Goal: Task Accomplishment & Management: Use online tool/utility

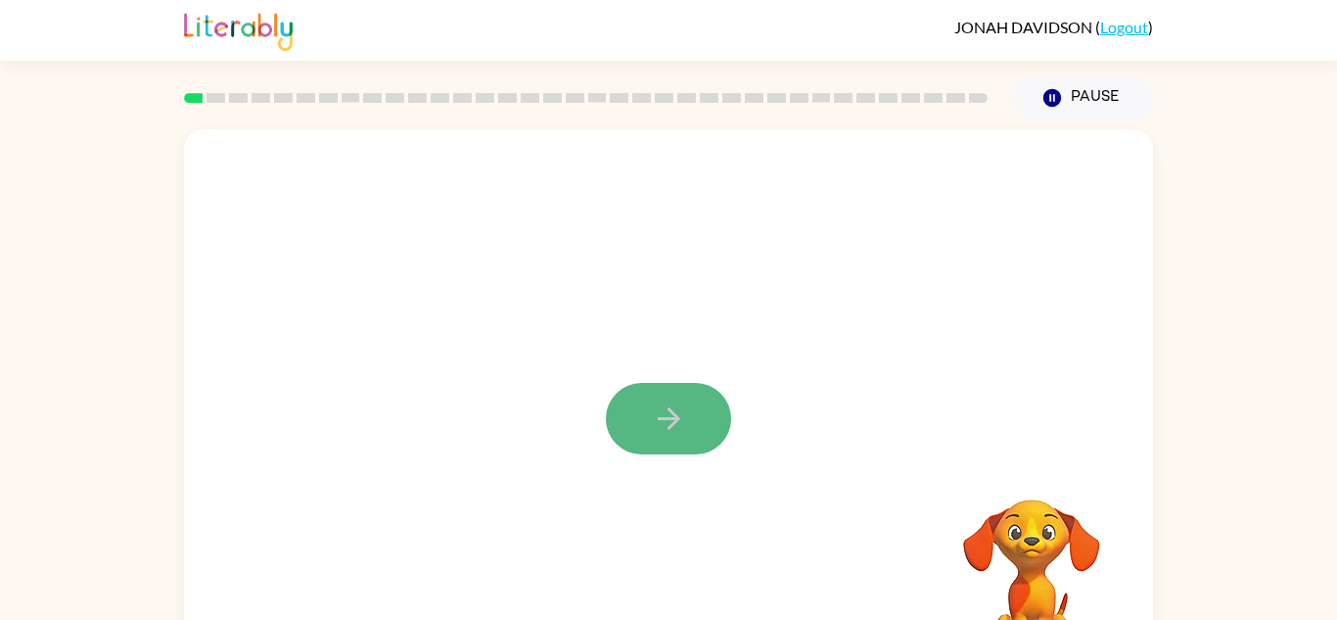
click at [668, 414] on icon "button" at bounding box center [669, 418] width 34 height 34
click at [666, 415] on div at bounding box center [668, 408] width 969 height 559
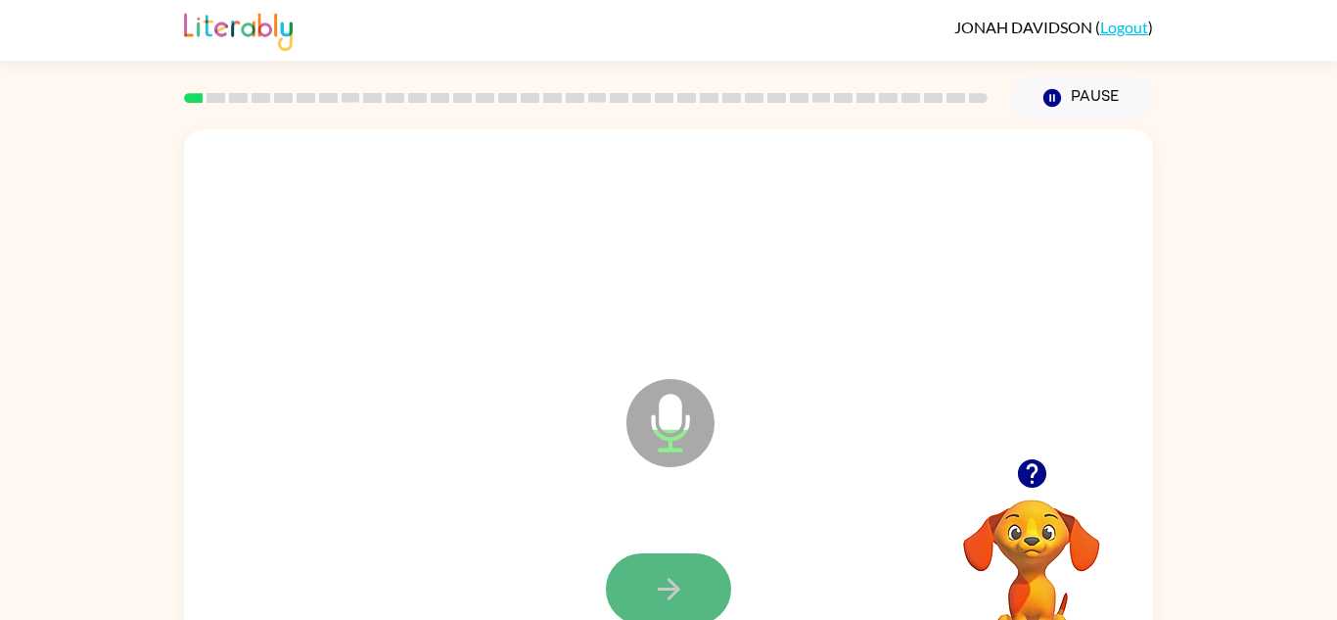
click at [644, 569] on button "button" at bounding box center [668, 588] width 125 height 71
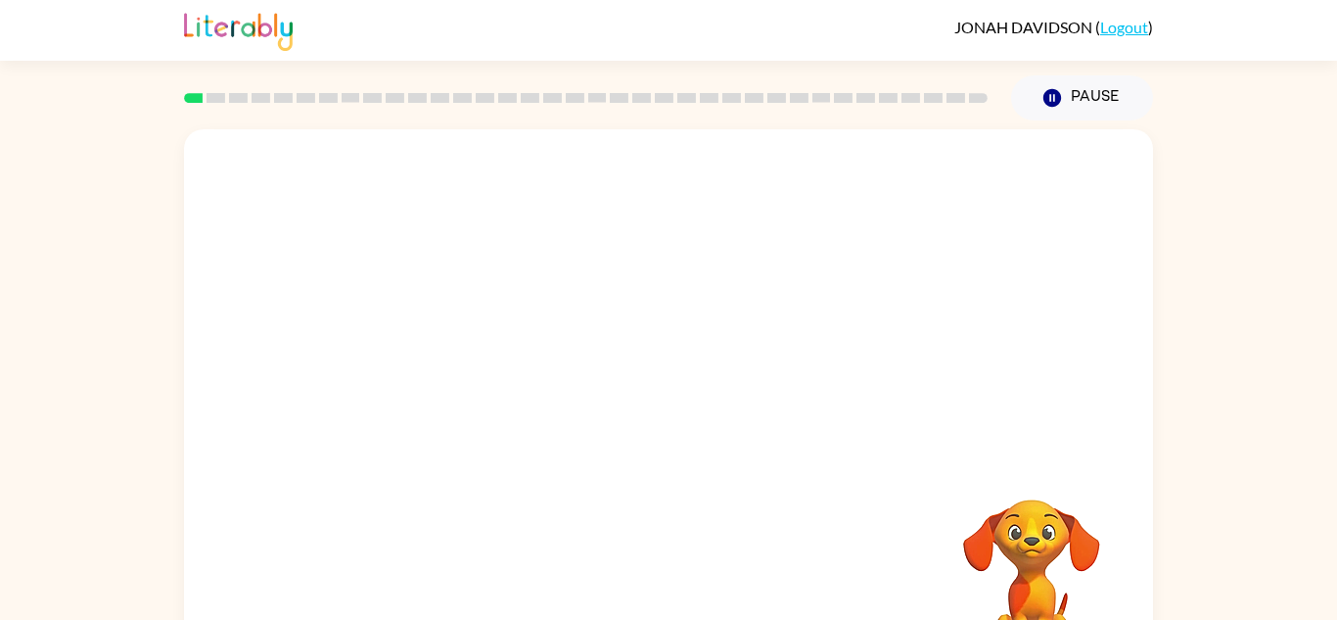
click at [644, 569] on div "Your browser must support playing .mp4 files to use Literably. Please try using…" at bounding box center [668, 408] width 969 height 559
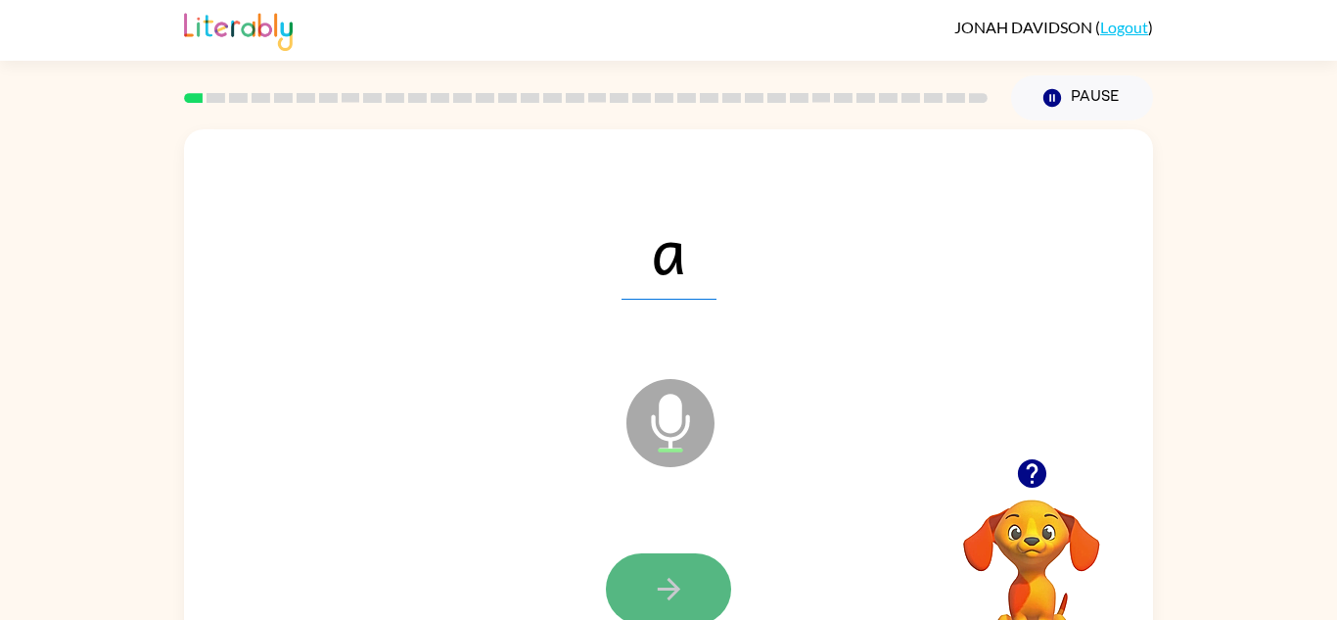
click at [654, 593] on icon "button" at bounding box center [669, 589] width 34 height 34
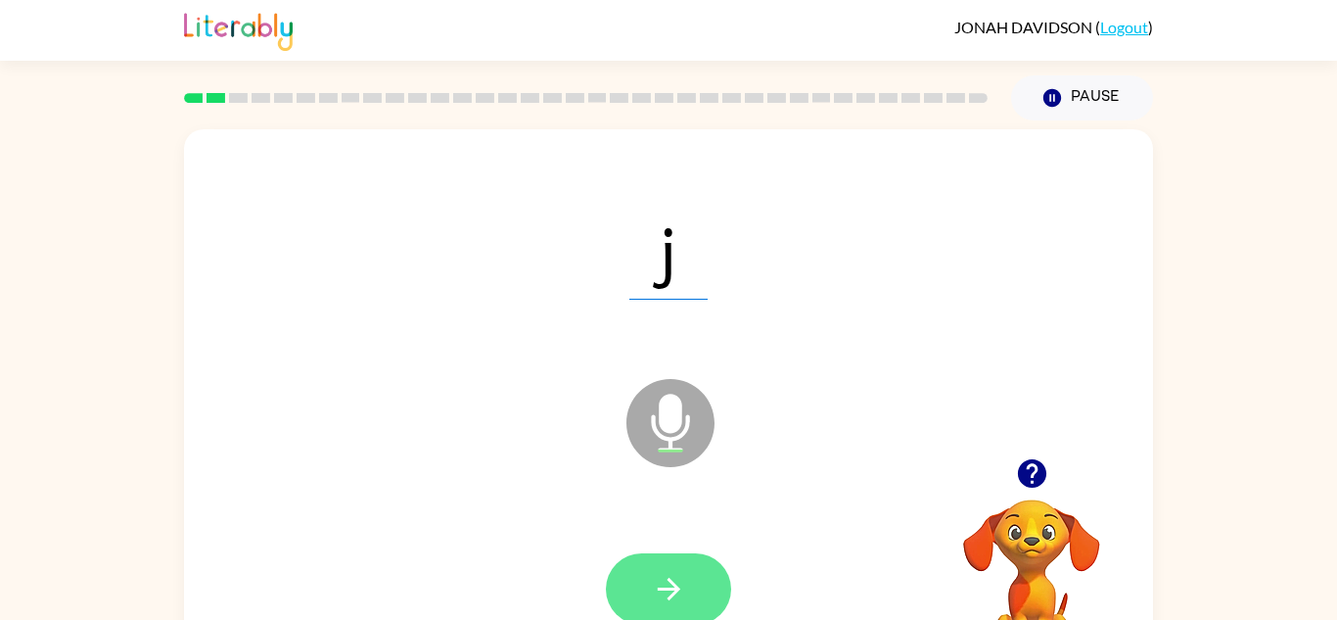
click at [652, 575] on icon "button" at bounding box center [669, 589] width 34 height 34
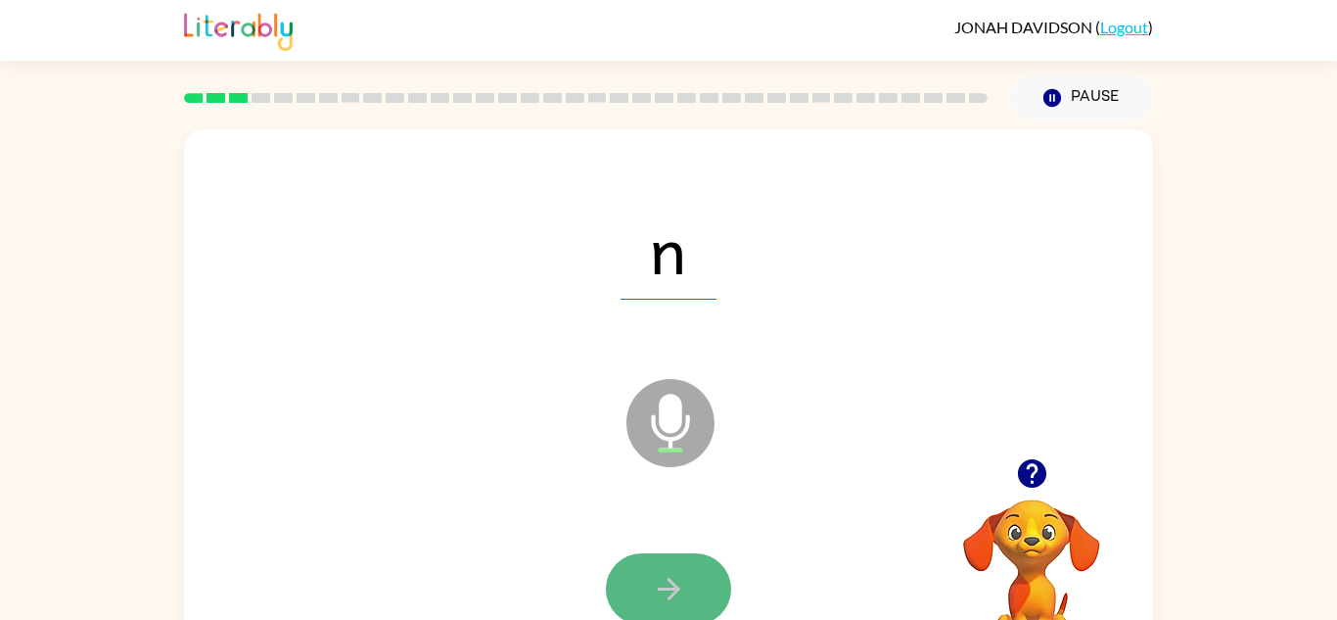
click at [647, 584] on button "button" at bounding box center [668, 588] width 125 height 71
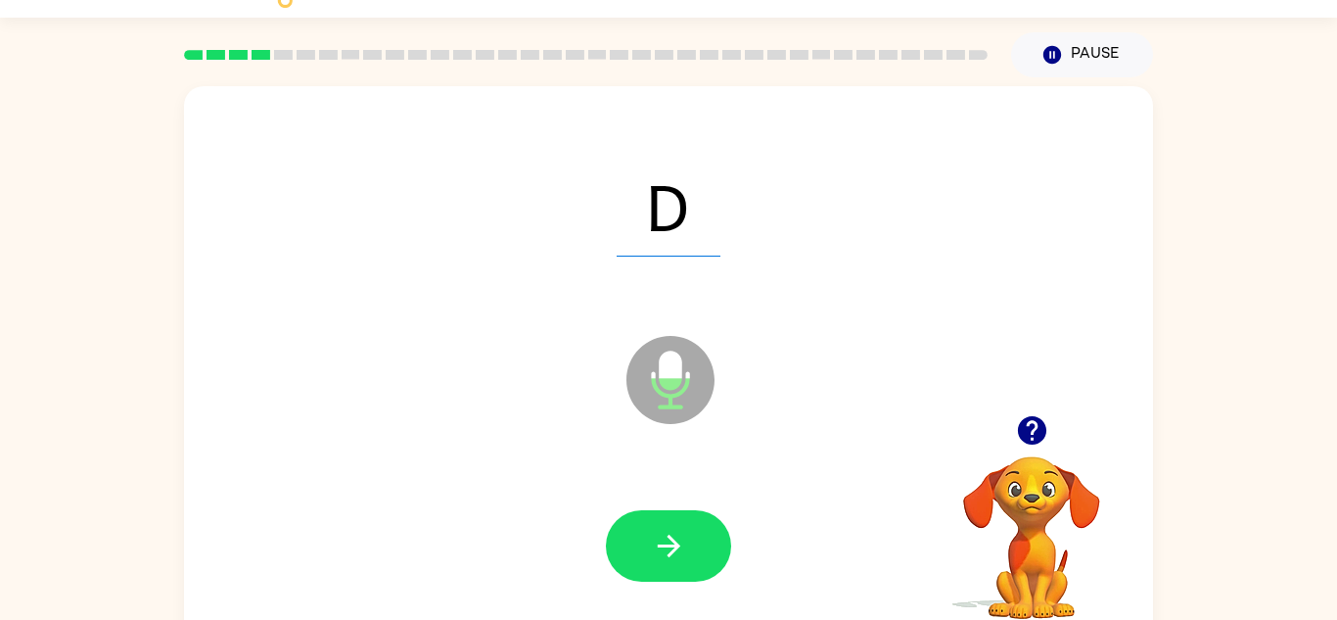
scroll to position [69, 0]
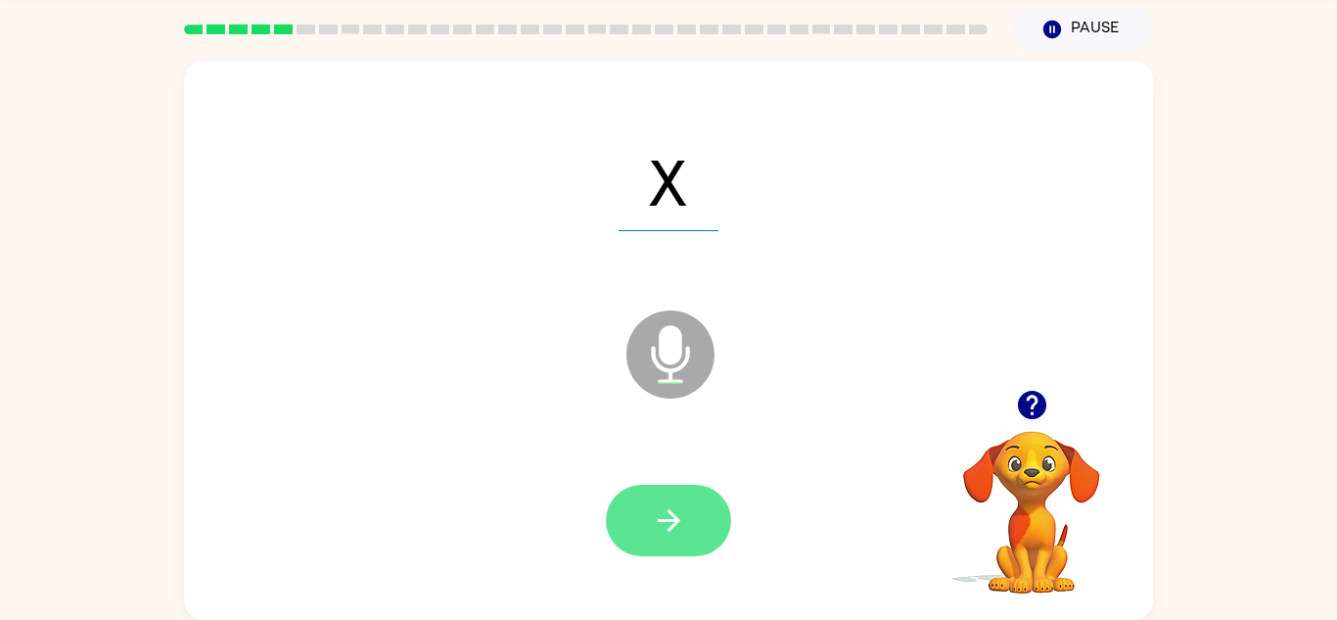
click at [675, 533] on icon "button" at bounding box center [669, 520] width 34 height 34
click at [680, 538] on div at bounding box center [668, 520] width 125 height 71
click at [674, 522] on icon "button" at bounding box center [668, 520] width 23 height 23
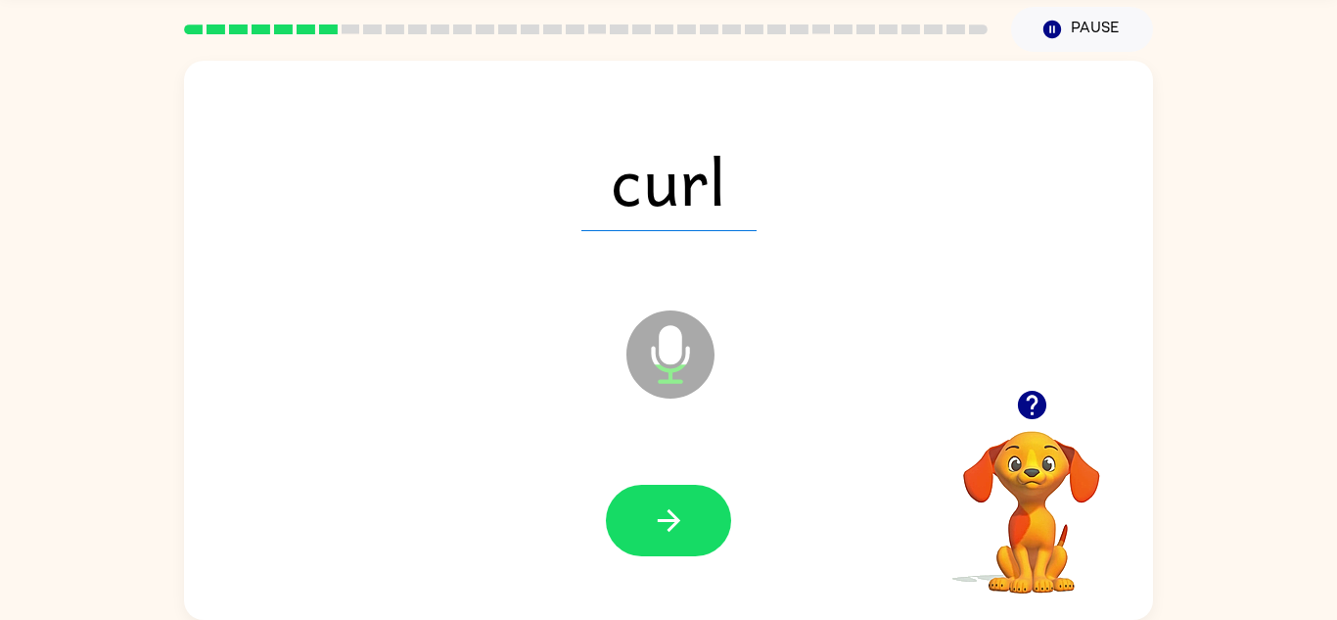
click at [1162, 320] on div "curl Microphone The Microphone is here when it is your turn to talk Your browse…" at bounding box center [668, 336] width 1337 height 568
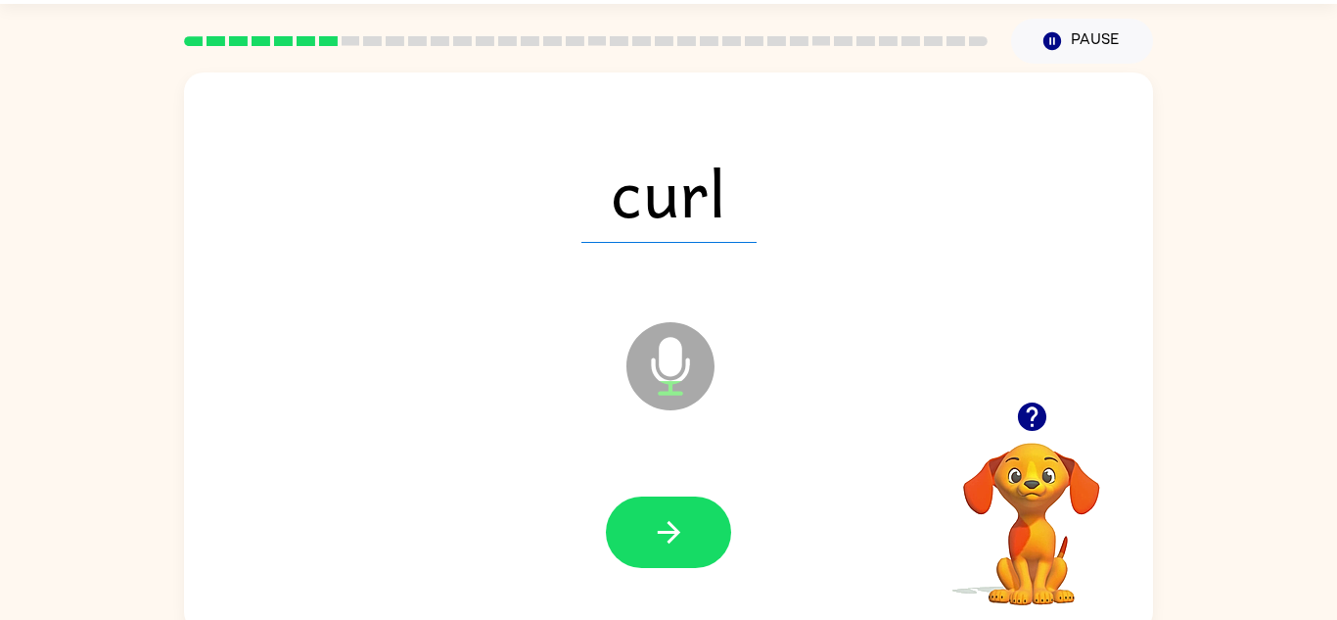
scroll to position [55, 0]
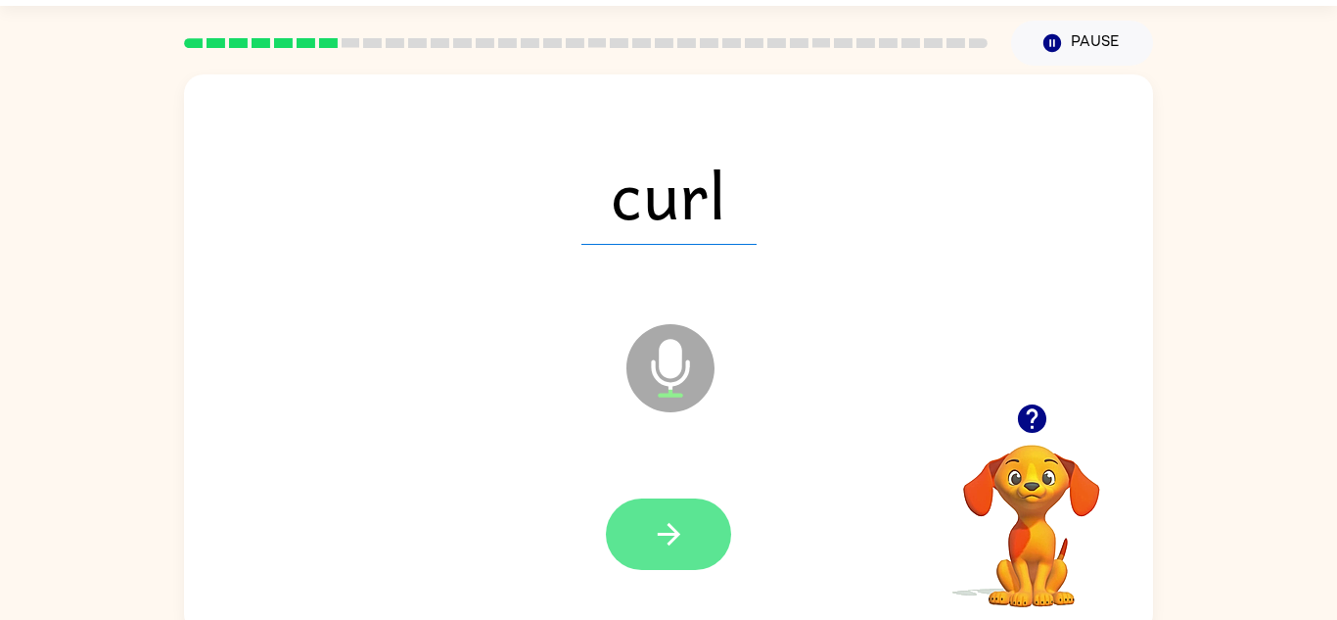
click at [680, 540] on icon "button" at bounding box center [669, 534] width 34 height 34
click at [676, 537] on icon "button" at bounding box center [668, 534] width 23 height 23
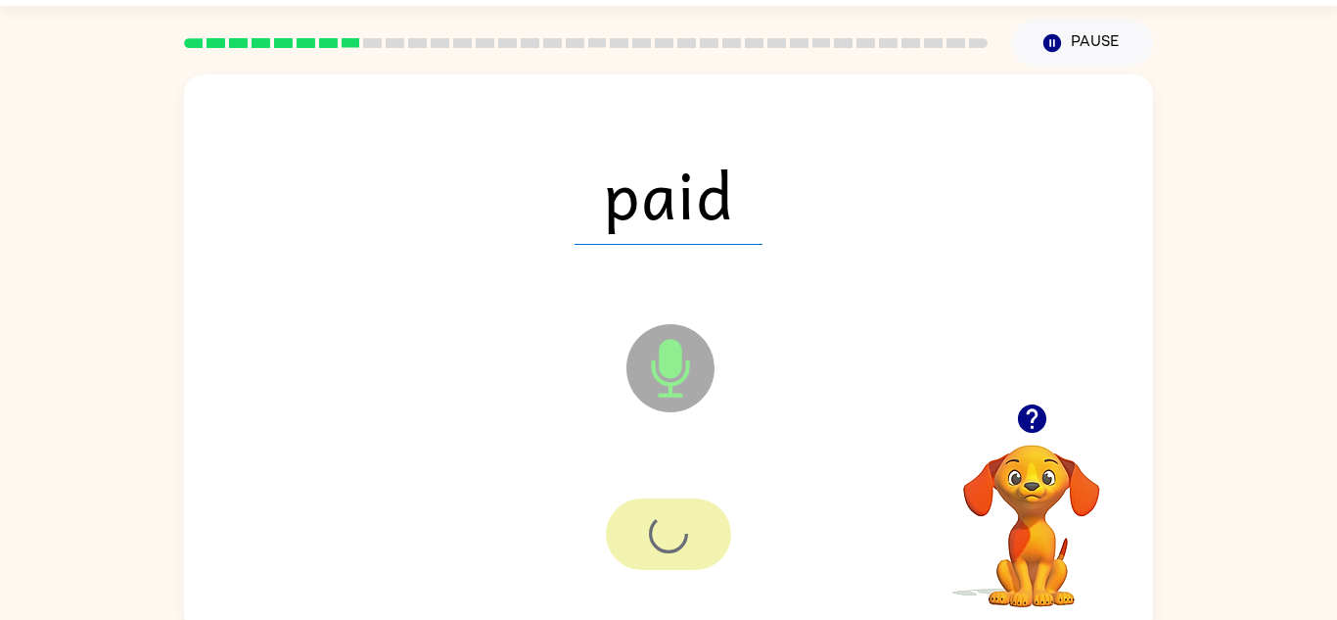
click at [667, 533] on div at bounding box center [668, 533] width 125 height 71
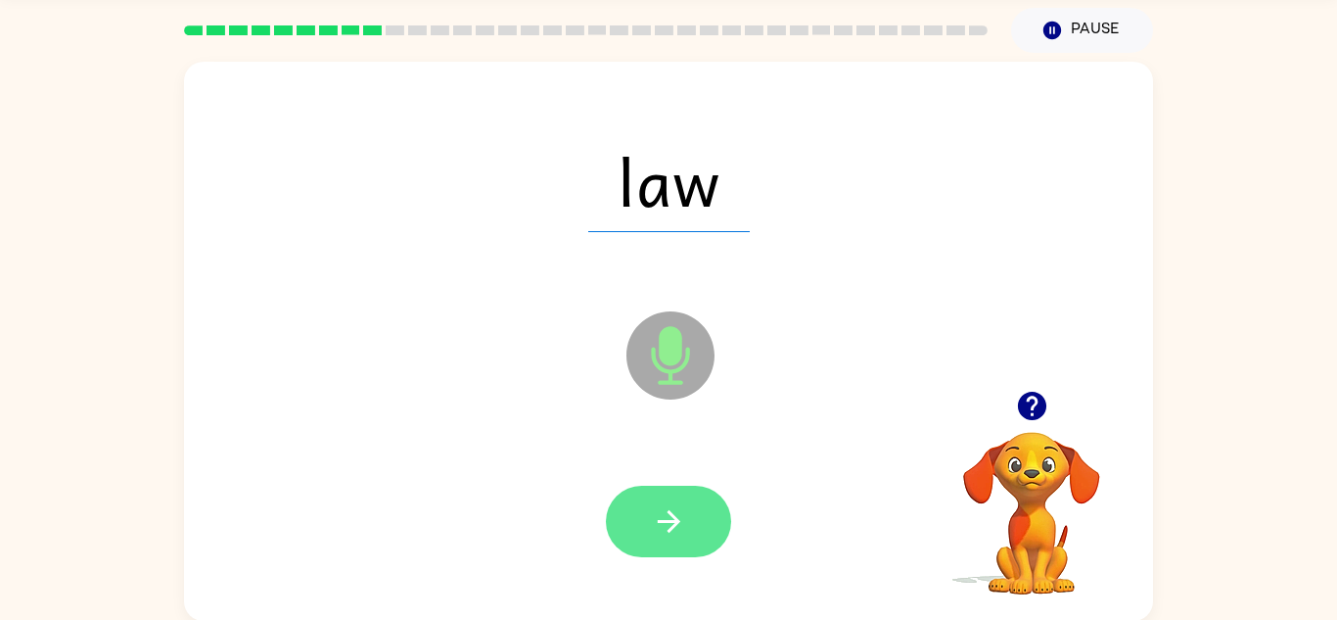
click at [671, 538] on button "button" at bounding box center [668, 521] width 125 height 71
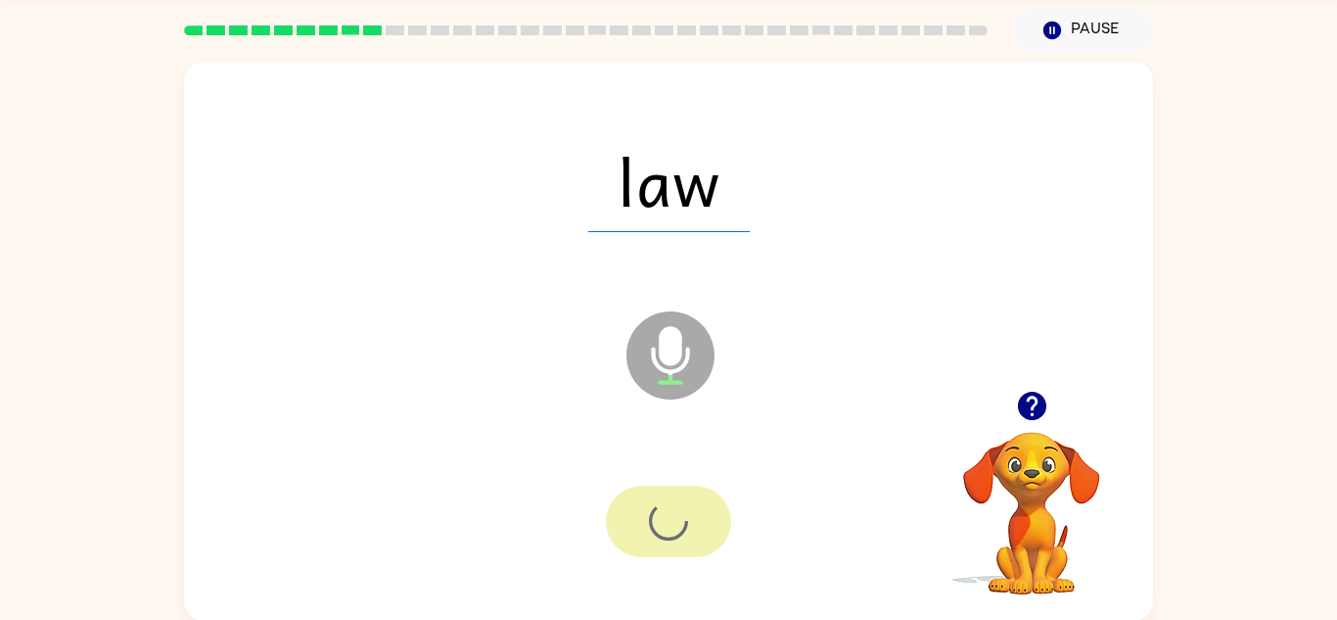
scroll to position [69, 0]
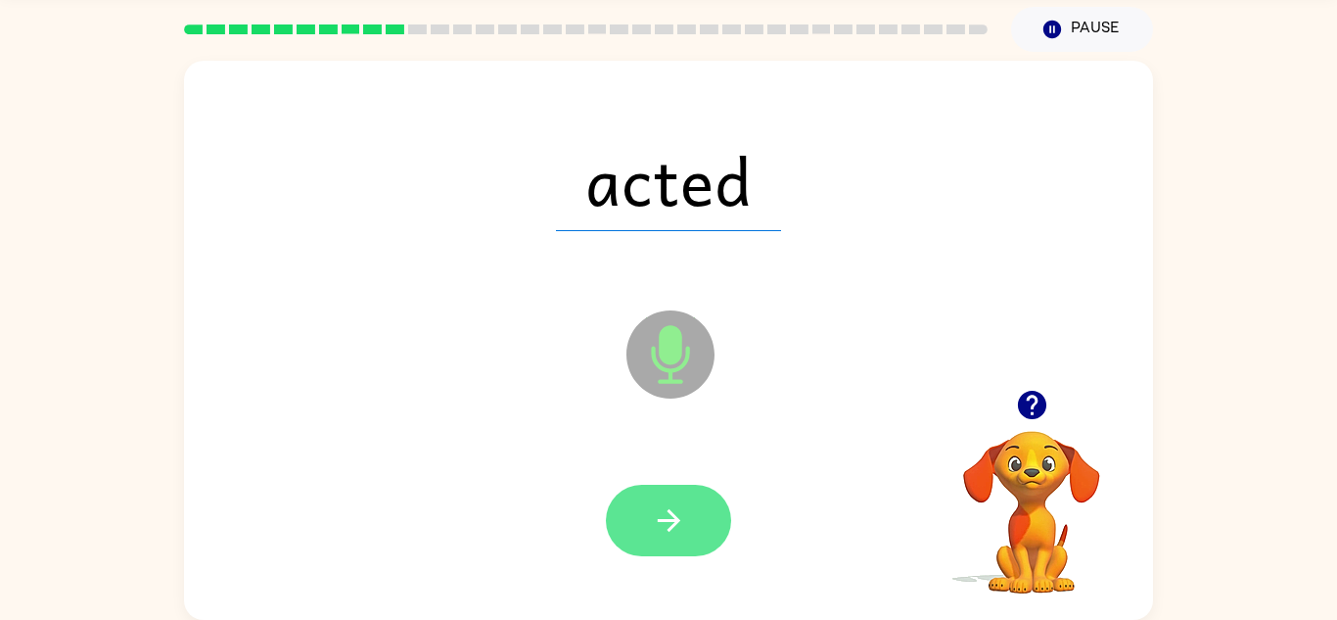
click at [692, 500] on button "button" at bounding box center [668, 520] width 125 height 71
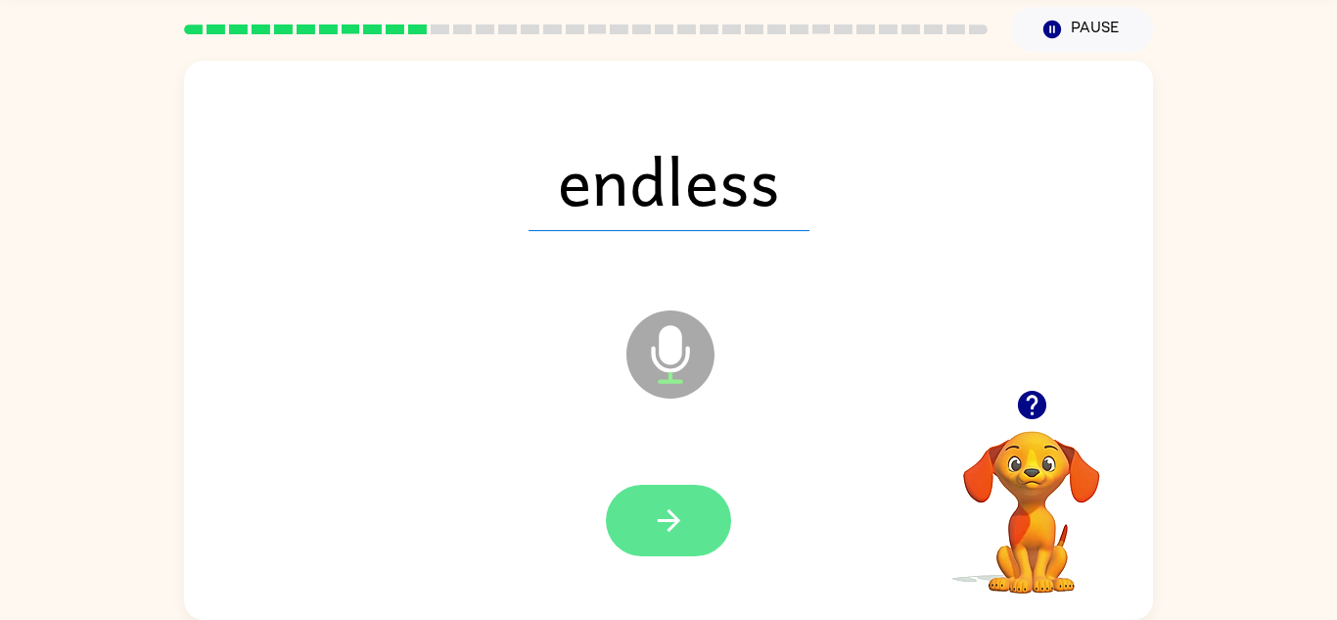
click at [670, 505] on icon "button" at bounding box center [669, 520] width 34 height 34
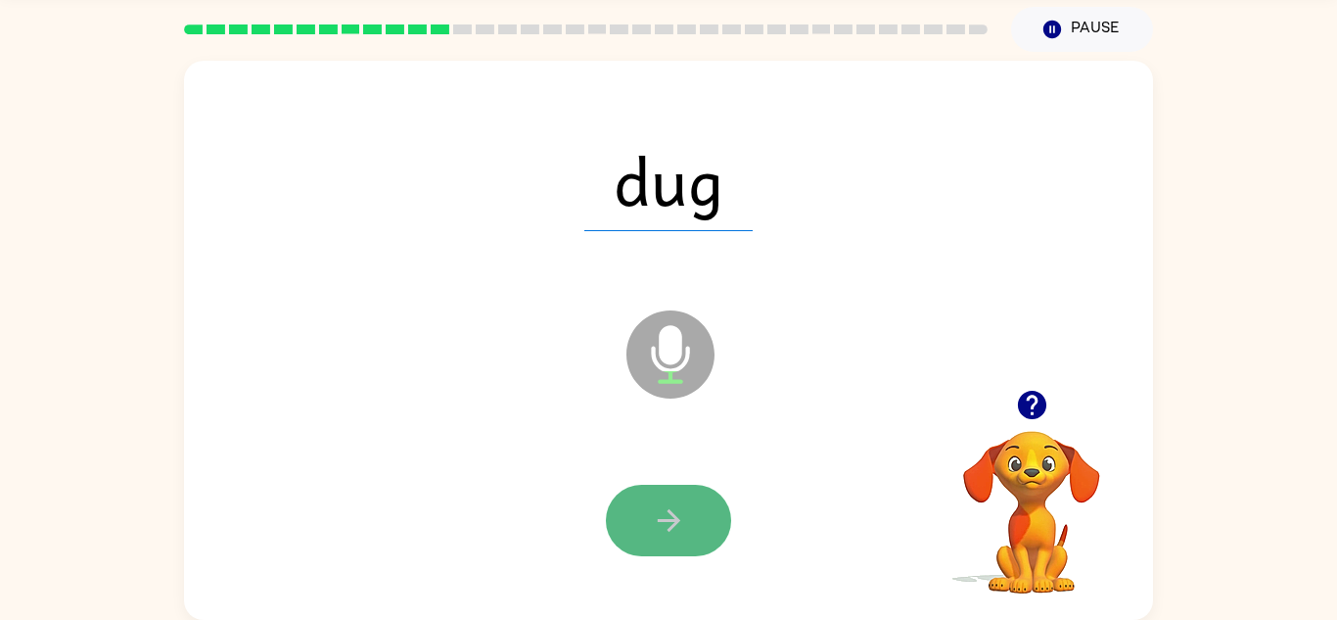
click at [654, 554] on button "button" at bounding box center [668, 520] width 125 height 71
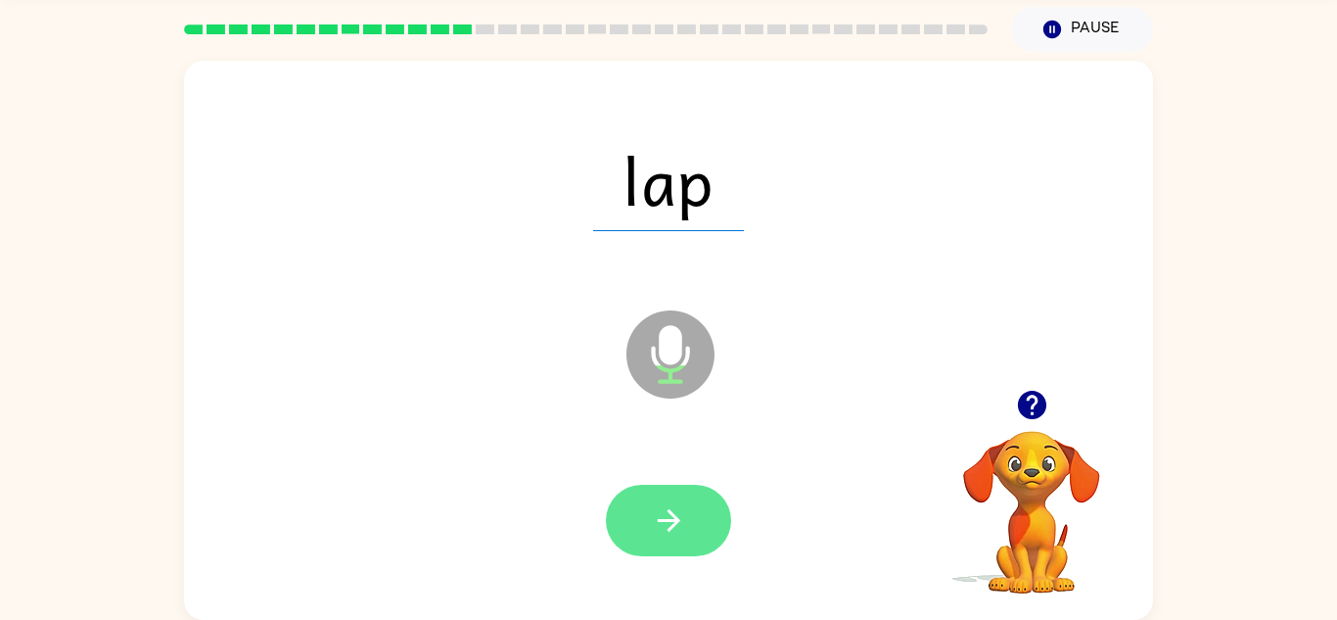
click at [693, 533] on button "button" at bounding box center [668, 520] width 125 height 71
click at [709, 510] on button "button" at bounding box center [668, 520] width 125 height 71
click at [686, 529] on button "button" at bounding box center [668, 520] width 125 height 71
click at [701, 517] on button "button" at bounding box center [668, 520] width 125 height 71
click at [648, 538] on button "button" at bounding box center [668, 520] width 125 height 71
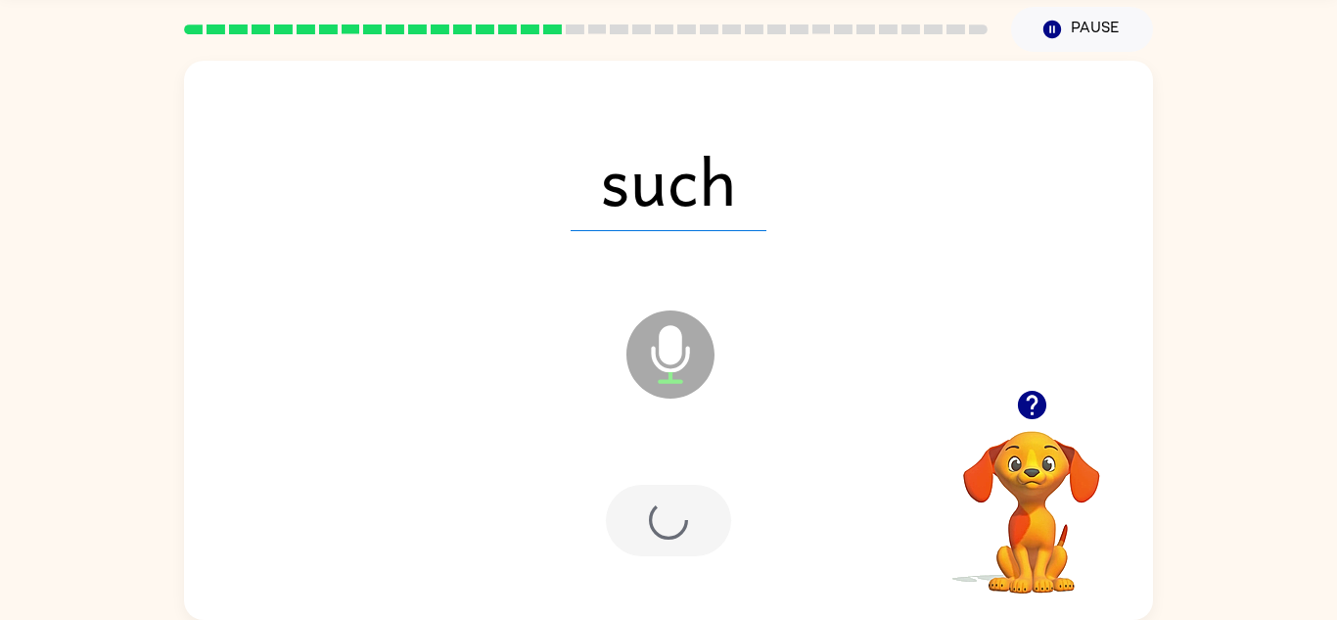
click at [670, 528] on div at bounding box center [668, 520] width 125 height 71
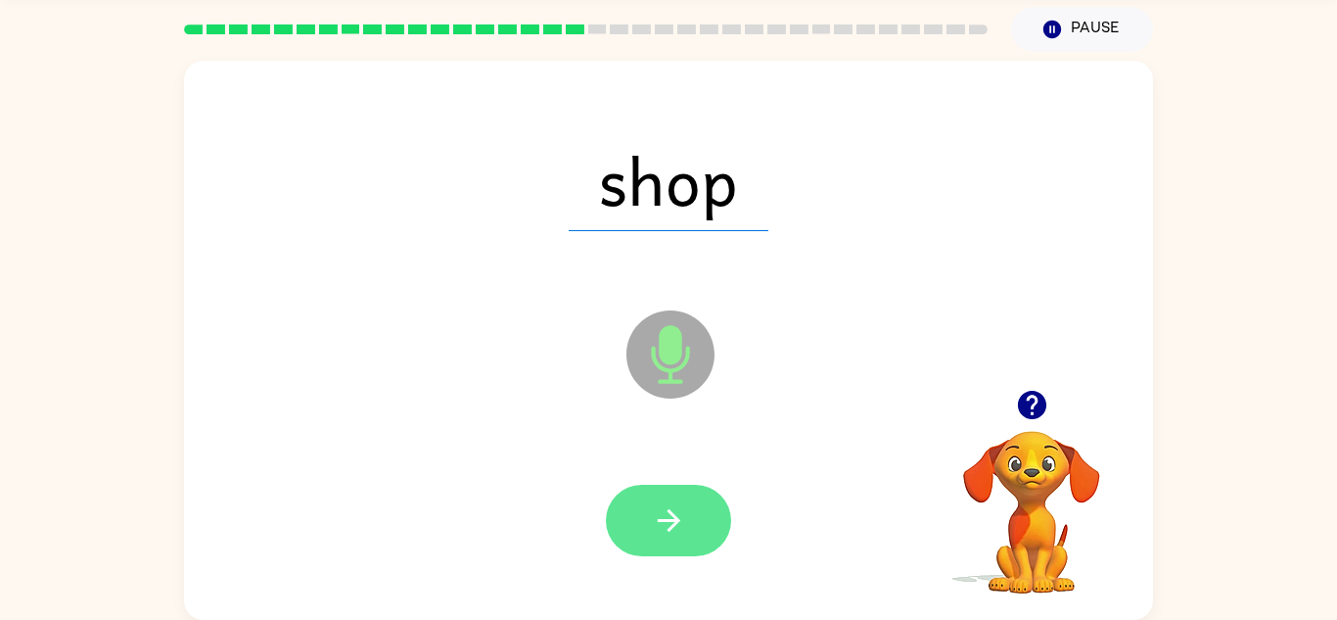
click at [684, 521] on icon "button" at bounding box center [669, 520] width 34 height 34
click at [670, 519] on icon "button" at bounding box center [668, 520] width 23 height 23
click at [693, 512] on button "button" at bounding box center [668, 520] width 125 height 71
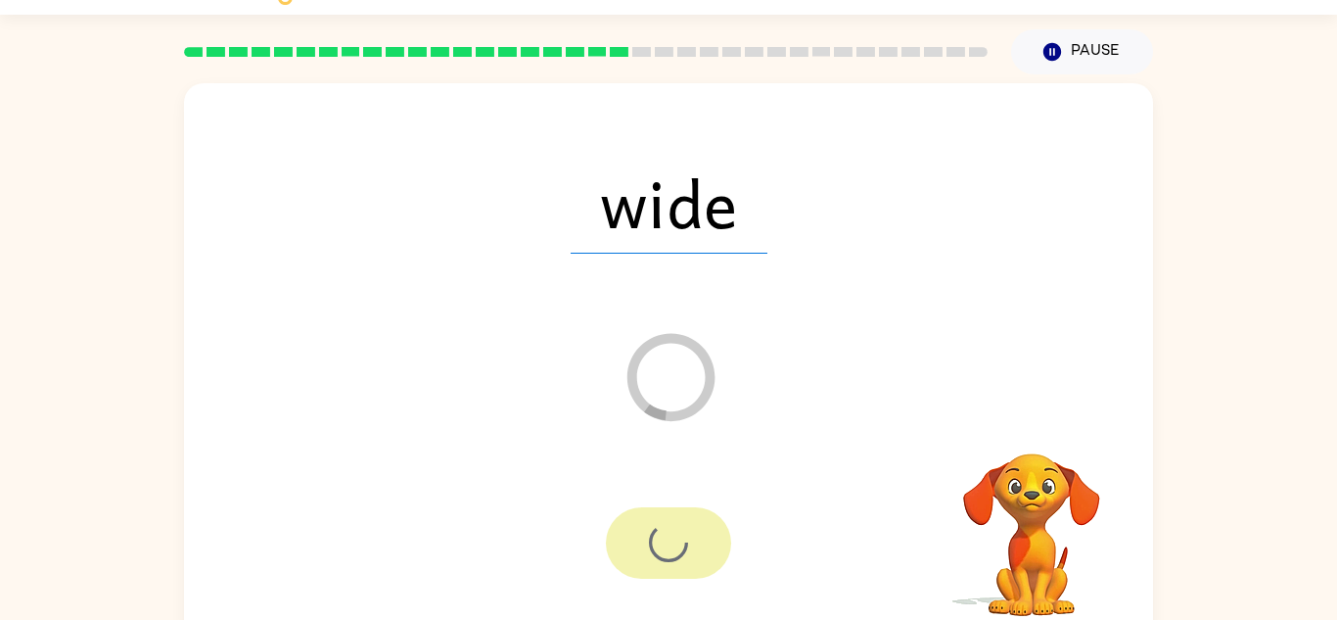
scroll to position [44, 0]
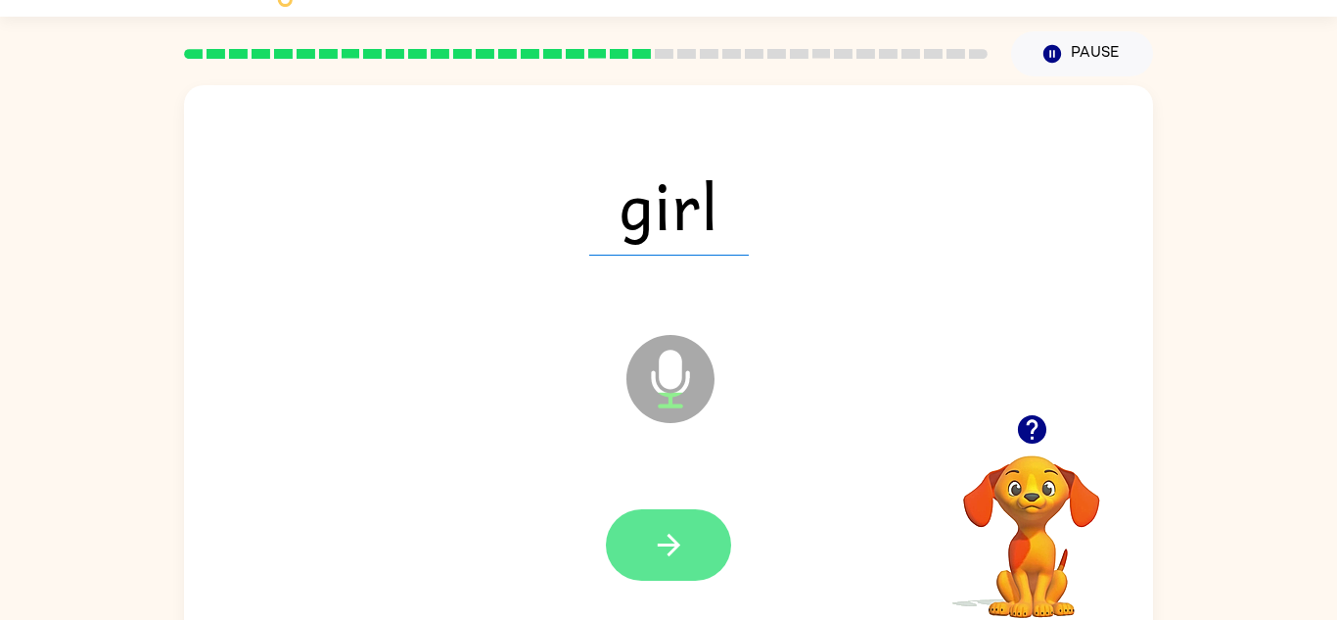
click at [698, 553] on button "button" at bounding box center [668, 544] width 125 height 71
click at [677, 554] on icon "button" at bounding box center [669, 545] width 34 height 34
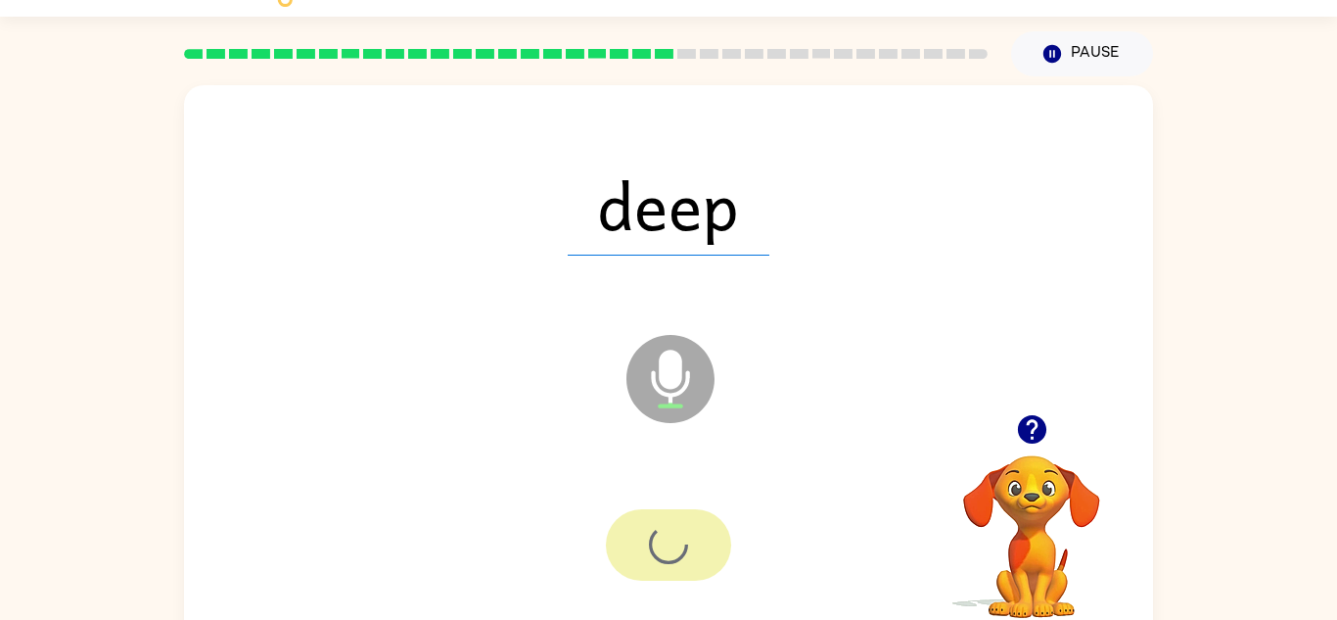
click at [694, 563] on div at bounding box center [668, 544] width 125 height 71
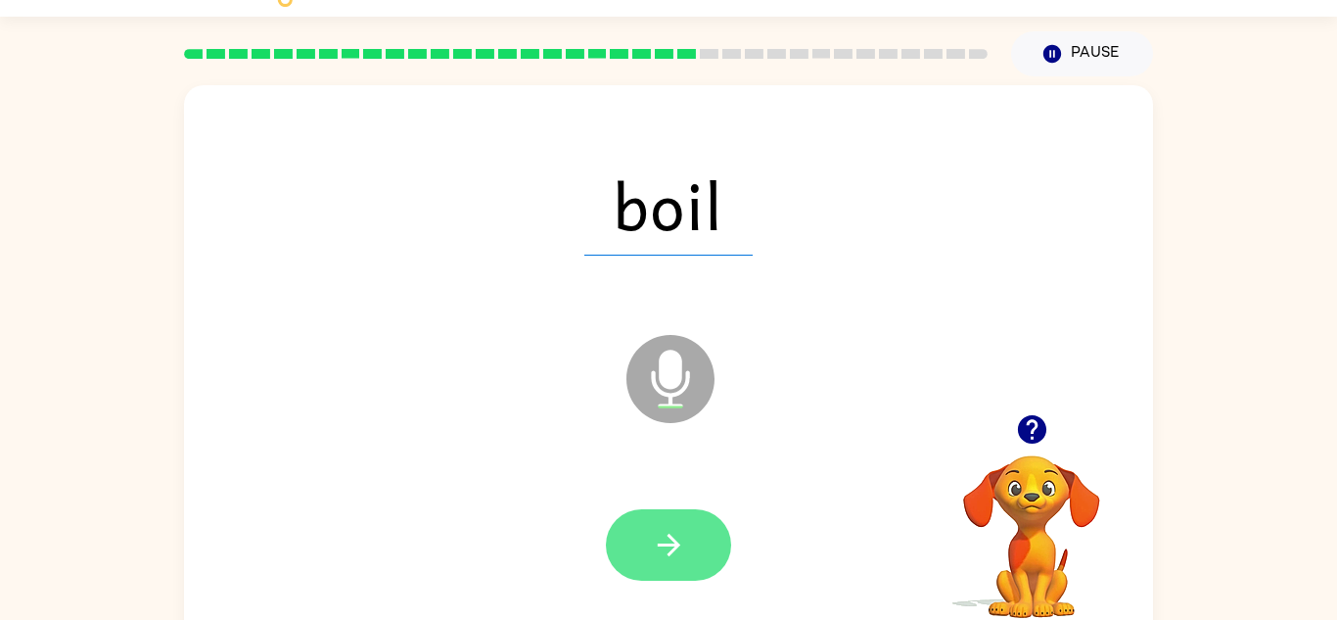
click at [641, 528] on button "button" at bounding box center [668, 544] width 125 height 71
click at [679, 557] on icon "button" at bounding box center [669, 545] width 34 height 34
click at [712, 519] on button "button" at bounding box center [668, 544] width 125 height 71
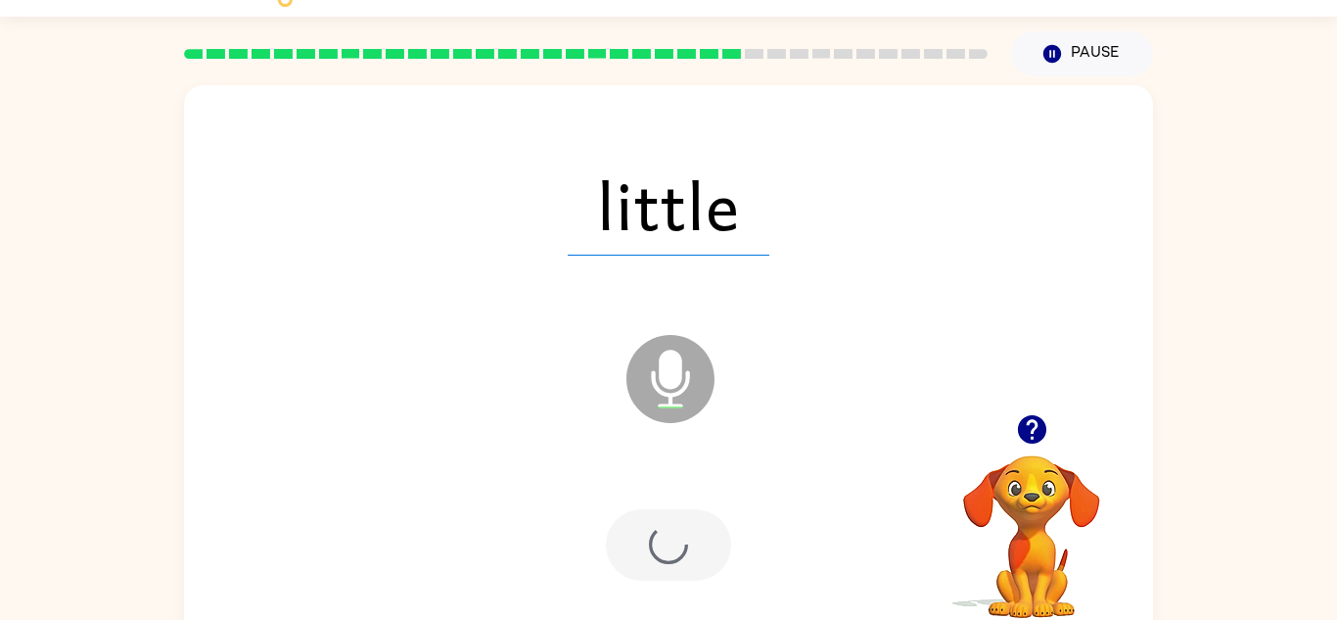
click at [724, 584] on div at bounding box center [669, 545] width 930 height 161
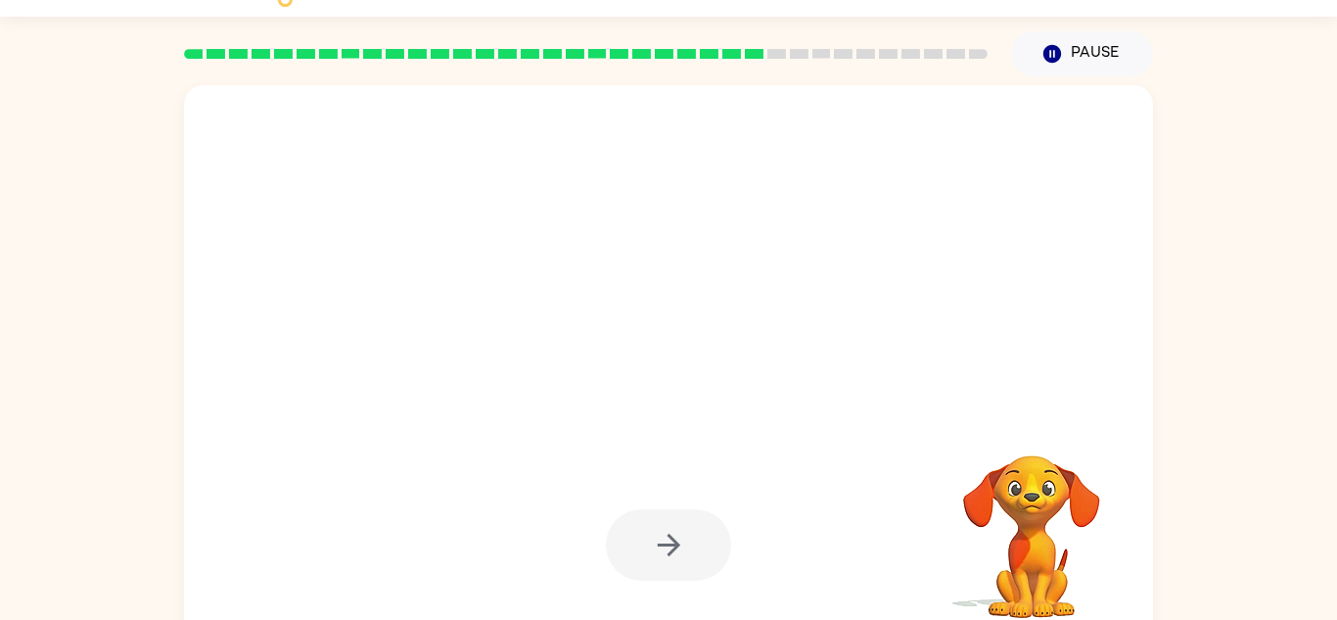
click at [720, 538] on div at bounding box center [668, 544] width 125 height 71
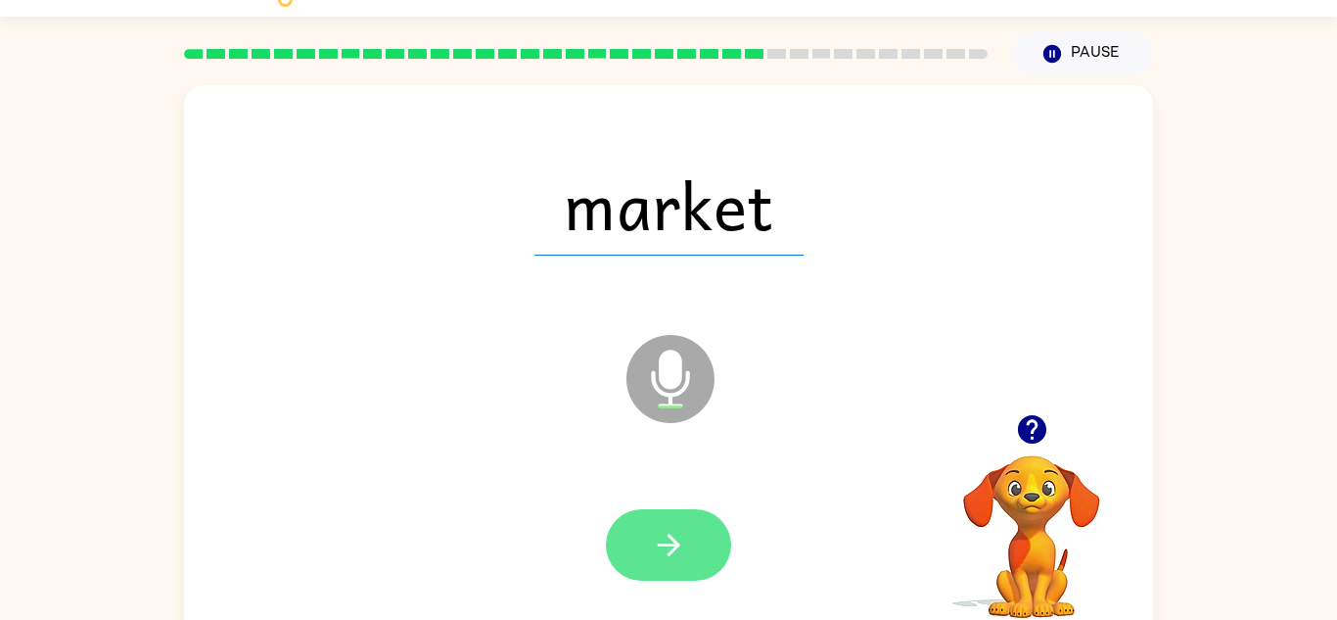
click at [702, 533] on button "button" at bounding box center [668, 544] width 125 height 71
click at [724, 549] on div at bounding box center [668, 544] width 125 height 71
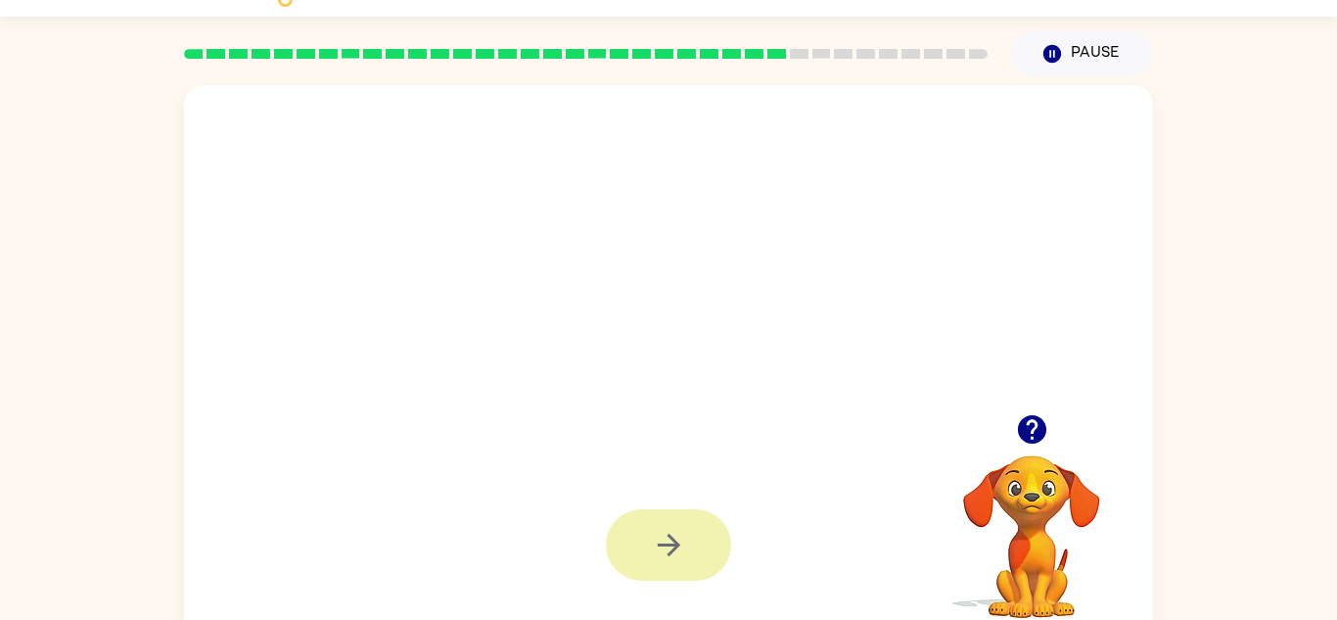
click at [711, 531] on button "button" at bounding box center [668, 544] width 125 height 71
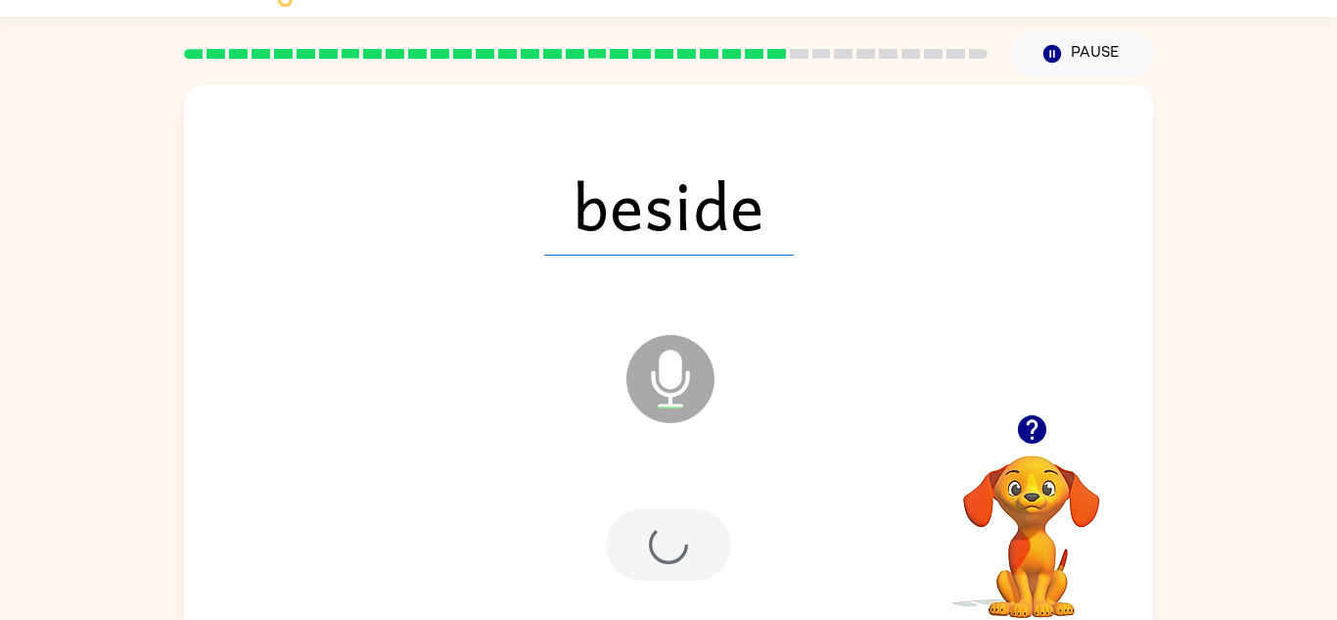
click at [713, 542] on div at bounding box center [668, 544] width 125 height 71
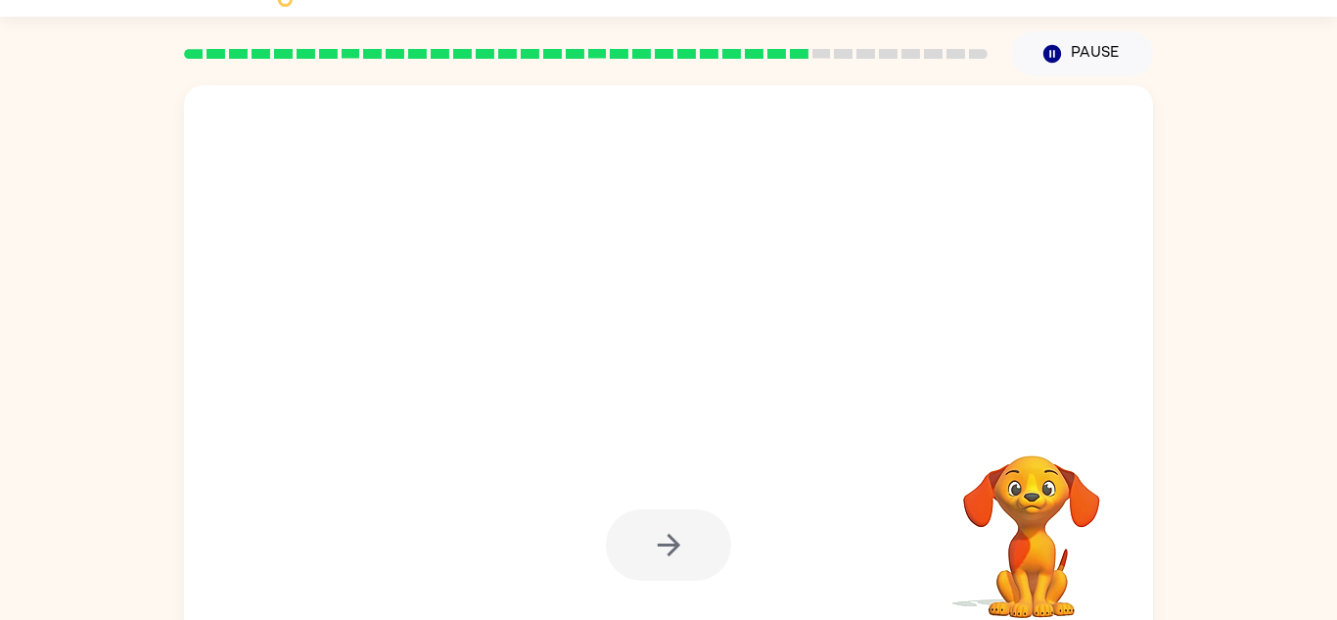
click at [709, 549] on div at bounding box center [668, 544] width 125 height 71
click at [706, 547] on div at bounding box center [668, 544] width 125 height 71
click at [705, 544] on div at bounding box center [668, 544] width 125 height 71
click at [697, 549] on div at bounding box center [668, 544] width 125 height 71
click at [674, 584] on div at bounding box center [669, 545] width 930 height 161
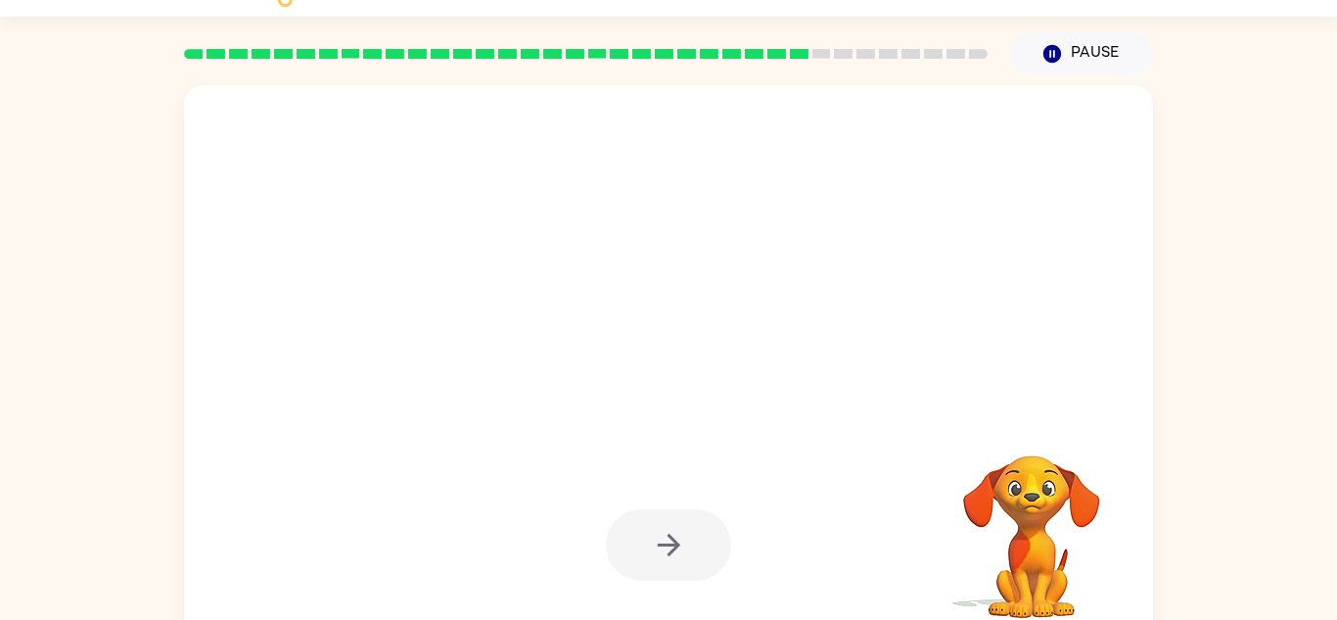
click at [686, 559] on div at bounding box center [668, 544] width 125 height 71
click at [688, 554] on button "button" at bounding box center [668, 544] width 125 height 71
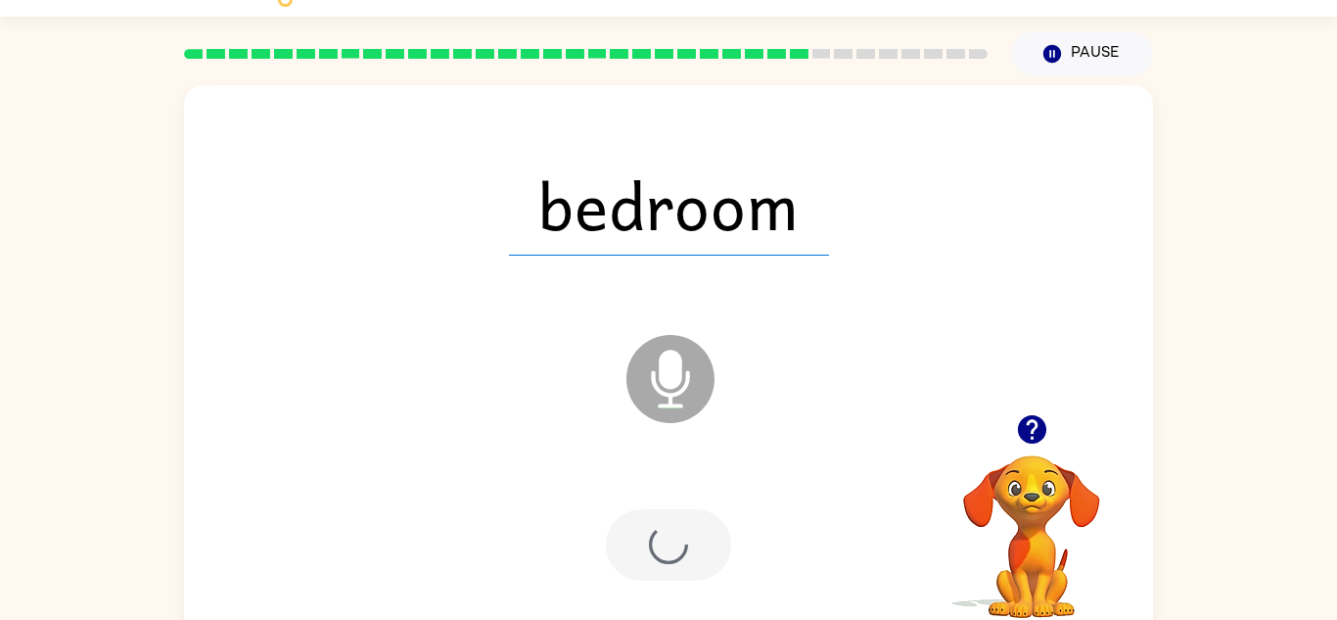
click at [700, 540] on div at bounding box center [668, 544] width 125 height 71
click at [705, 555] on div at bounding box center [668, 544] width 125 height 71
click at [708, 536] on div at bounding box center [668, 544] width 125 height 71
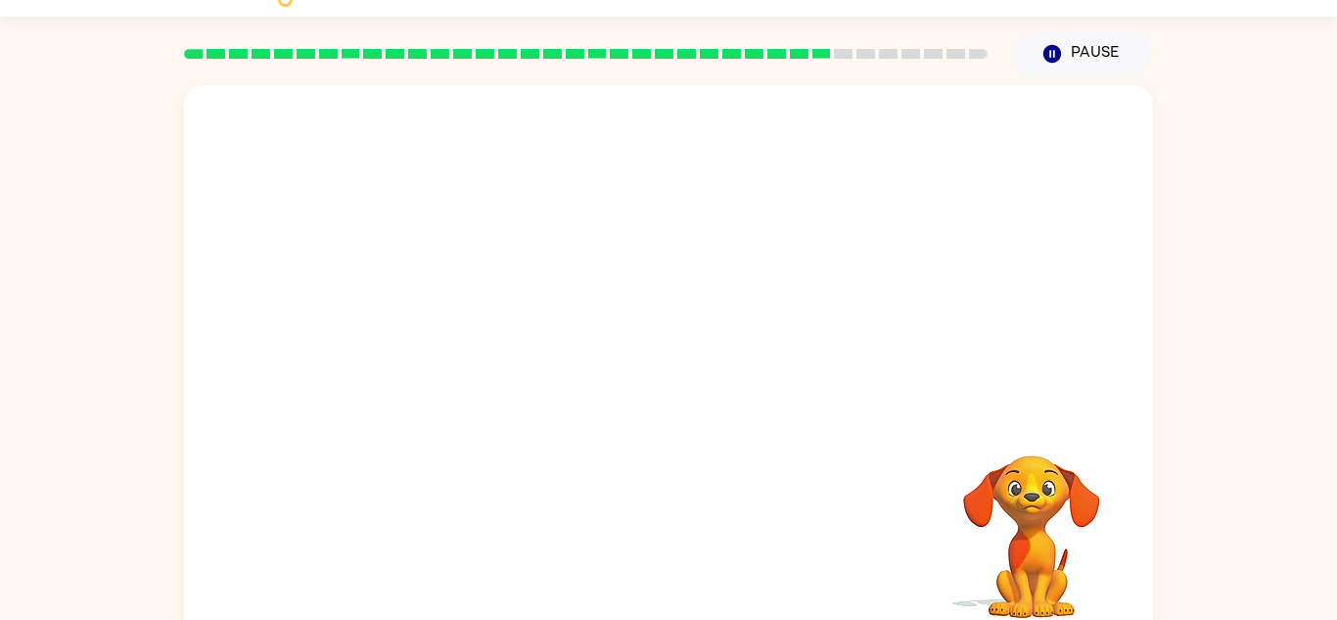
click at [919, 490] on div "Your browser must support playing .mp4 files to use Literably. Please try using…" at bounding box center [668, 364] width 969 height 559
click at [1057, 447] on video "Your browser must support playing .mp4 files to use Literably. Please try using…" at bounding box center [1032, 523] width 196 height 196
click at [1067, 440] on video "Your browser must support playing .mp4 files to use Literably. Please try using…" at bounding box center [1032, 523] width 196 height 196
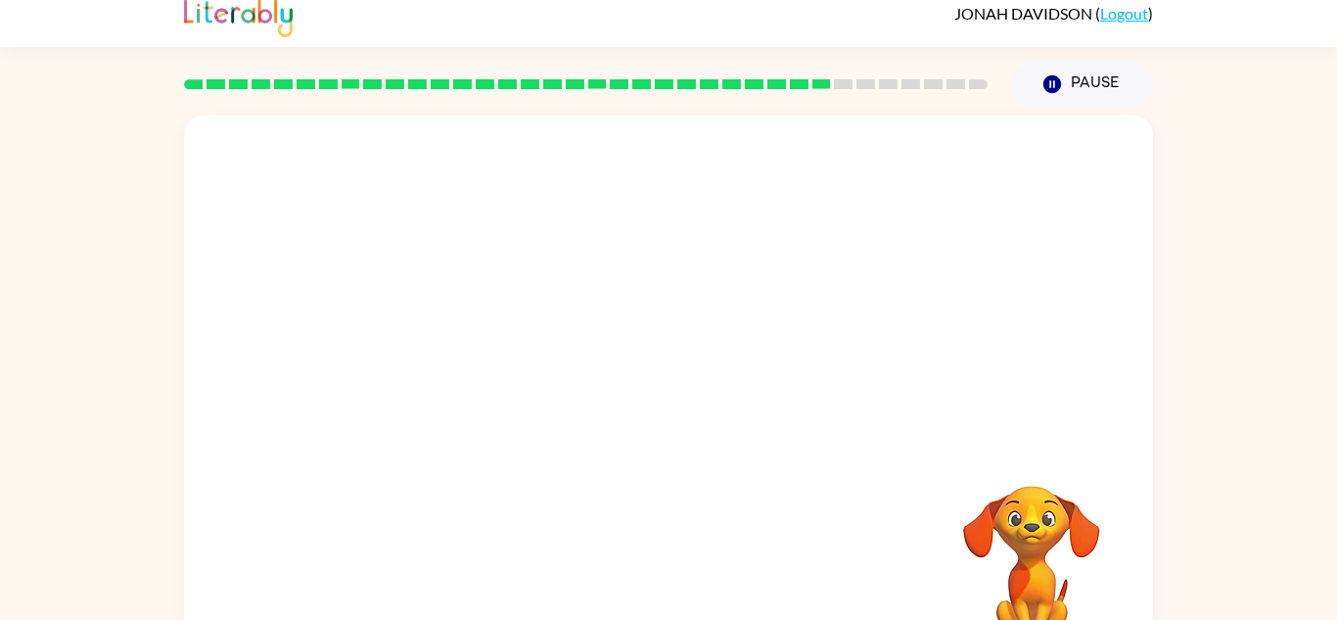
scroll to position [69, 0]
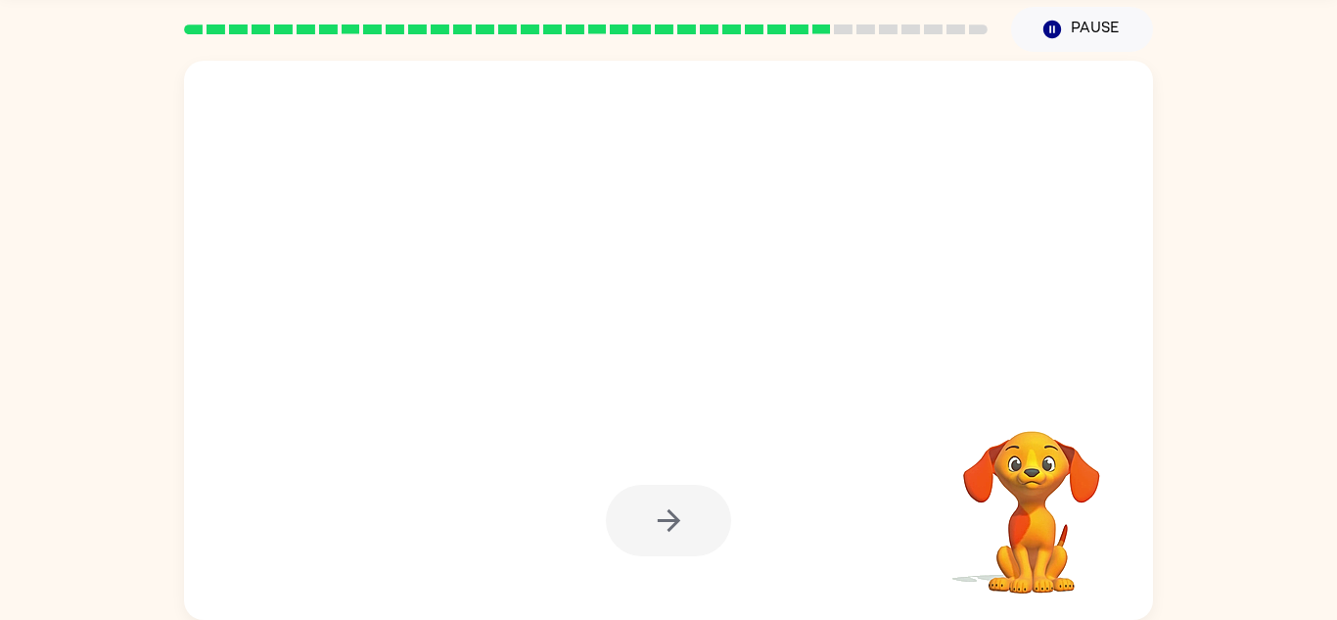
click at [769, 494] on div at bounding box center [669, 520] width 930 height 161
click at [907, 373] on div at bounding box center [668, 340] width 969 height 559
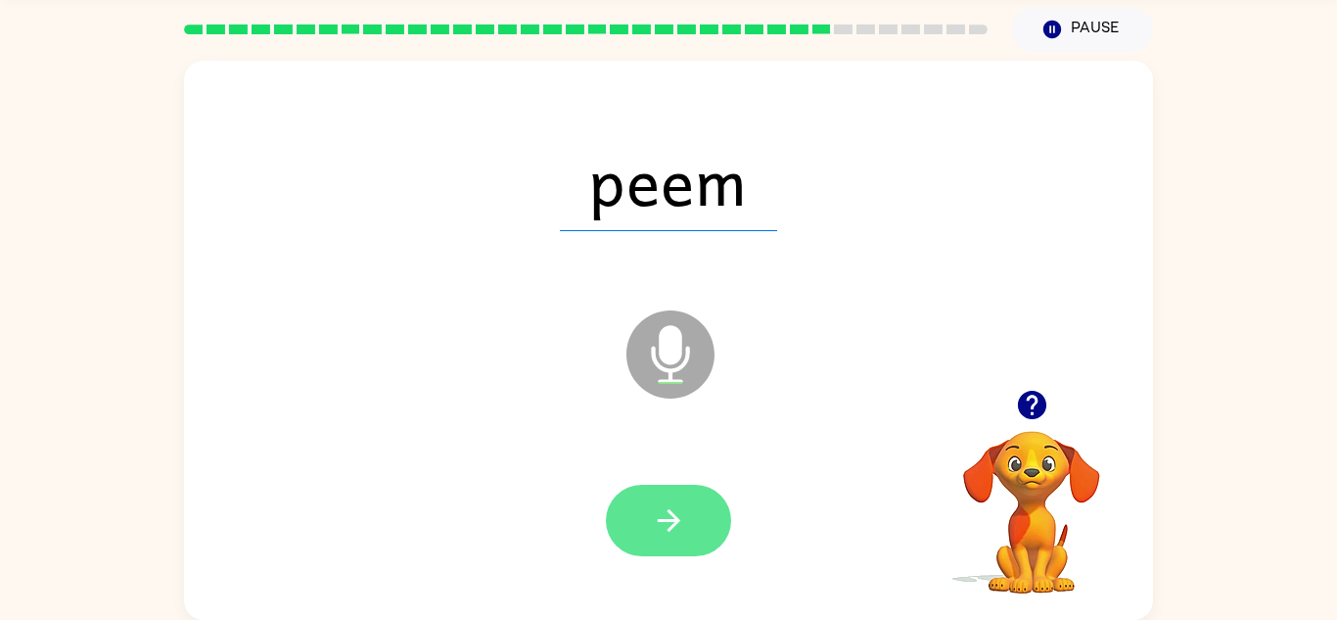
click at [657, 532] on icon "button" at bounding box center [669, 520] width 34 height 34
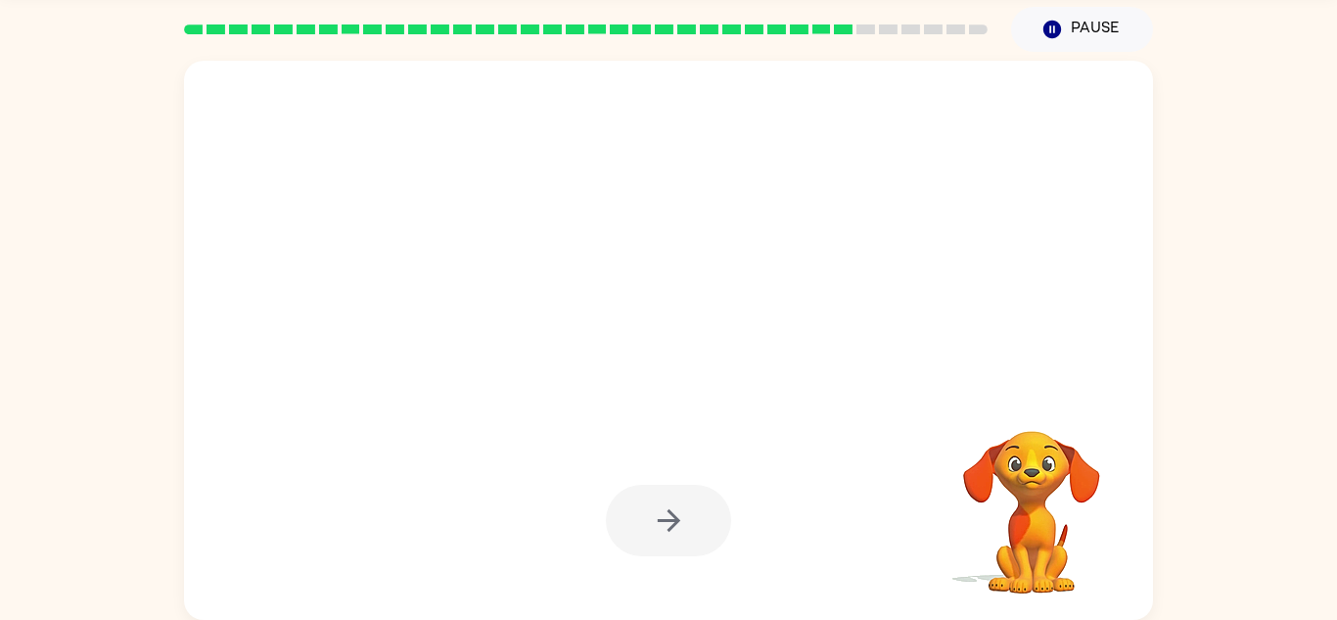
click at [737, 521] on div at bounding box center [669, 520] width 930 height 161
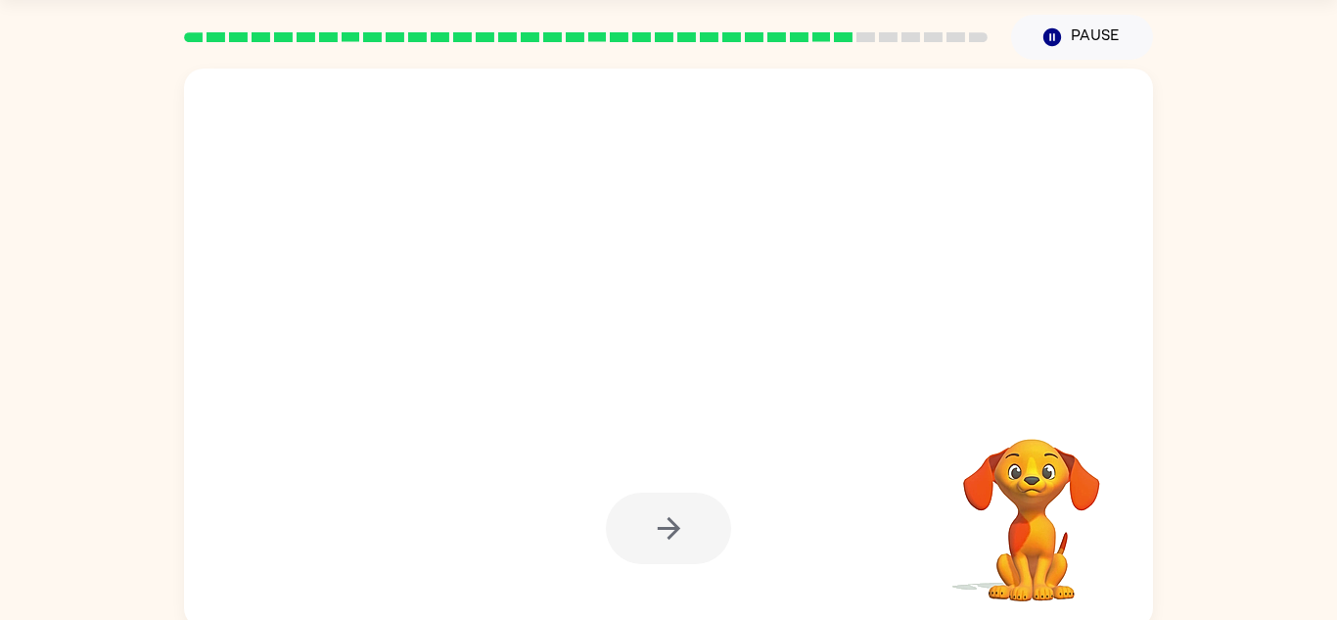
scroll to position [57, 0]
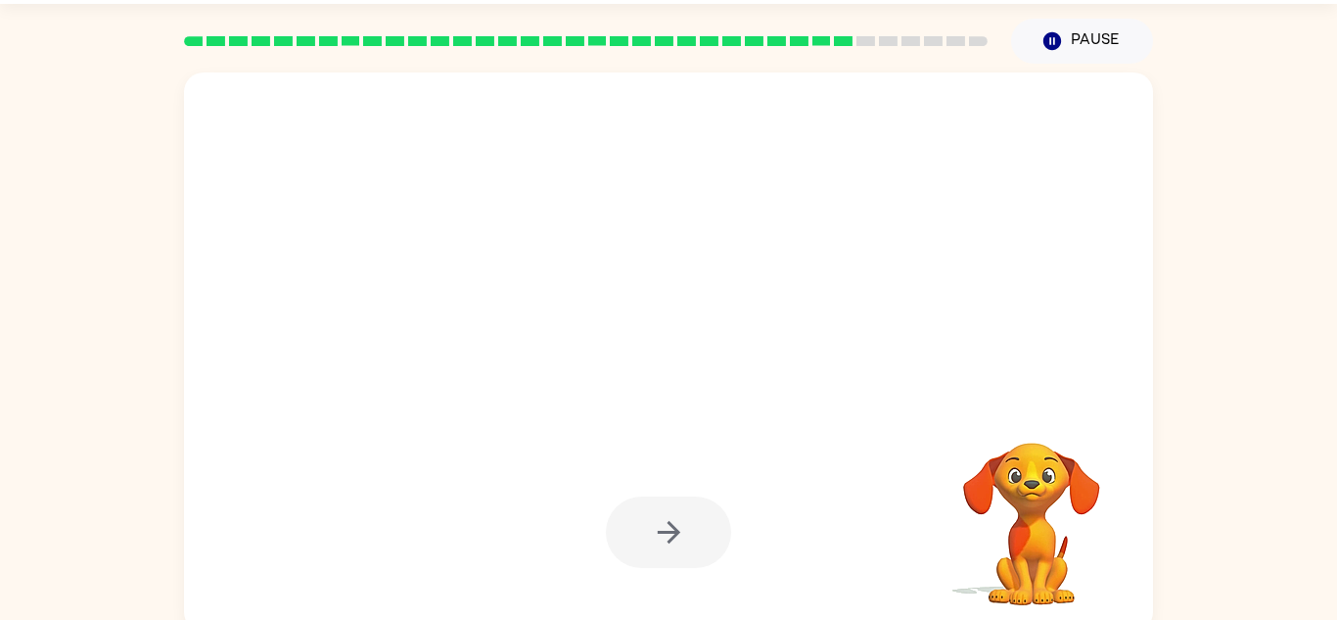
click at [763, 493] on div at bounding box center [669, 532] width 930 height 161
click at [724, 515] on div at bounding box center [668, 531] width 125 height 71
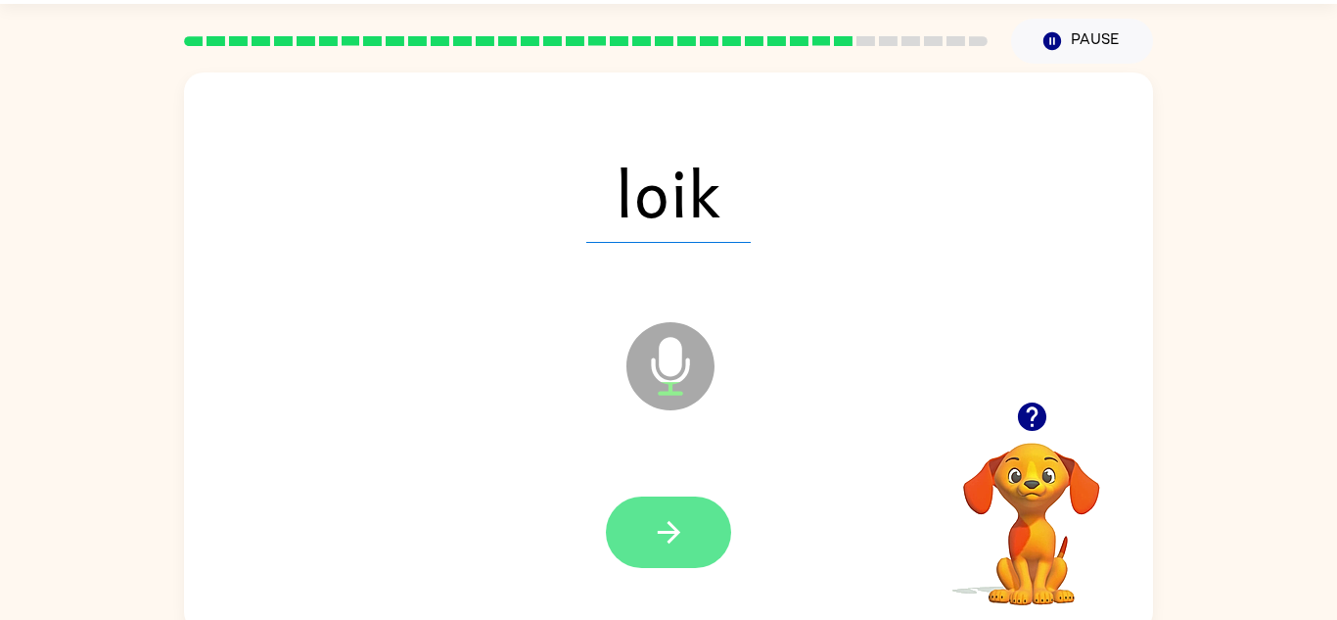
click at [718, 532] on button "button" at bounding box center [668, 531] width 125 height 71
click at [718, 521] on div at bounding box center [668, 531] width 125 height 71
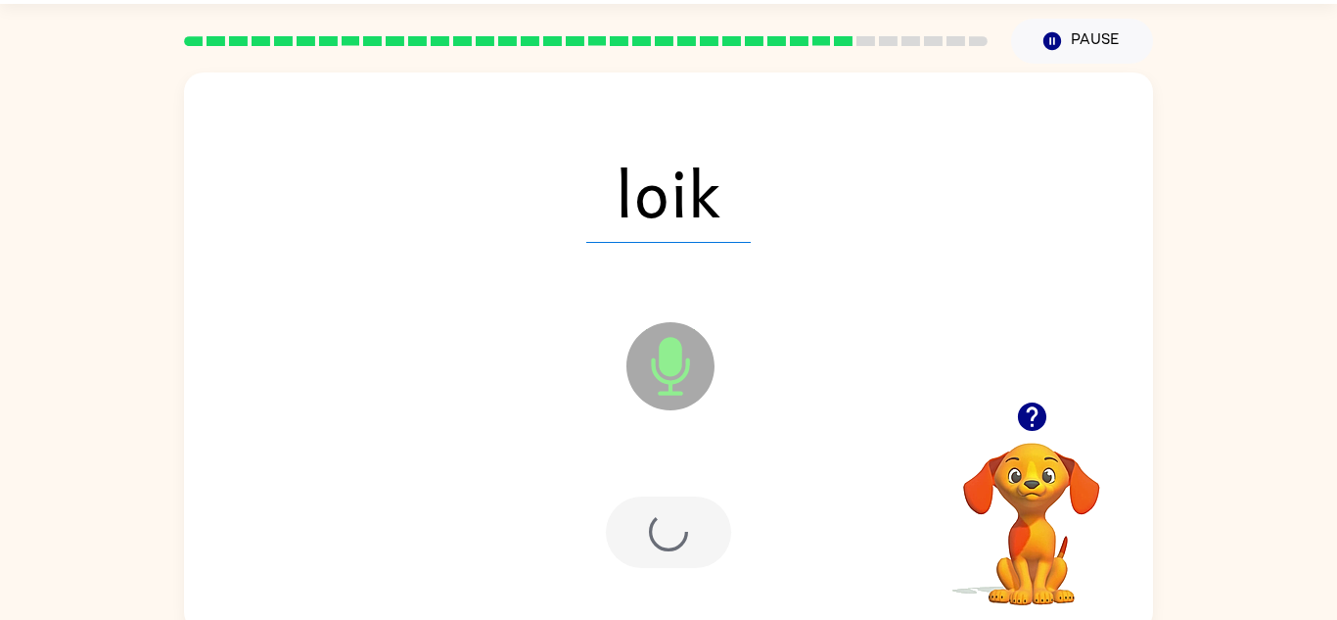
click at [715, 517] on div at bounding box center [668, 531] width 125 height 71
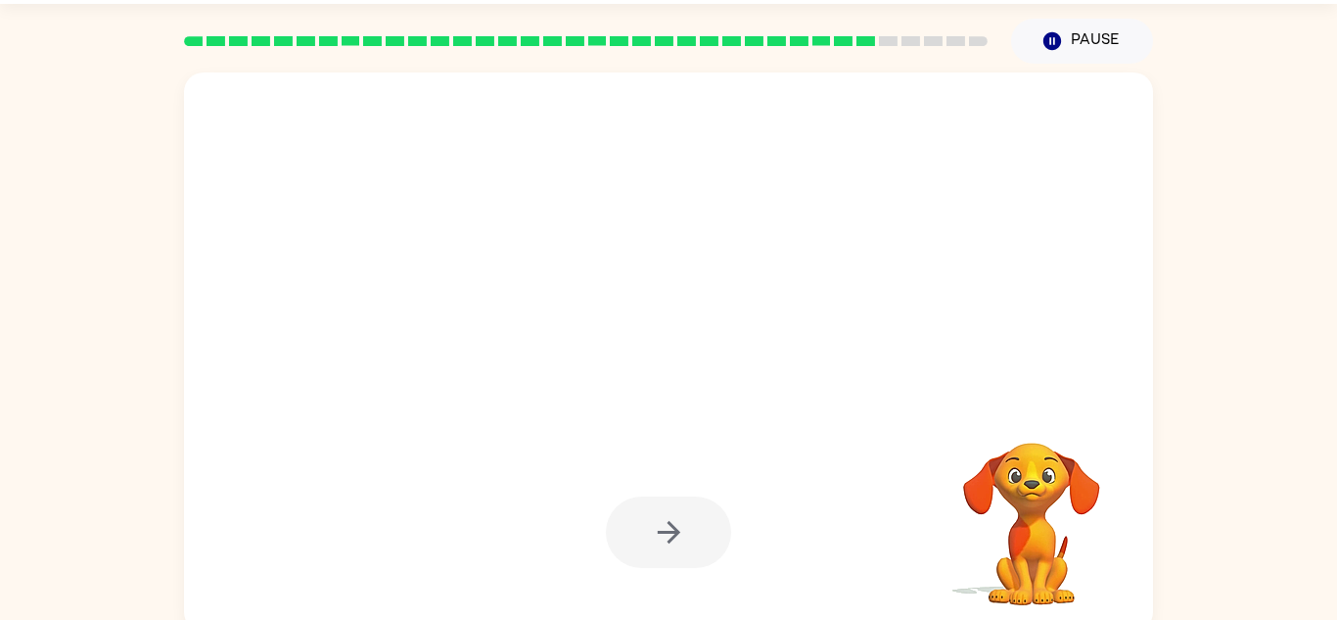
click at [675, 538] on div at bounding box center [668, 531] width 125 height 71
click at [680, 535] on div at bounding box center [668, 531] width 125 height 71
click at [679, 535] on div at bounding box center [668, 531] width 125 height 71
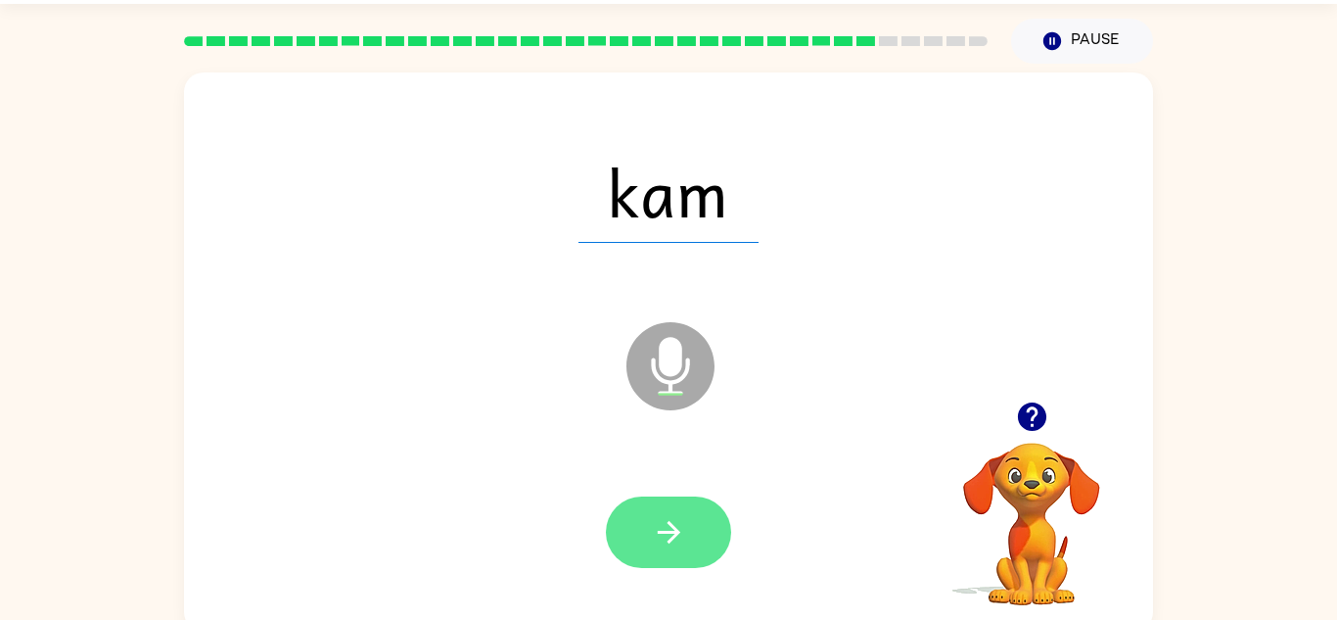
click at [687, 519] on button "button" at bounding box center [668, 531] width 125 height 71
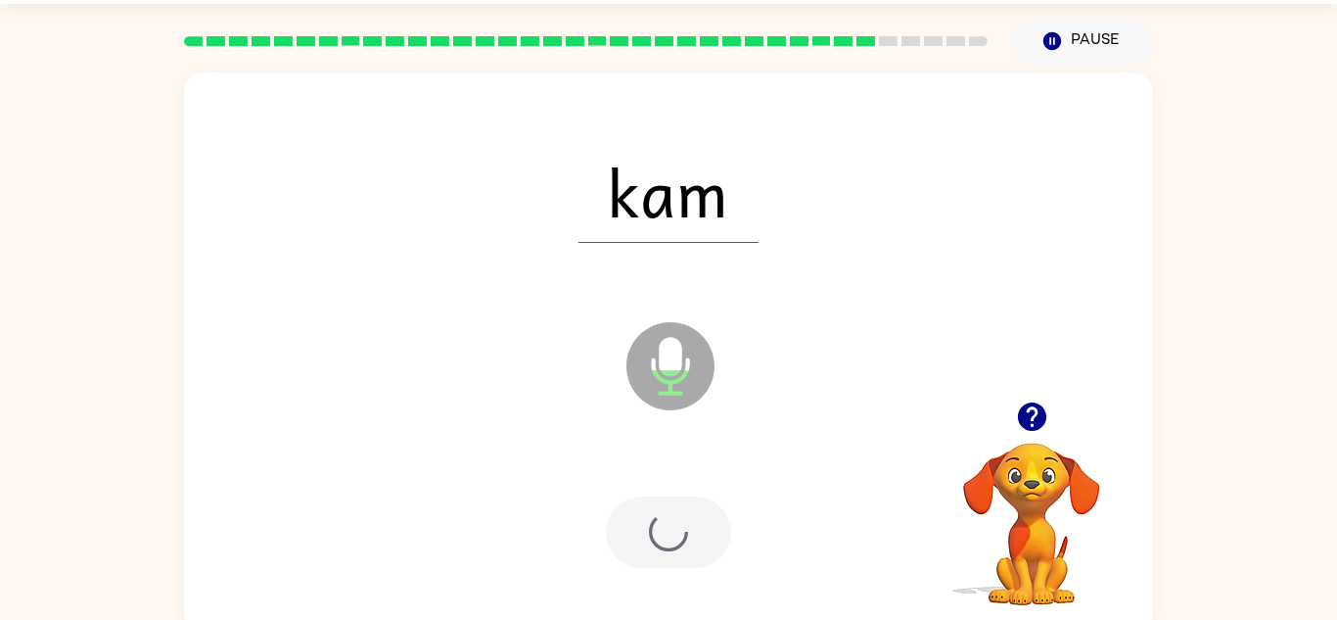
click at [680, 530] on div at bounding box center [668, 531] width 125 height 71
click at [688, 534] on div at bounding box center [668, 531] width 125 height 71
click at [692, 533] on div at bounding box center [668, 531] width 125 height 71
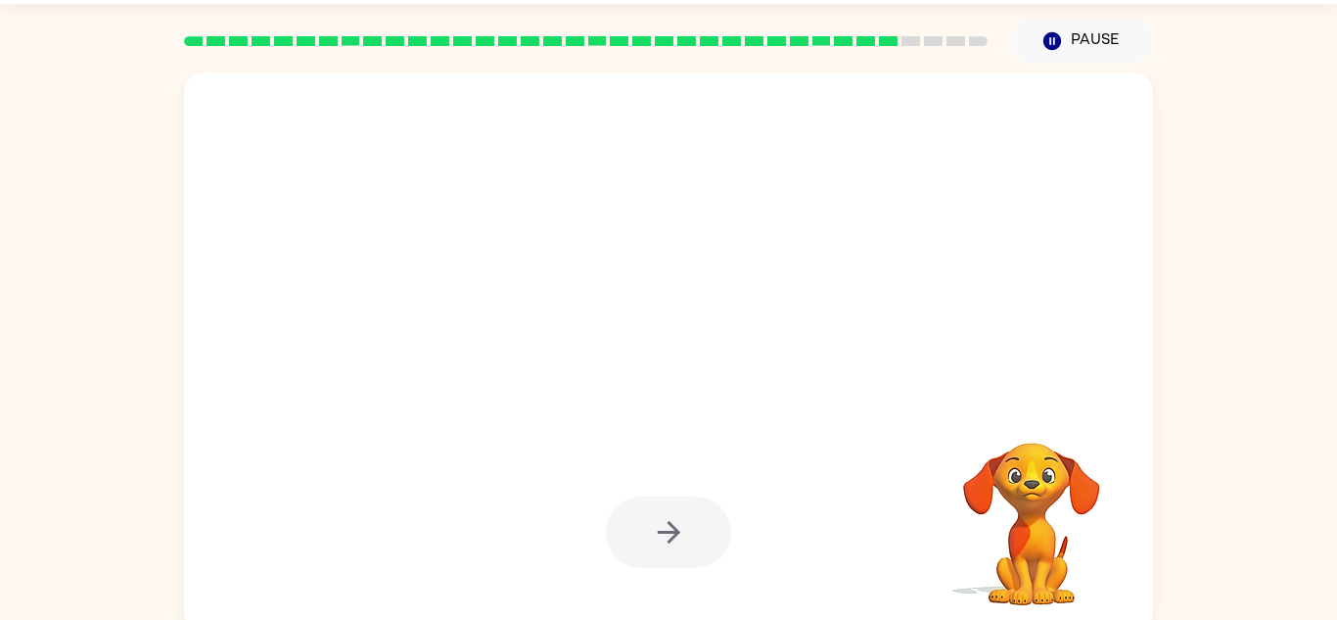
click at [687, 529] on div at bounding box center [668, 531] width 125 height 71
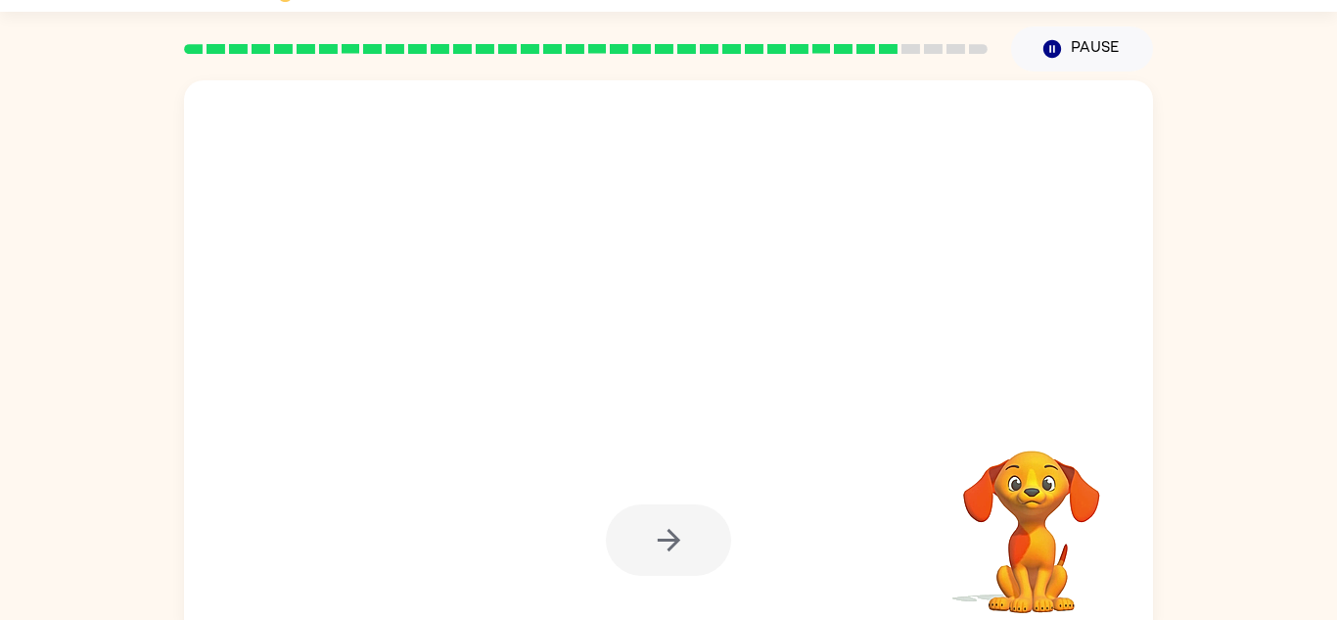
scroll to position [45, 0]
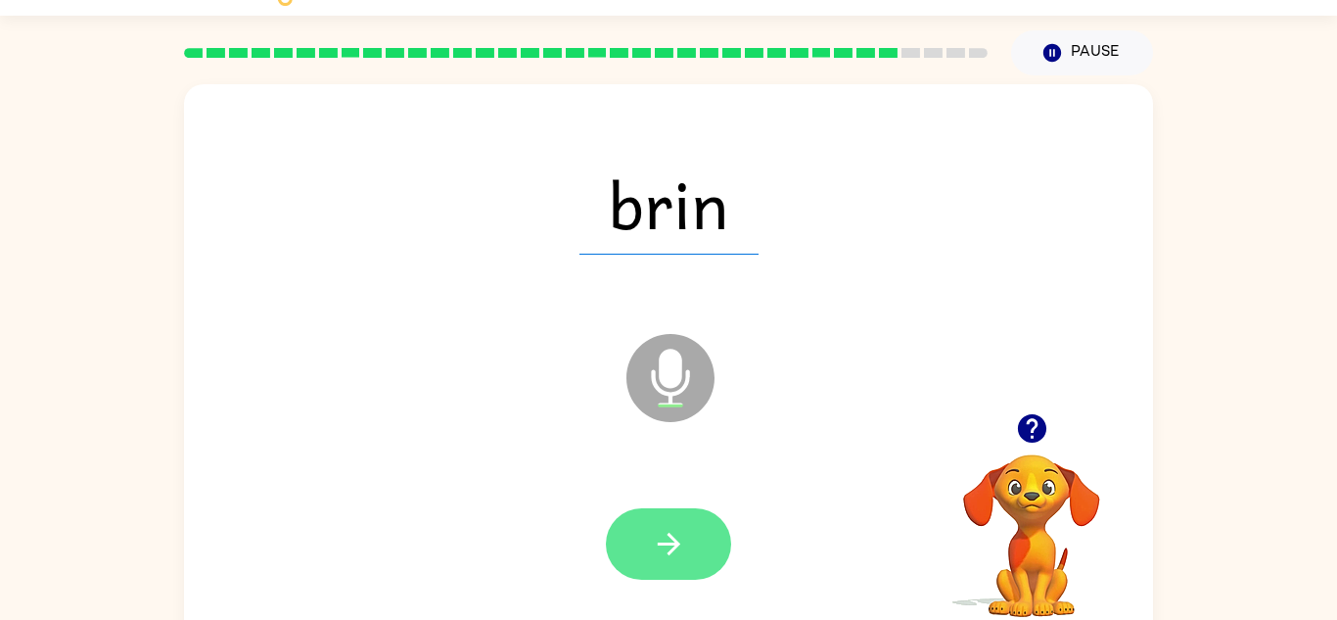
click at [692, 521] on button "button" at bounding box center [668, 543] width 125 height 71
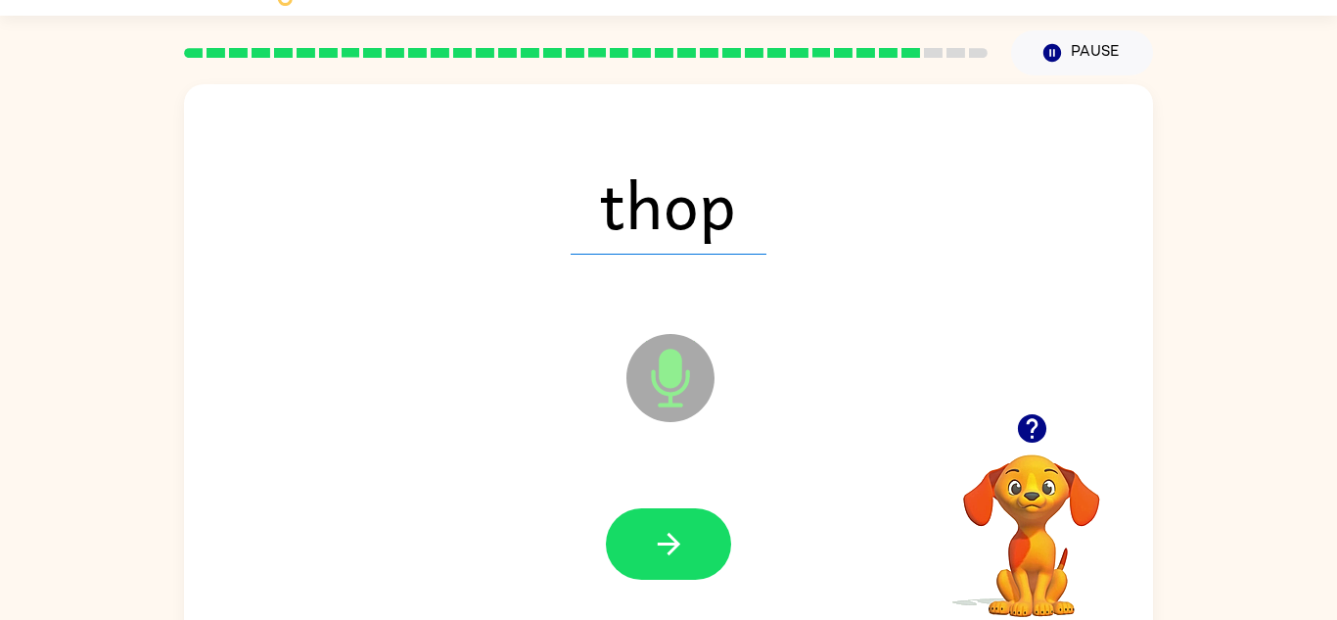
click at [718, 512] on div at bounding box center [668, 543] width 125 height 71
click at [686, 528] on button "button" at bounding box center [668, 543] width 125 height 71
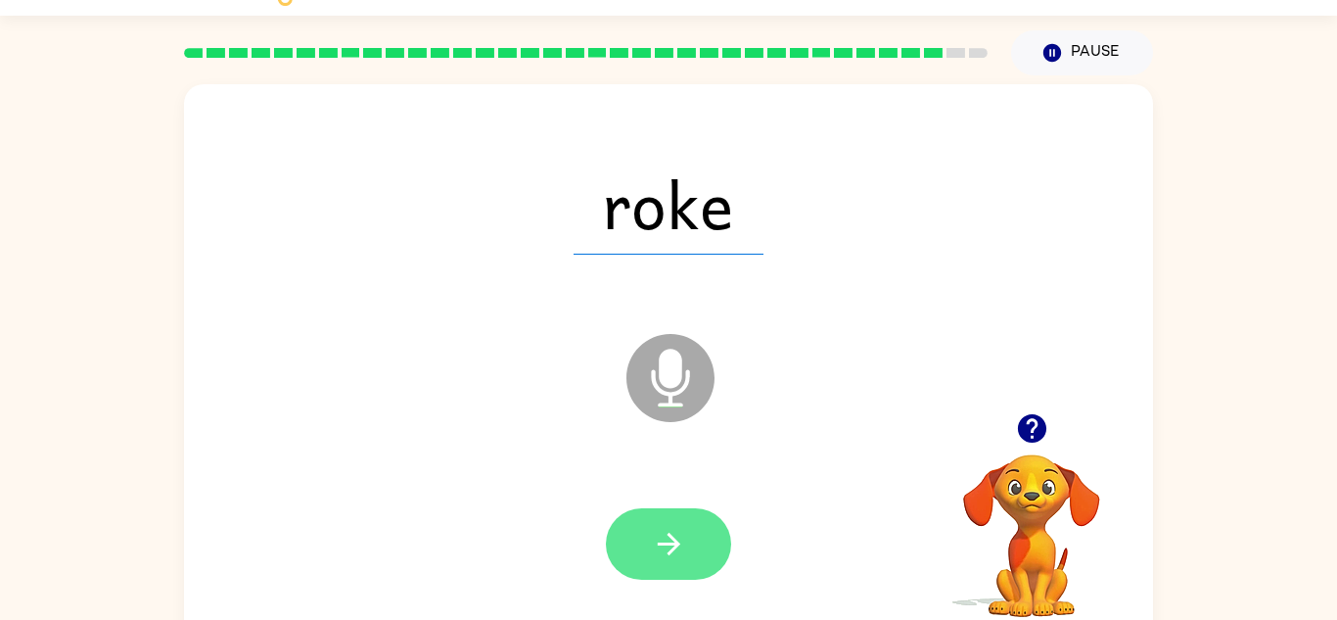
click at [711, 544] on button "button" at bounding box center [668, 543] width 125 height 71
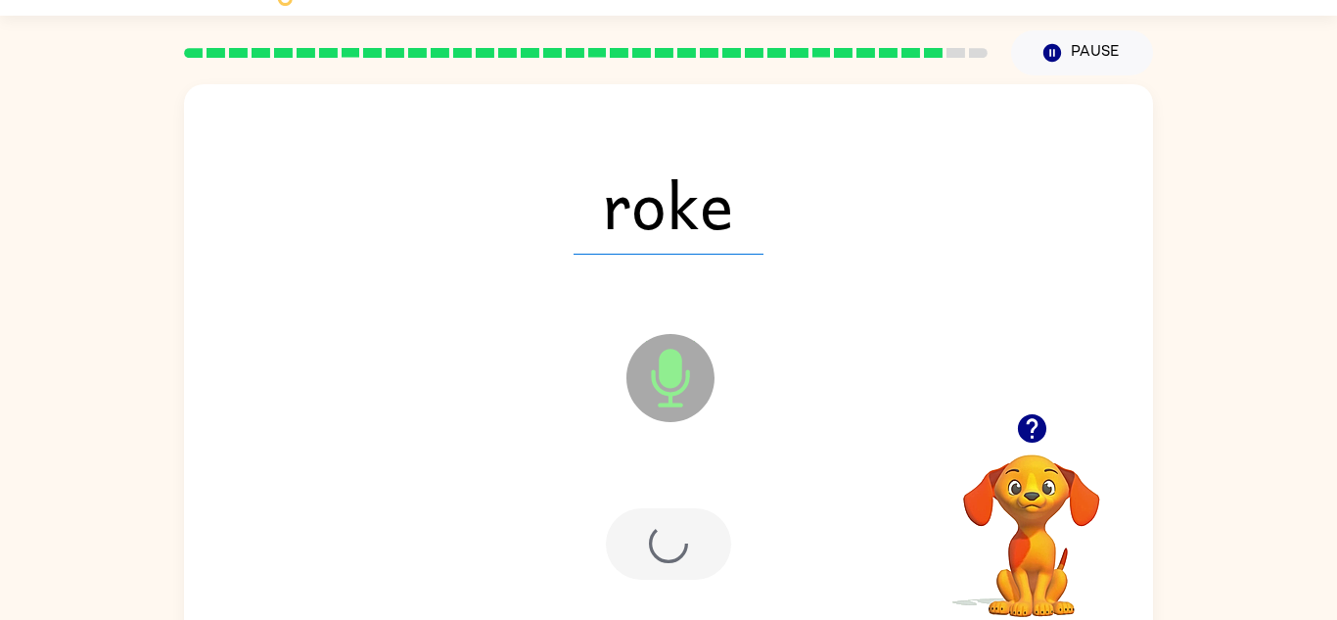
click at [689, 550] on div at bounding box center [668, 543] width 125 height 71
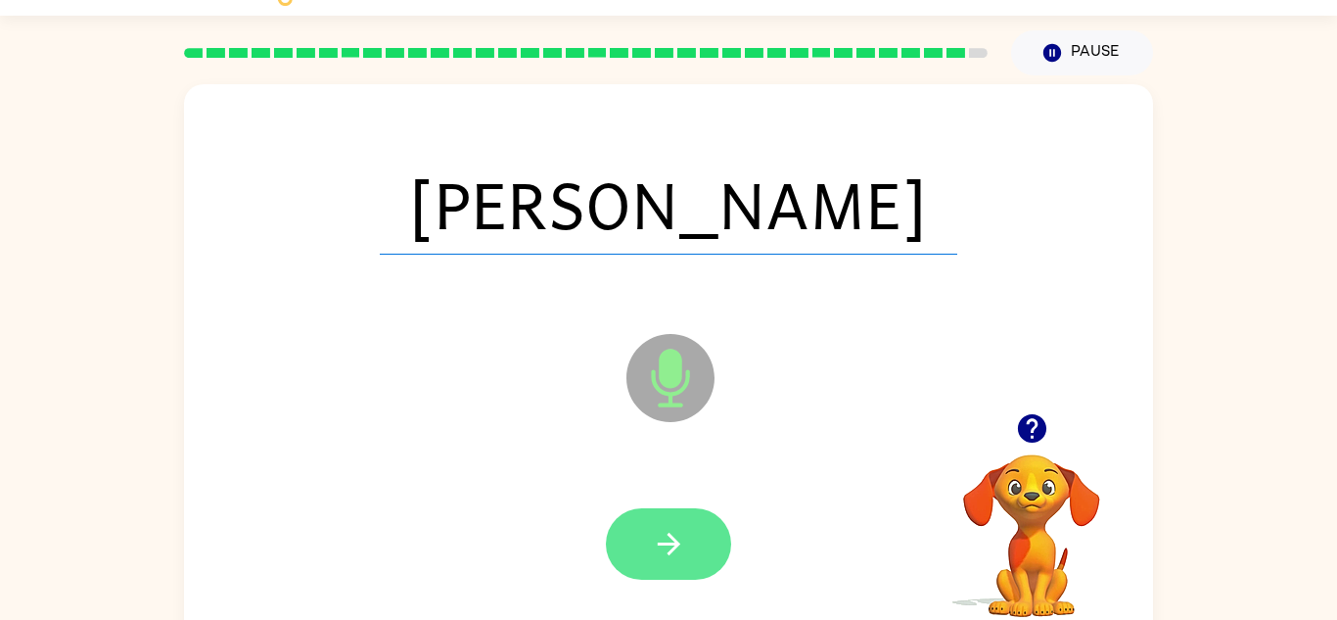
click at [689, 557] on button "button" at bounding box center [668, 543] width 125 height 71
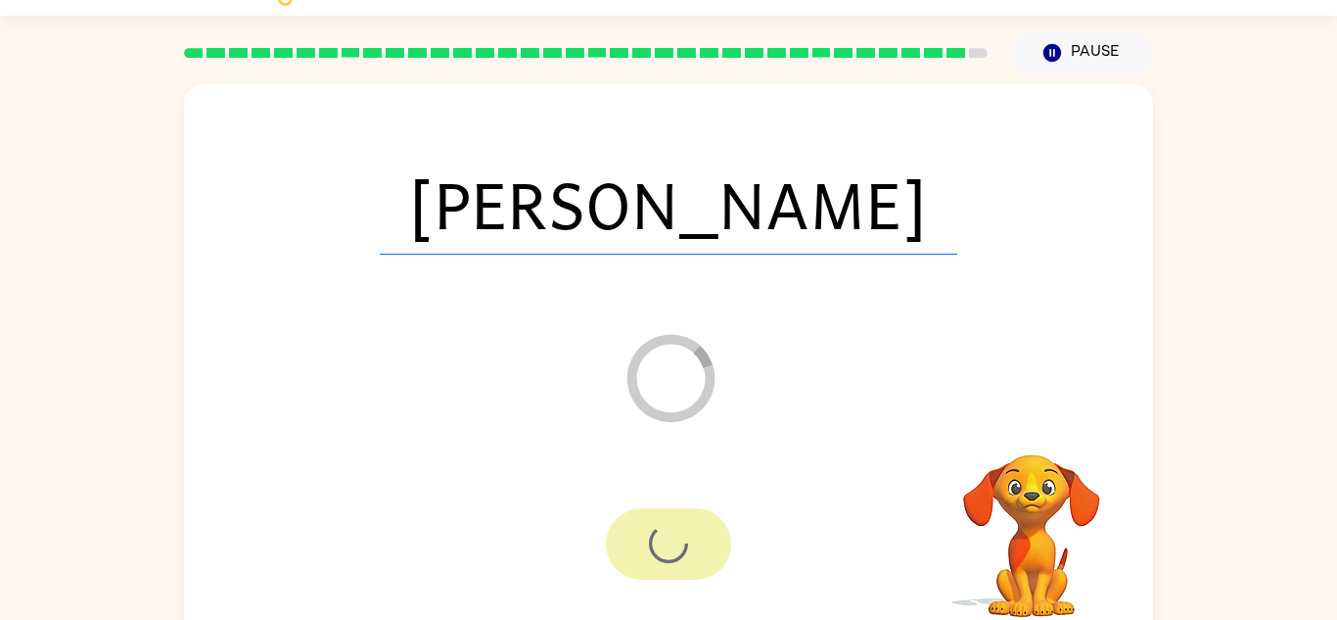
scroll to position [33, 0]
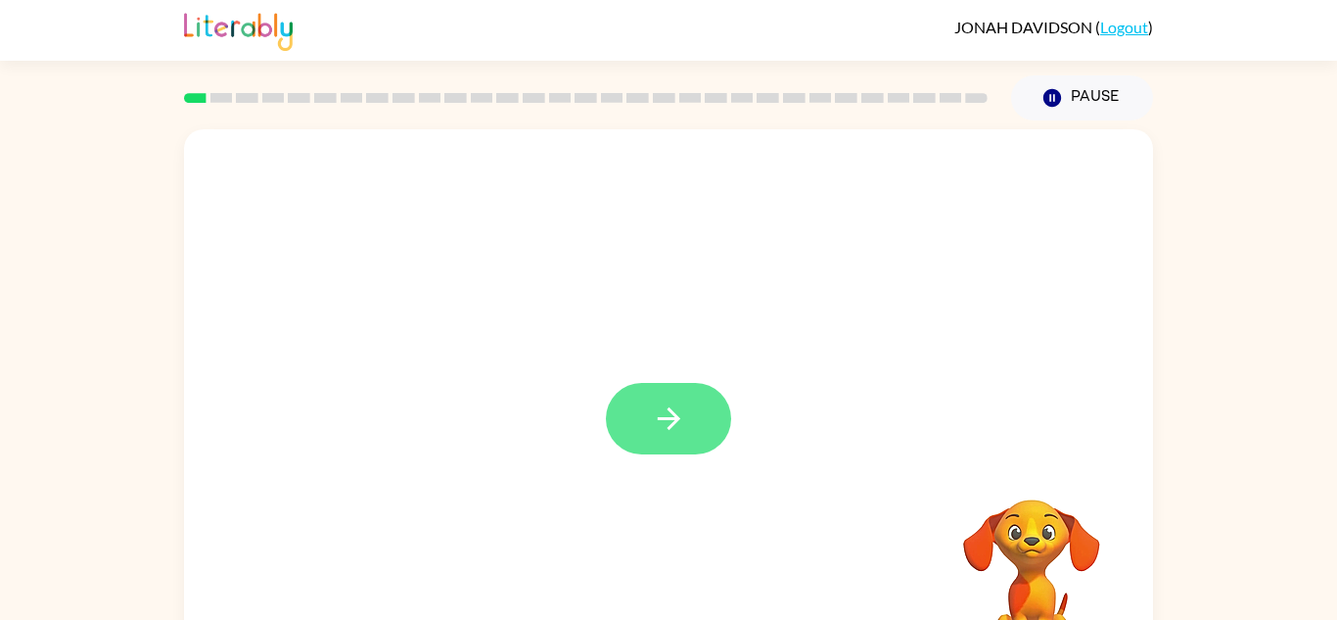
click at [658, 444] on button "button" at bounding box center [668, 418] width 125 height 71
click at [675, 447] on div at bounding box center [668, 408] width 969 height 559
click at [704, 448] on div at bounding box center [668, 408] width 969 height 559
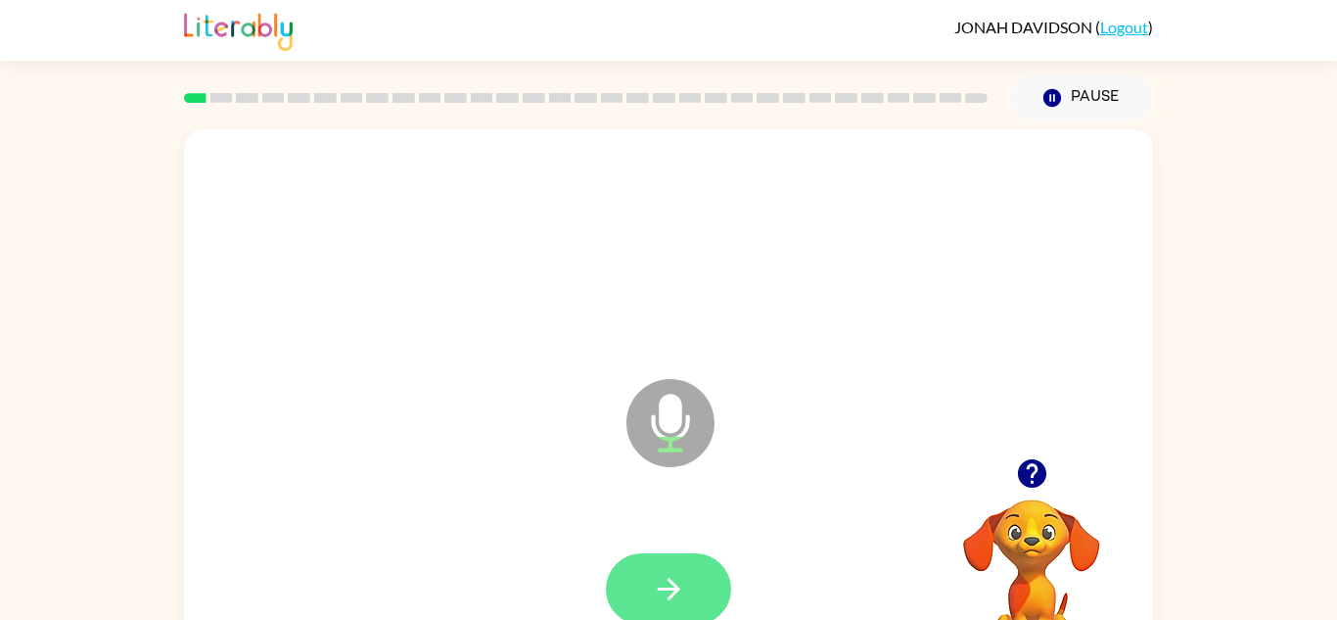
click at [674, 597] on icon "button" at bounding box center [669, 589] width 34 height 34
click at [666, 600] on icon "button" at bounding box center [669, 589] width 34 height 34
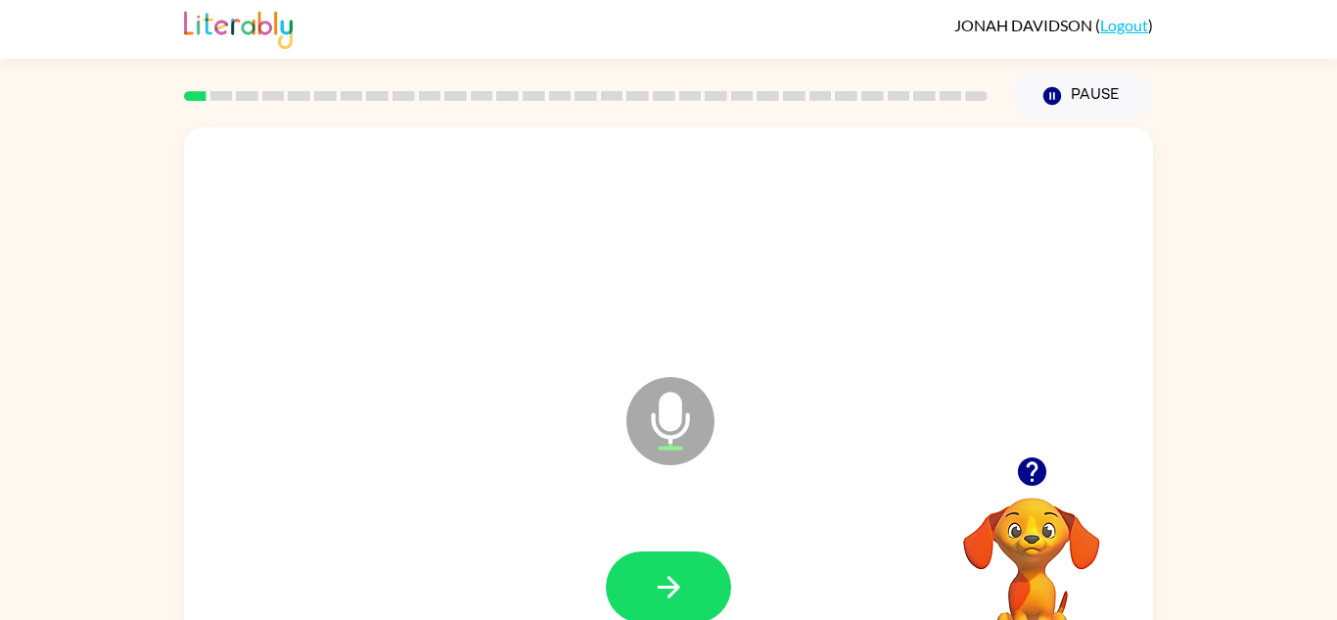
scroll to position [63, 0]
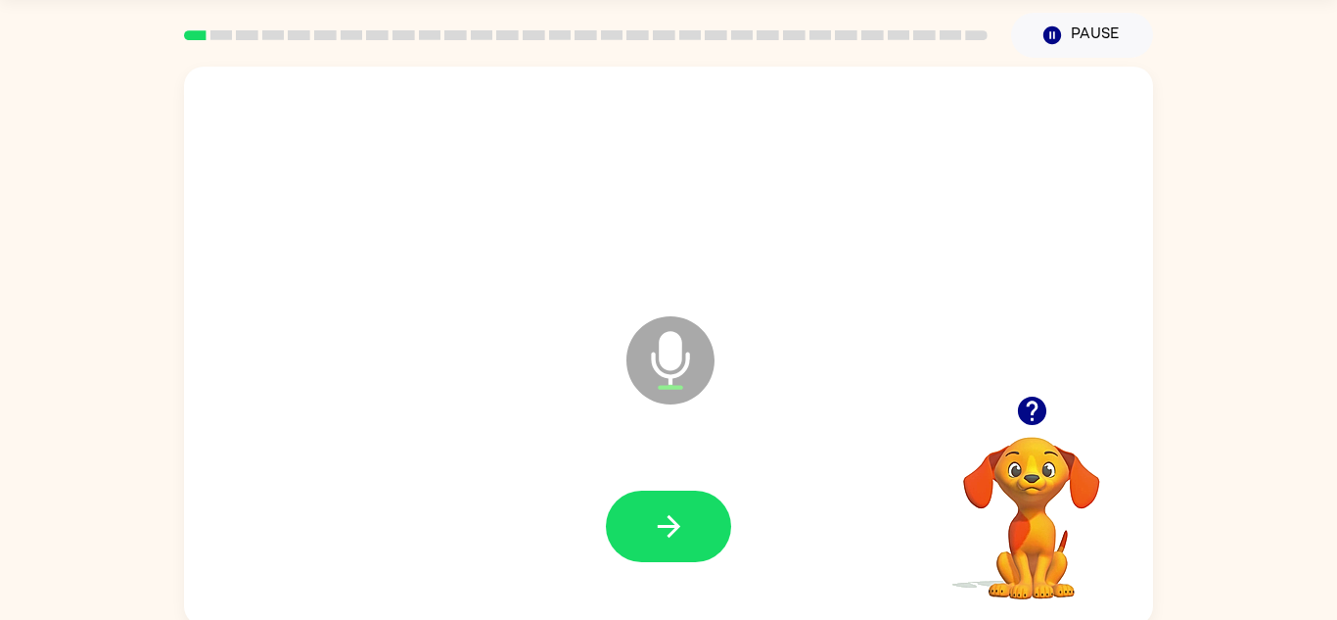
click at [633, 617] on div "Microphone The Microphone is here when it is your turn to talk" at bounding box center [668, 346] width 969 height 559
click at [727, 550] on div at bounding box center [668, 525] width 125 height 71
click at [672, 549] on button "button" at bounding box center [668, 525] width 125 height 71
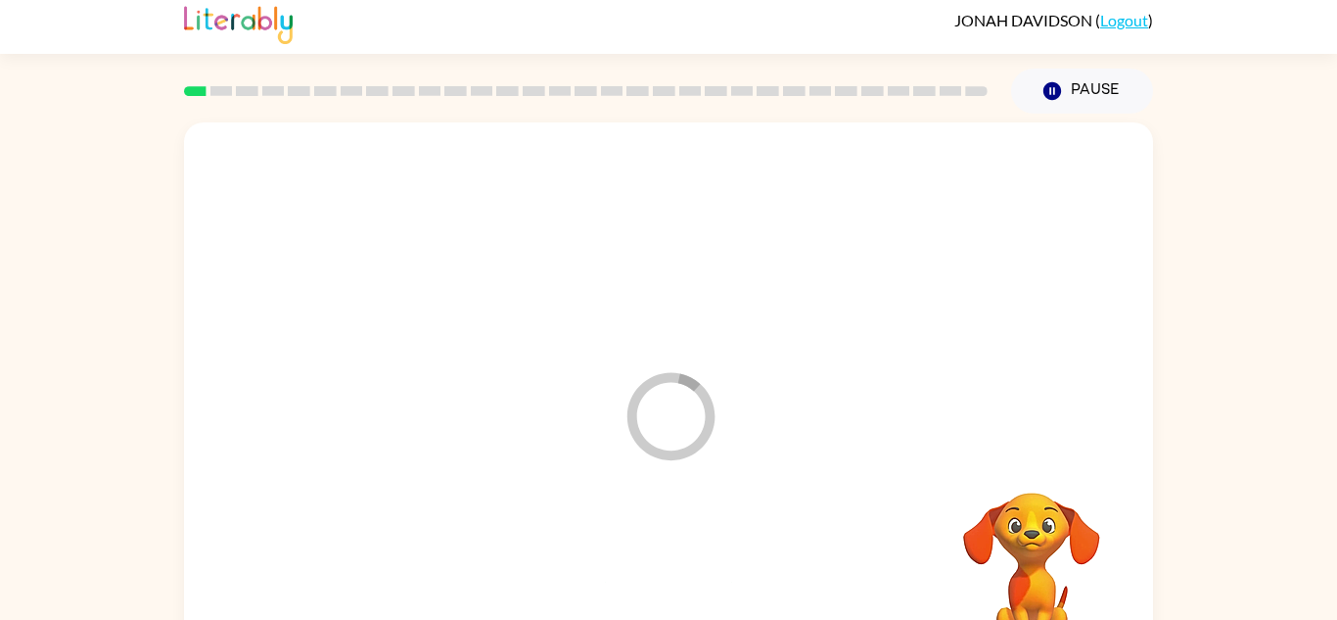
scroll to position [0, 0]
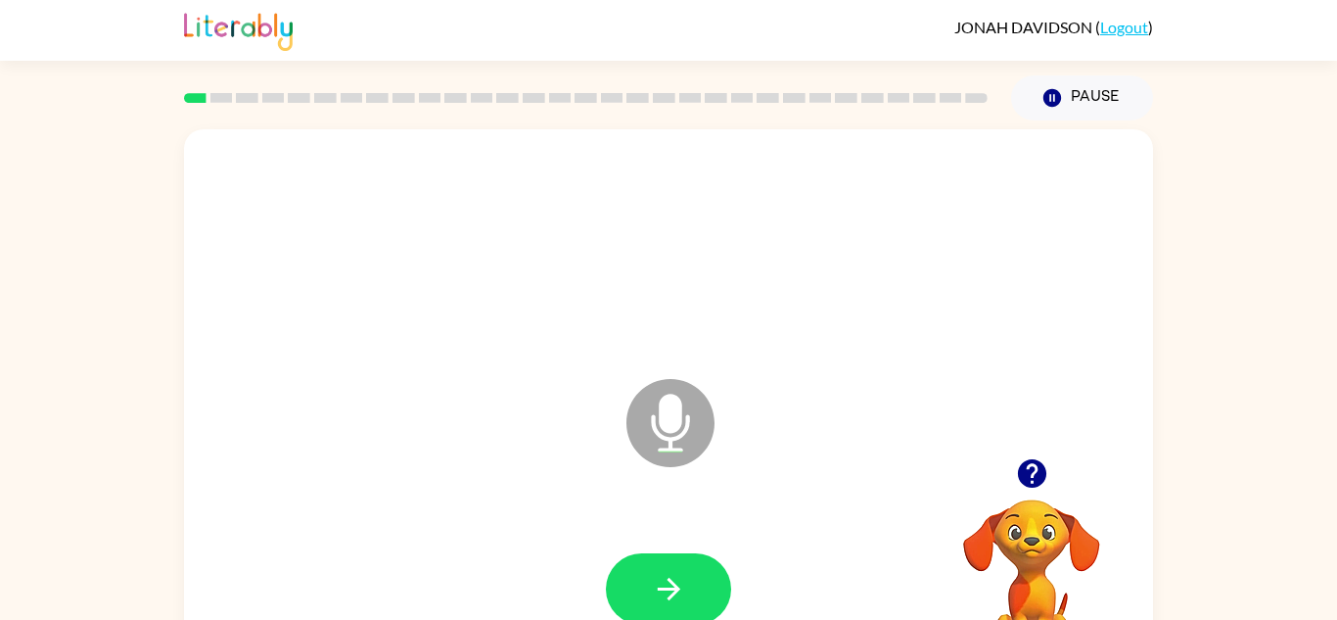
click at [740, 609] on div at bounding box center [669, 589] width 930 height 161
click at [696, 593] on button "button" at bounding box center [668, 588] width 125 height 71
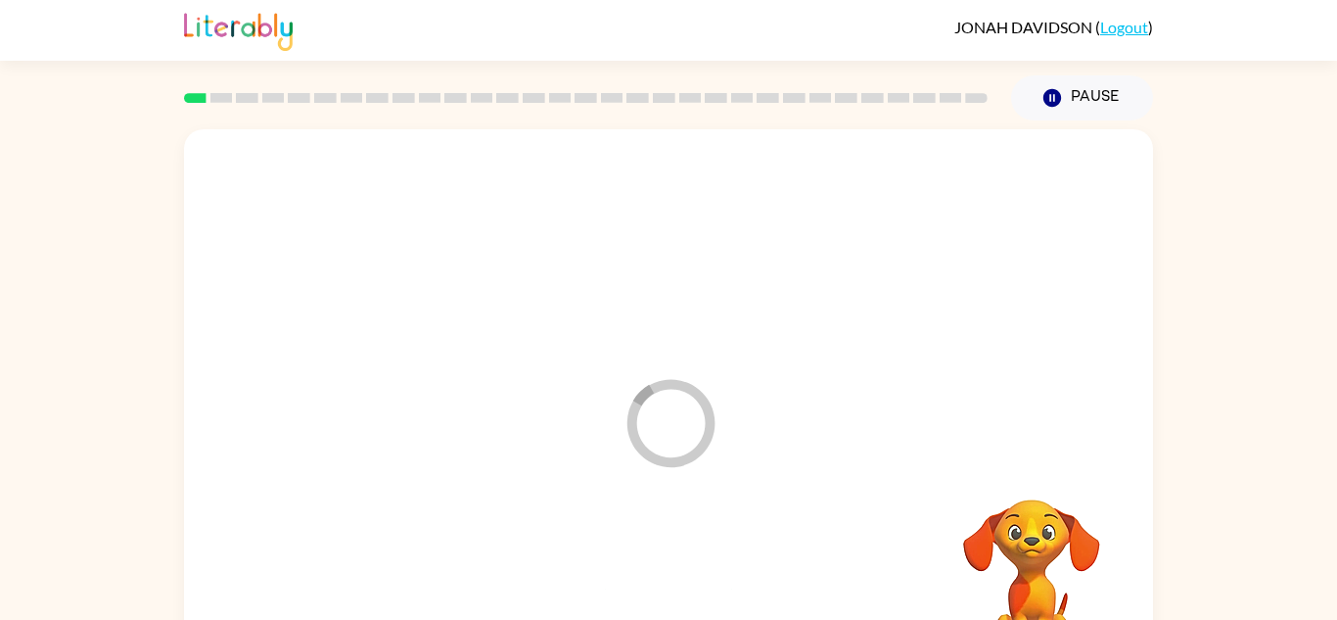
click at [676, 581] on div at bounding box center [669, 589] width 930 height 161
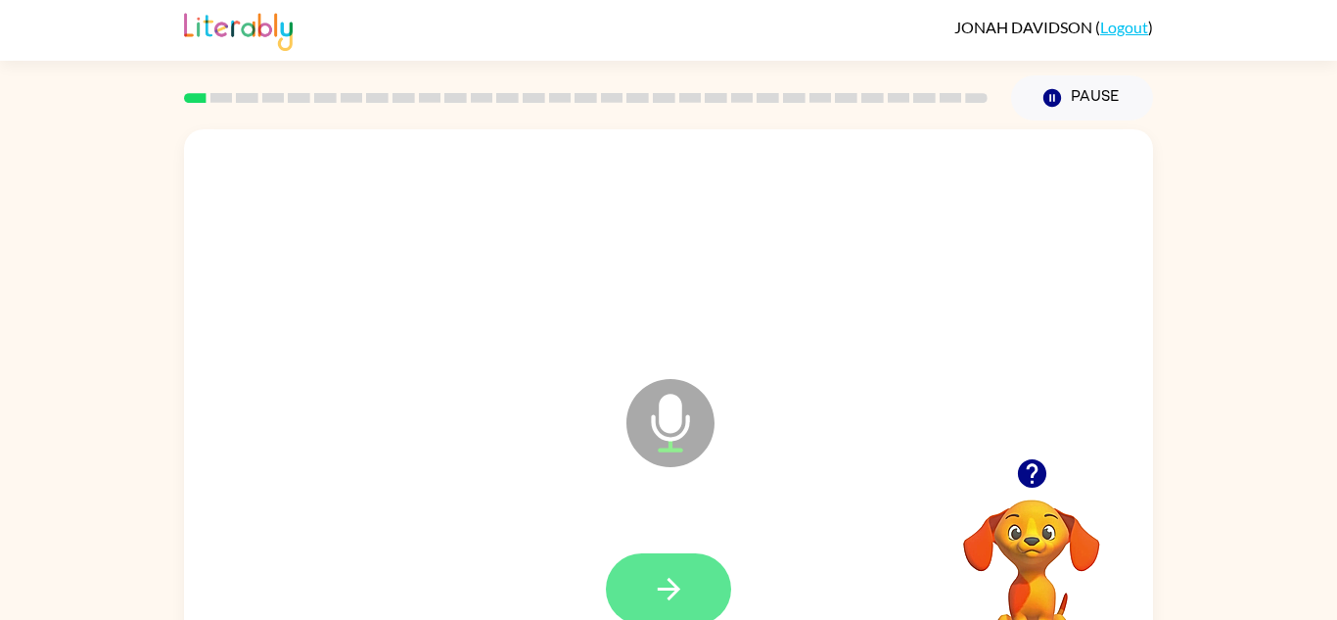
click at [653, 569] on button "button" at bounding box center [668, 588] width 125 height 71
click at [668, 573] on icon "button" at bounding box center [669, 589] width 34 height 34
click at [690, 584] on button "button" at bounding box center [668, 588] width 125 height 71
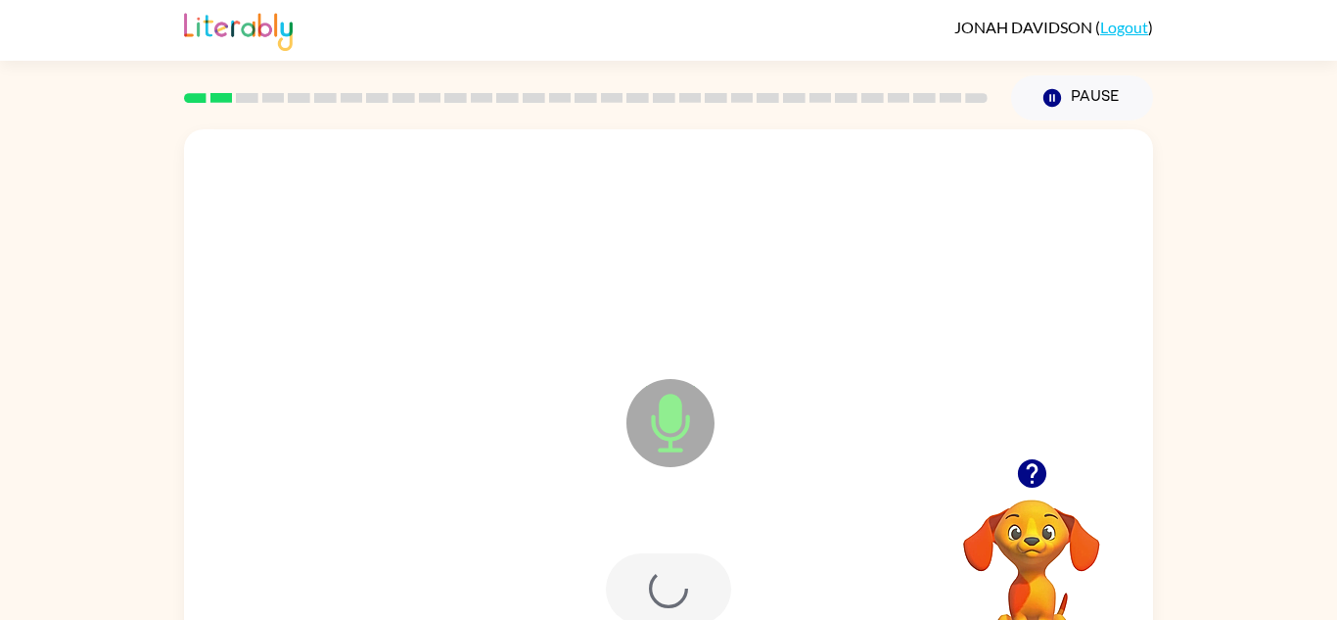
click at [690, 591] on div at bounding box center [668, 588] width 125 height 71
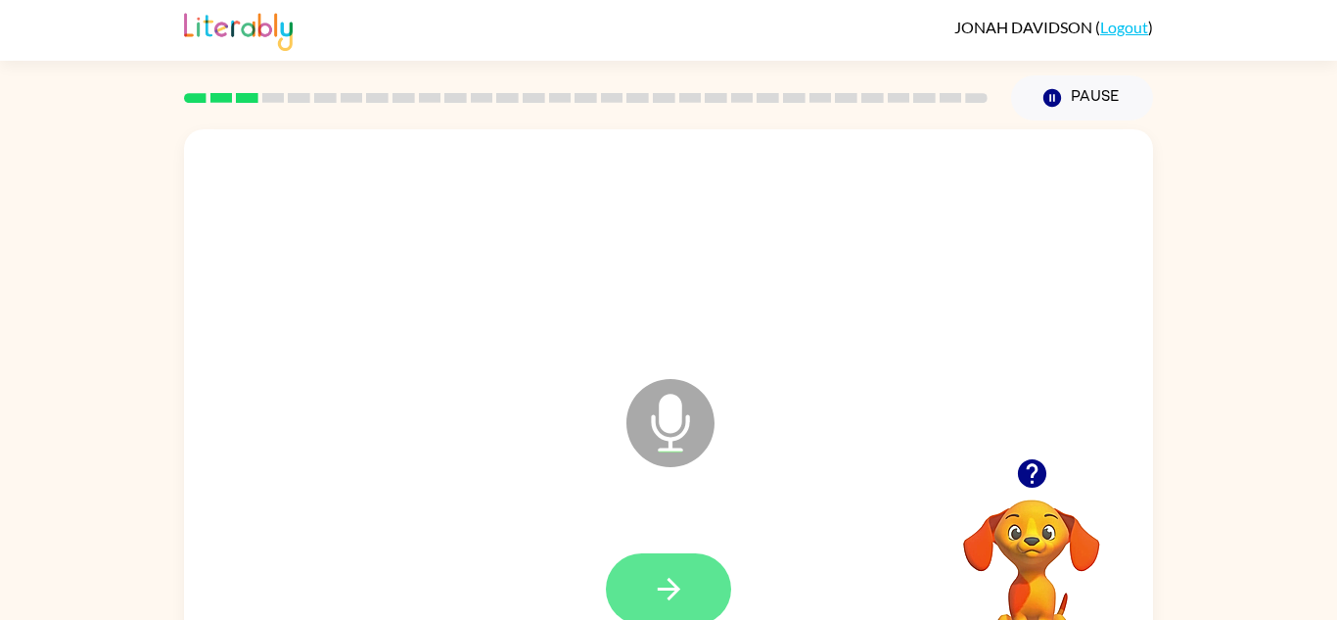
click at [661, 583] on icon "button" at bounding box center [669, 589] width 34 height 34
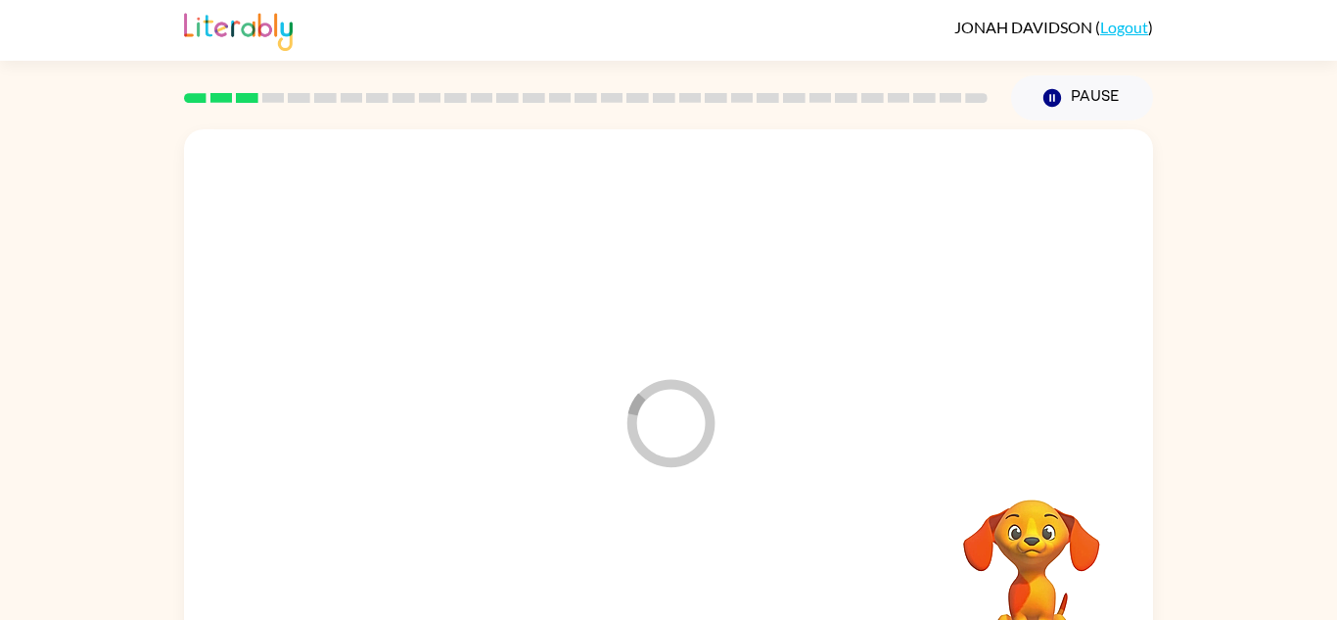
click at [690, 588] on div at bounding box center [669, 589] width 930 height 161
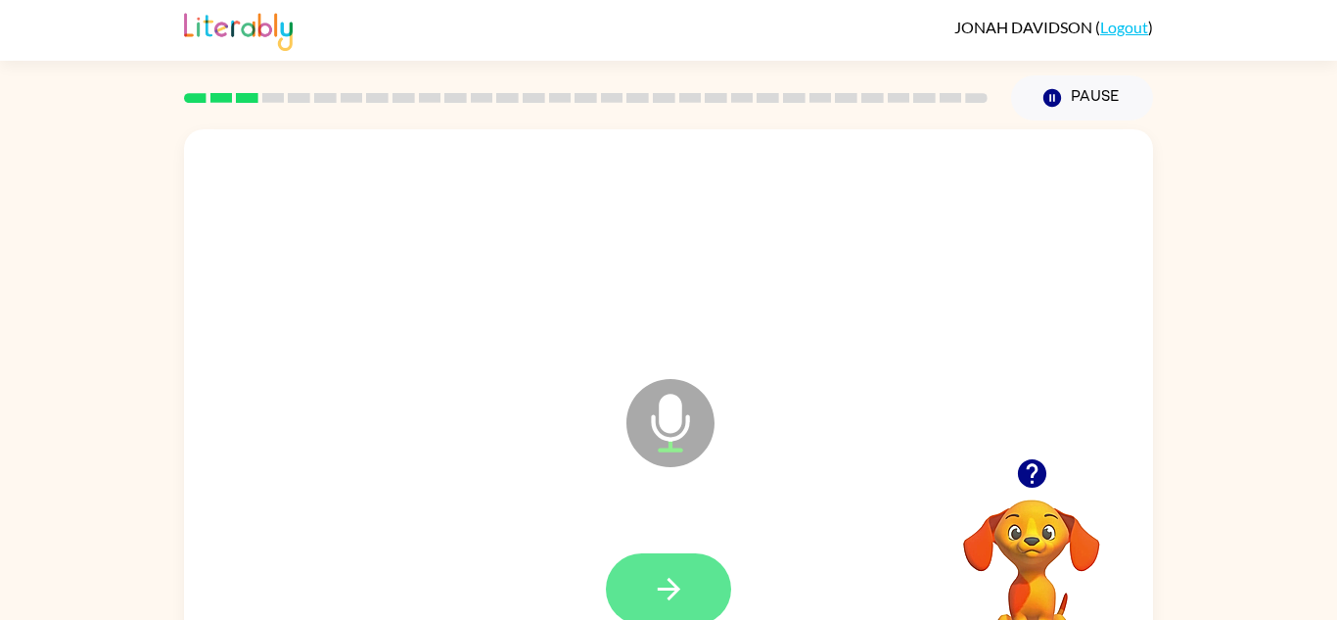
click at [683, 553] on button "button" at bounding box center [668, 588] width 125 height 71
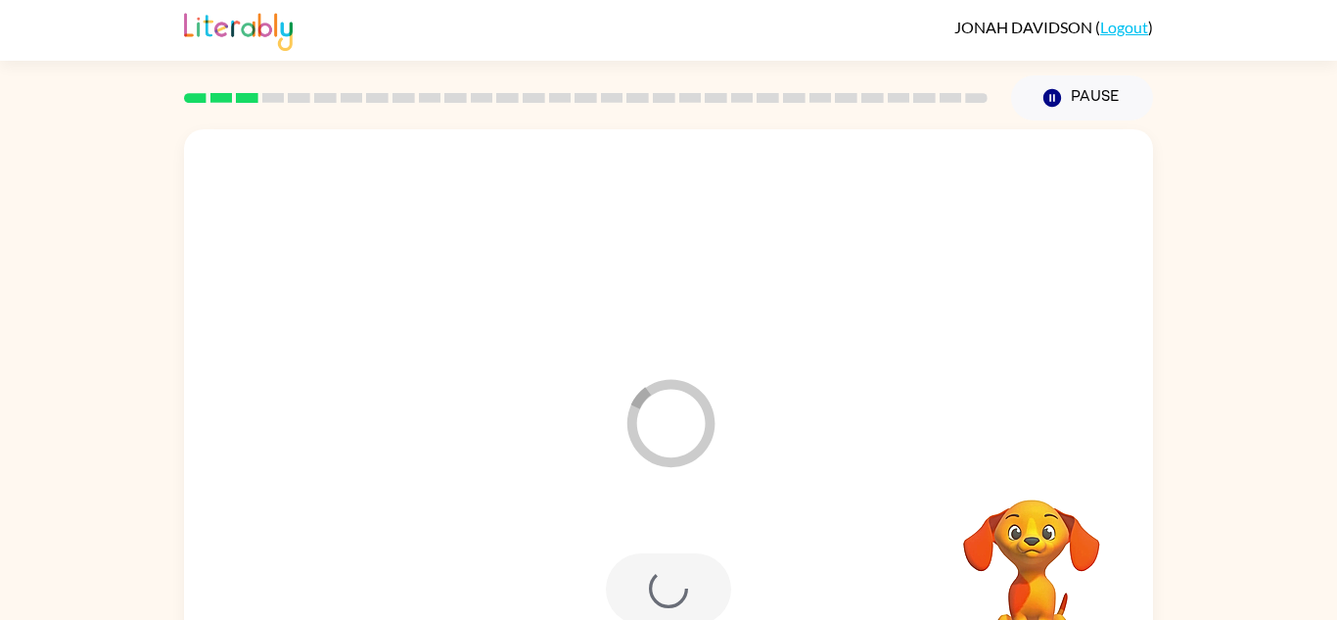
click at [656, 573] on div at bounding box center [668, 588] width 125 height 71
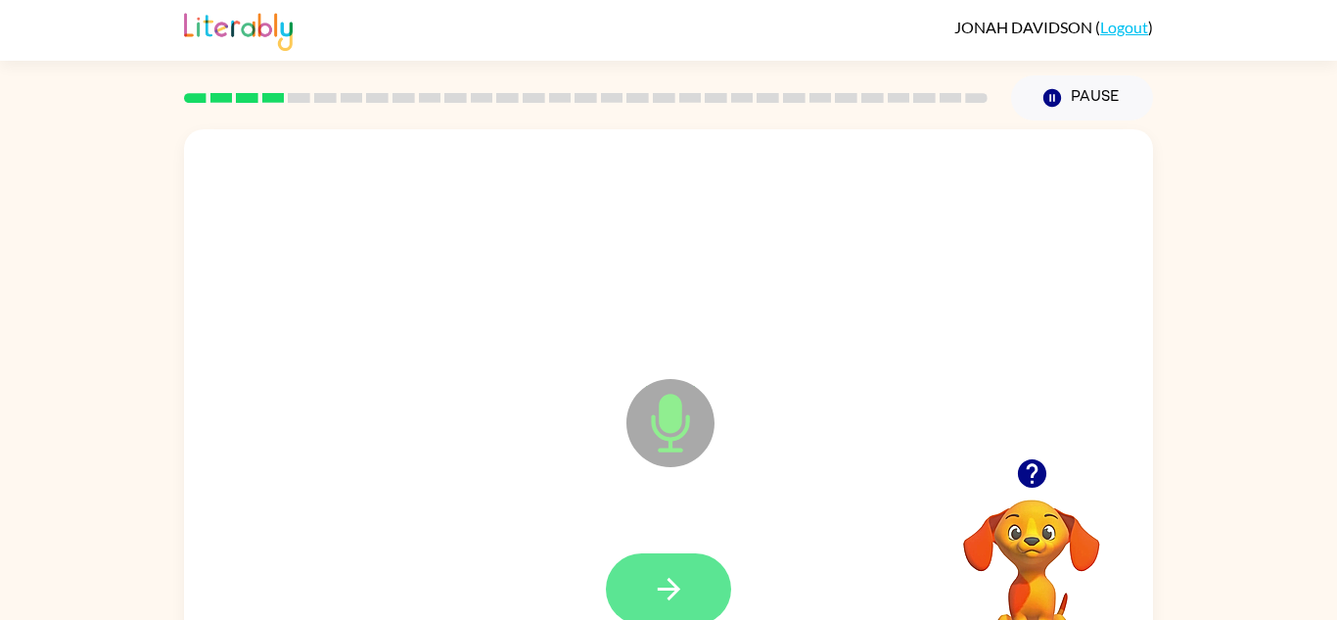
click at [669, 557] on button "button" at bounding box center [668, 588] width 125 height 71
click at [654, 572] on icon "button" at bounding box center [669, 589] width 34 height 34
click at [658, 605] on icon "button" at bounding box center [669, 589] width 34 height 34
click at [660, 561] on button "button" at bounding box center [668, 588] width 125 height 71
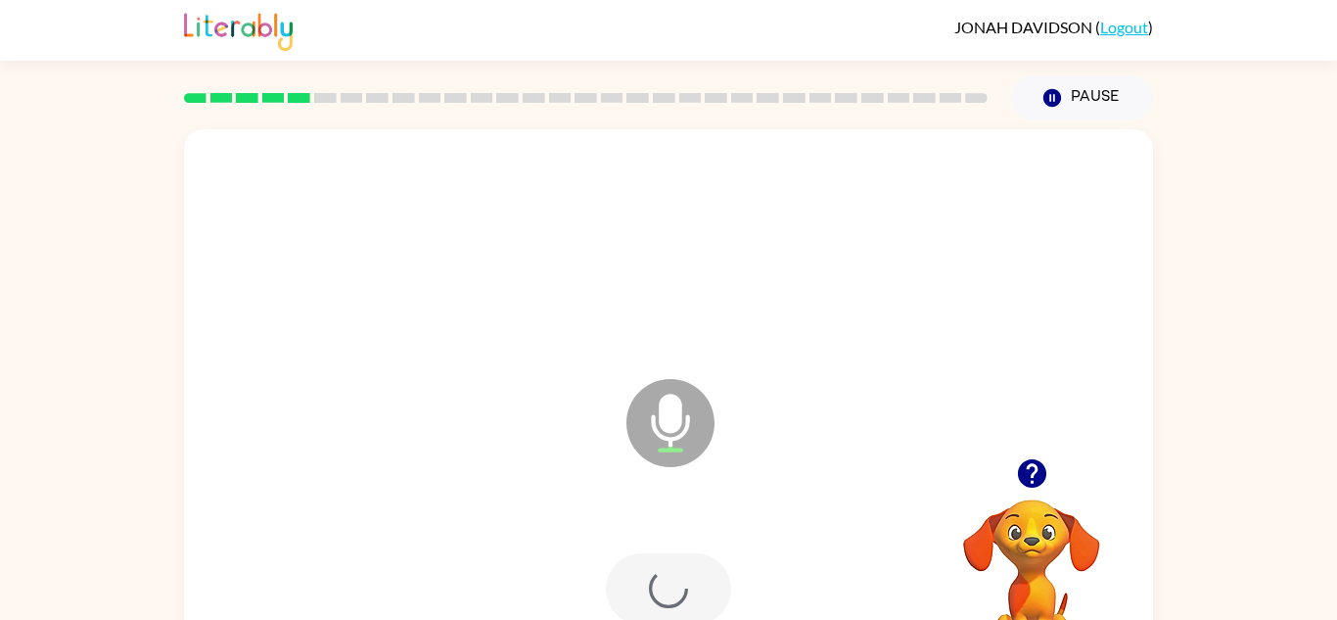
click at [636, 575] on div at bounding box center [668, 588] width 125 height 71
click at [641, 569] on button "button" at bounding box center [668, 588] width 125 height 71
click at [682, 582] on icon "button" at bounding box center [669, 589] width 34 height 34
click at [697, 562] on button "button" at bounding box center [668, 588] width 125 height 71
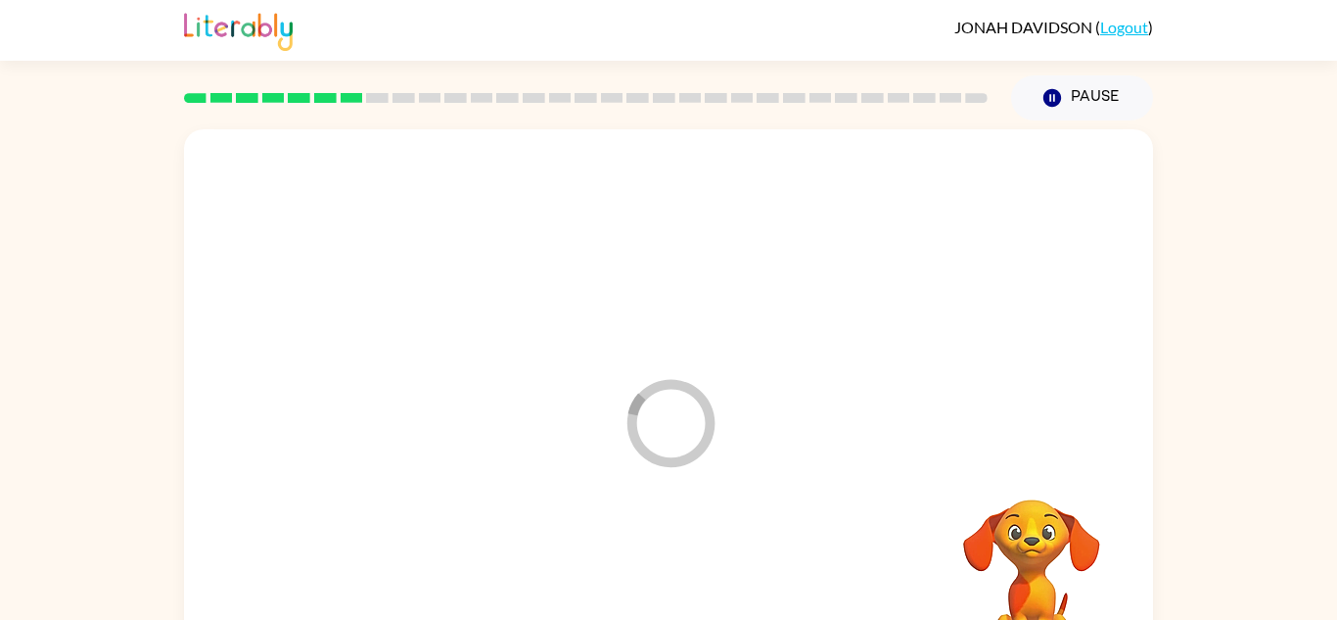
click at [692, 588] on div at bounding box center [669, 589] width 930 height 161
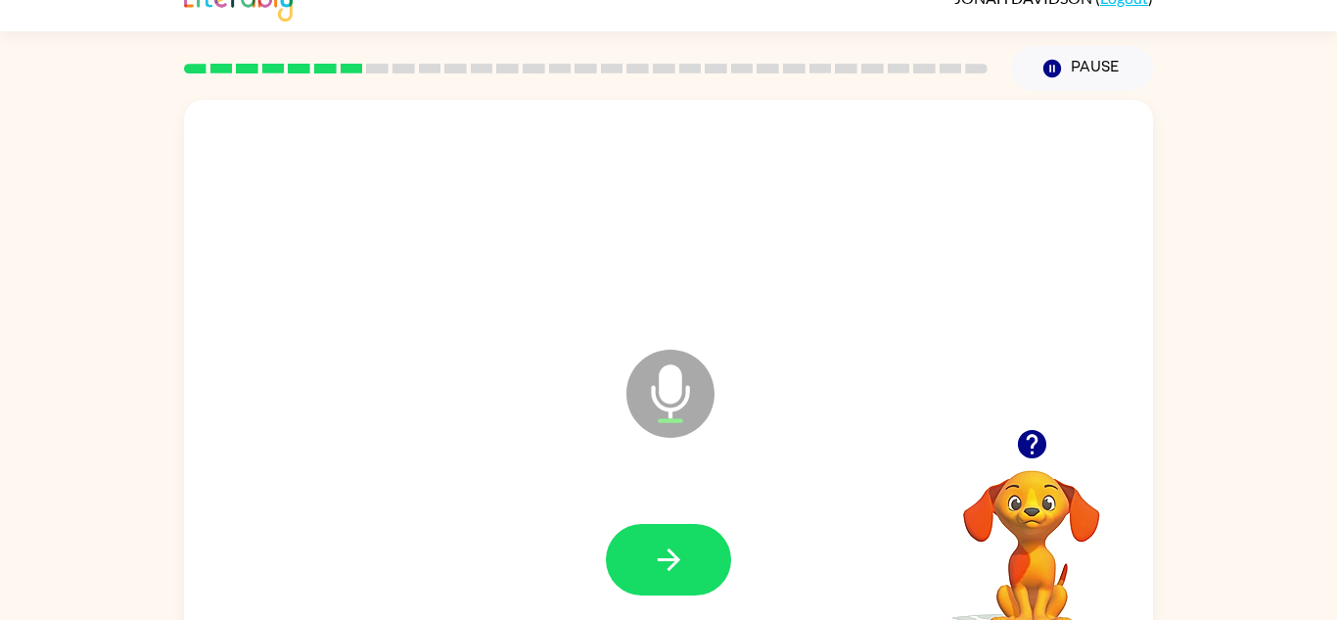
scroll to position [69, 0]
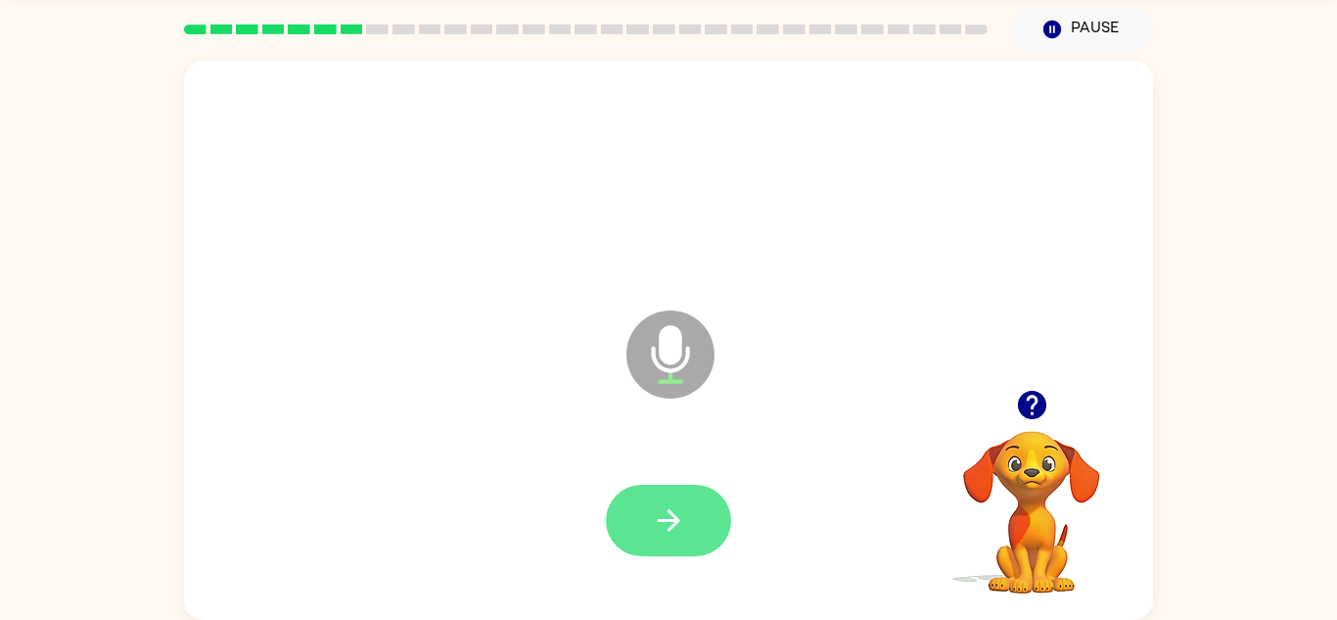
click at [665, 515] on icon "button" at bounding box center [669, 520] width 34 height 34
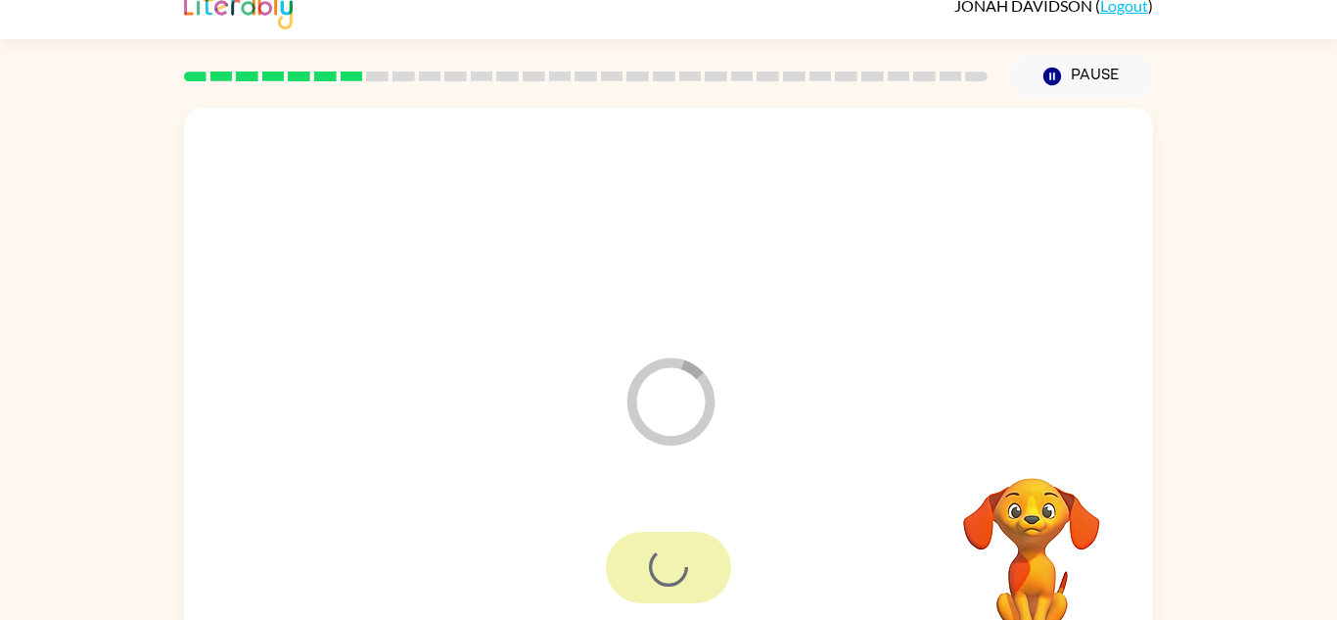
scroll to position [2, 0]
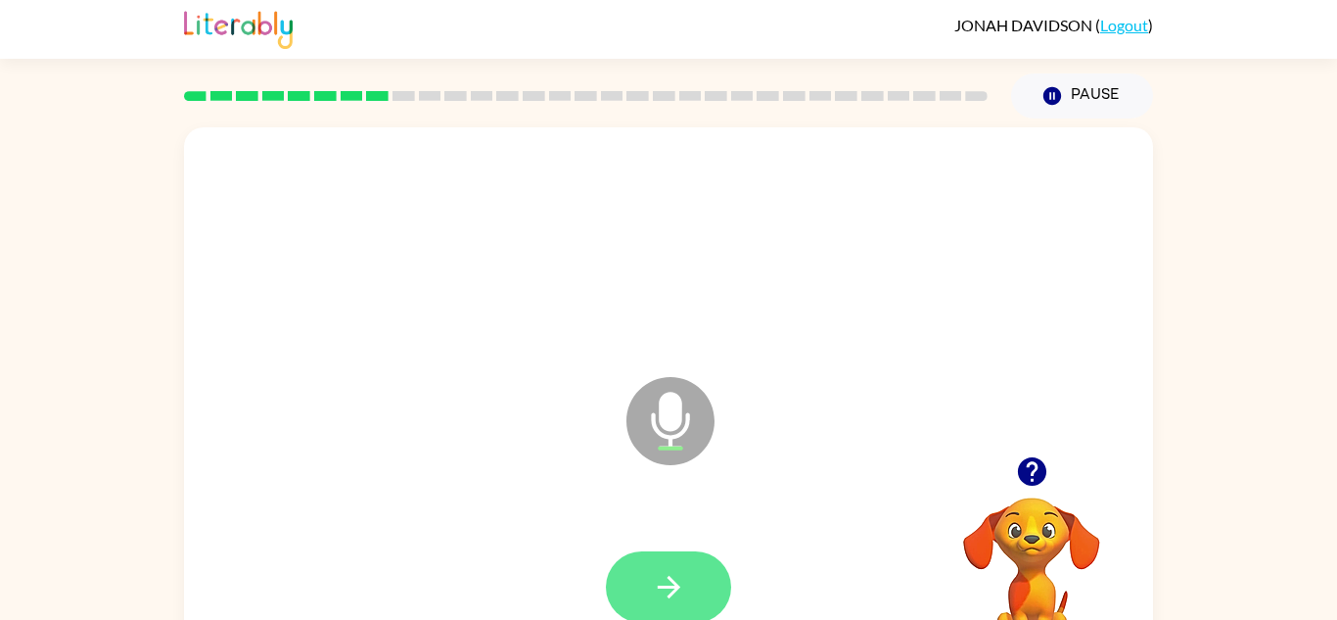
click at [662, 589] on icon "button" at bounding box center [669, 587] width 34 height 34
click at [681, 602] on icon "button" at bounding box center [669, 587] width 34 height 34
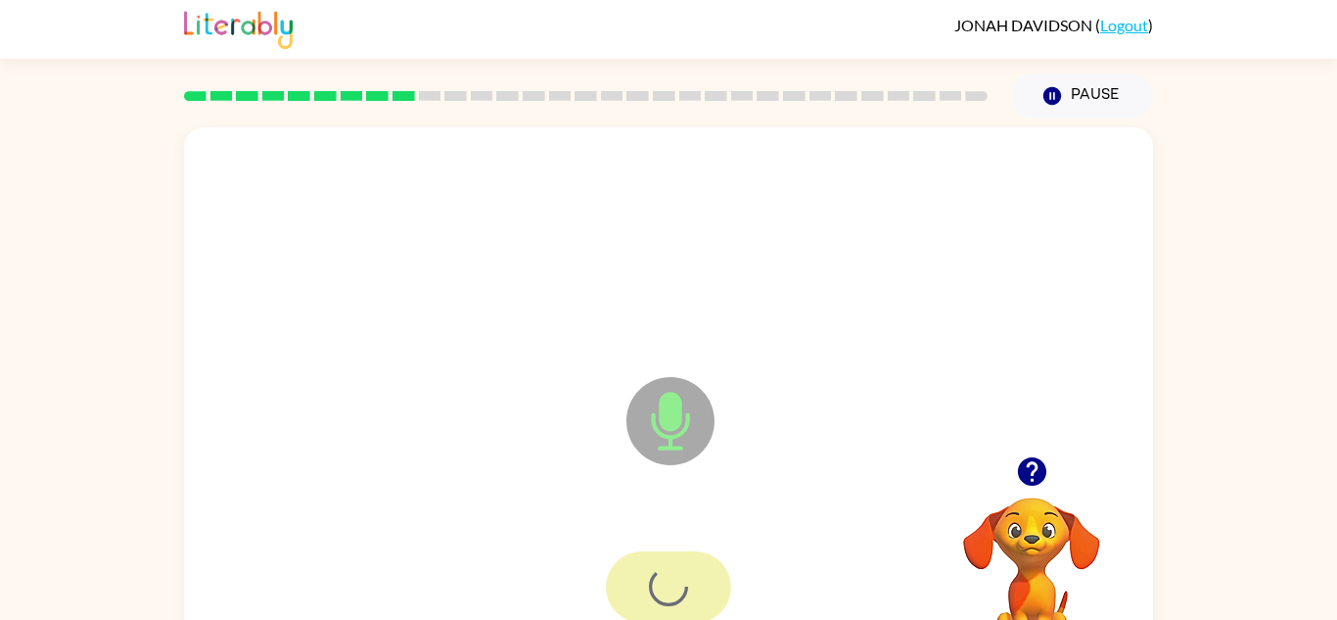
scroll to position [0, 0]
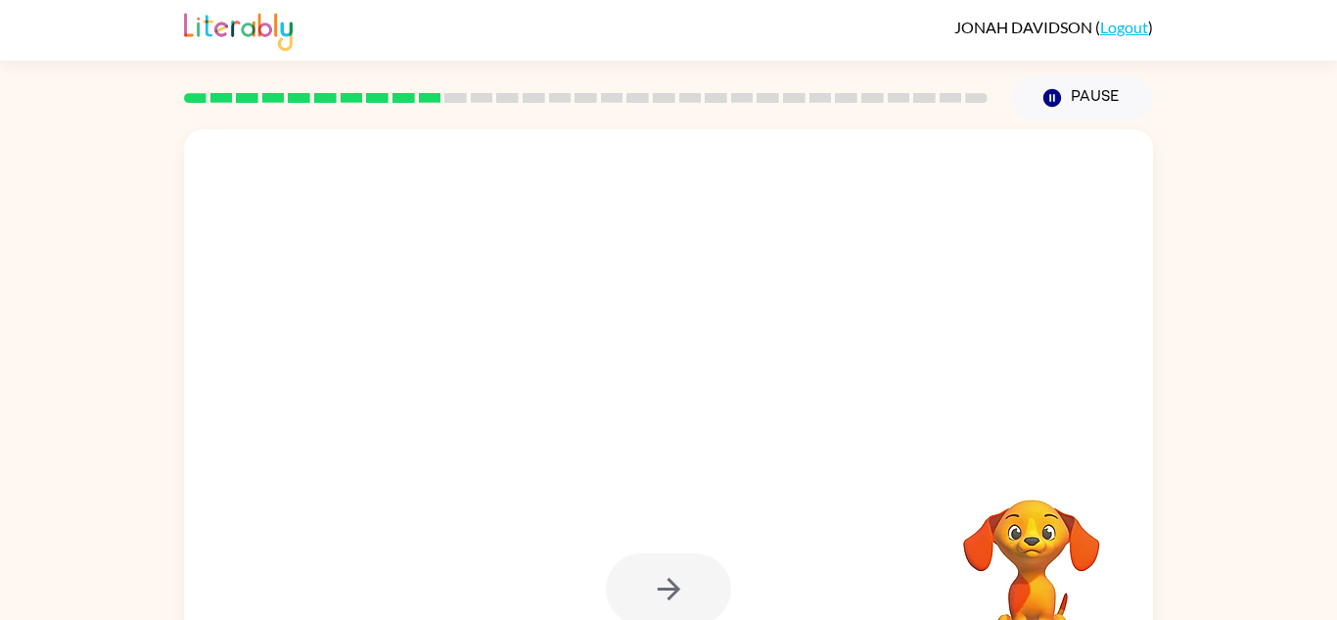
click at [687, 565] on div at bounding box center [668, 588] width 125 height 71
click at [696, 585] on div at bounding box center [668, 588] width 125 height 71
click at [667, 587] on div at bounding box center [668, 588] width 125 height 71
click at [674, 558] on button "button" at bounding box center [668, 588] width 125 height 71
click at [673, 579] on div at bounding box center [668, 588] width 125 height 71
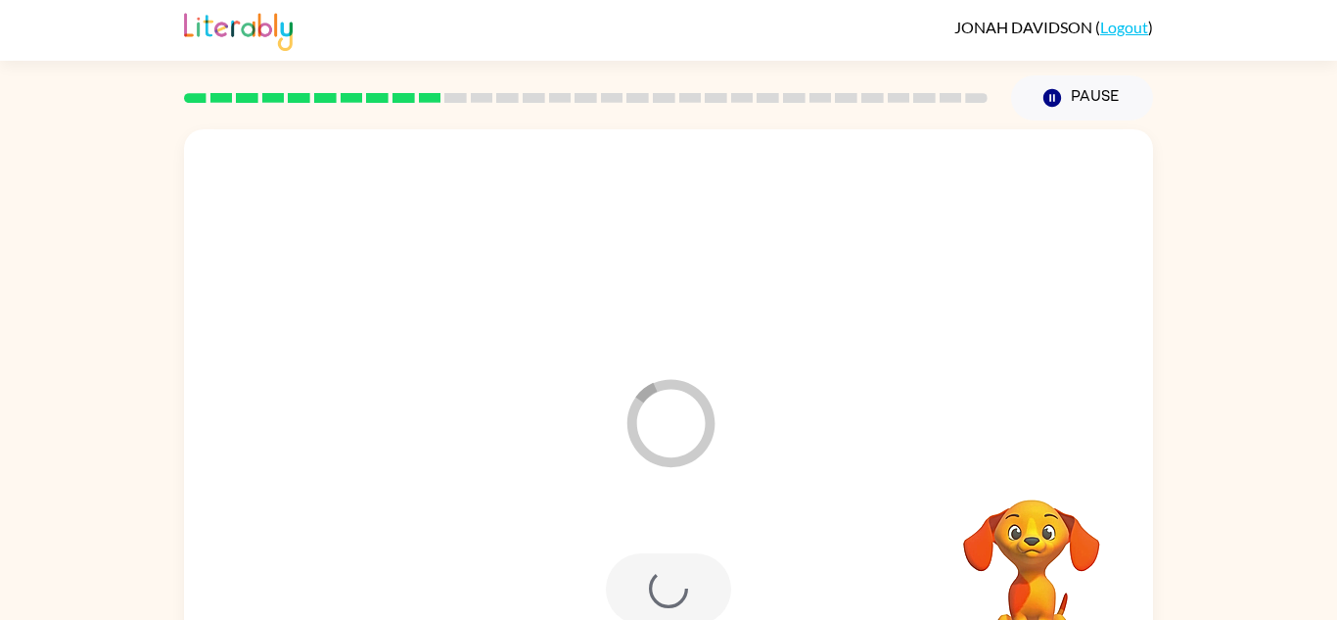
click at [674, 571] on div at bounding box center [668, 588] width 125 height 71
click at [672, 587] on div at bounding box center [668, 588] width 125 height 71
click at [687, 567] on div at bounding box center [668, 588] width 125 height 71
click at [668, 572] on div at bounding box center [668, 588] width 125 height 71
click at [683, 575] on div at bounding box center [668, 588] width 125 height 71
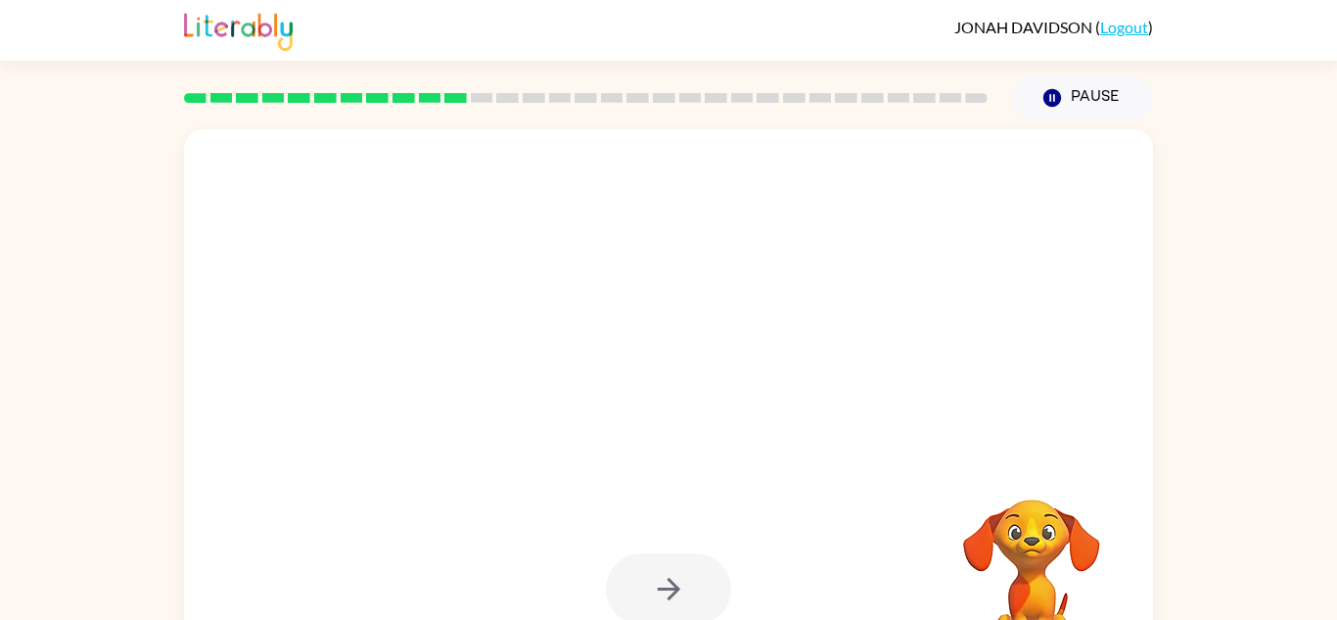
click at [711, 571] on div at bounding box center [668, 588] width 125 height 71
click at [715, 567] on div at bounding box center [668, 588] width 125 height 71
click at [691, 589] on div at bounding box center [668, 588] width 125 height 71
click at [707, 582] on div at bounding box center [668, 588] width 125 height 71
click at [701, 574] on div at bounding box center [668, 588] width 125 height 71
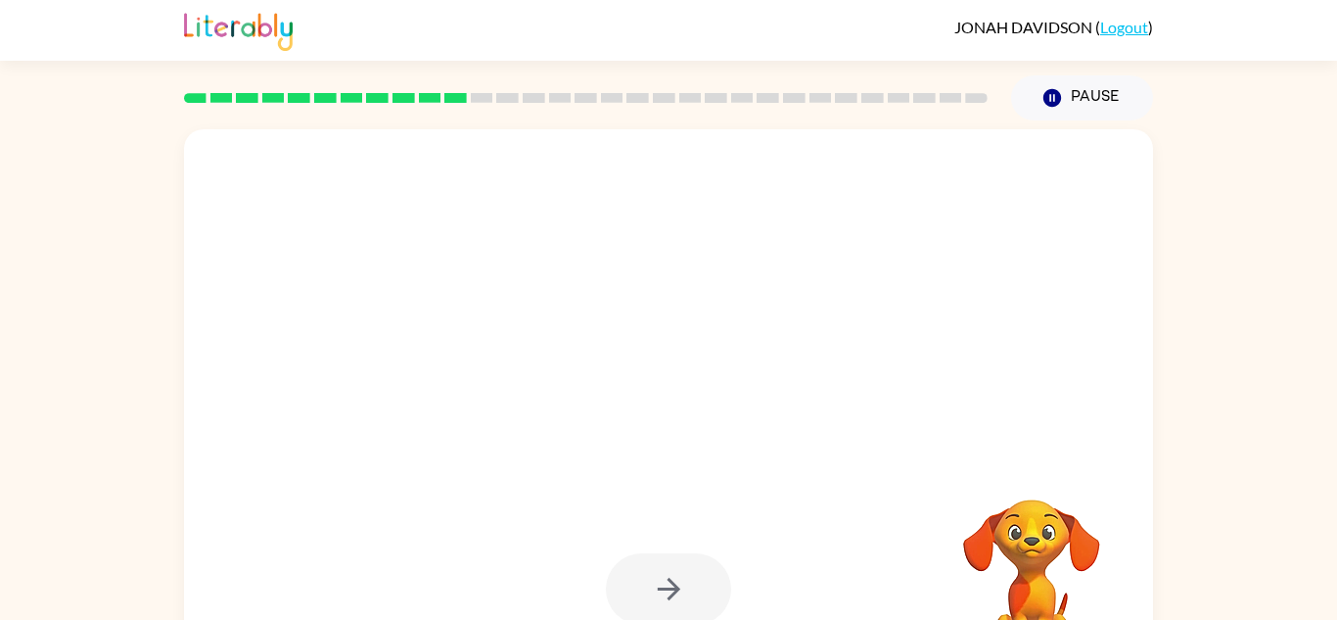
click at [687, 593] on div at bounding box center [668, 588] width 125 height 71
click at [685, 586] on div at bounding box center [668, 588] width 125 height 71
click at [683, 576] on div at bounding box center [668, 588] width 125 height 71
click at [661, 585] on div at bounding box center [668, 588] width 125 height 71
click at [680, 591] on div at bounding box center [668, 588] width 125 height 71
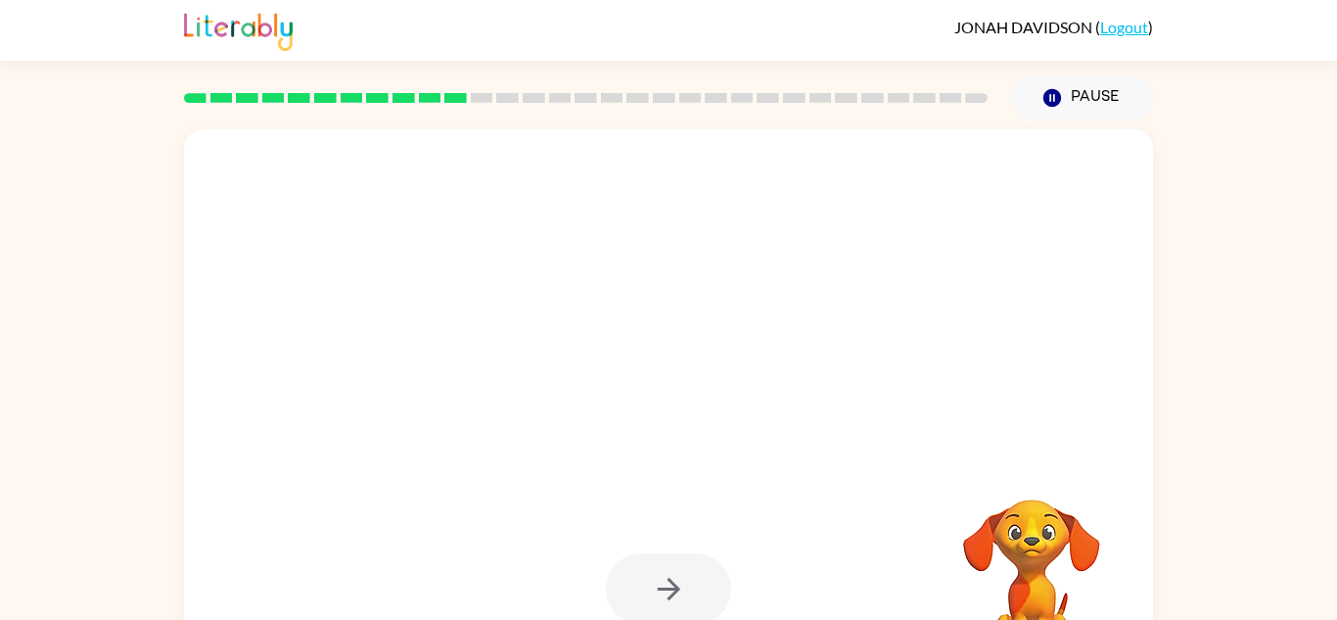
click at [699, 561] on div at bounding box center [668, 588] width 125 height 71
click at [690, 570] on div at bounding box center [668, 588] width 125 height 71
click at [676, 584] on div at bounding box center [668, 588] width 125 height 71
click at [651, 579] on div at bounding box center [668, 588] width 125 height 71
click at [645, 578] on div at bounding box center [668, 588] width 125 height 71
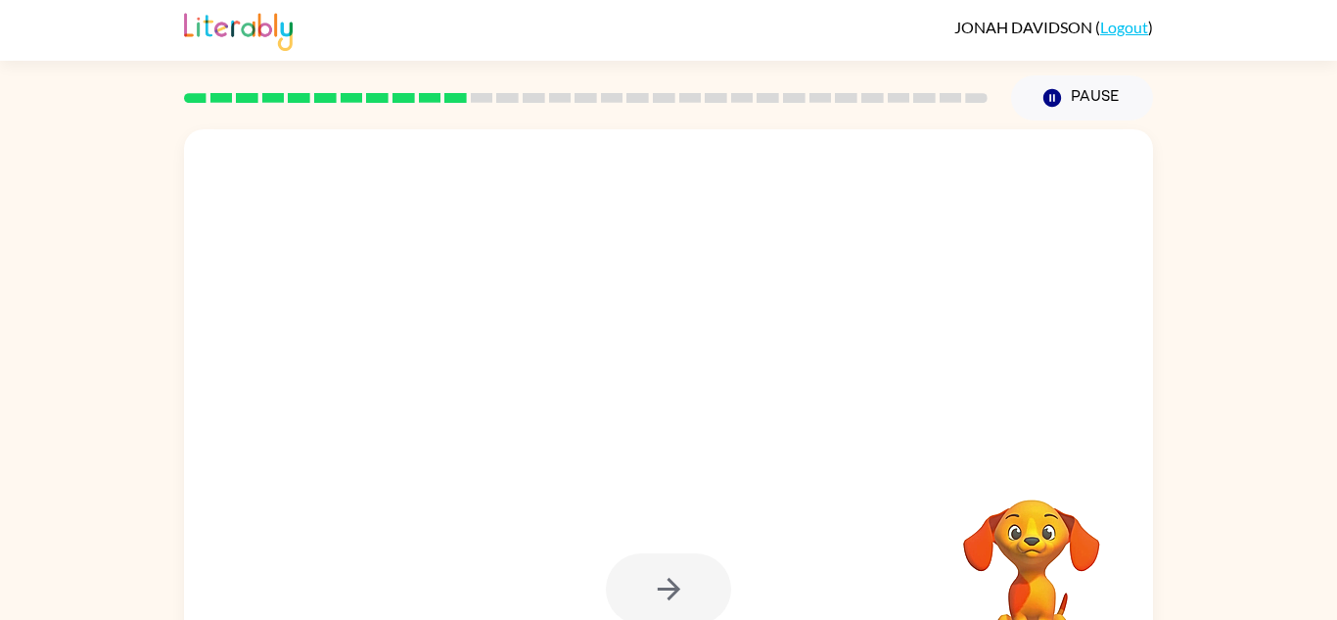
click at [663, 579] on div at bounding box center [668, 588] width 125 height 71
click at [690, 584] on div at bounding box center [668, 588] width 125 height 71
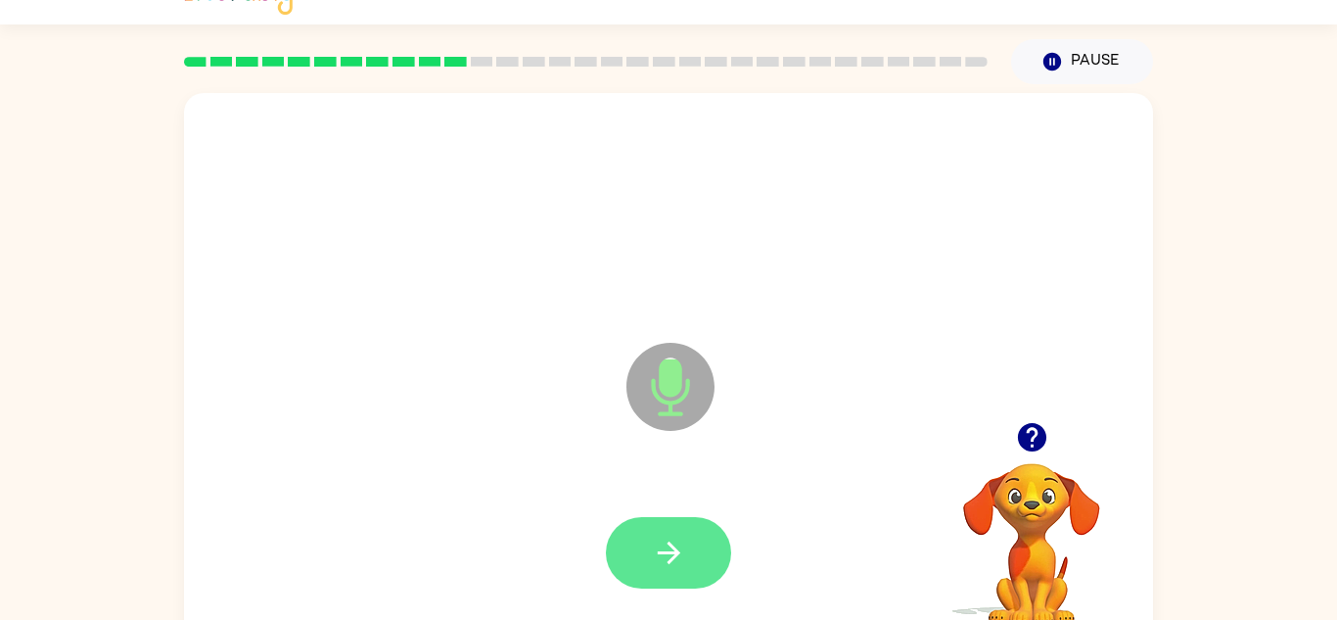
click at [689, 517] on button "button" at bounding box center [668, 552] width 125 height 71
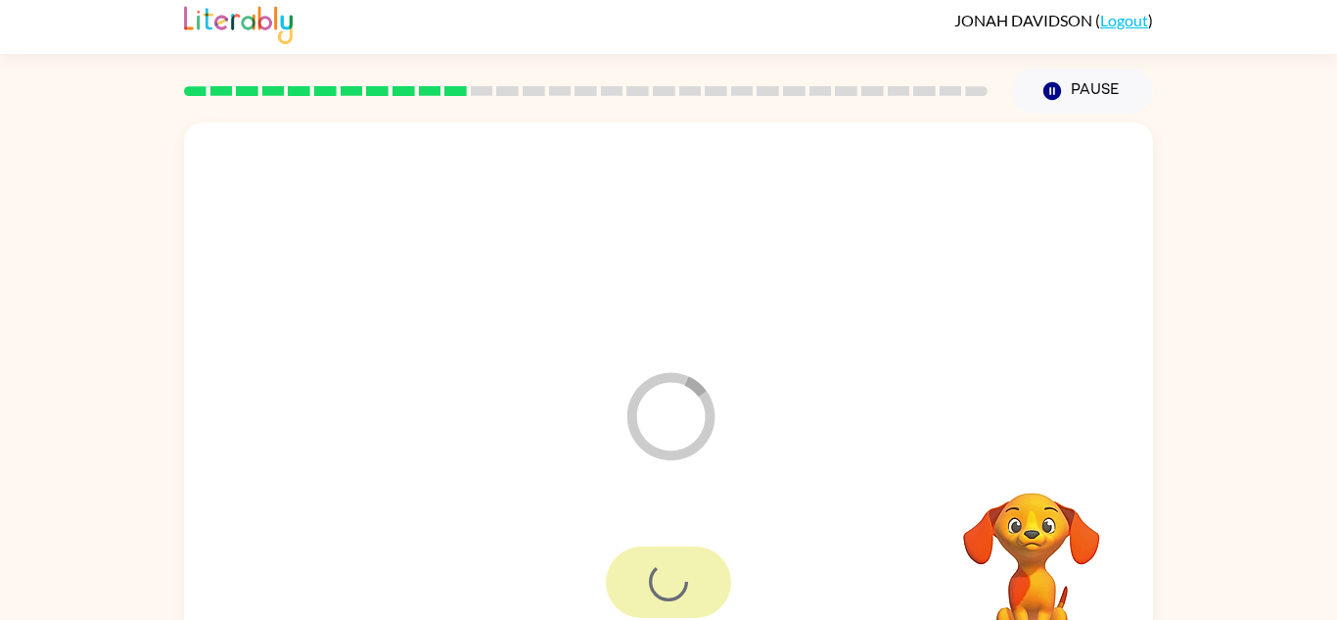
scroll to position [69, 0]
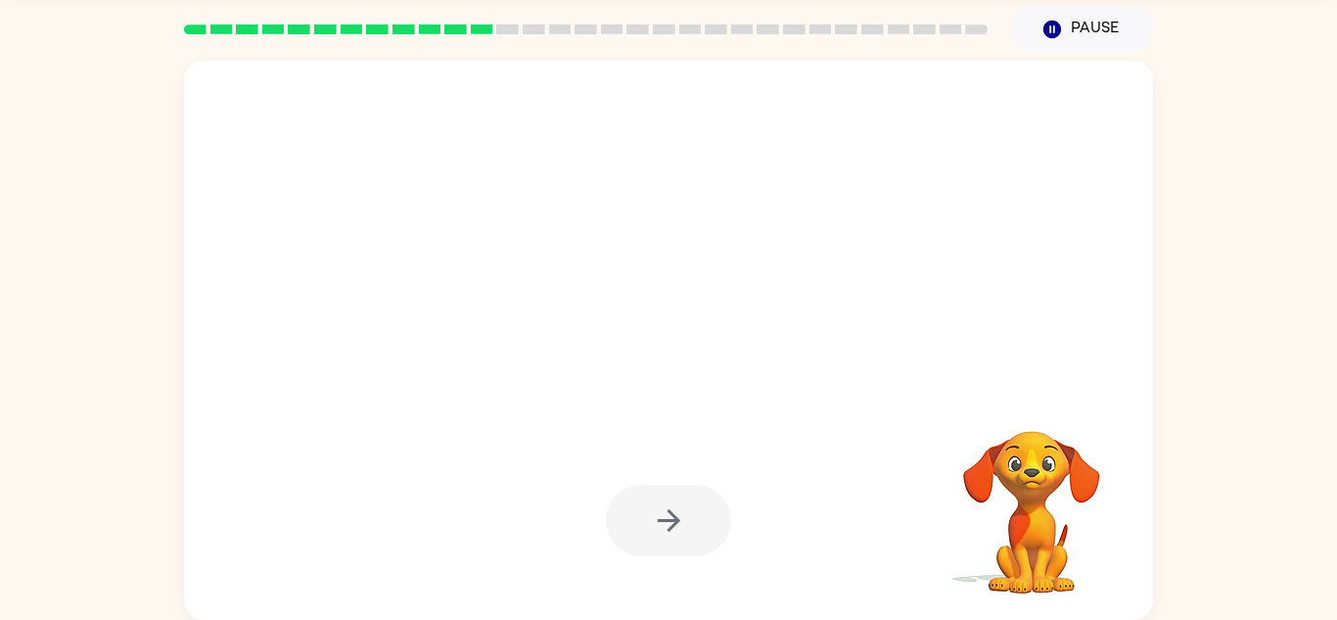
click at [685, 553] on div at bounding box center [668, 520] width 125 height 71
click at [693, 514] on div at bounding box center [668, 520] width 125 height 71
click at [757, 508] on div at bounding box center [669, 520] width 930 height 161
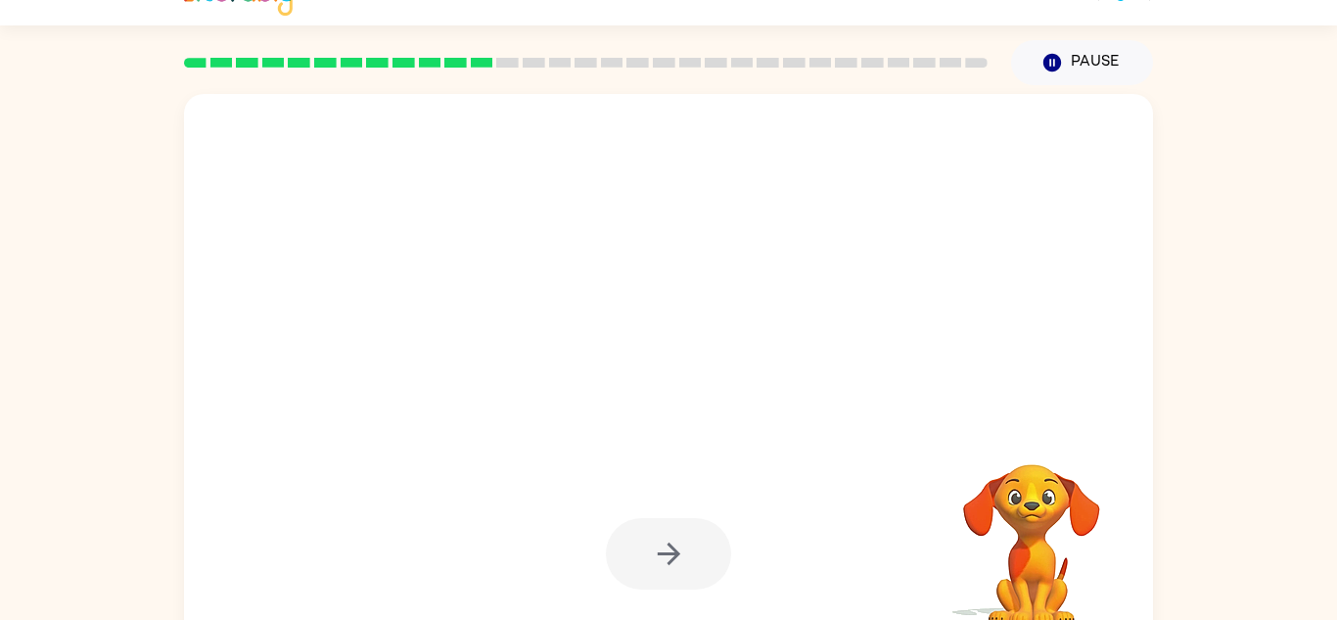
scroll to position [0, 0]
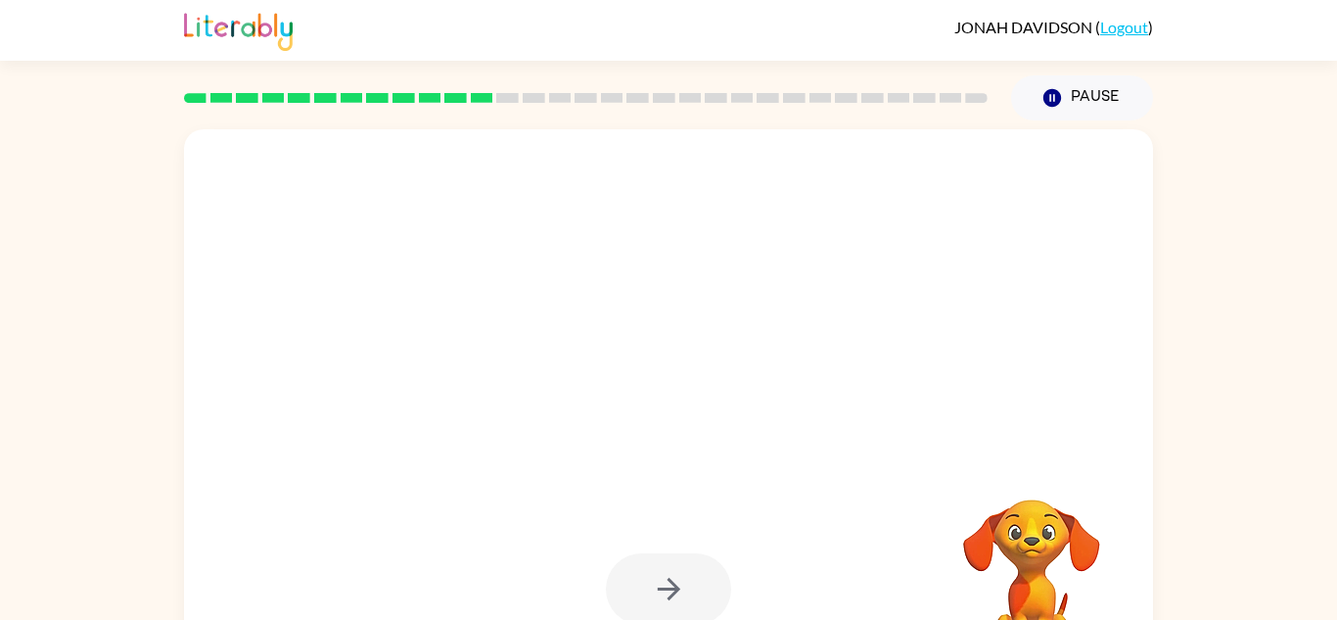
click at [671, 580] on div at bounding box center [668, 588] width 125 height 71
click at [633, 578] on div at bounding box center [668, 588] width 125 height 71
click at [635, 573] on div at bounding box center [668, 588] width 125 height 71
click at [617, 597] on div at bounding box center [668, 588] width 125 height 71
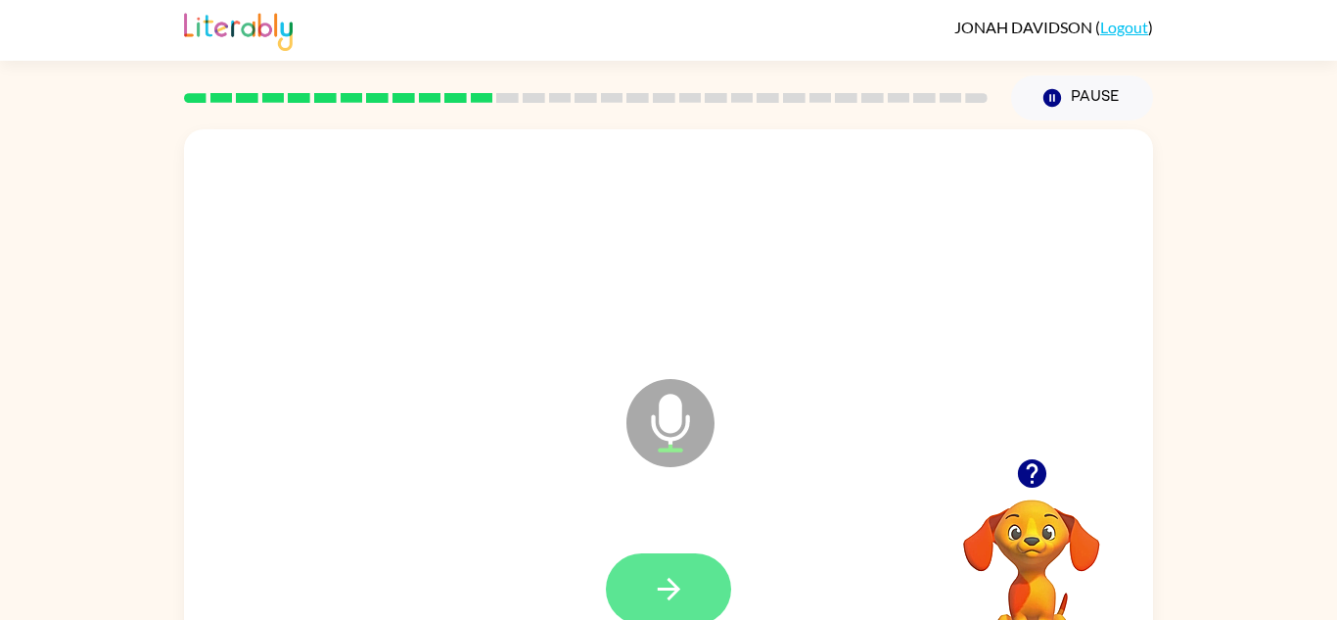
click at [657, 588] on icon "button" at bounding box center [669, 589] width 34 height 34
click at [664, 583] on icon "button" at bounding box center [669, 589] width 34 height 34
click at [688, 576] on button "button" at bounding box center [668, 588] width 125 height 71
click at [656, 595] on icon "button" at bounding box center [669, 589] width 34 height 34
click at [664, 556] on button "button" at bounding box center [668, 588] width 125 height 71
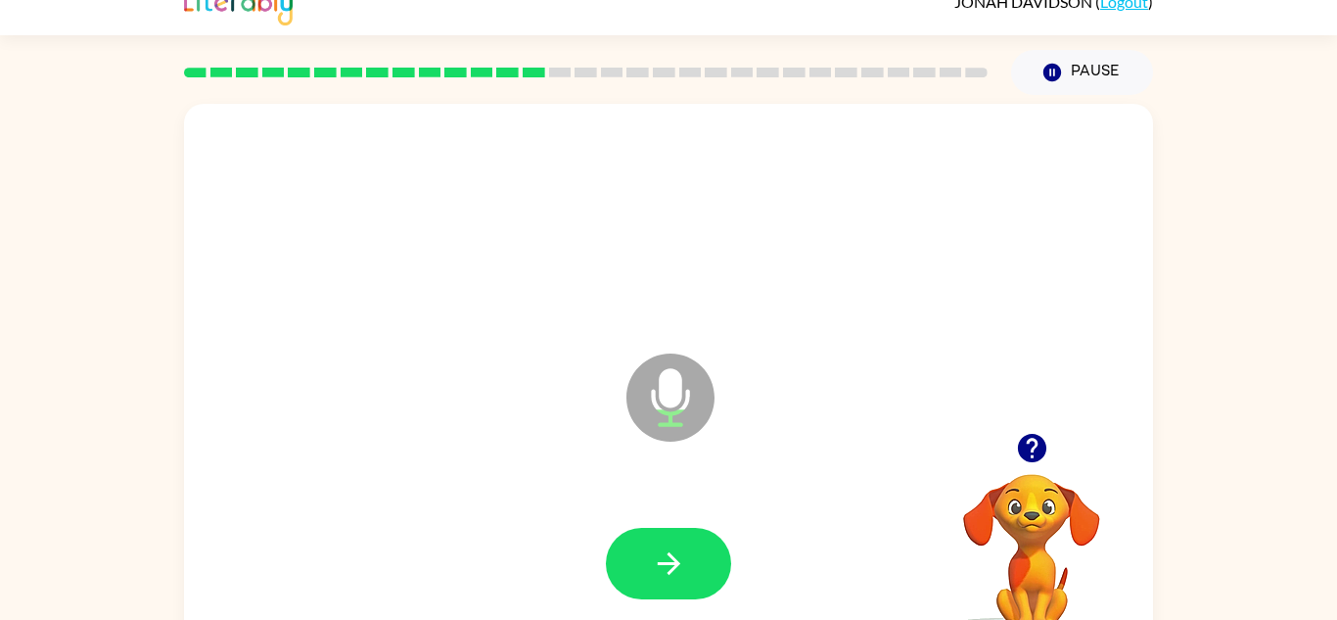
scroll to position [9, 0]
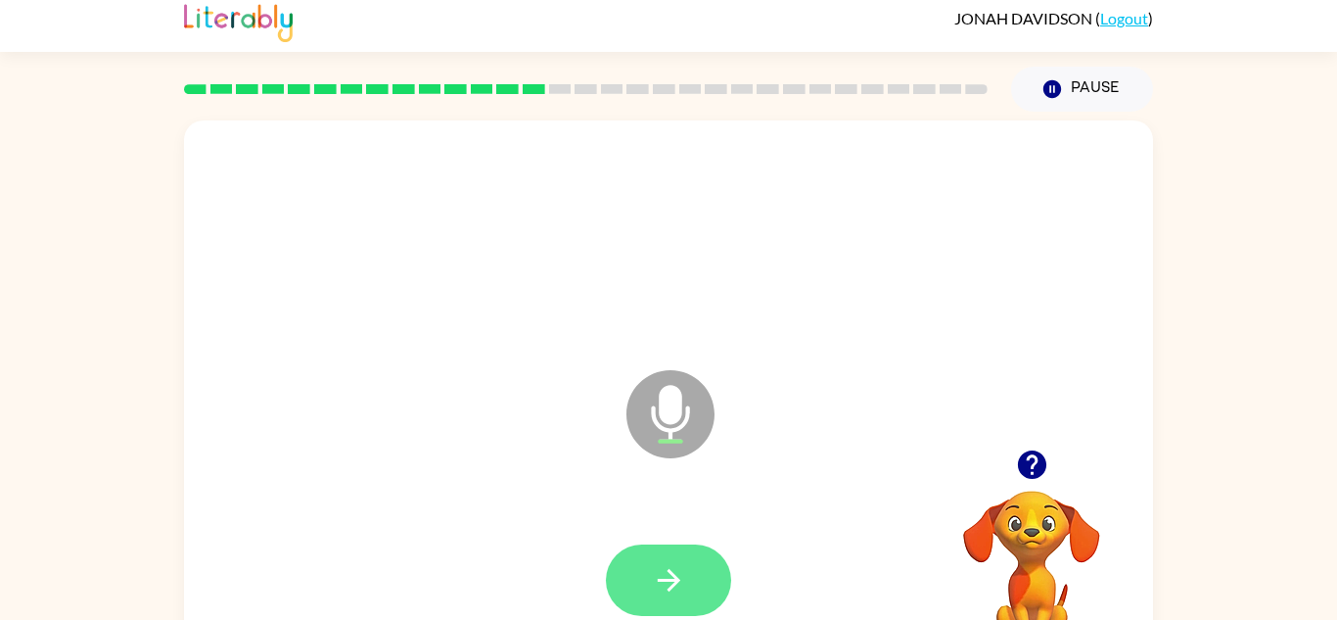
click at [687, 592] on button "button" at bounding box center [668, 579] width 125 height 71
click at [693, 588] on div at bounding box center [668, 579] width 125 height 71
click at [707, 582] on div at bounding box center [668, 579] width 125 height 71
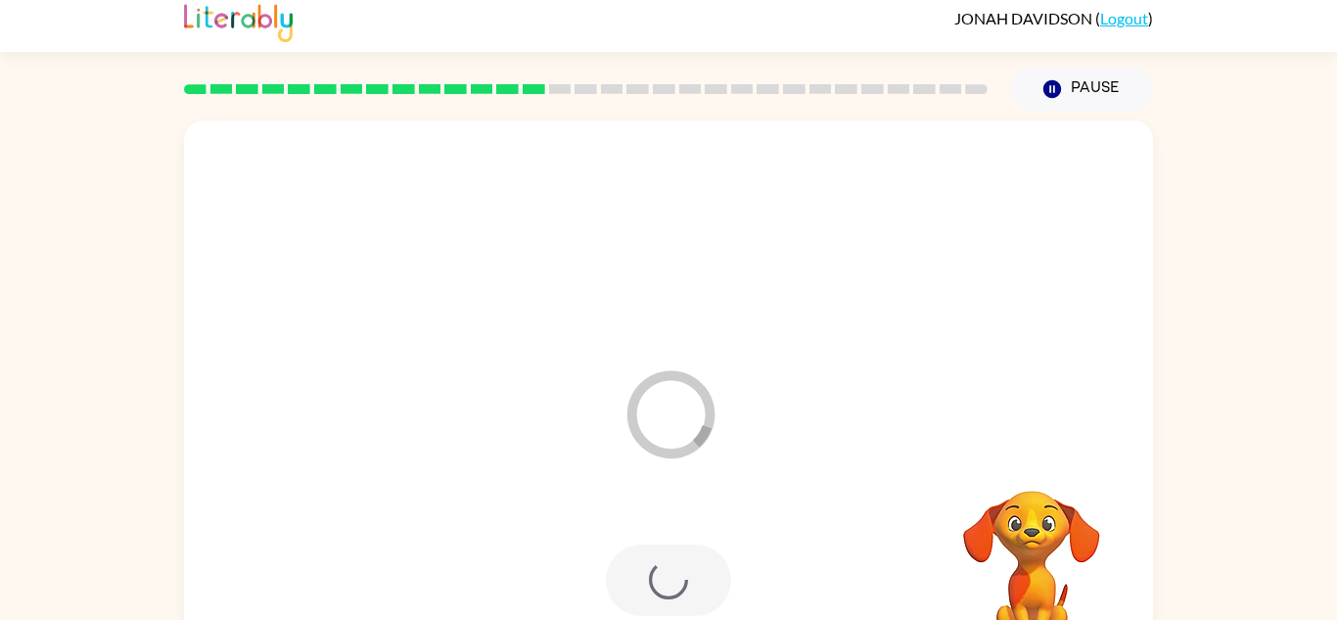
click at [693, 606] on div at bounding box center [668, 579] width 125 height 71
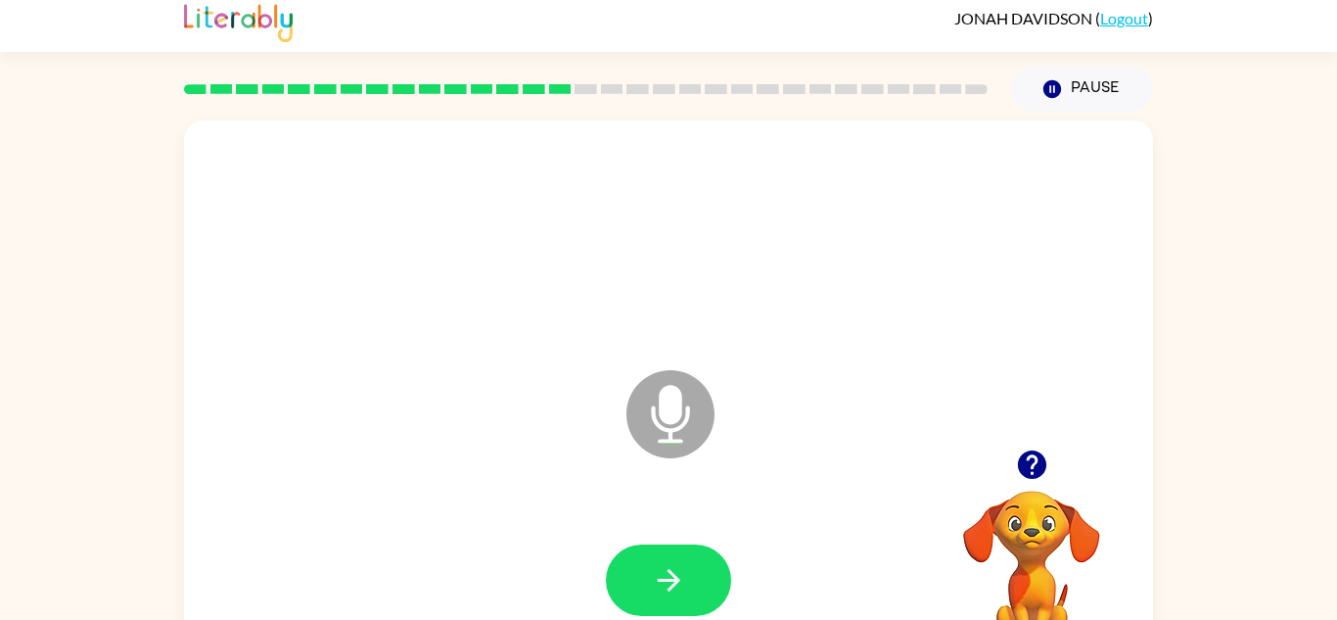
scroll to position [0, 0]
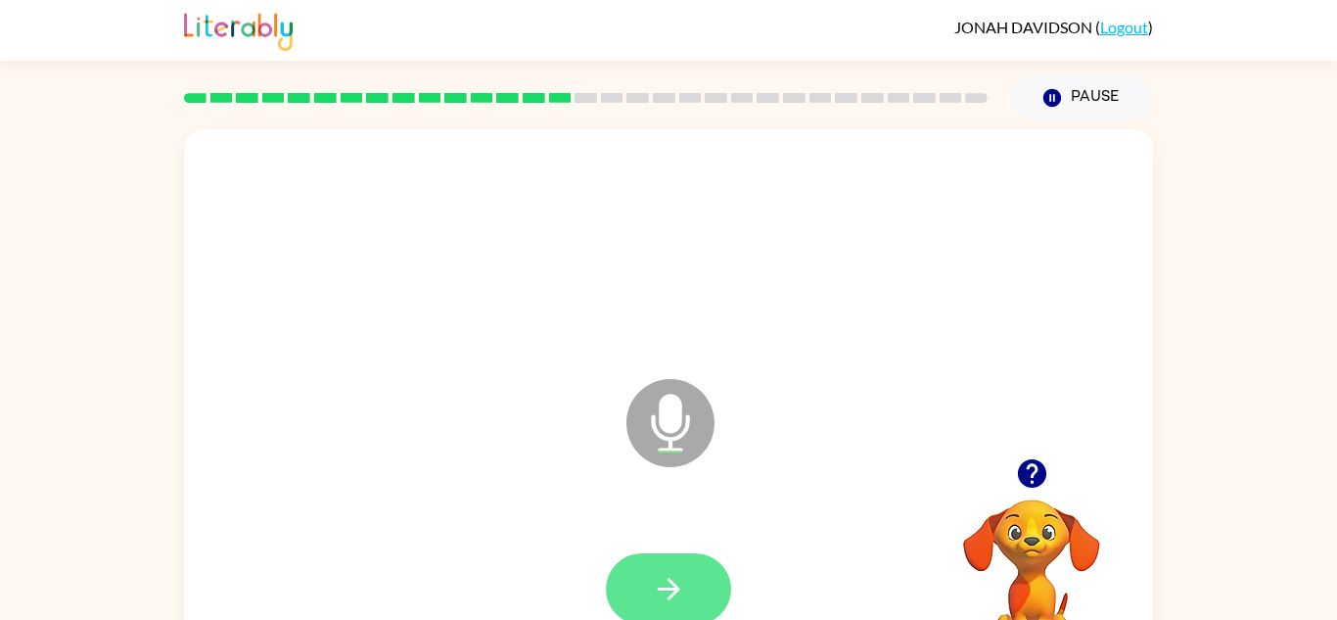
click at [692, 591] on button "button" at bounding box center [668, 588] width 125 height 71
click at [651, 570] on button "button" at bounding box center [668, 588] width 125 height 71
click at [664, 578] on icon "button" at bounding box center [669, 589] width 34 height 34
click at [687, 573] on button "button" at bounding box center [668, 588] width 125 height 71
click at [686, 561] on div at bounding box center [668, 588] width 125 height 71
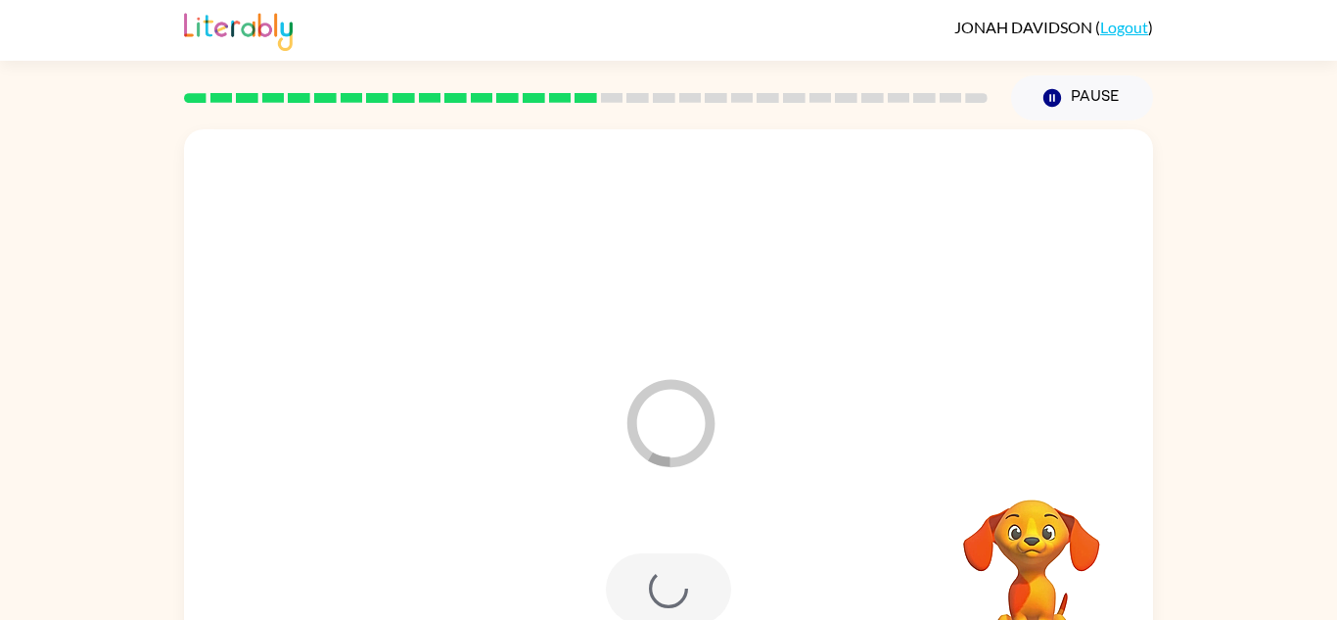
click at [690, 576] on div at bounding box center [668, 588] width 125 height 71
click at [705, 549] on div at bounding box center [669, 589] width 930 height 161
click at [698, 538] on div at bounding box center [669, 589] width 930 height 161
click at [697, 565] on div at bounding box center [669, 589] width 930 height 161
click at [700, 557] on div at bounding box center [669, 589] width 930 height 161
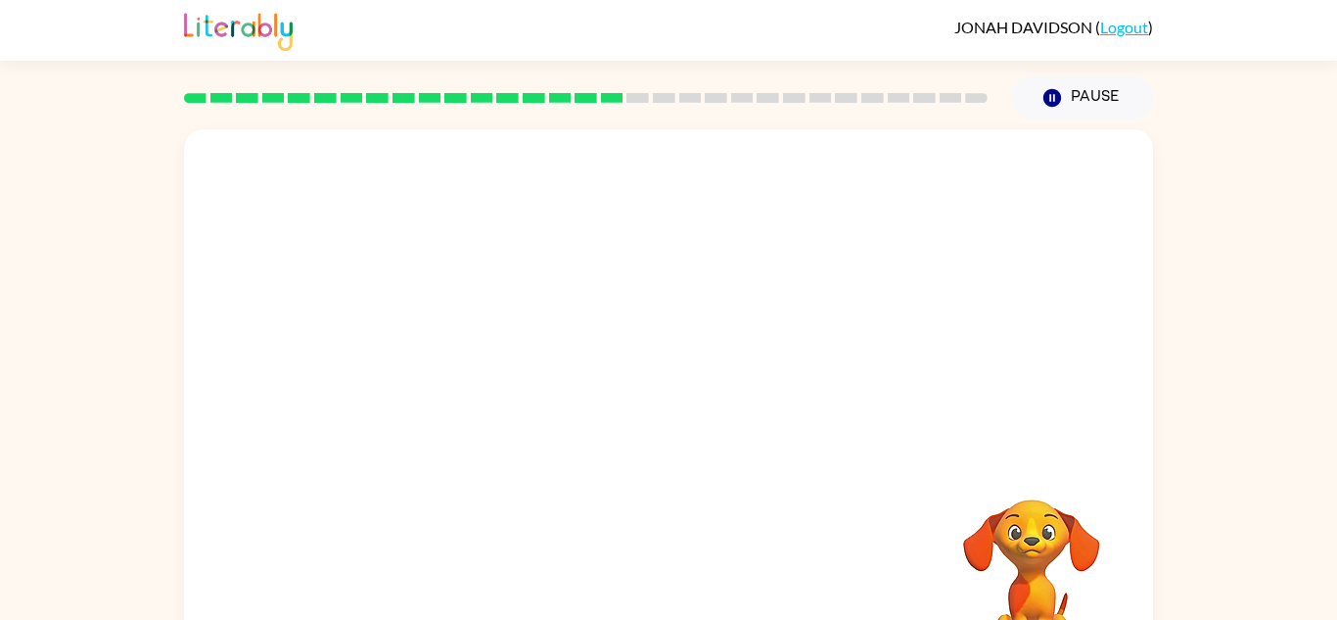
click at [718, 551] on div at bounding box center [669, 589] width 930 height 161
click at [700, 533] on div at bounding box center [669, 589] width 930 height 161
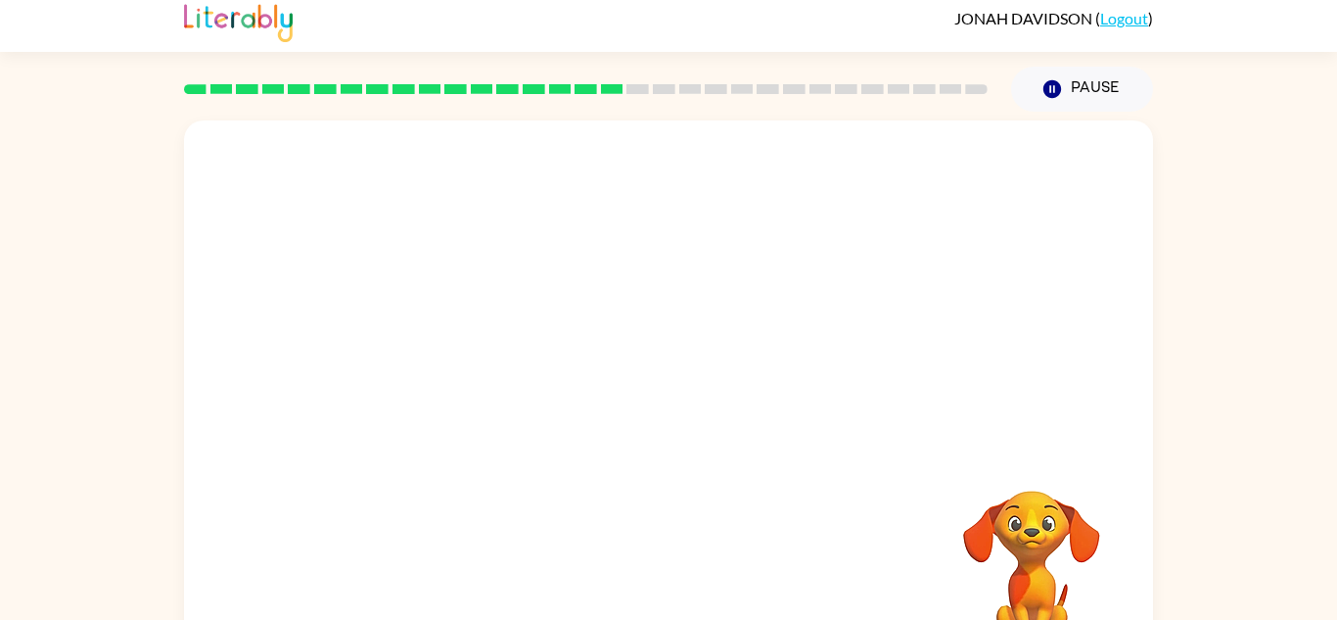
click at [696, 553] on div at bounding box center [669, 580] width 930 height 161
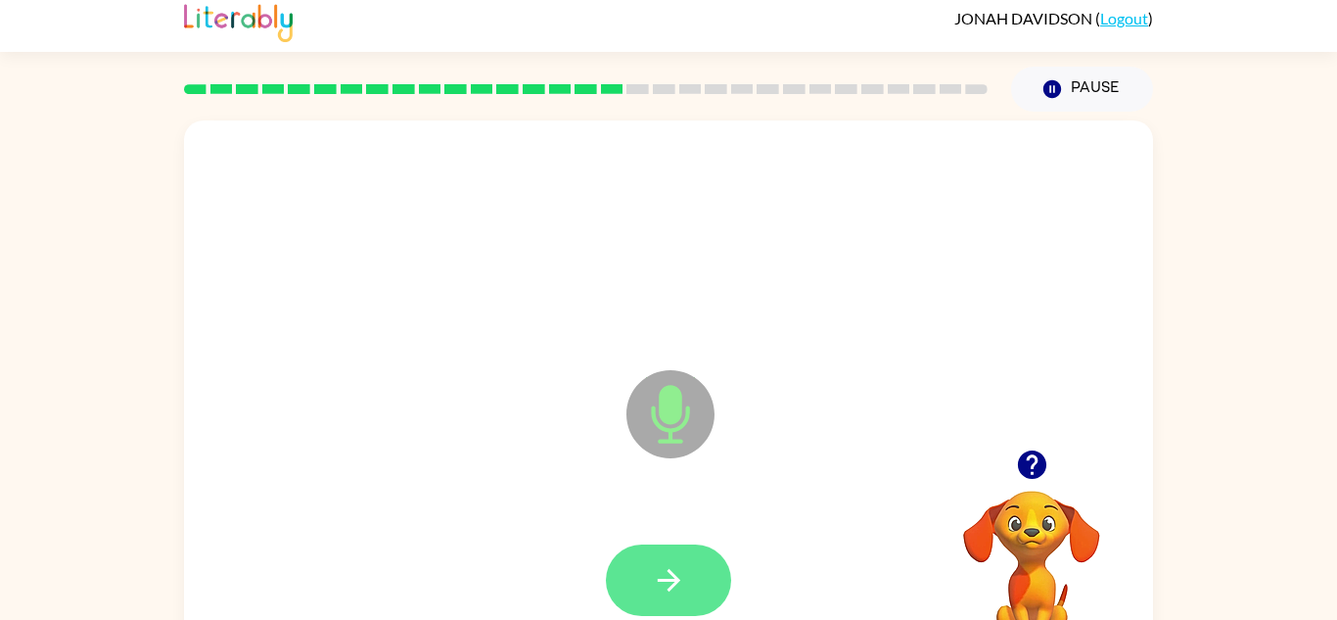
click at [664, 571] on icon "button" at bounding box center [669, 580] width 34 height 34
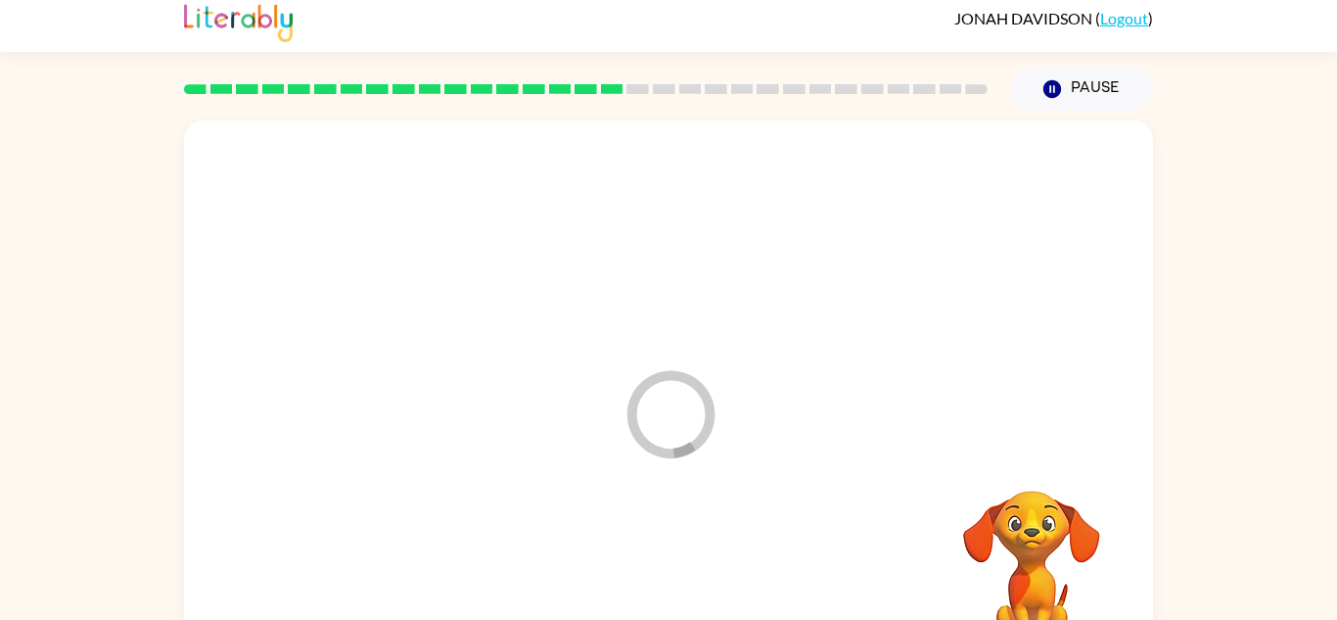
click at [629, 567] on div at bounding box center [669, 580] width 930 height 161
click at [609, 582] on div at bounding box center [669, 580] width 930 height 161
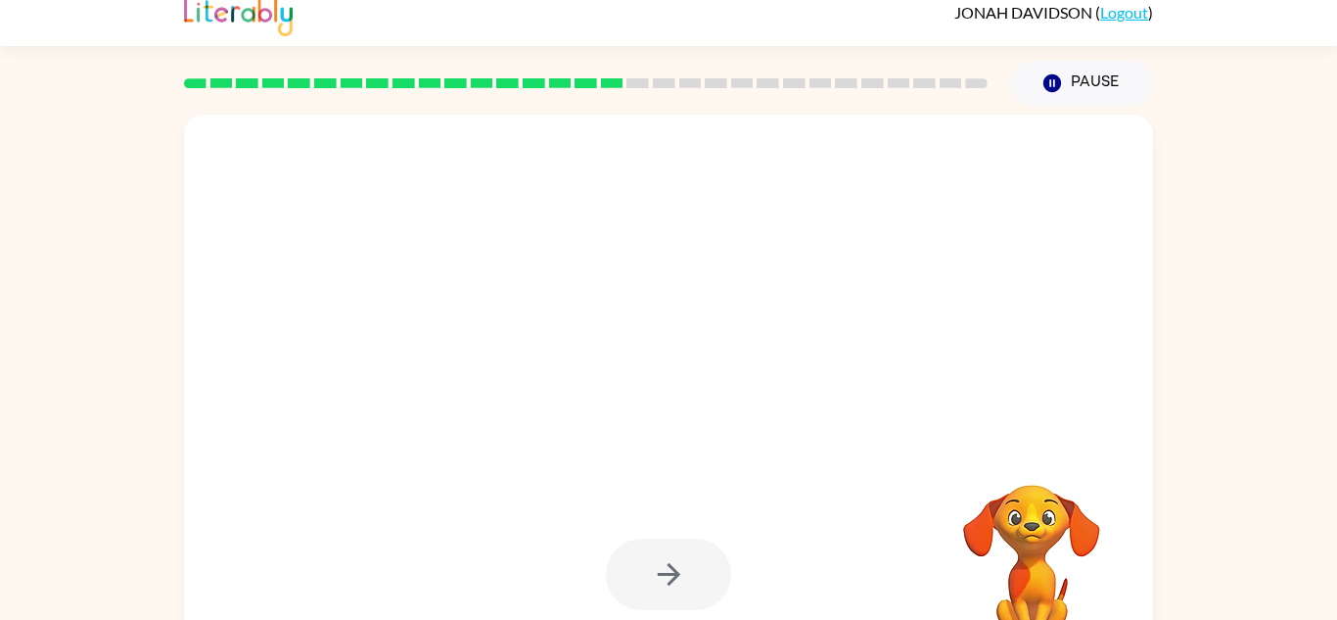
click at [617, 562] on div at bounding box center [668, 573] width 125 height 71
click at [663, 574] on div at bounding box center [668, 573] width 125 height 71
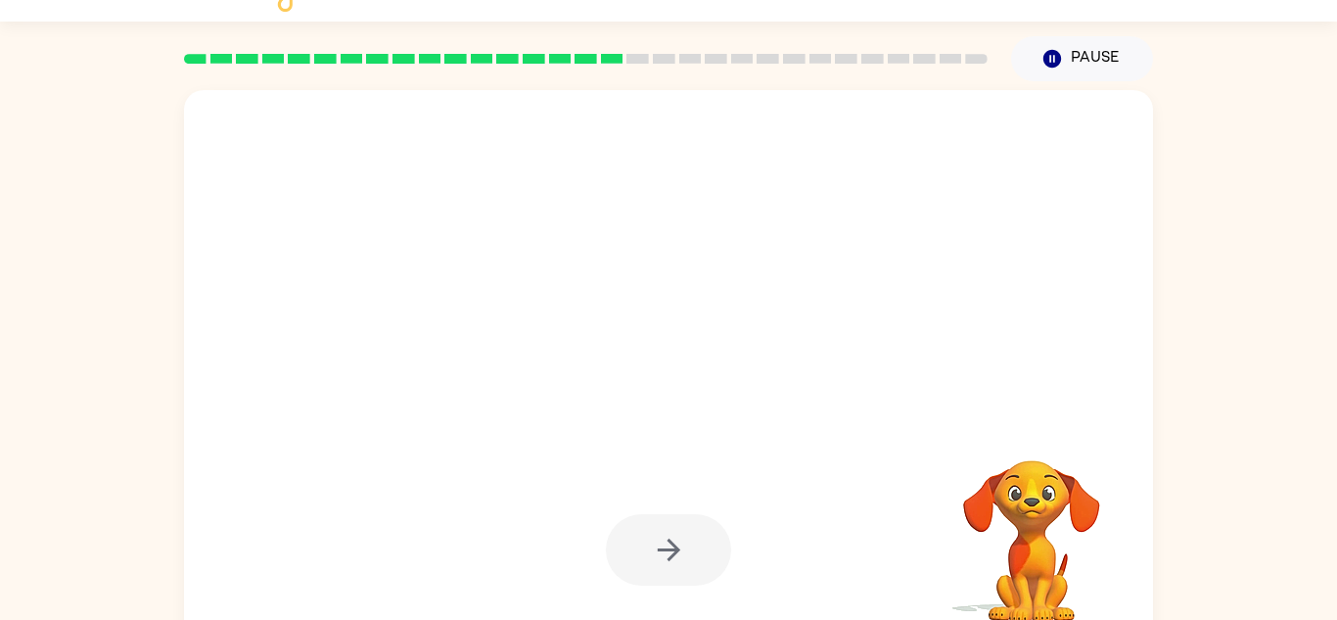
scroll to position [42, 0]
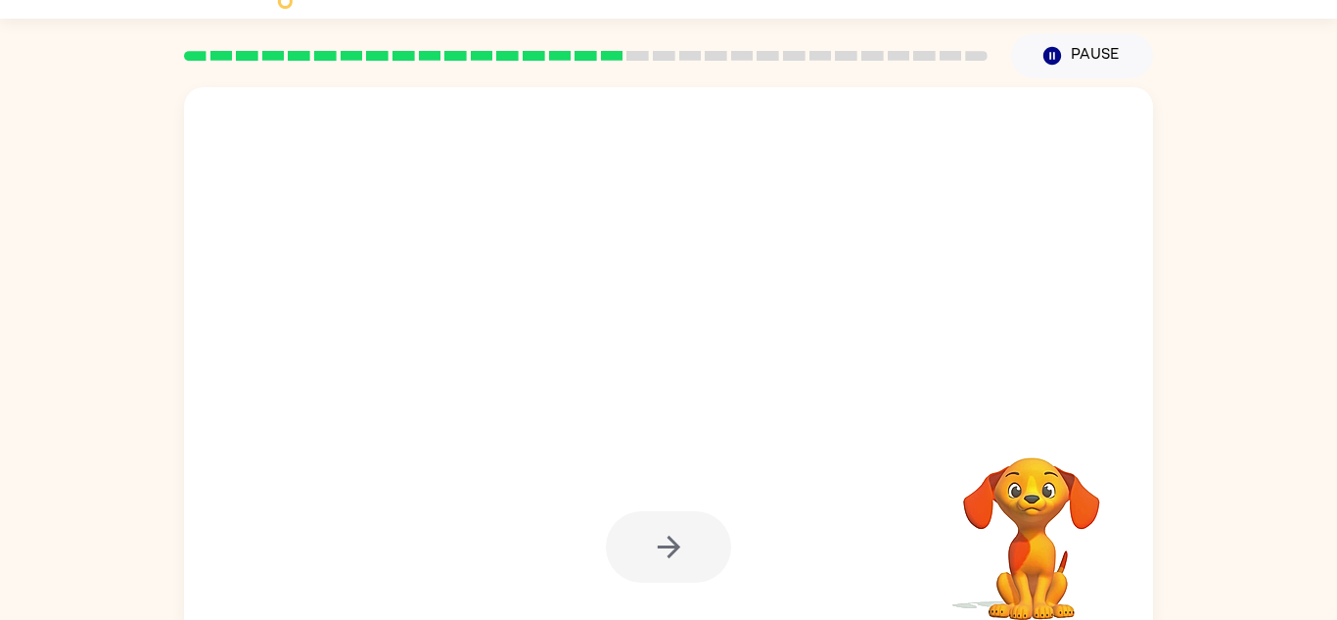
click at [649, 540] on div at bounding box center [668, 546] width 125 height 71
click at [663, 549] on div at bounding box center [668, 546] width 125 height 71
click at [650, 563] on div at bounding box center [668, 546] width 125 height 71
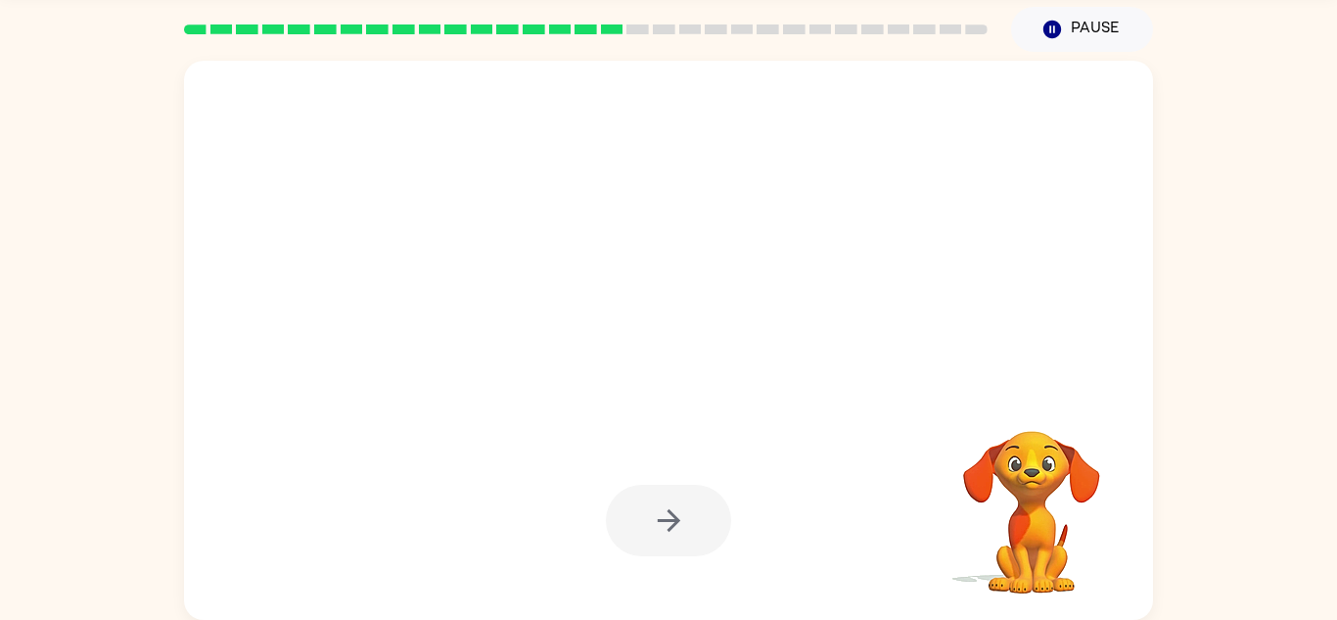
scroll to position [63, 0]
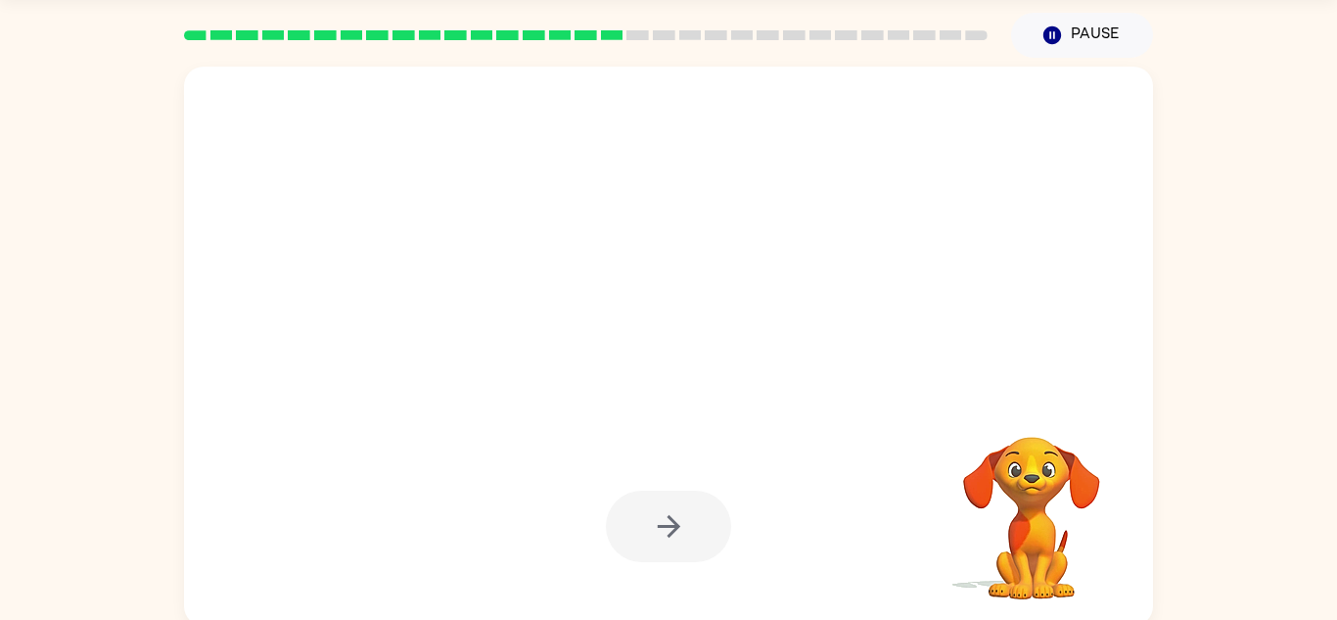
click at [650, 517] on div at bounding box center [668, 525] width 125 height 71
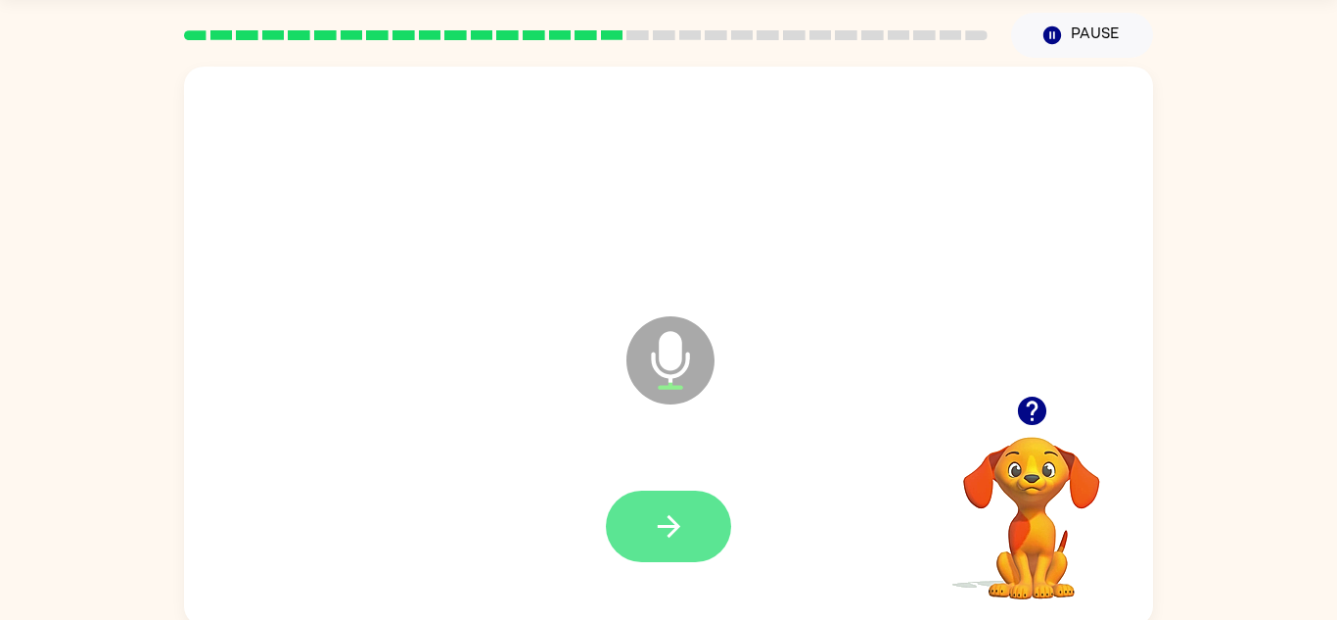
click at [650, 523] on button "button" at bounding box center [668, 525] width 125 height 71
click at [649, 528] on div at bounding box center [668, 525] width 125 height 71
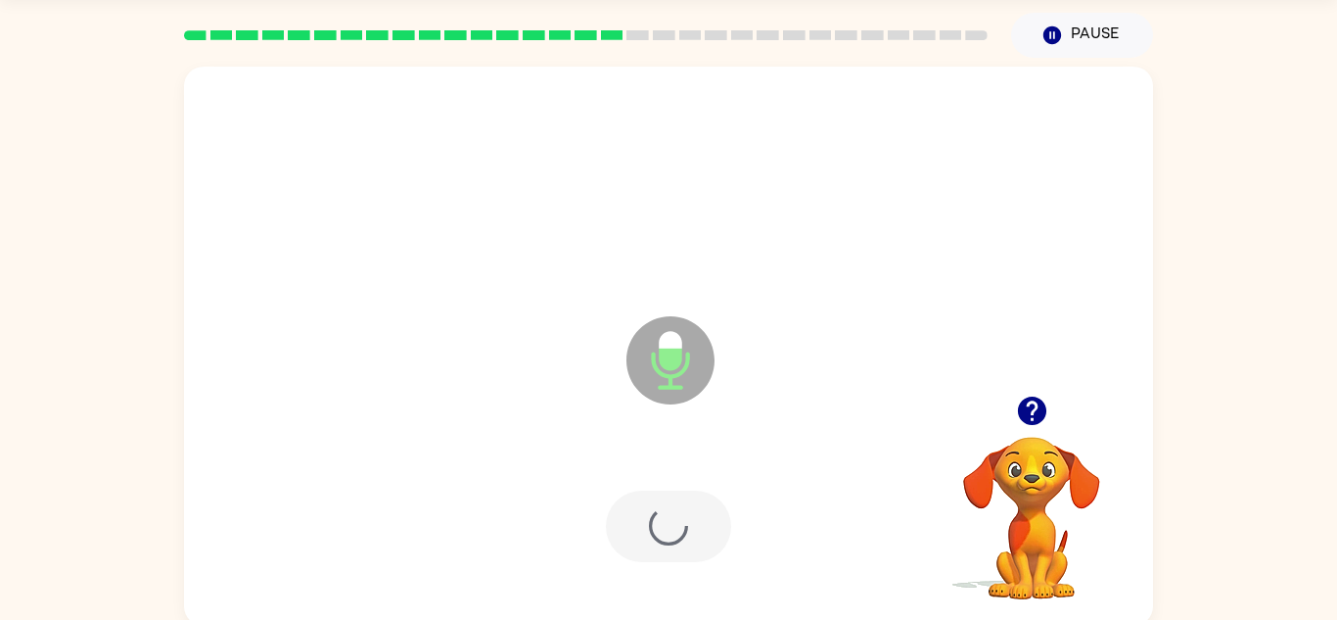
click at [644, 511] on div at bounding box center [668, 525] width 125 height 71
click at [641, 513] on div at bounding box center [668, 525] width 125 height 71
click at [635, 530] on div at bounding box center [668, 525] width 125 height 71
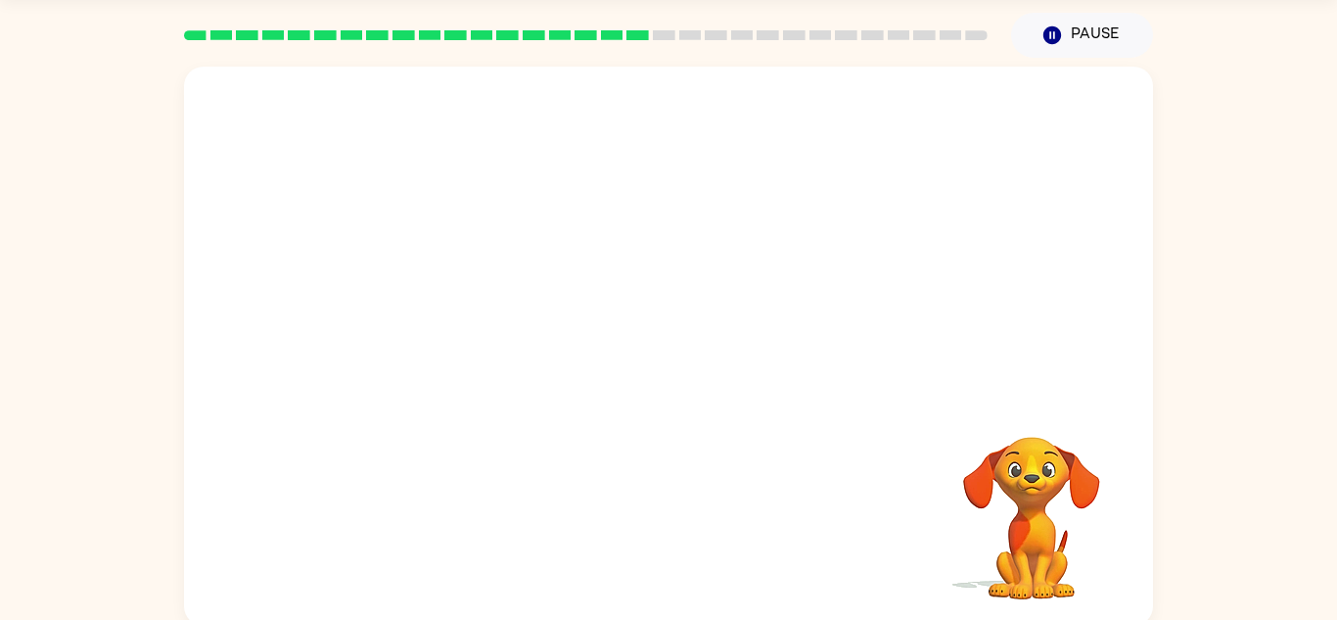
click at [654, 518] on div at bounding box center [669, 526] width 930 height 161
click at [655, 531] on div at bounding box center [669, 526] width 930 height 161
click at [679, 549] on div at bounding box center [669, 526] width 930 height 161
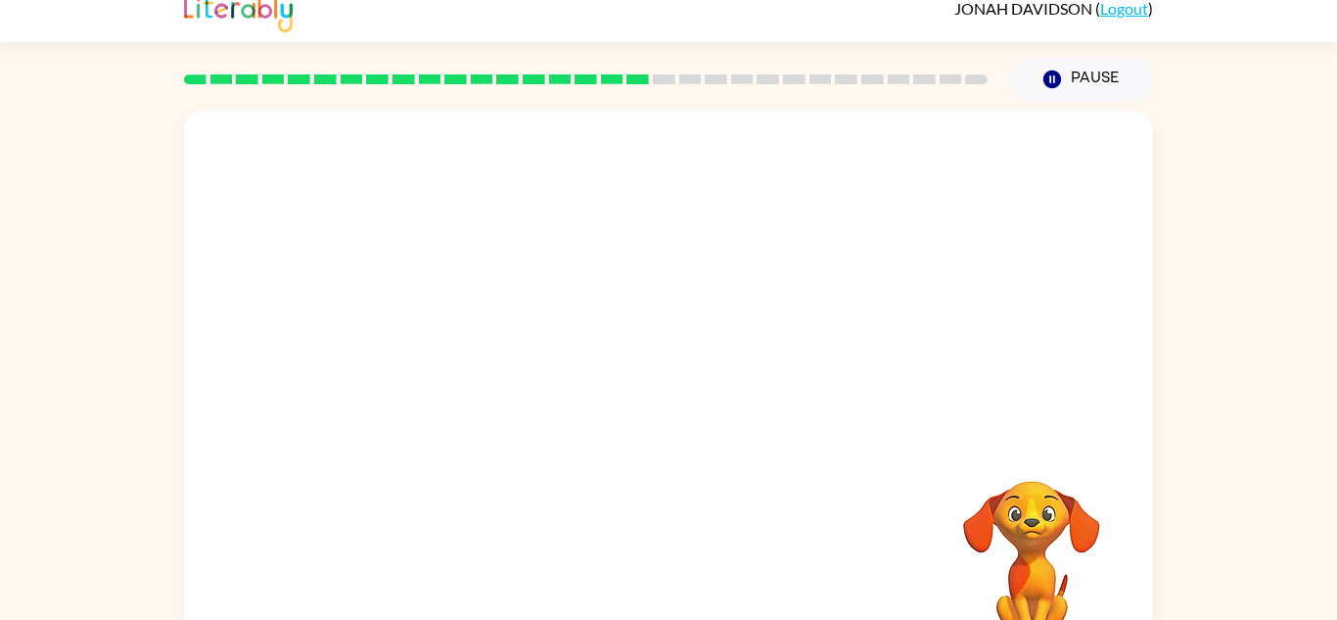
click at [656, 524] on div at bounding box center [669, 570] width 930 height 161
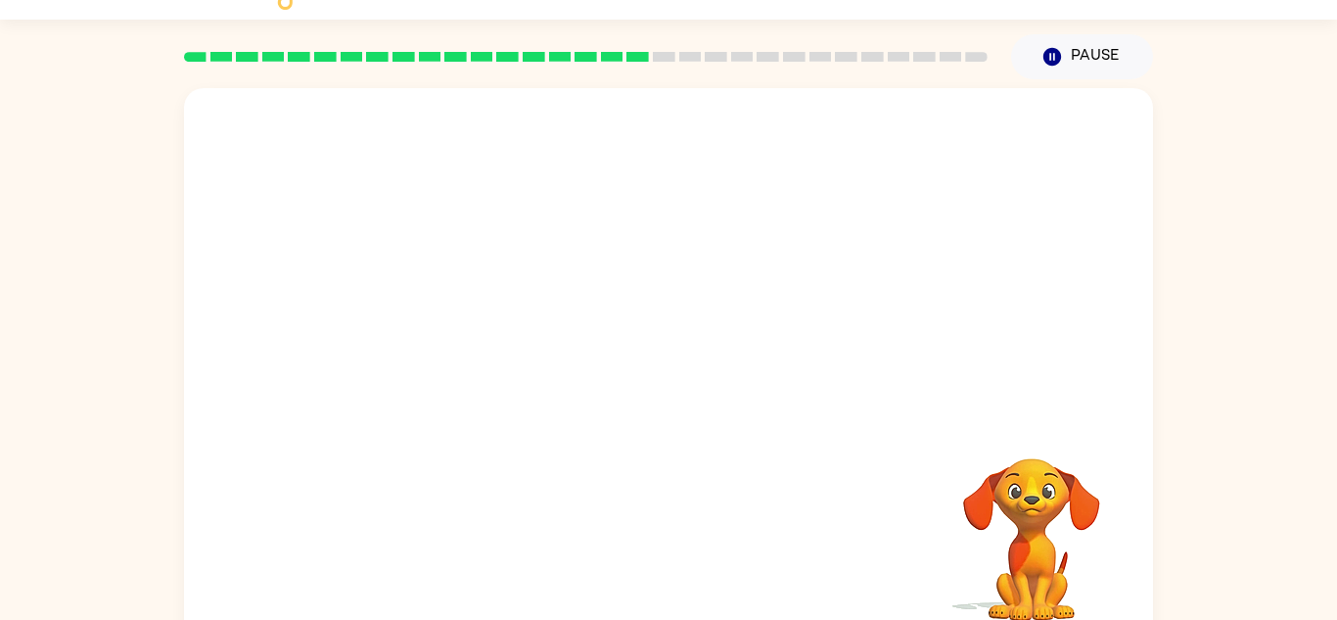
scroll to position [69, 0]
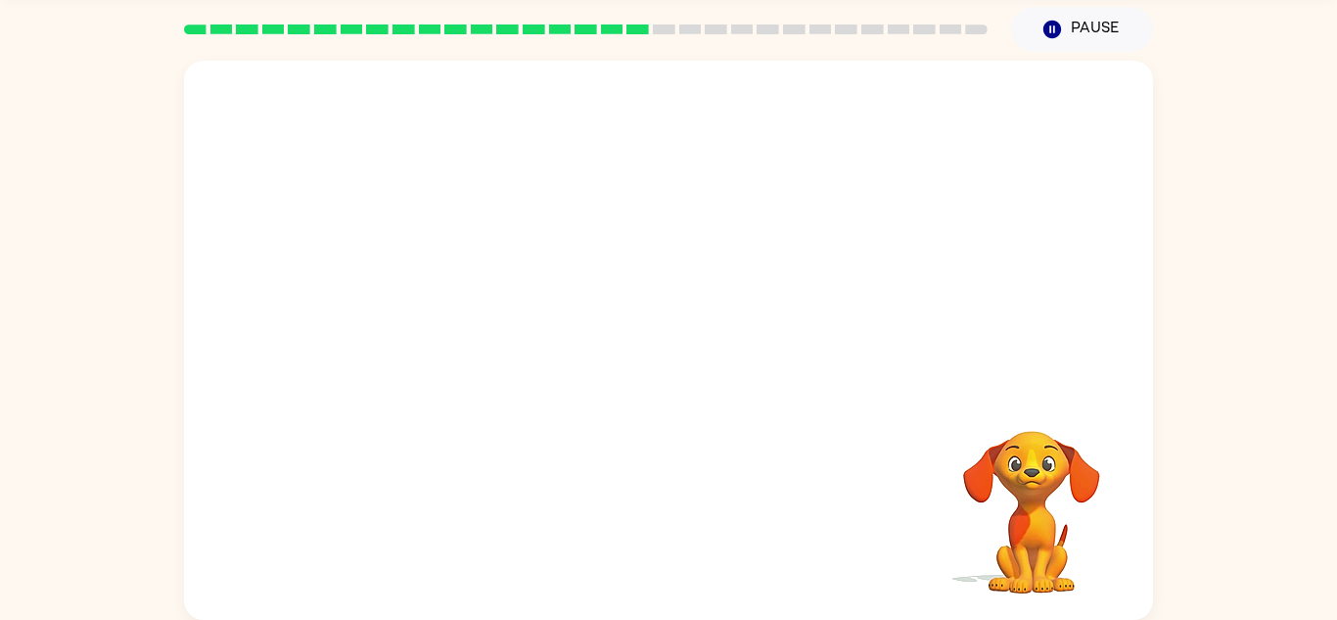
click at [649, 540] on div at bounding box center [669, 520] width 930 height 161
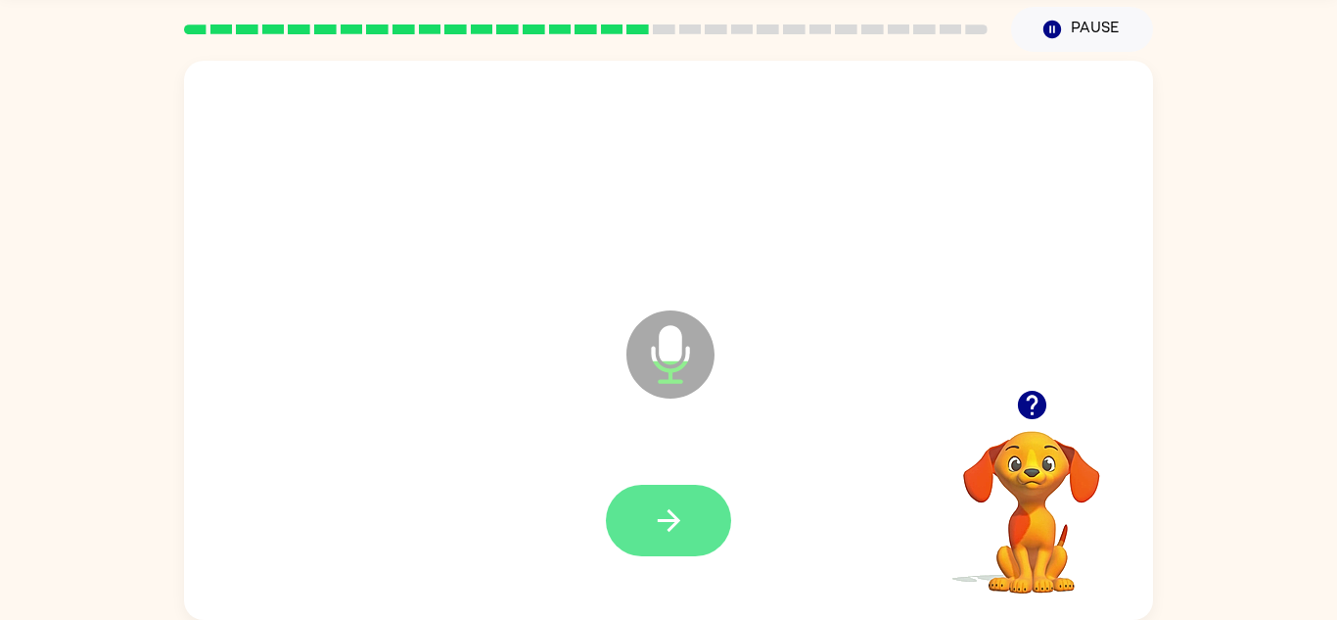
click at [641, 549] on button "button" at bounding box center [668, 520] width 125 height 71
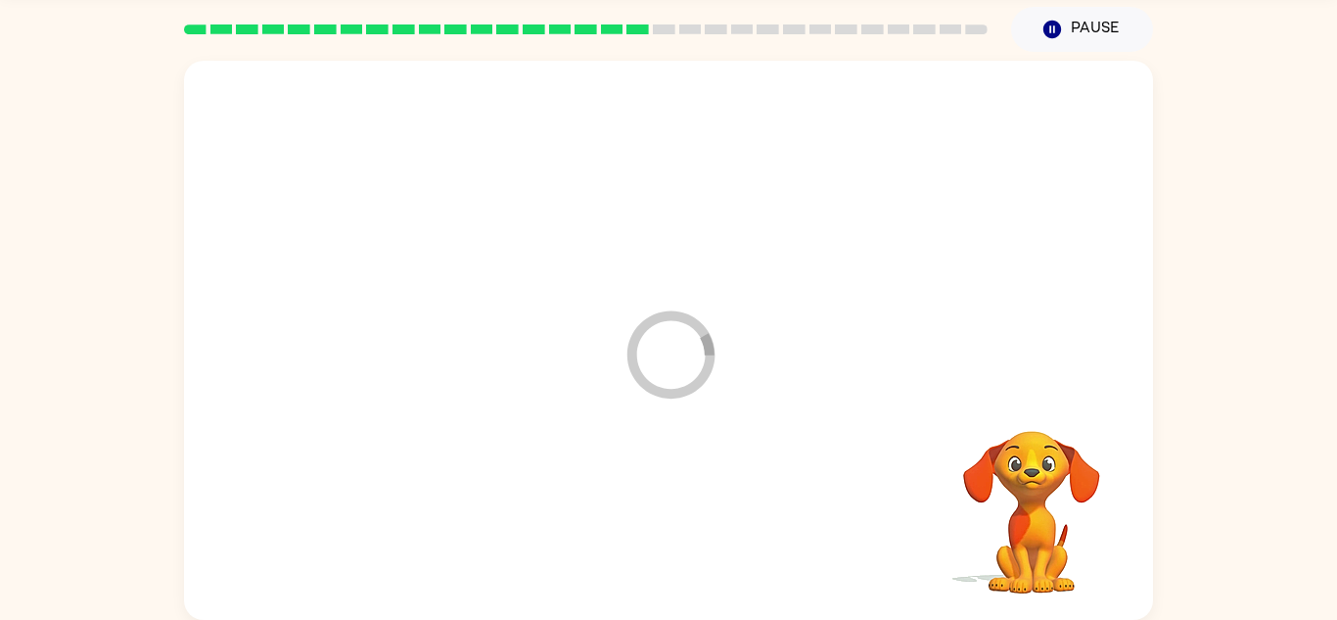
click at [649, 530] on div at bounding box center [669, 520] width 930 height 161
click at [651, 520] on div at bounding box center [669, 520] width 930 height 161
click at [691, 500] on div at bounding box center [669, 520] width 930 height 161
click at [646, 519] on div at bounding box center [669, 520] width 930 height 161
click at [646, 538] on div at bounding box center [669, 520] width 930 height 161
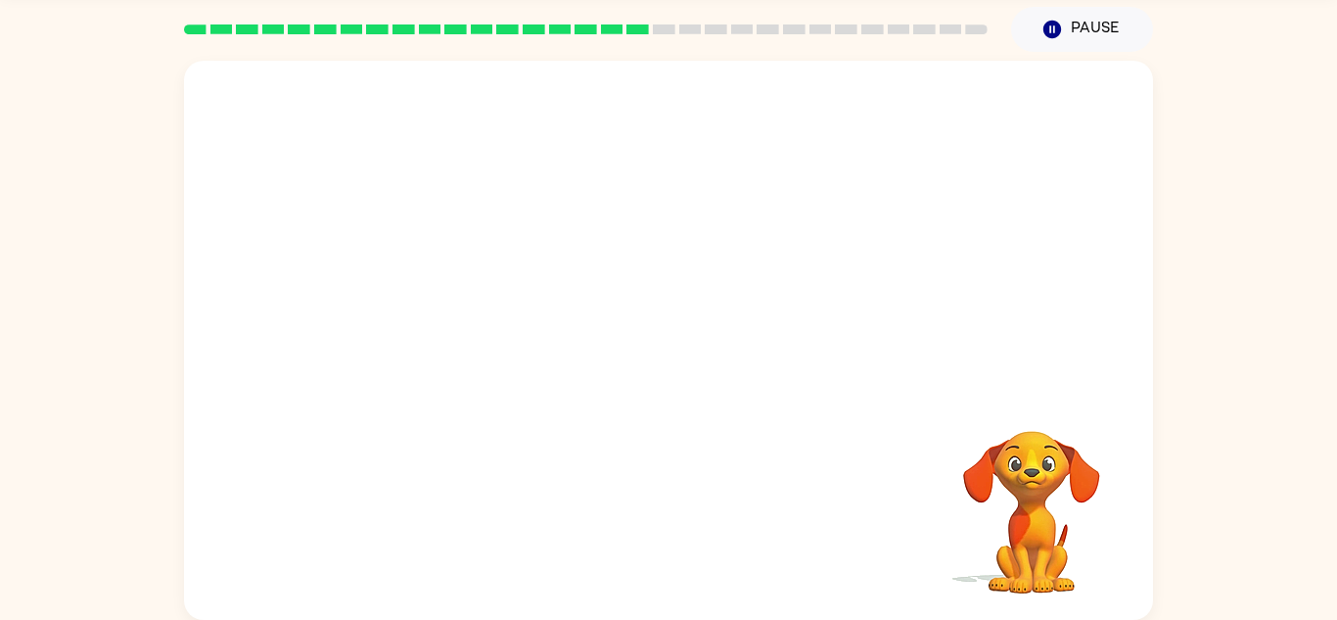
click at [652, 550] on div at bounding box center [669, 520] width 930 height 161
click at [654, 533] on div at bounding box center [669, 520] width 930 height 161
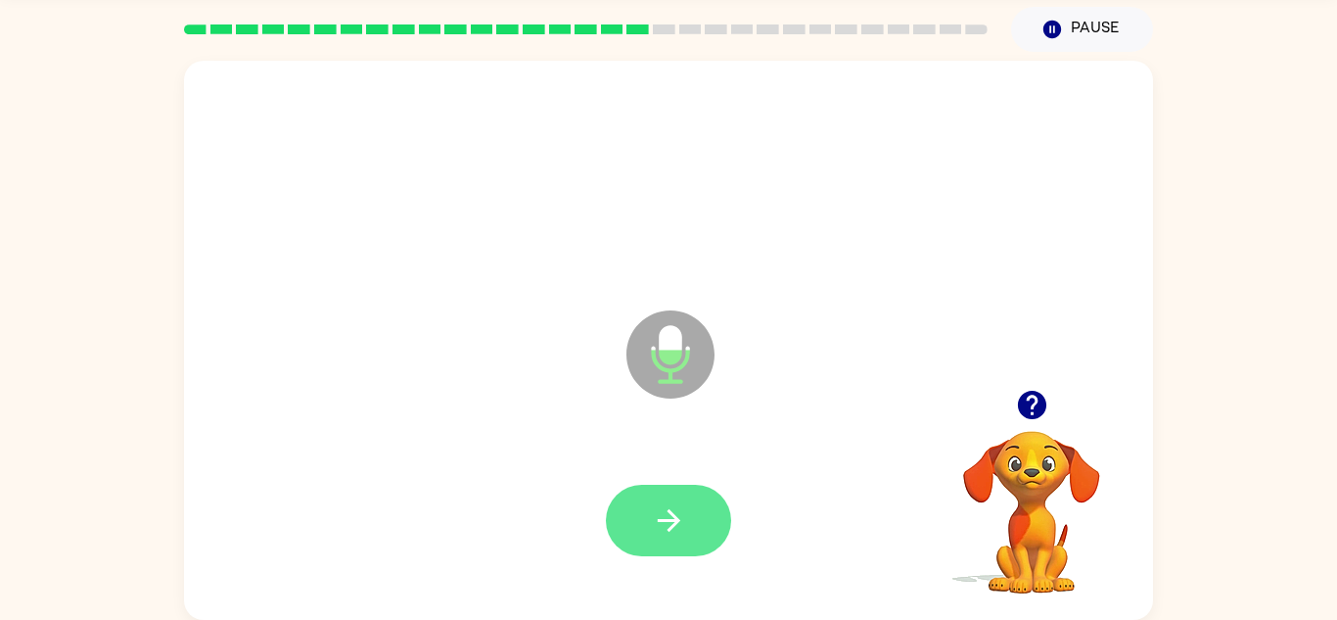
click at [676, 513] on icon "button" at bounding box center [669, 520] width 34 height 34
click at [637, 517] on button "button" at bounding box center [668, 520] width 125 height 71
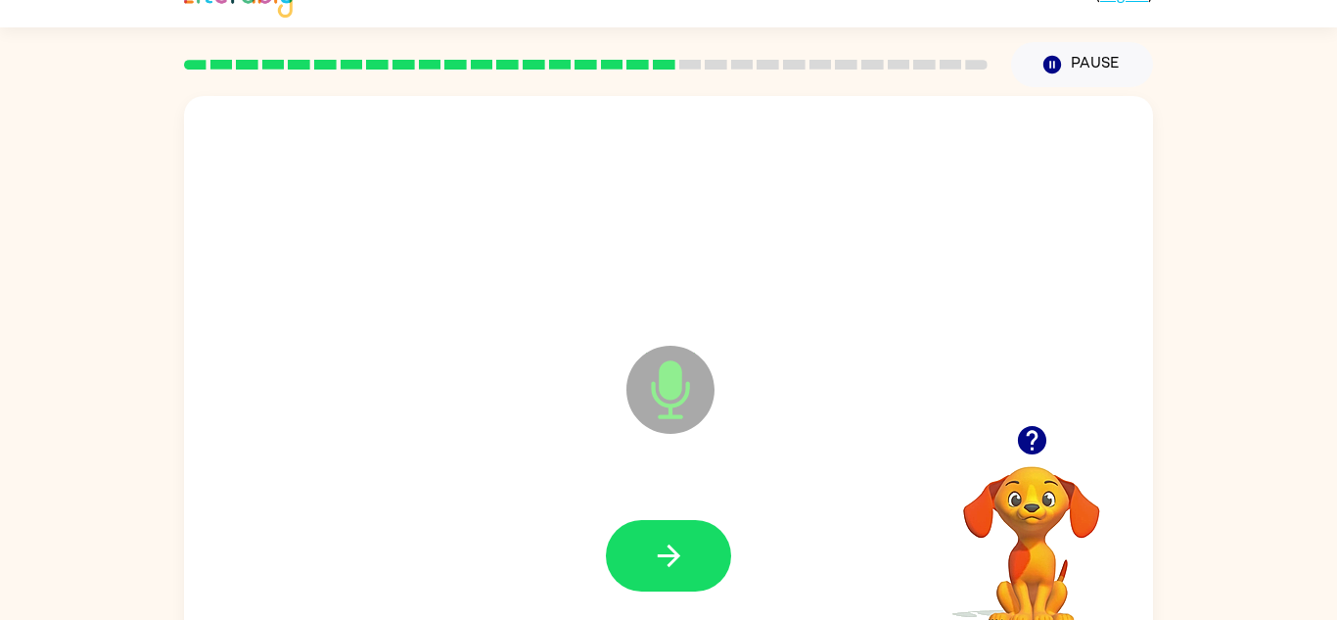
scroll to position [0, 0]
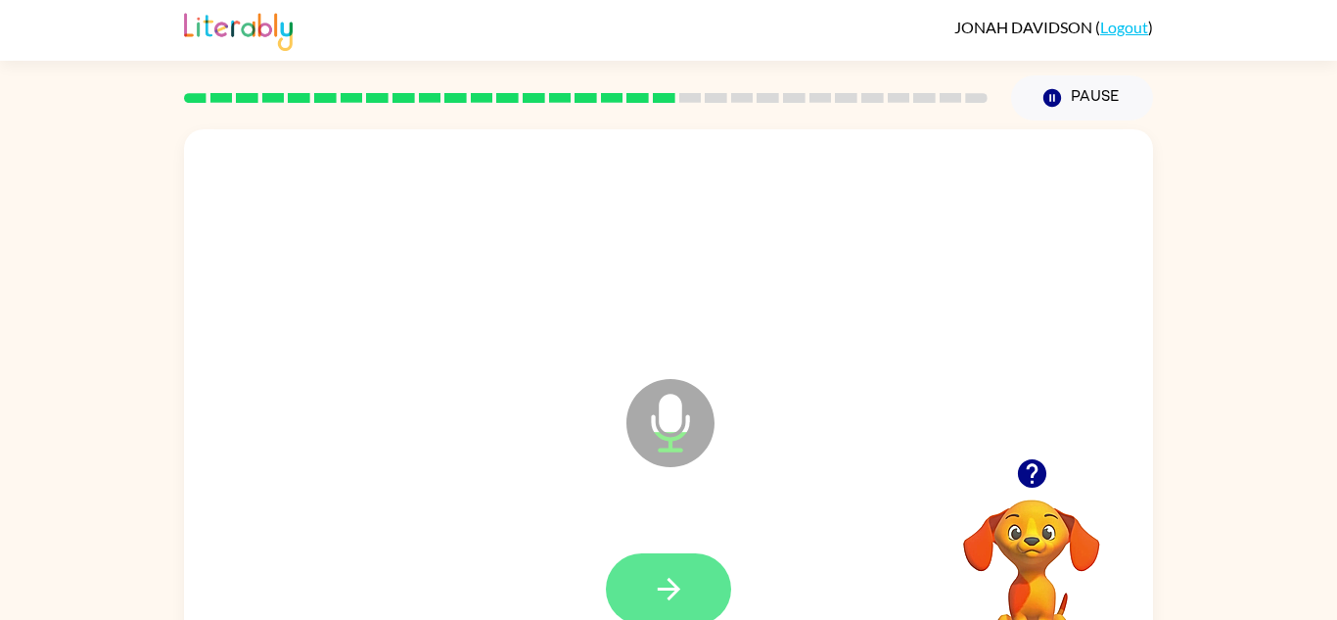
click at [664, 598] on icon "button" at bounding box center [669, 589] width 34 height 34
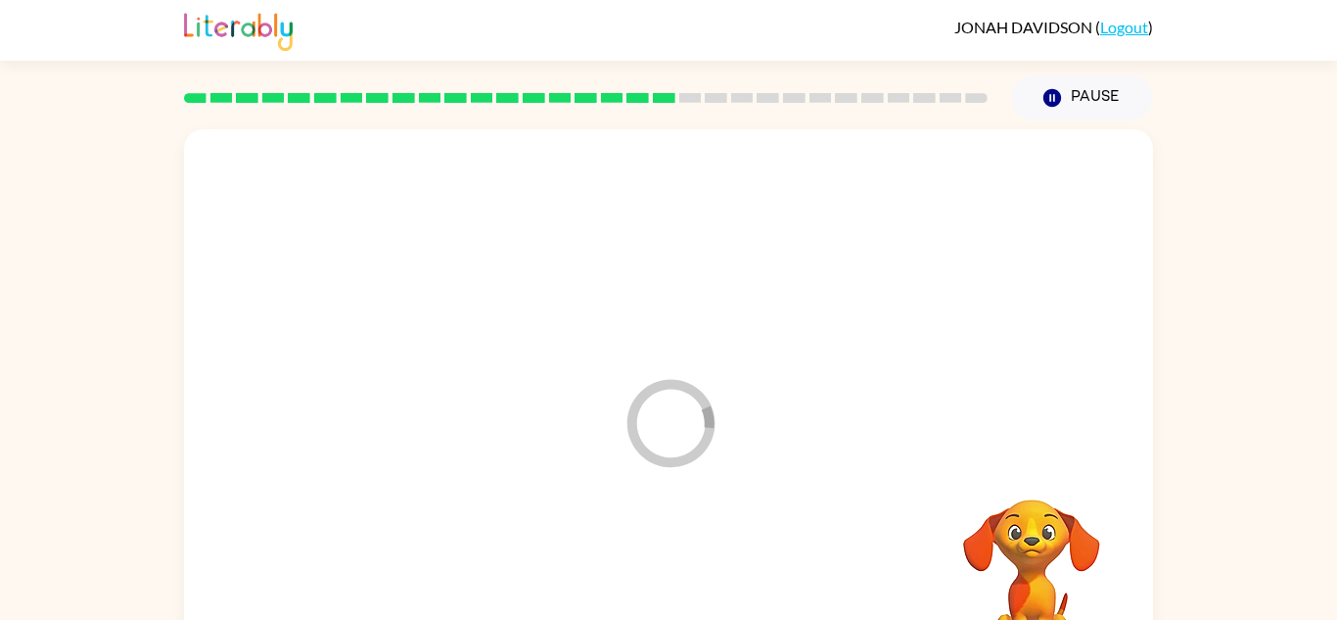
click at [653, 578] on div at bounding box center [669, 589] width 930 height 161
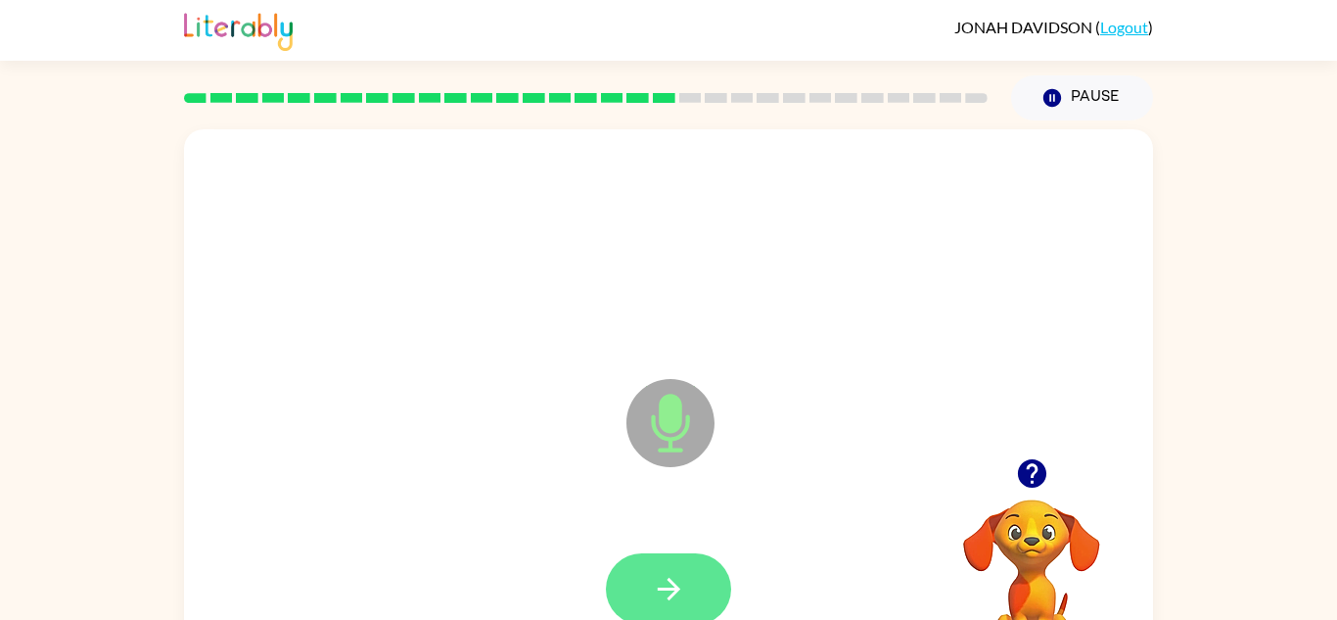
click at [702, 598] on button "button" at bounding box center [668, 588] width 125 height 71
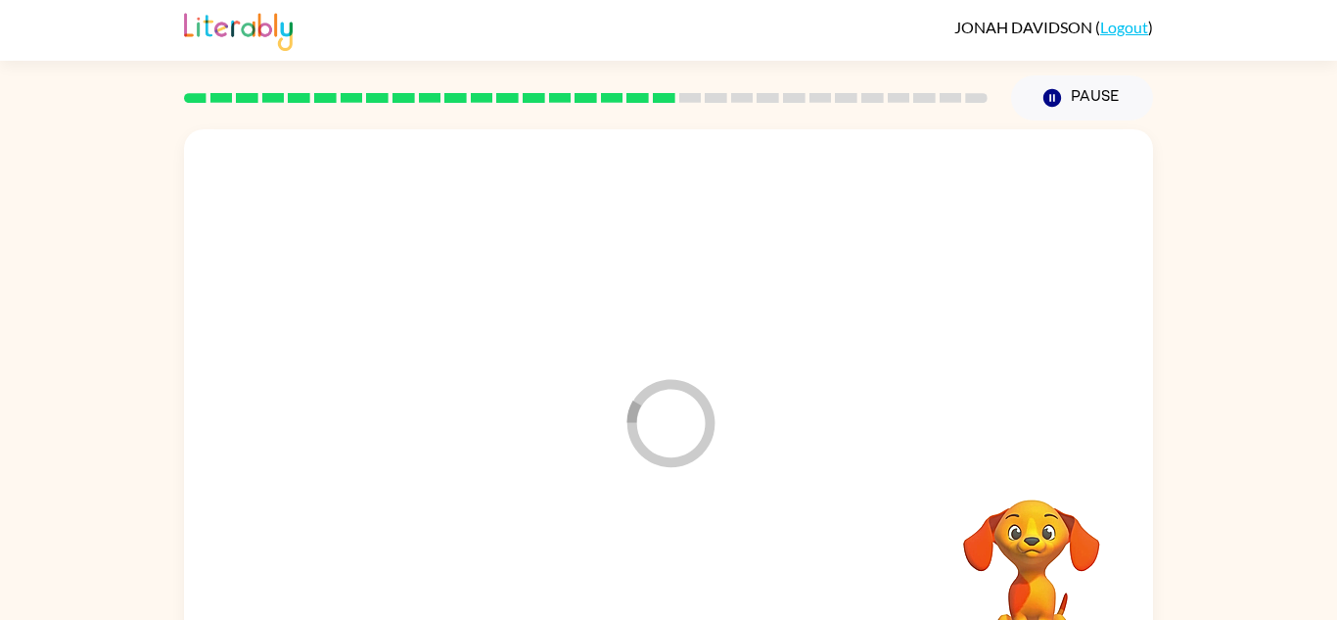
click at [707, 600] on div at bounding box center [669, 589] width 930 height 161
click at [696, 565] on div at bounding box center [669, 589] width 930 height 161
click at [718, 520] on div at bounding box center [669, 589] width 930 height 161
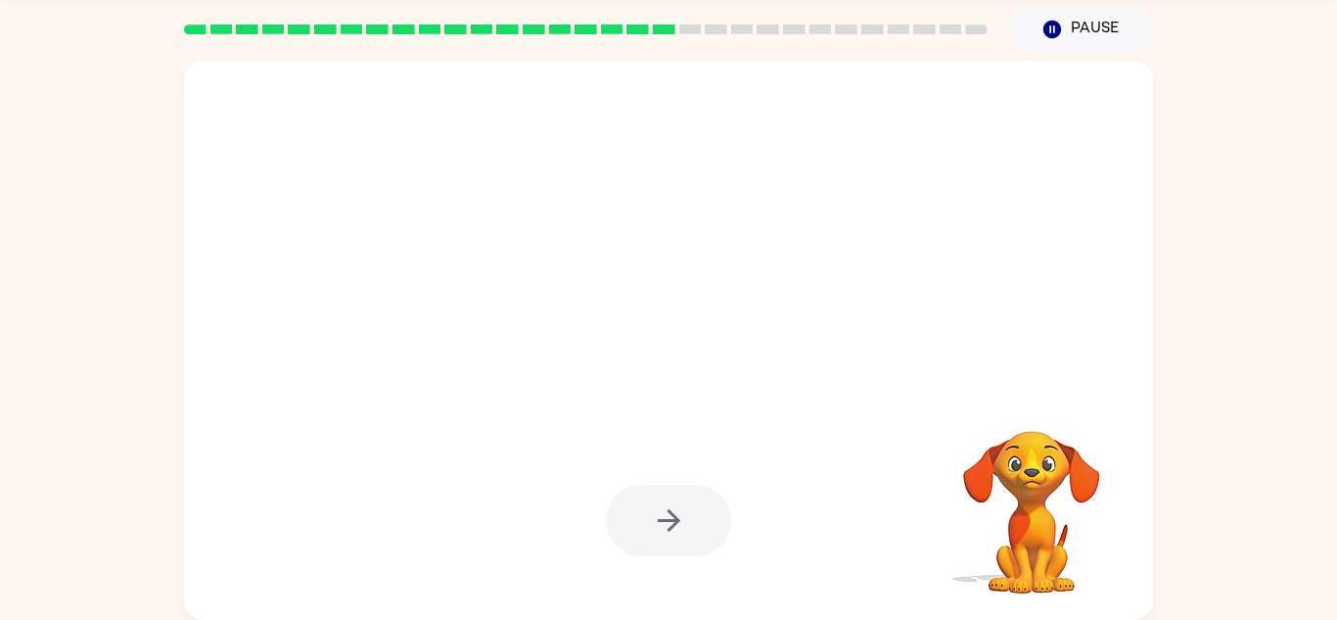
click at [721, 502] on div at bounding box center [668, 520] width 125 height 71
click at [689, 508] on div at bounding box center [668, 520] width 125 height 71
click at [686, 525] on div at bounding box center [668, 520] width 125 height 71
click at [692, 538] on div at bounding box center [668, 520] width 125 height 71
click at [675, 529] on div at bounding box center [668, 520] width 125 height 71
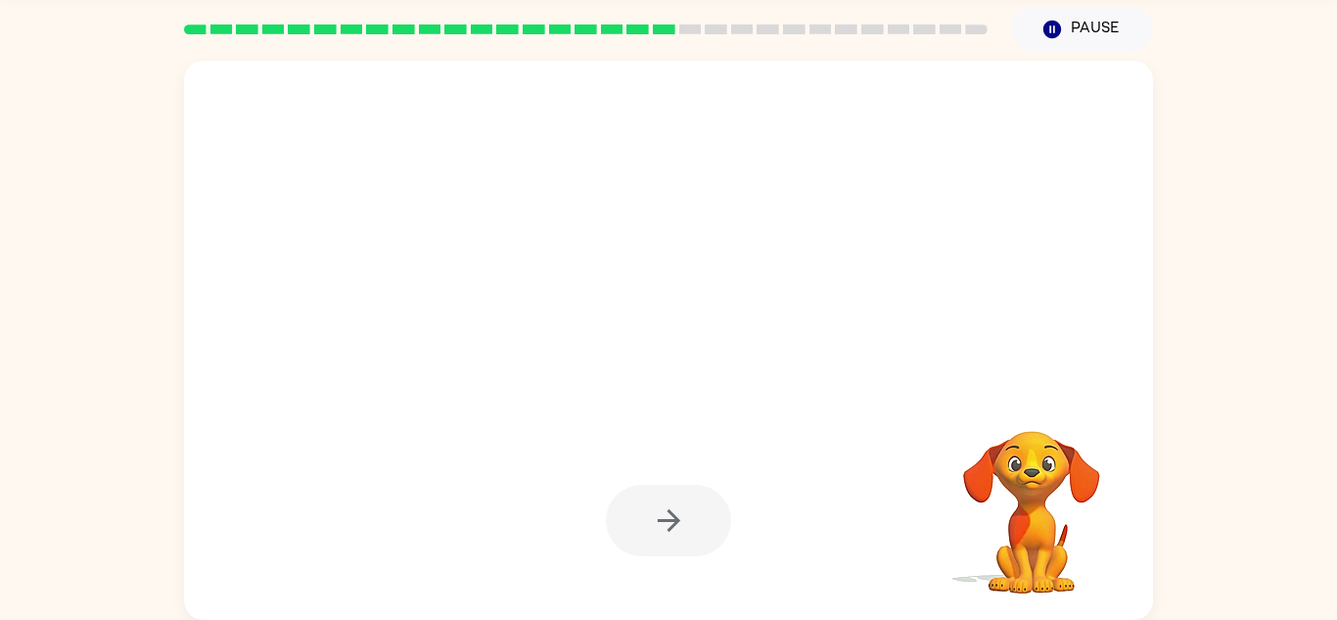
click at [673, 529] on div at bounding box center [668, 520] width 125 height 71
click at [664, 533] on div at bounding box center [668, 520] width 125 height 71
click at [676, 489] on div at bounding box center [668, 520] width 125 height 71
click at [731, 481] on div at bounding box center [669, 520] width 930 height 161
click at [729, 502] on div at bounding box center [668, 520] width 125 height 71
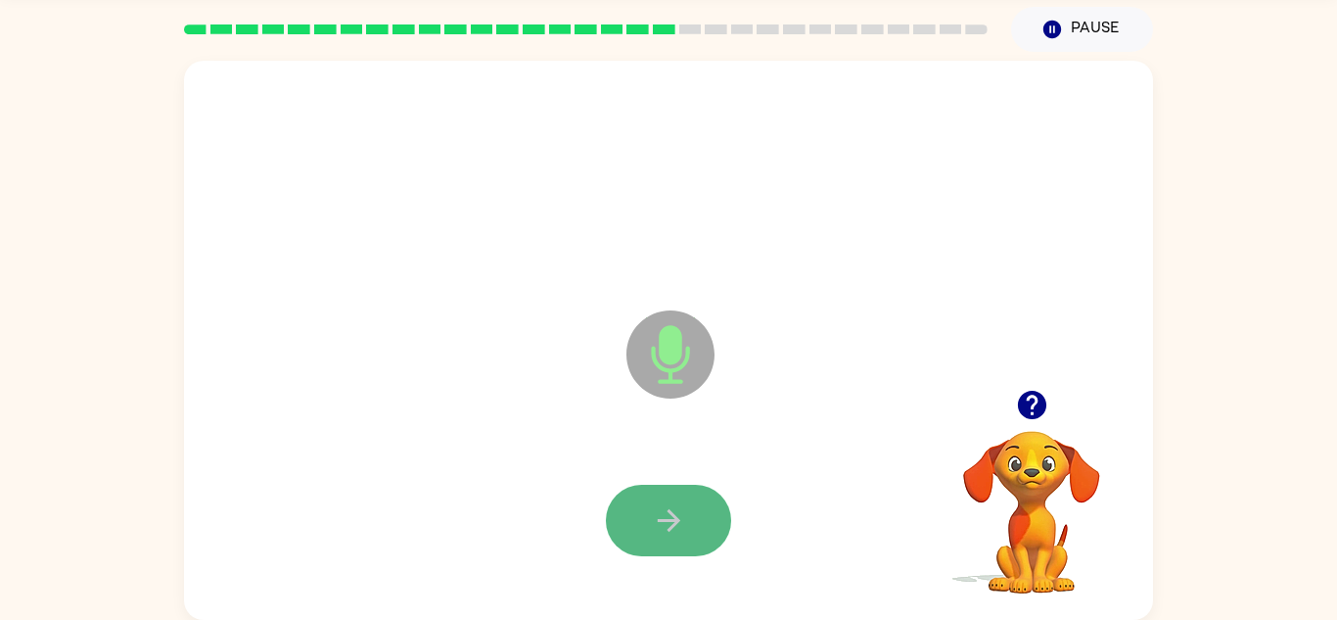
click at [659, 503] on icon "button" at bounding box center [669, 520] width 34 height 34
click at [672, 512] on div at bounding box center [668, 520] width 125 height 71
click at [658, 514] on div at bounding box center [668, 520] width 125 height 71
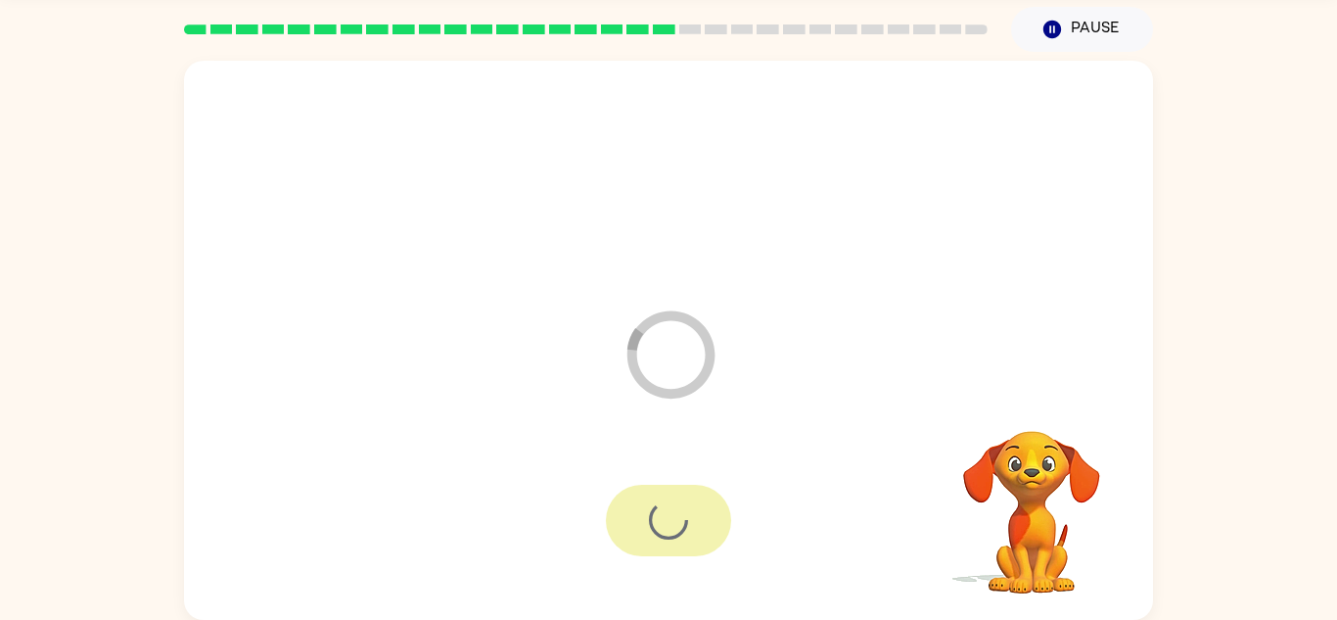
click at [656, 513] on div at bounding box center [668, 520] width 125 height 71
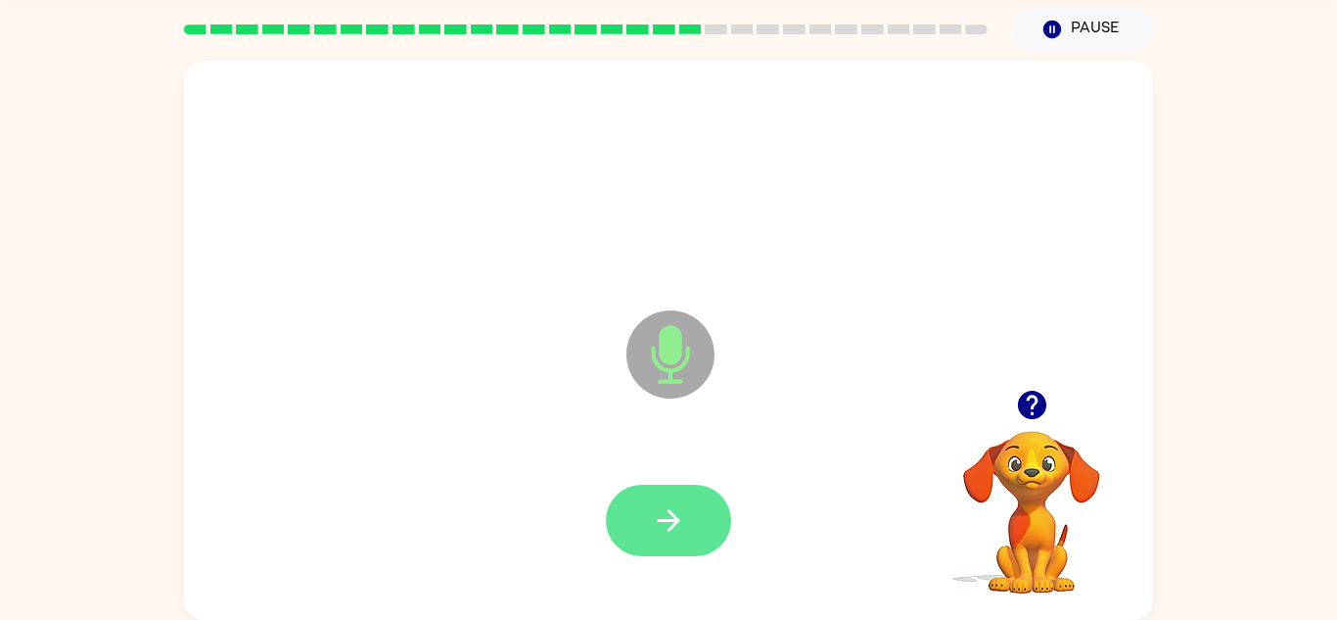
click at [705, 523] on button "button" at bounding box center [668, 520] width 125 height 71
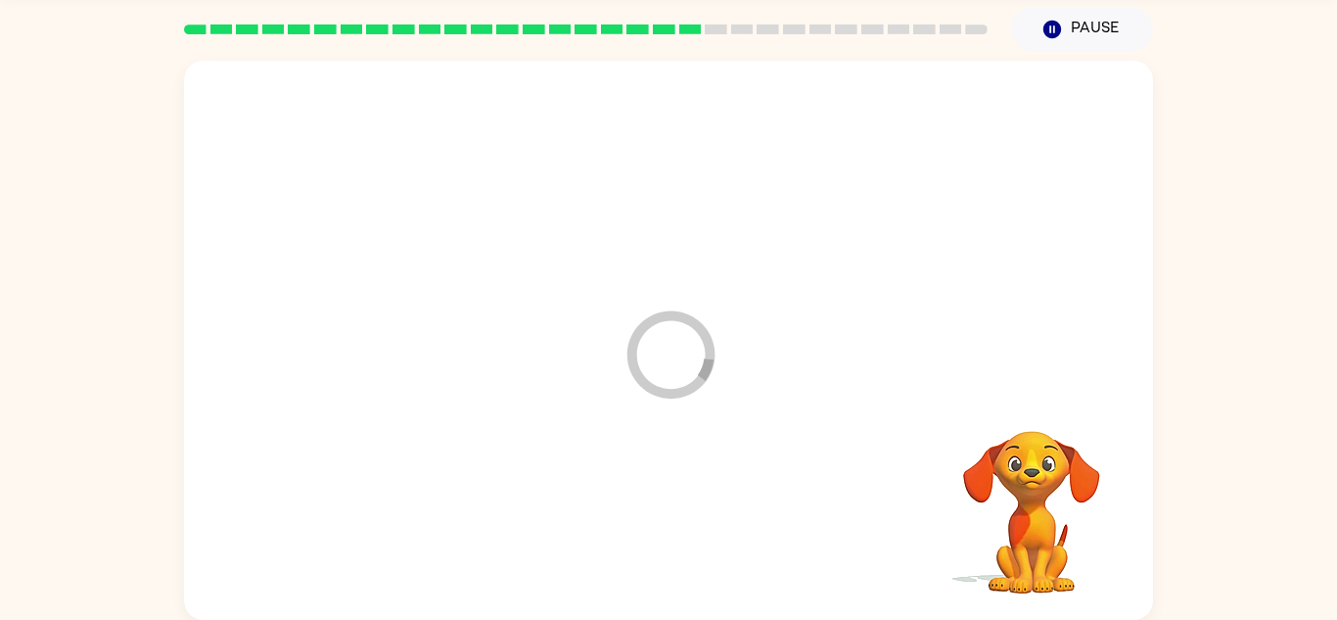
click at [709, 490] on div at bounding box center [669, 520] width 930 height 161
click at [672, 513] on div at bounding box center [669, 520] width 930 height 161
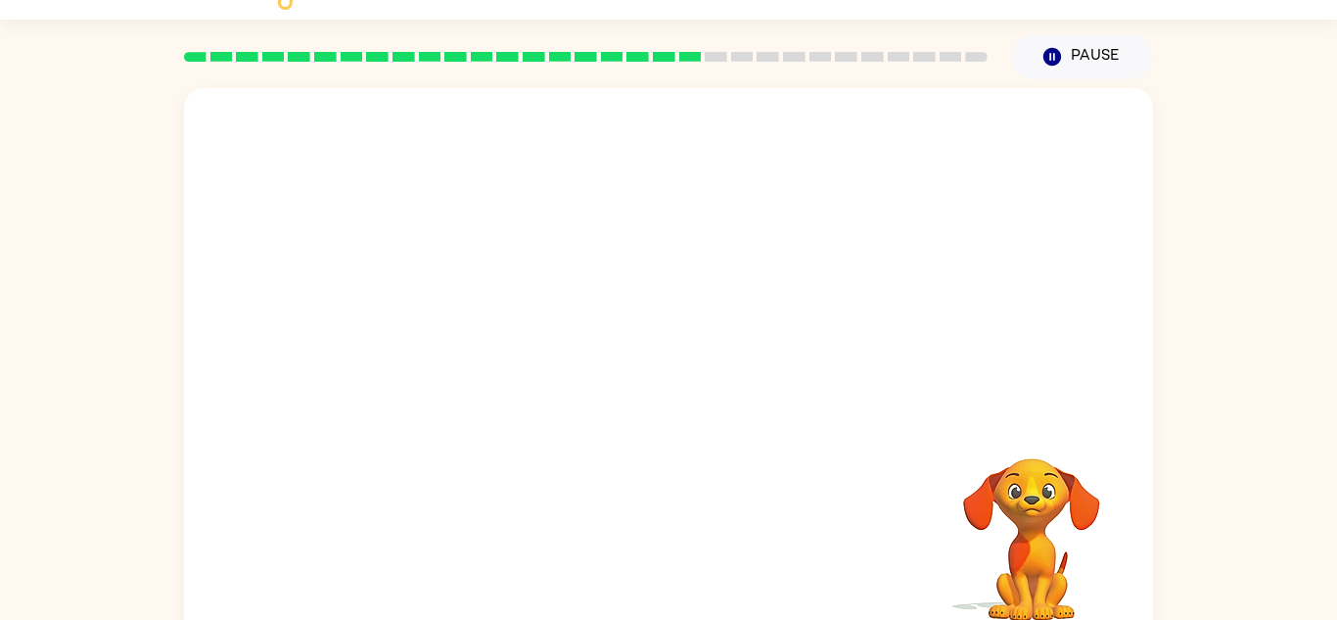
scroll to position [0, 0]
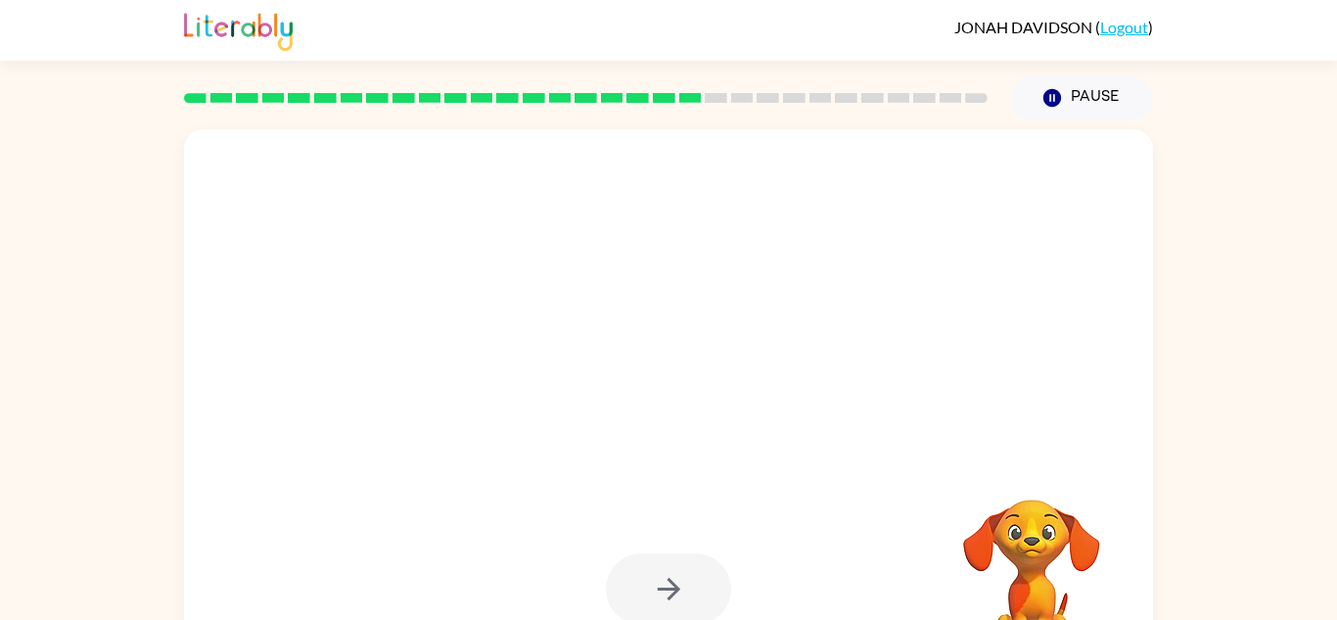
click at [670, 541] on div at bounding box center [669, 589] width 930 height 161
click at [676, 541] on div at bounding box center [669, 589] width 930 height 161
click at [665, 572] on div at bounding box center [668, 588] width 125 height 71
click at [680, 595] on div at bounding box center [668, 588] width 125 height 71
click at [672, 574] on div at bounding box center [668, 588] width 125 height 71
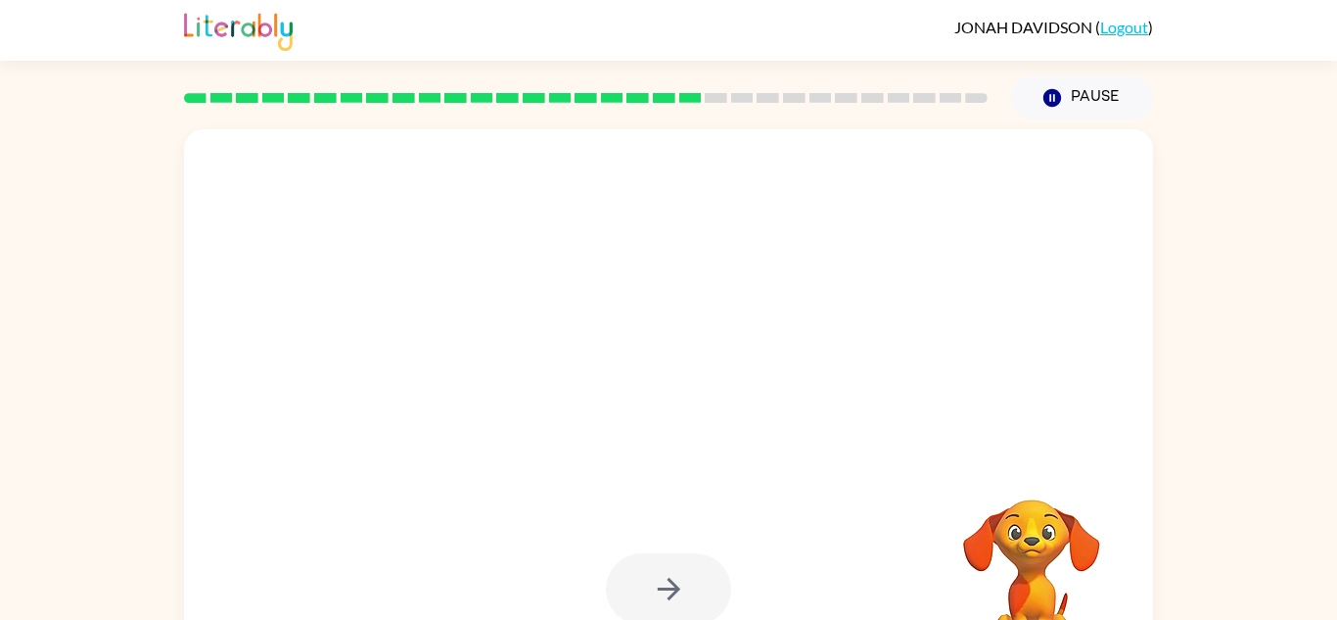
click at [670, 582] on div at bounding box center [668, 588] width 125 height 71
click at [672, 578] on div at bounding box center [668, 588] width 125 height 71
click at [667, 576] on div at bounding box center [668, 588] width 125 height 71
click at [665, 578] on div at bounding box center [668, 588] width 125 height 71
click at [669, 576] on div at bounding box center [668, 588] width 125 height 71
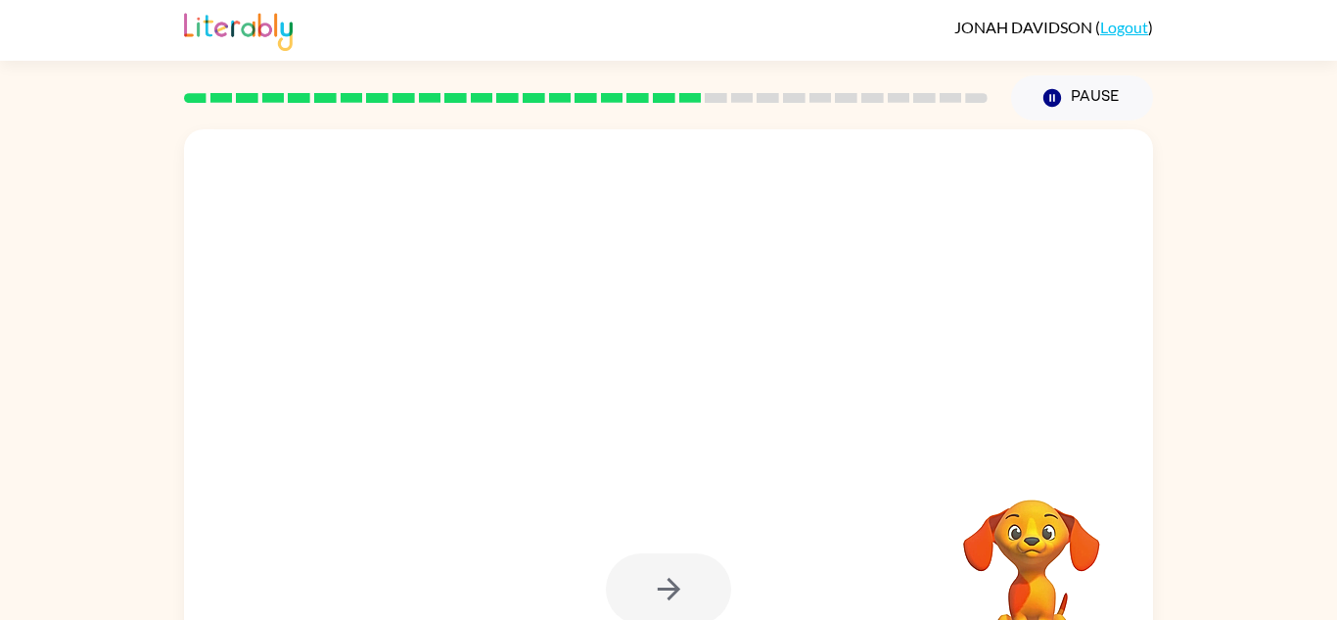
click at [670, 579] on div at bounding box center [668, 588] width 125 height 71
click at [662, 572] on div at bounding box center [668, 588] width 125 height 71
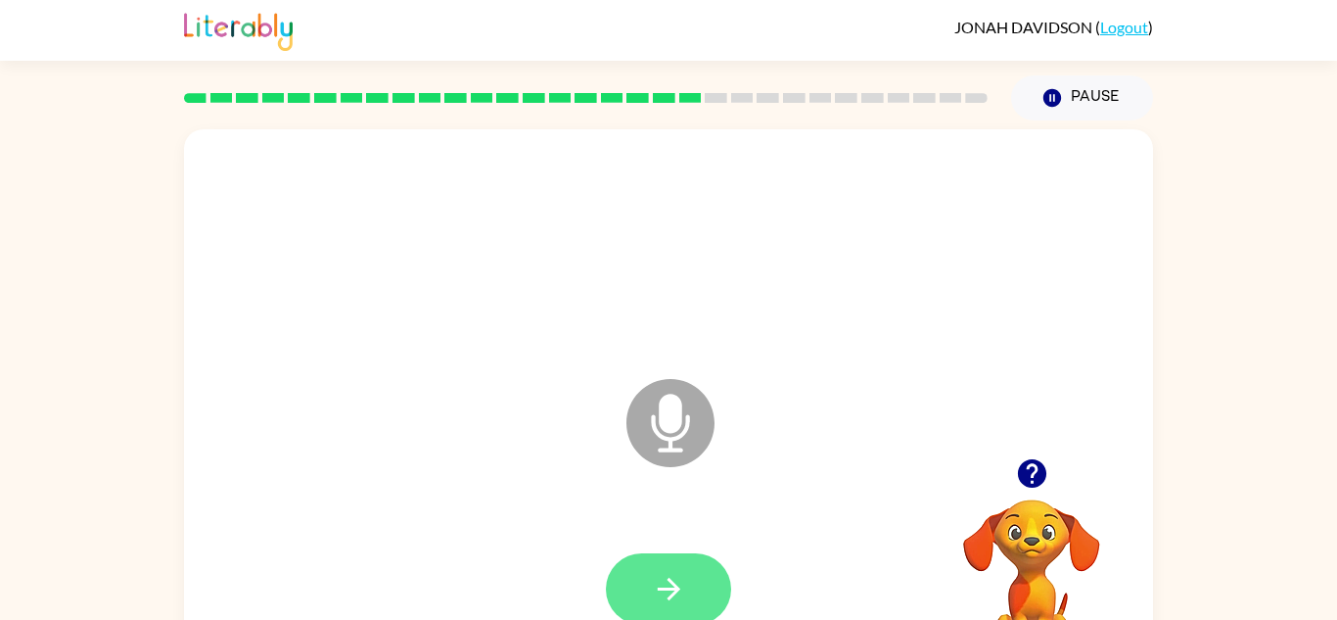
click at [660, 580] on icon "button" at bounding box center [669, 589] width 34 height 34
click at [672, 579] on div at bounding box center [668, 588] width 125 height 71
click at [681, 573] on div at bounding box center [668, 588] width 125 height 71
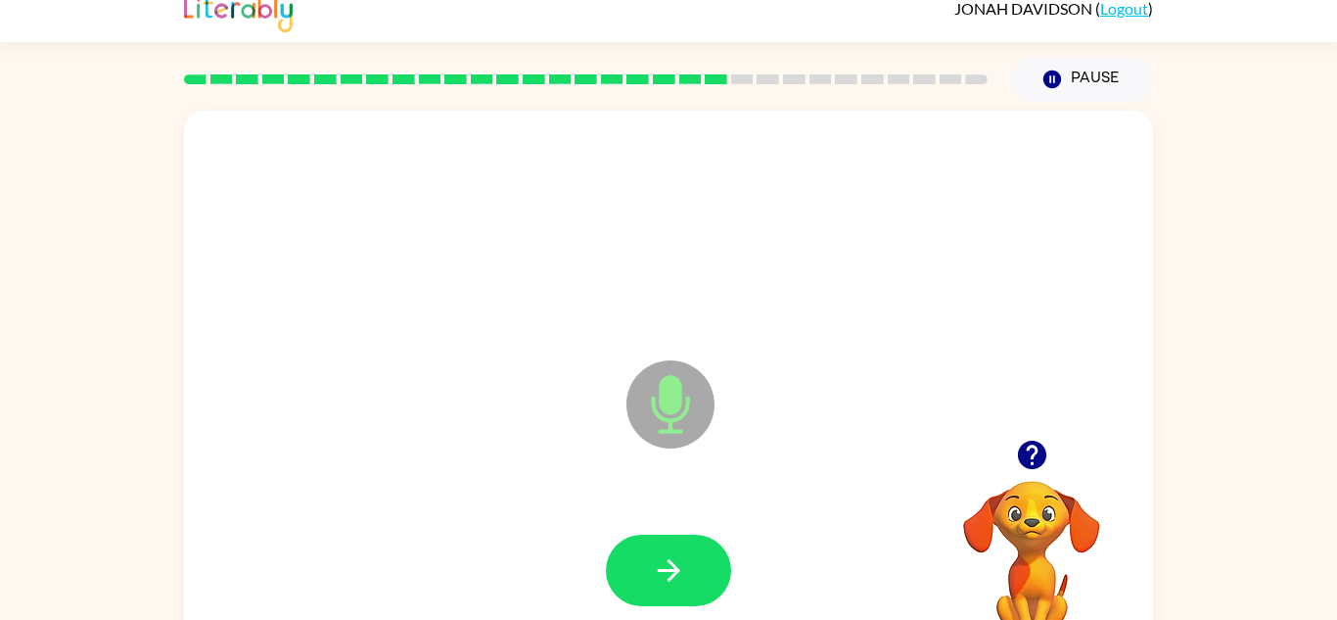
scroll to position [18, 0]
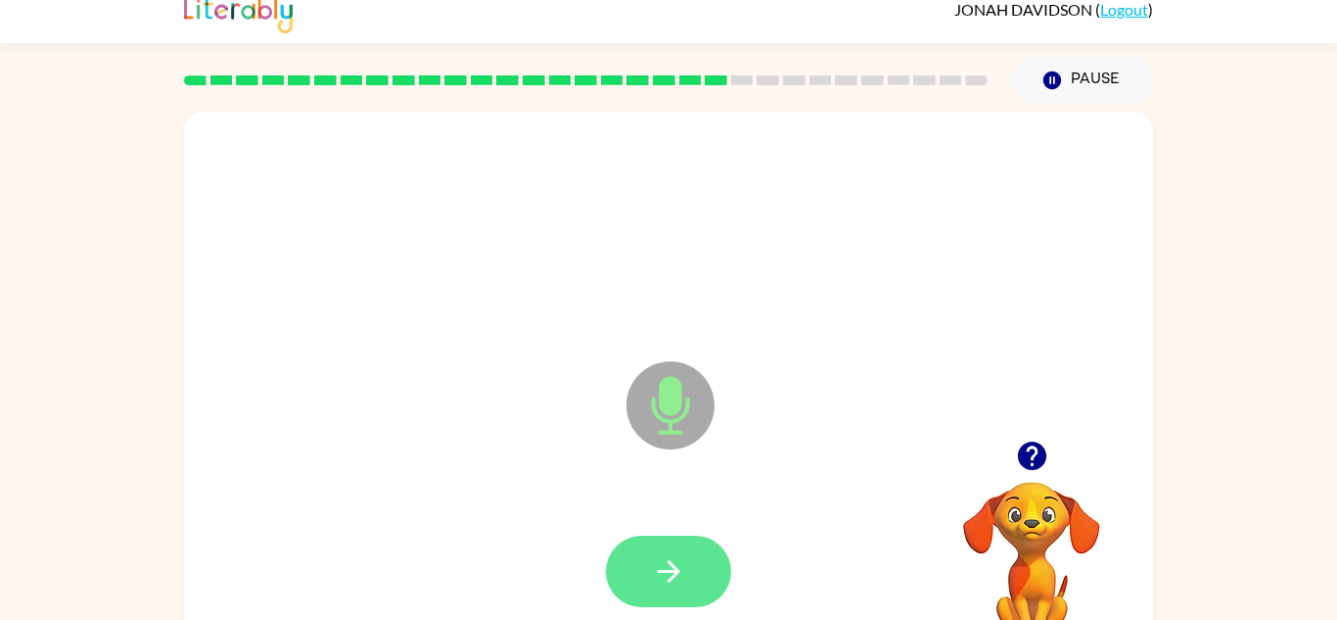
click at [665, 559] on icon "button" at bounding box center [669, 571] width 34 height 34
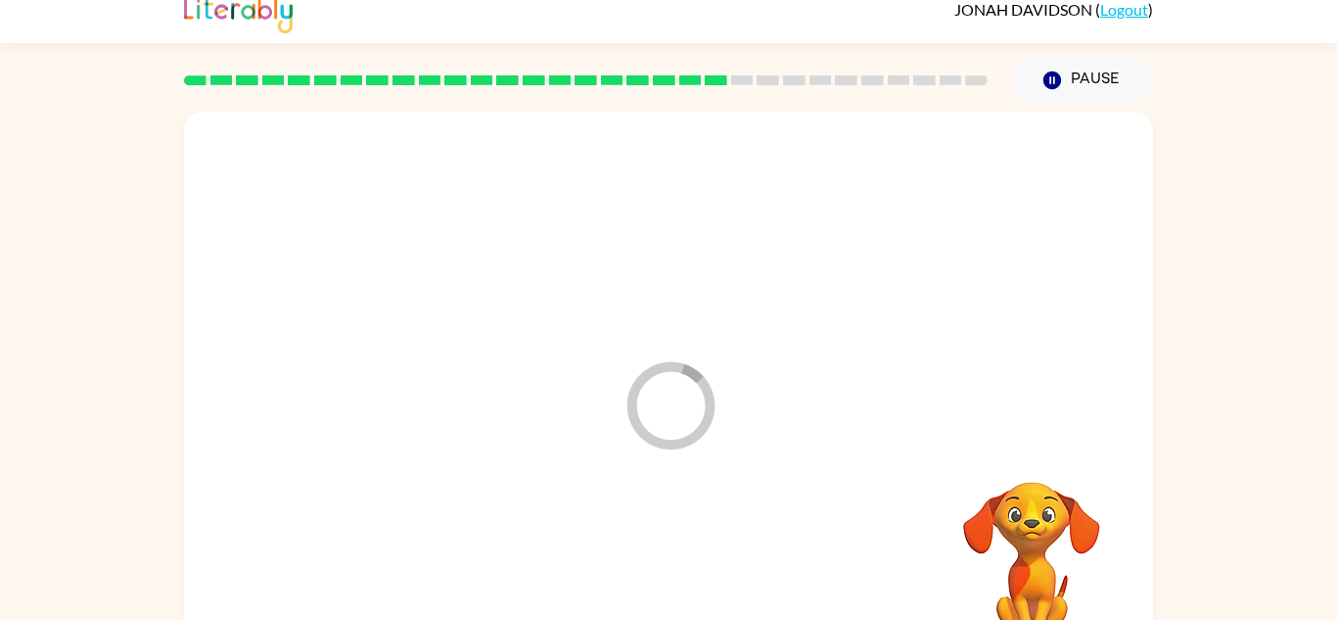
click at [643, 549] on div at bounding box center [669, 571] width 930 height 161
click at [638, 555] on div at bounding box center [669, 571] width 930 height 161
click at [616, 611] on div at bounding box center [669, 571] width 930 height 161
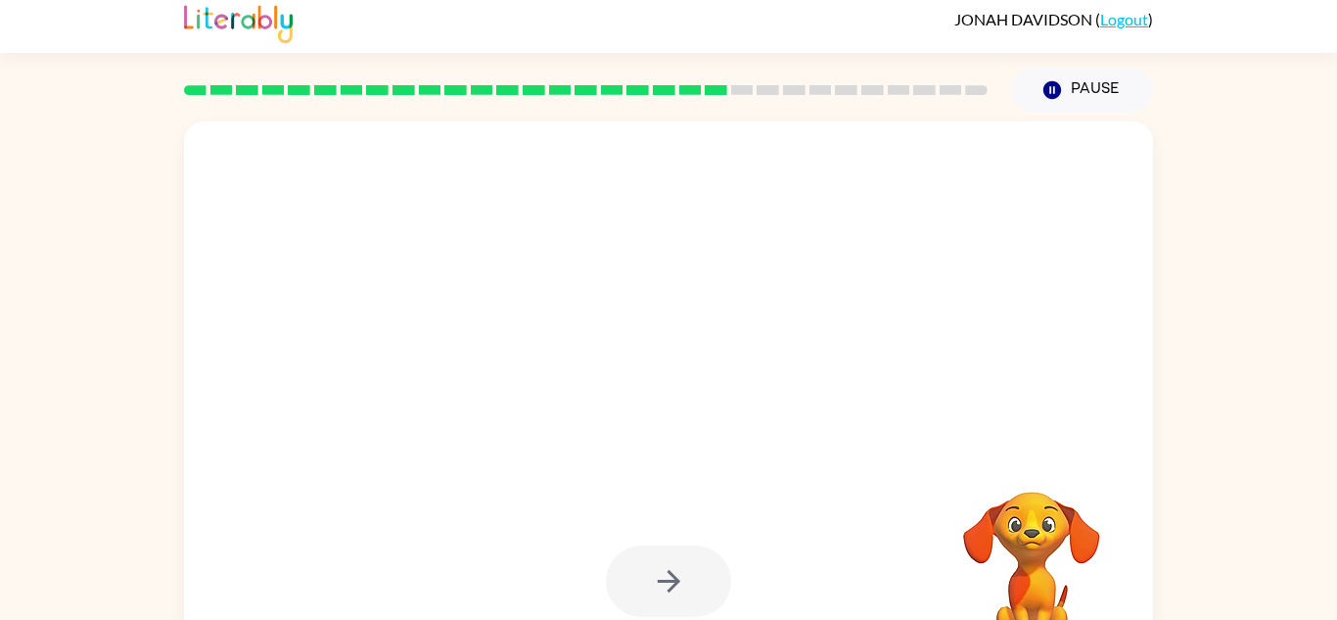
scroll to position [0, 0]
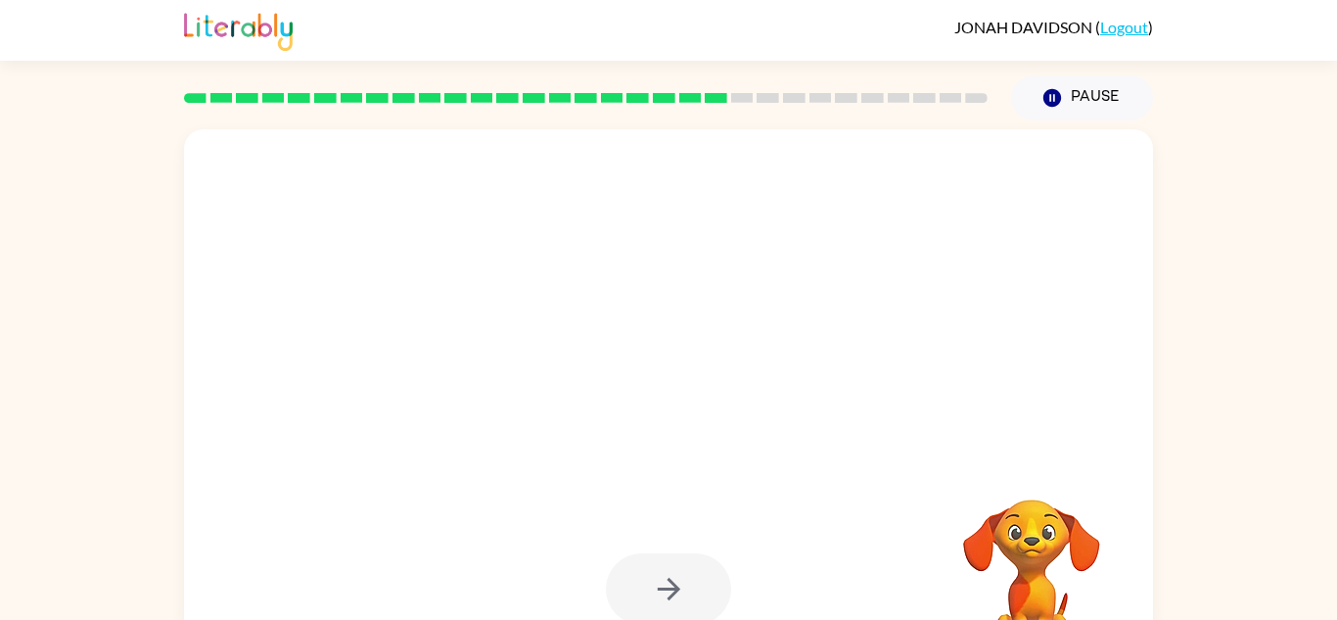
click at [665, 566] on div at bounding box center [668, 588] width 125 height 71
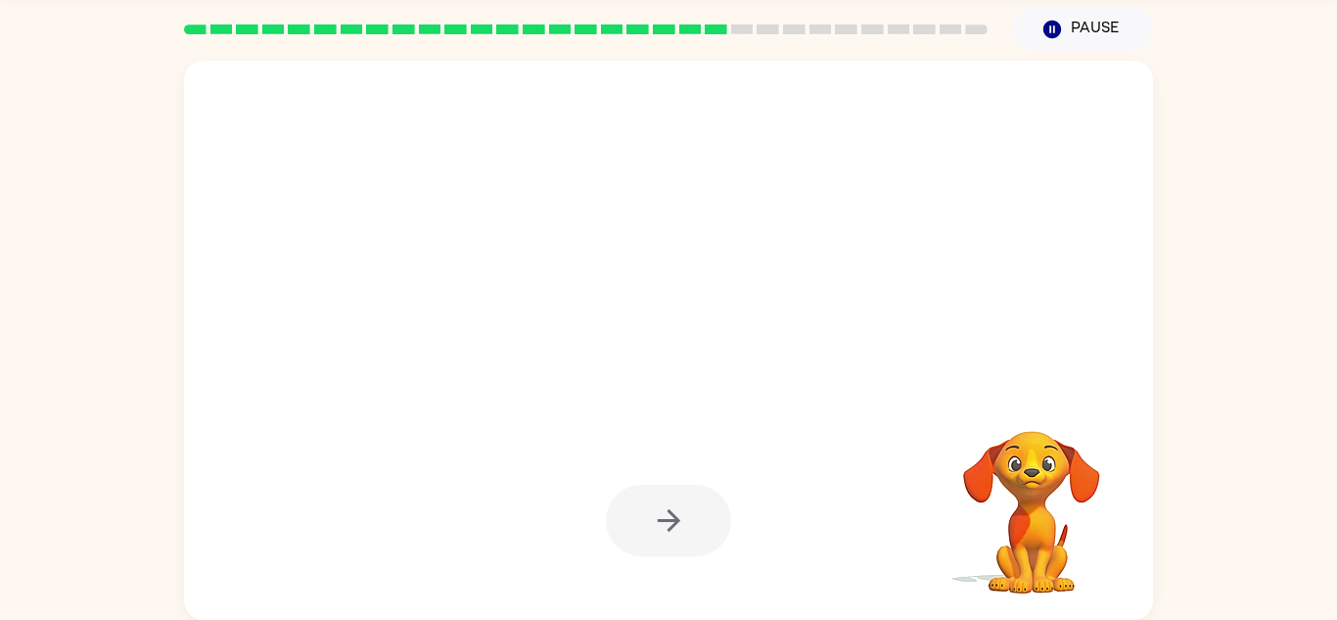
click at [637, 504] on div at bounding box center [668, 520] width 125 height 71
click at [633, 513] on div at bounding box center [668, 520] width 125 height 71
click at [651, 509] on div at bounding box center [668, 520] width 125 height 71
click at [646, 522] on div at bounding box center [668, 520] width 125 height 71
click at [633, 515] on div at bounding box center [668, 520] width 125 height 71
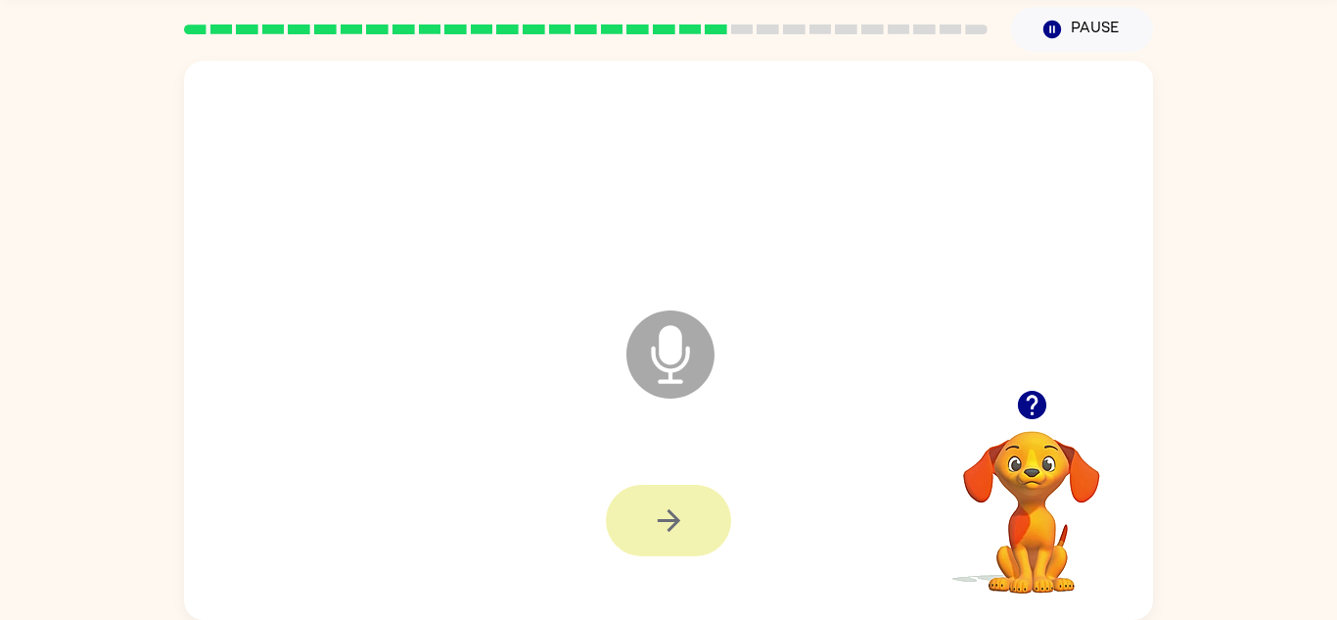
click at [647, 523] on button "button" at bounding box center [668, 520] width 125 height 71
click at [634, 539] on div at bounding box center [668, 520] width 125 height 71
click at [641, 502] on div at bounding box center [668, 520] width 125 height 71
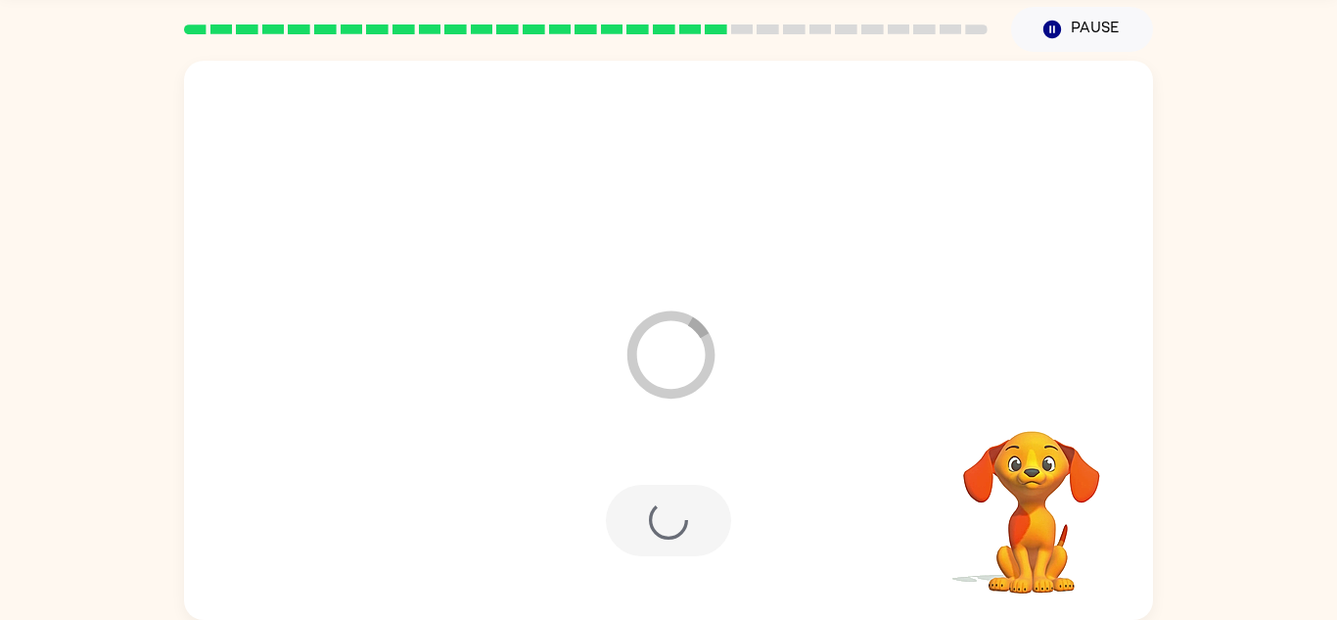
click at [640, 513] on div at bounding box center [668, 520] width 125 height 71
click at [632, 519] on div at bounding box center [669, 520] width 930 height 161
click at [635, 528] on div at bounding box center [669, 520] width 930 height 161
click at [641, 516] on div at bounding box center [669, 520] width 930 height 161
click at [617, 548] on div at bounding box center [669, 520] width 930 height 161
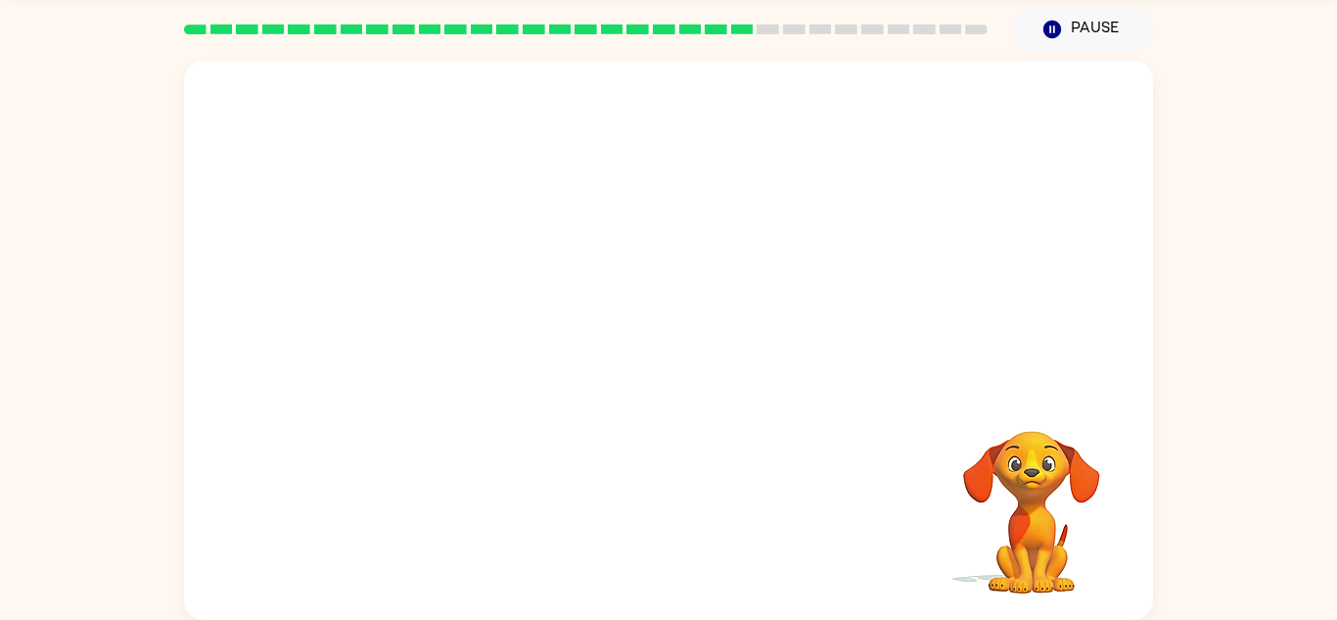
click at [616, 544] on div at bounding box center [669, 520] width 930 height 161
click at [634, 547] on div at bounding box center [669, 520] width 930 height 161
click at [669, 519] on div at bounding box center [669, 520] width 930 height 161
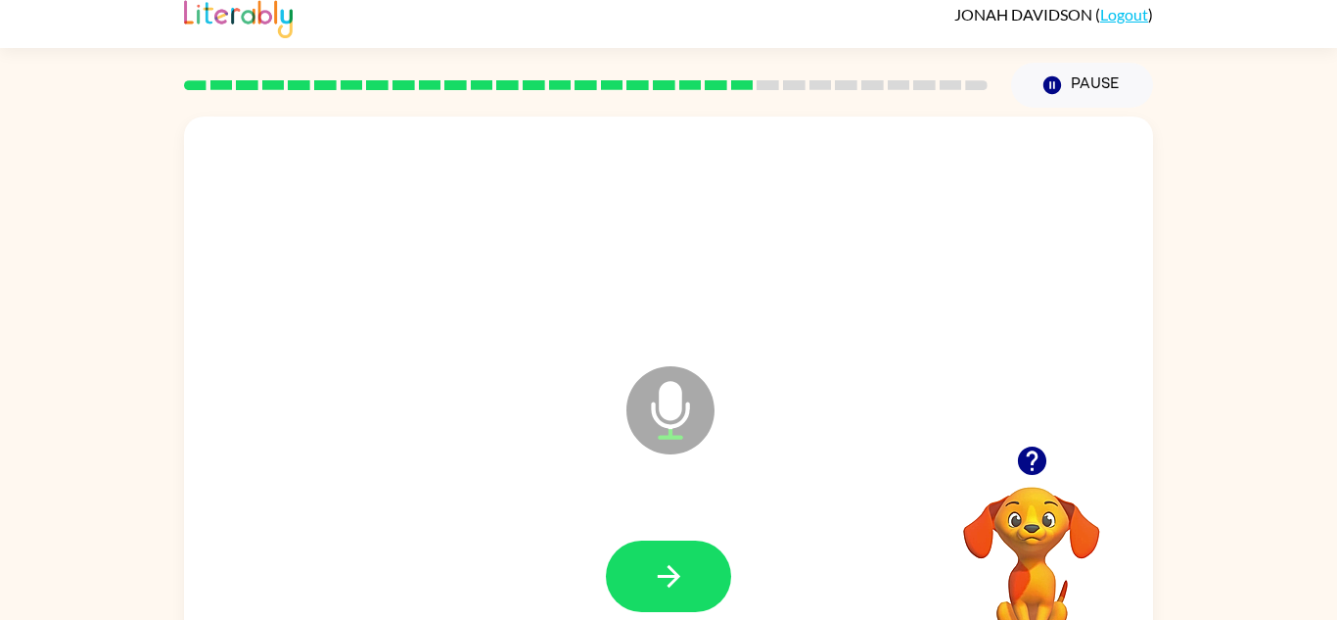
scroll to position [15, 0]
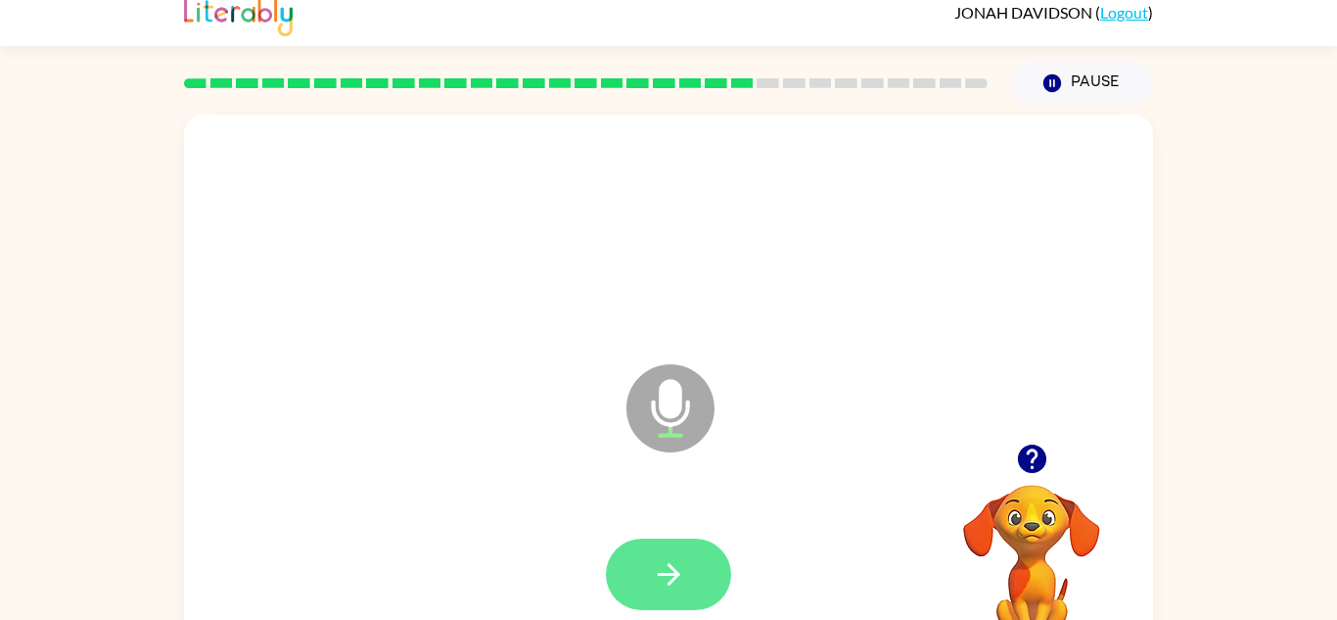
click at [663, 562] on icon "button" at bounding box center [669, 574] width 34 height 34
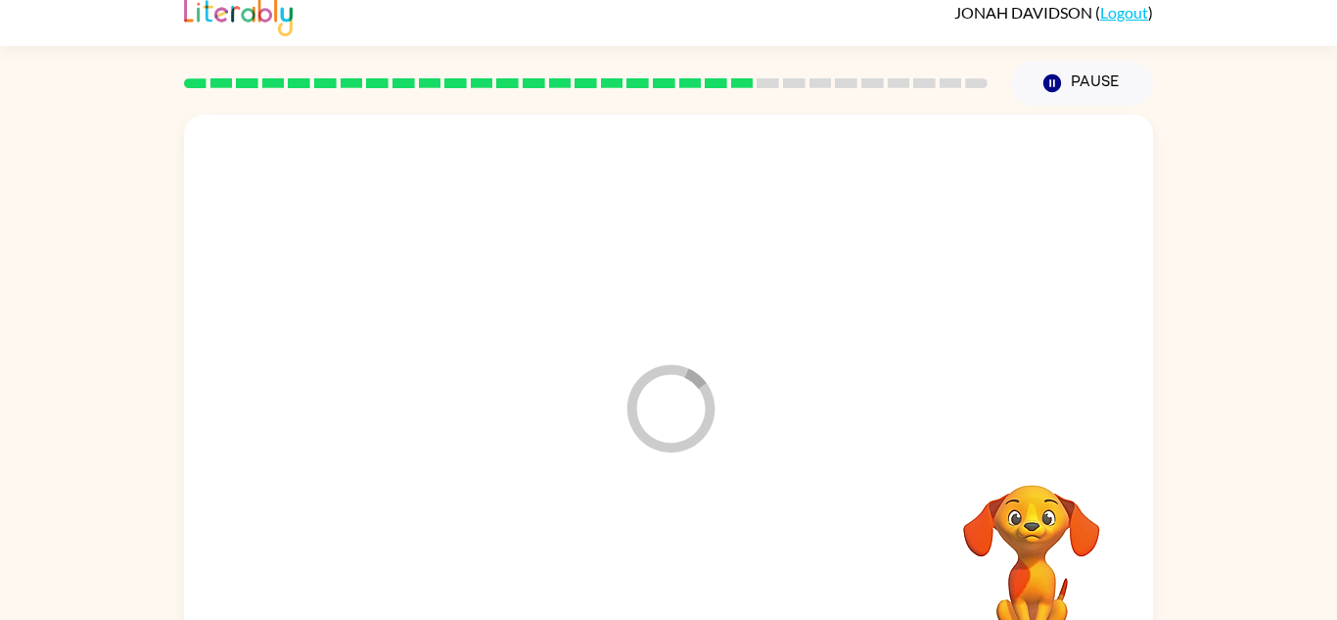
click at [662, 559] on div at bounding box center [669, 574] width 930 height 161
click at [642, 476] on div at bounding box center [669, 404] width 930 height 161
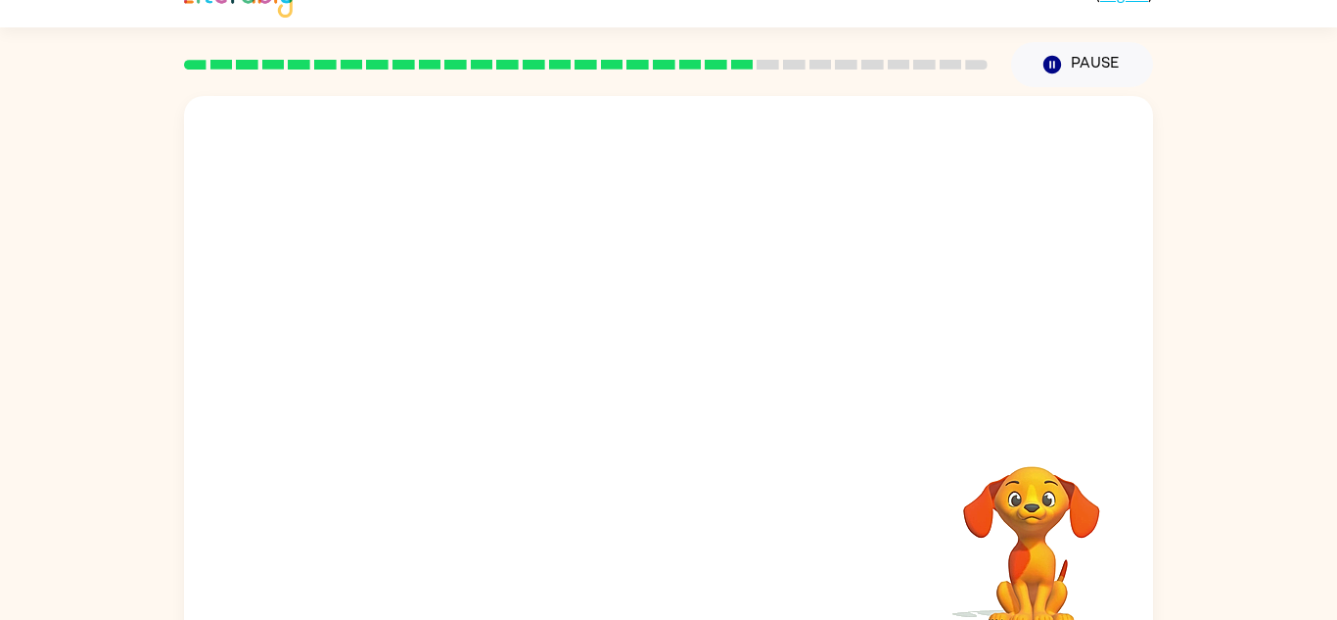
scroll to position [69, 0]
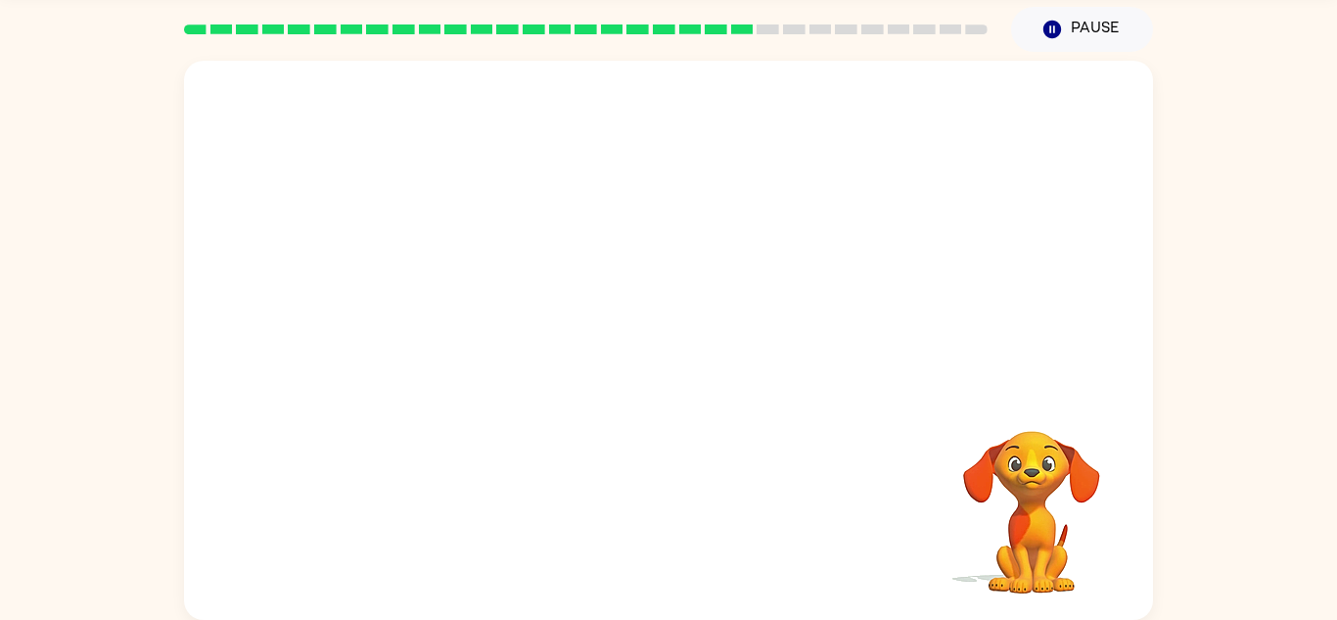
click at [614, 541] on div at bounding box center [669, 520] width 930 height 161
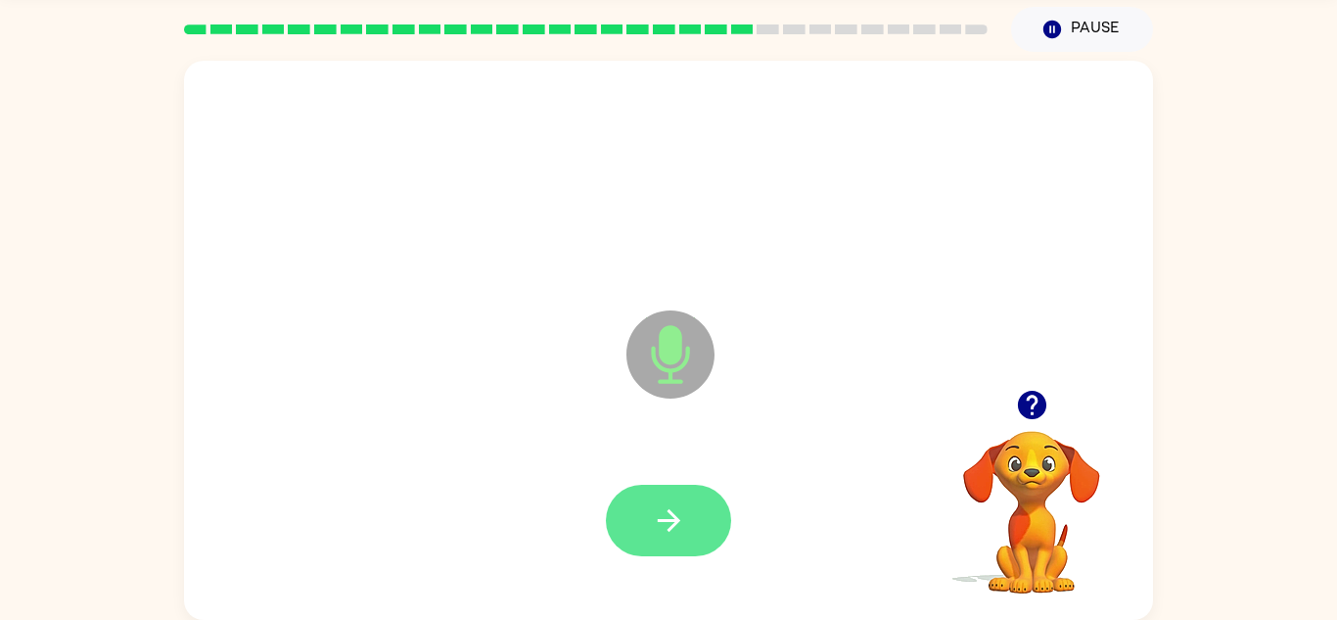
click at [689, 537] on button "button" at bounding box center [668, 520] width 125 height 71
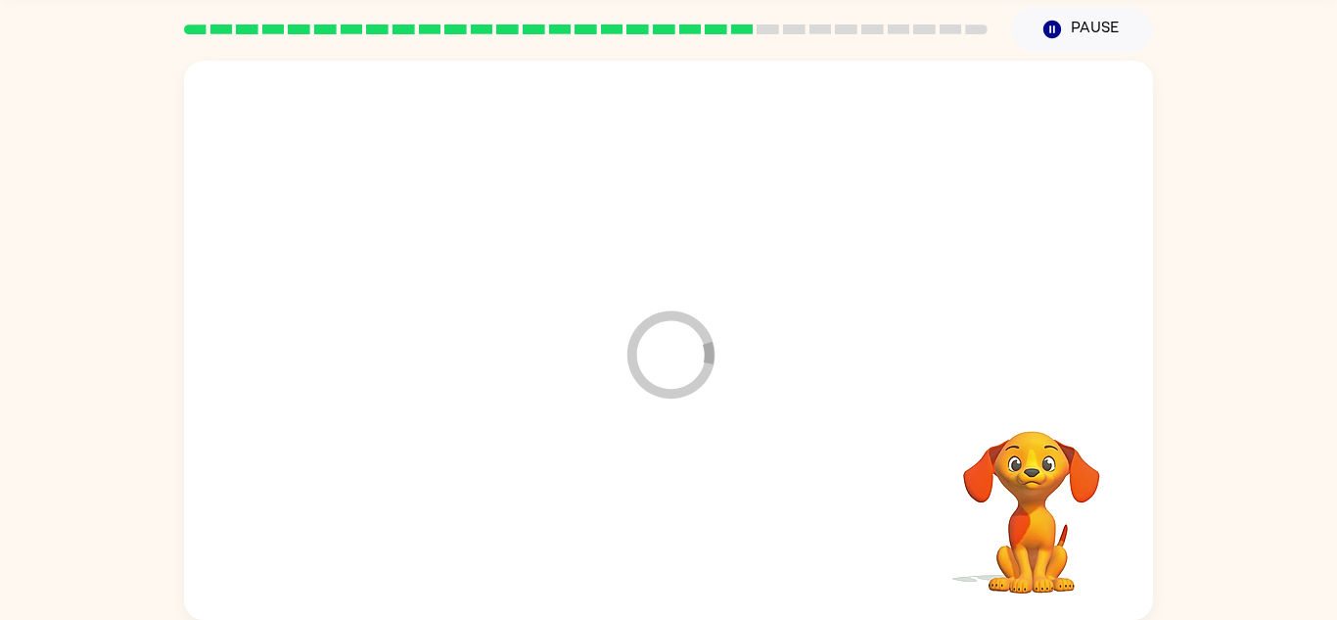
click at [684, 518] on div at bounding box center [669, 520] width 930 height 161
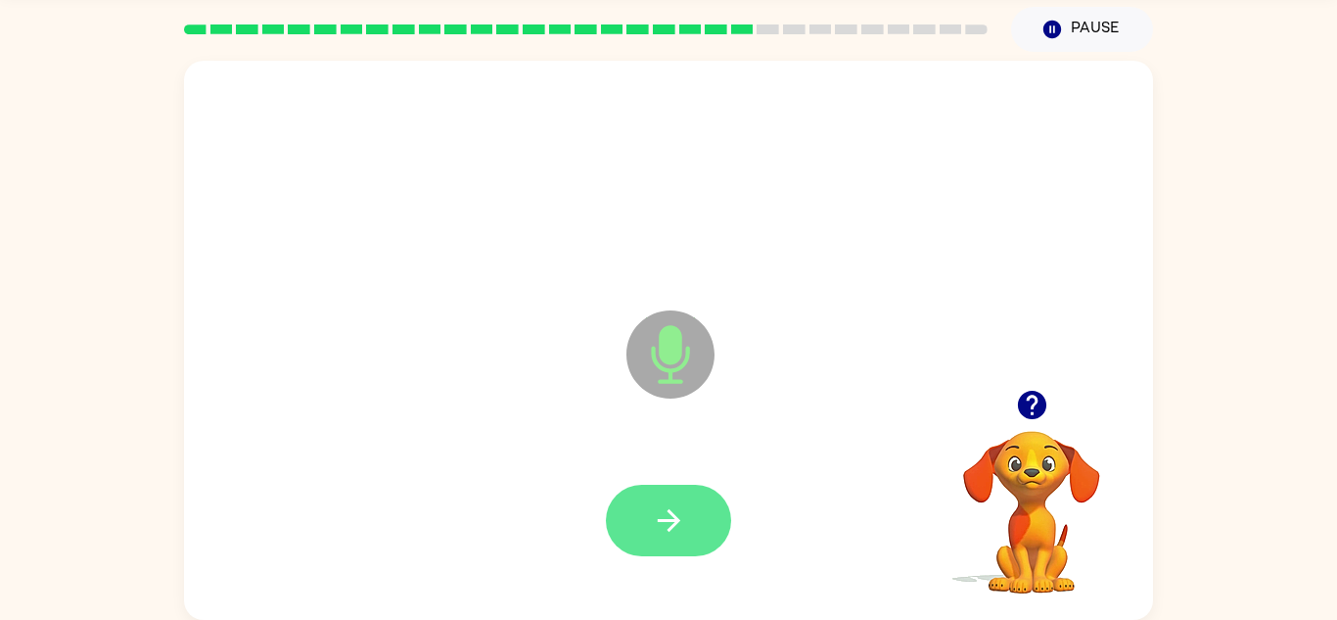
click at [701, 525] on button "button" at bounding box center [668, 520] width 125 height 71
click at [661, 528] on div at bounding box center [668, 520] width 125 height 71
click at [635, 537] on div at bounding box center [668, 520] width 125 height 71
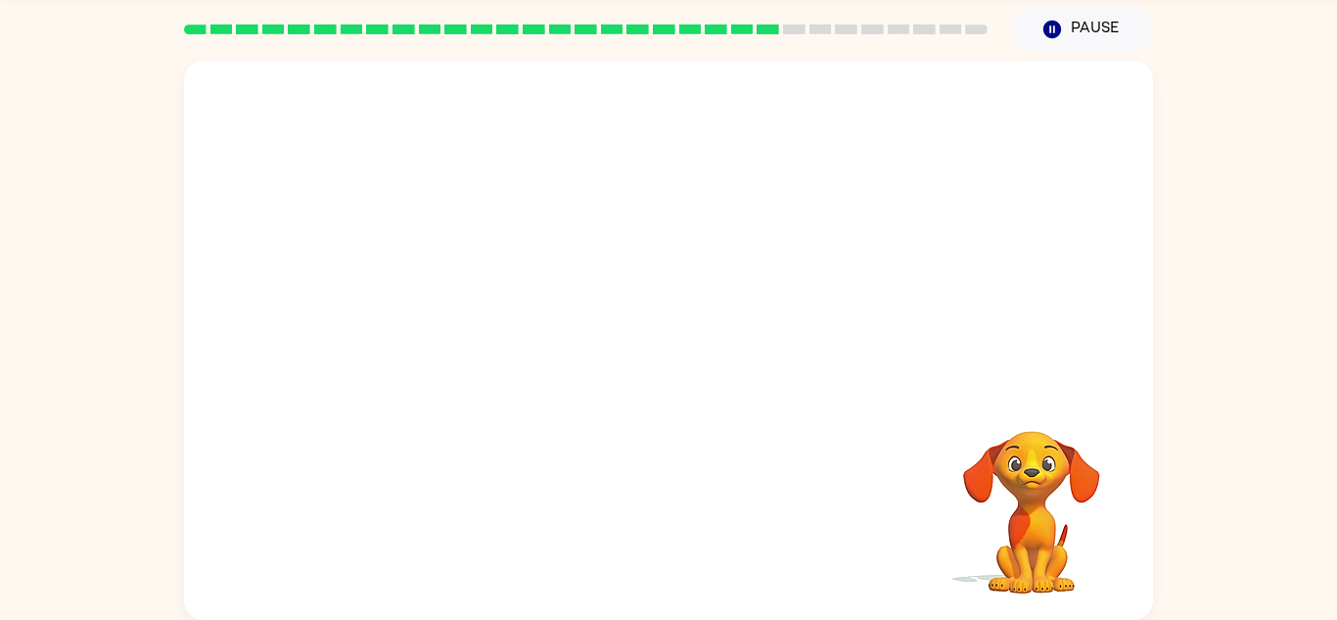
click at [658, 526] on div at bounding box center [669, 520] width 930 height 161
click at [658, 521] on div at bounding box center [669, 520] width 930 height 161
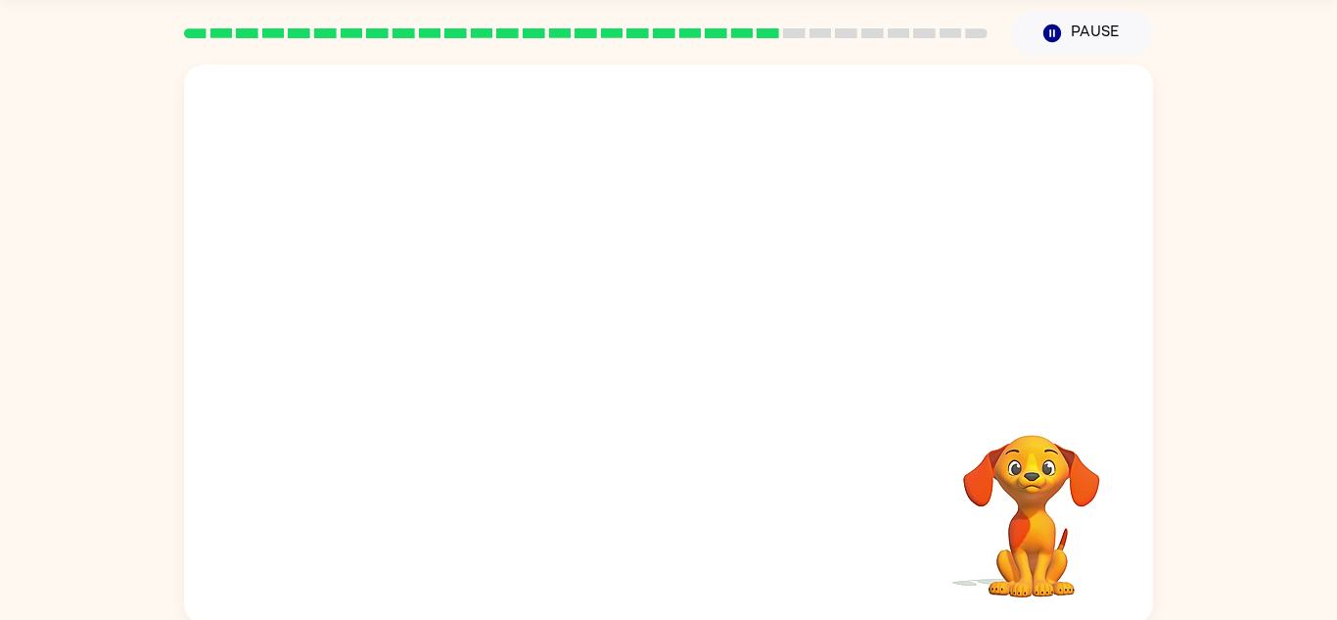
scroll to position [62, 0]
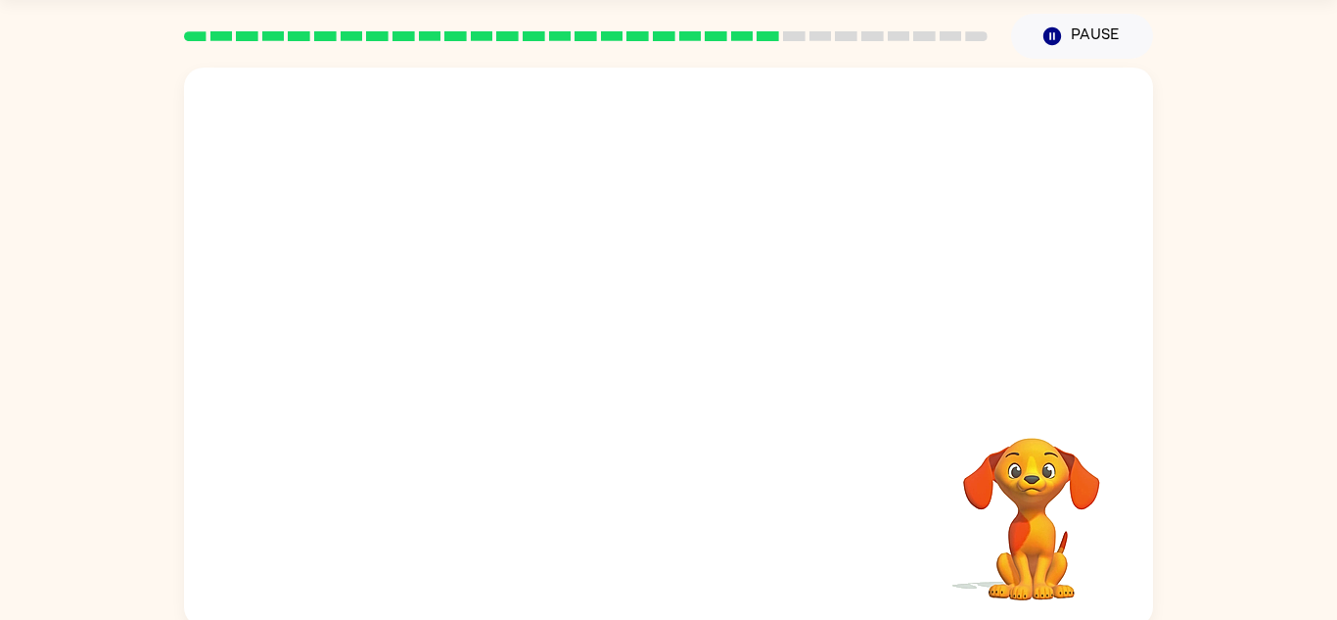
click at [683, 516] on div at bounding box center [669, 527] width 930 height 161
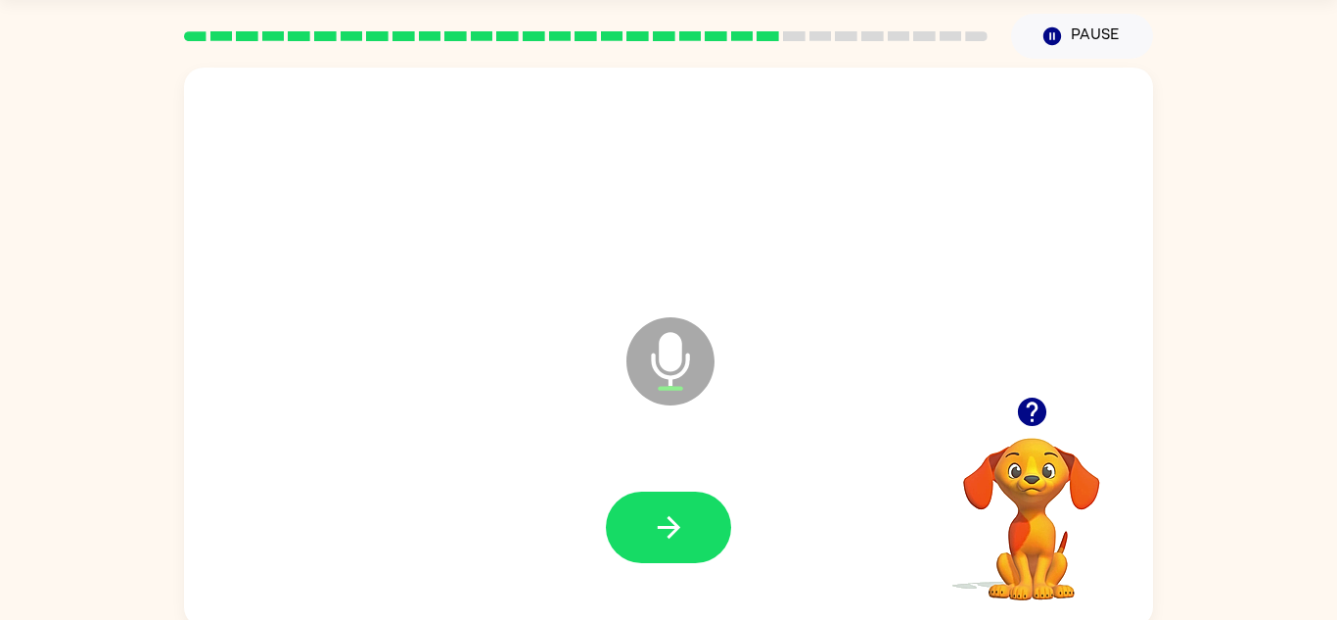
click at [741, 496] on div at bounding box center [669, 527] width 930 height 161
click at [711, 542] on button "button" at bounding box center [668, 526] width 125 height 71
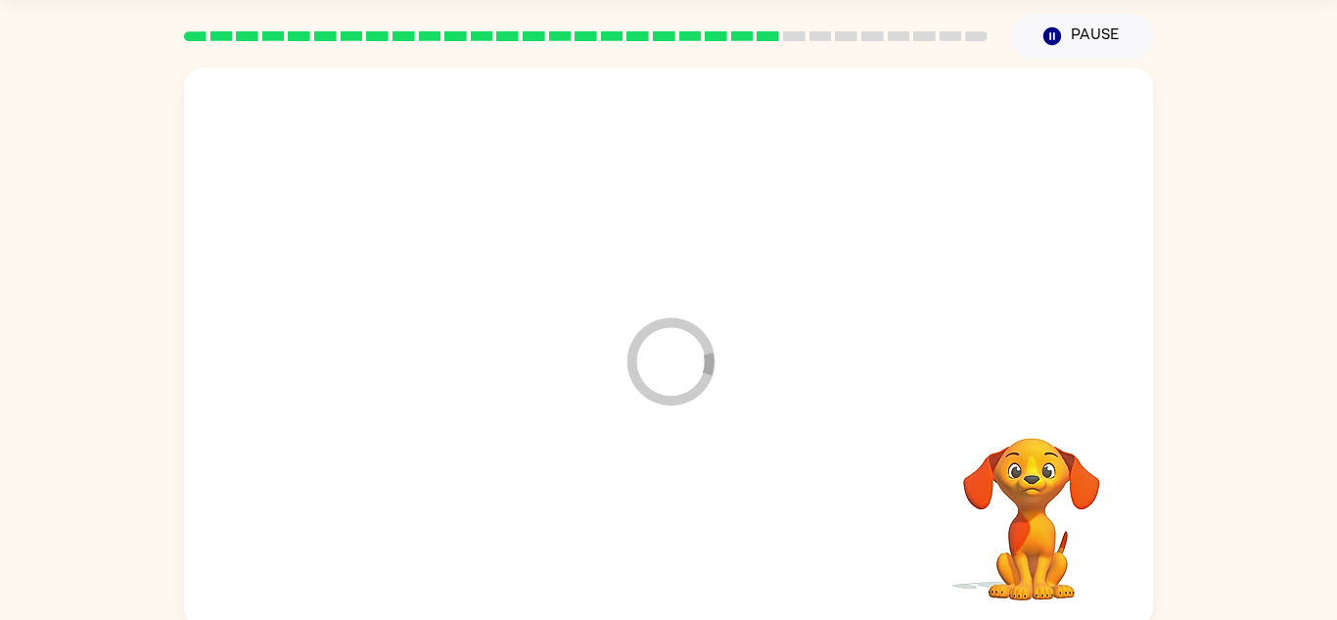
click at [702, 537] on div at bounding box center [669, 527] width 930 height 161
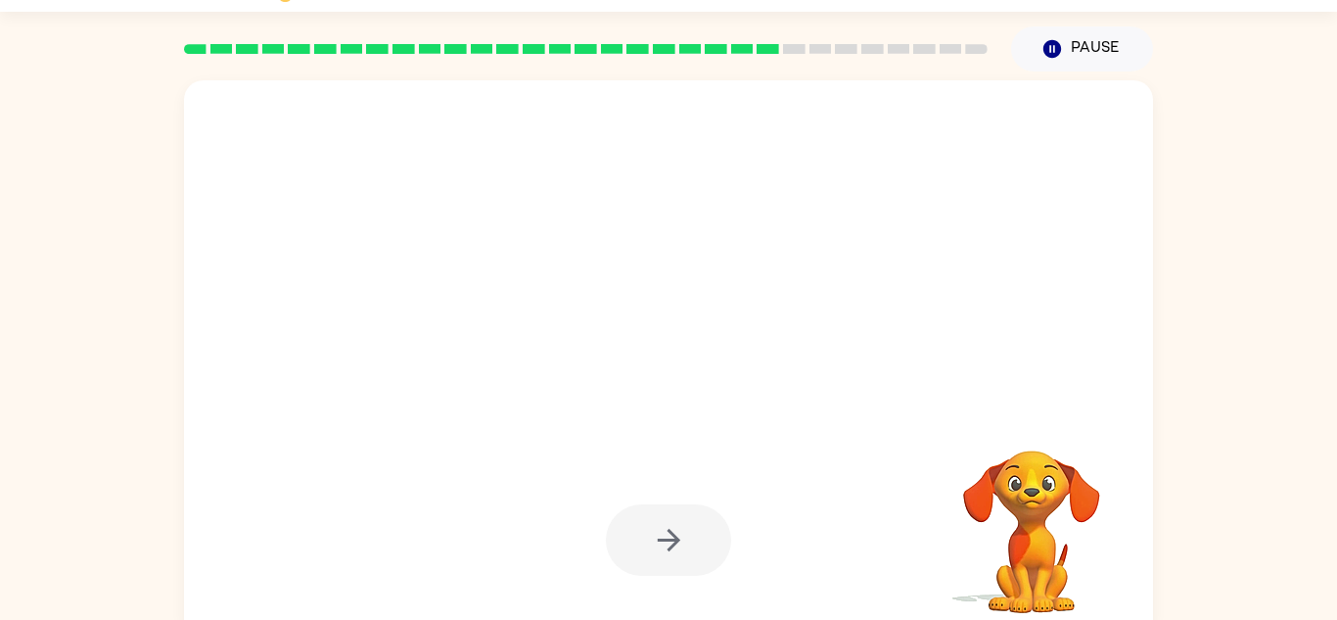
scroll to position [46, 0]
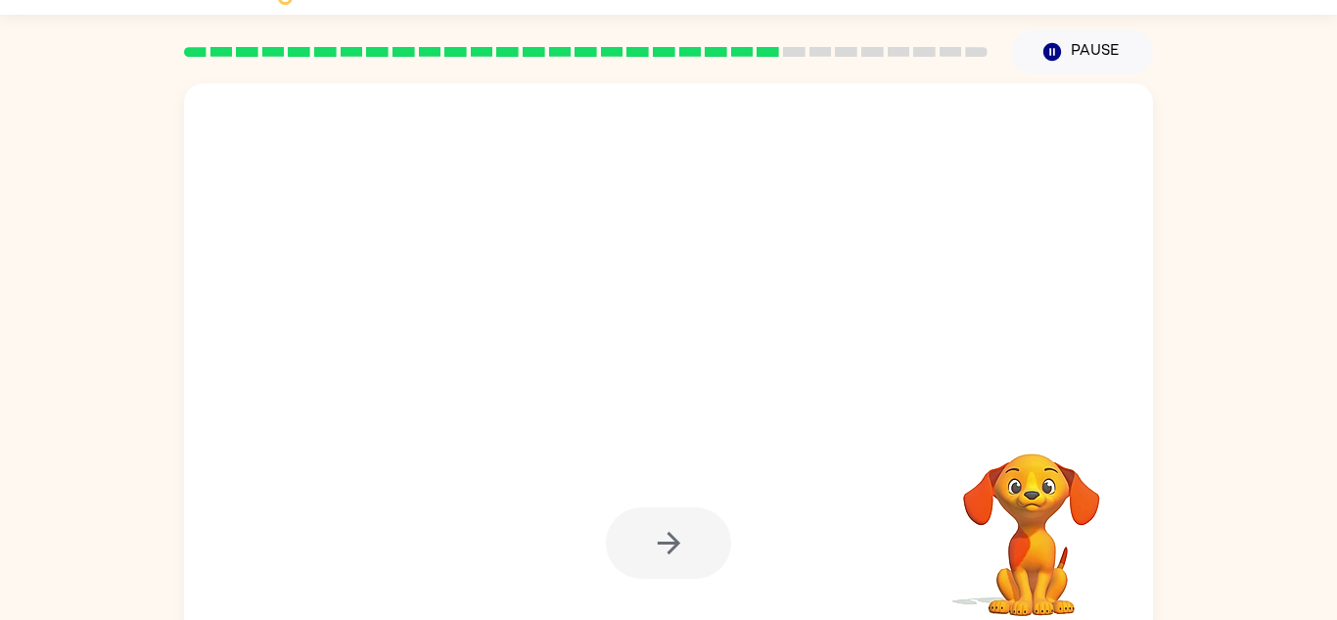
click at [669, 573] on div at bounding box center [668, 542] width 125 height 71
click at [676, 554] on div at bounding box center [668, 542] width 125 height 71
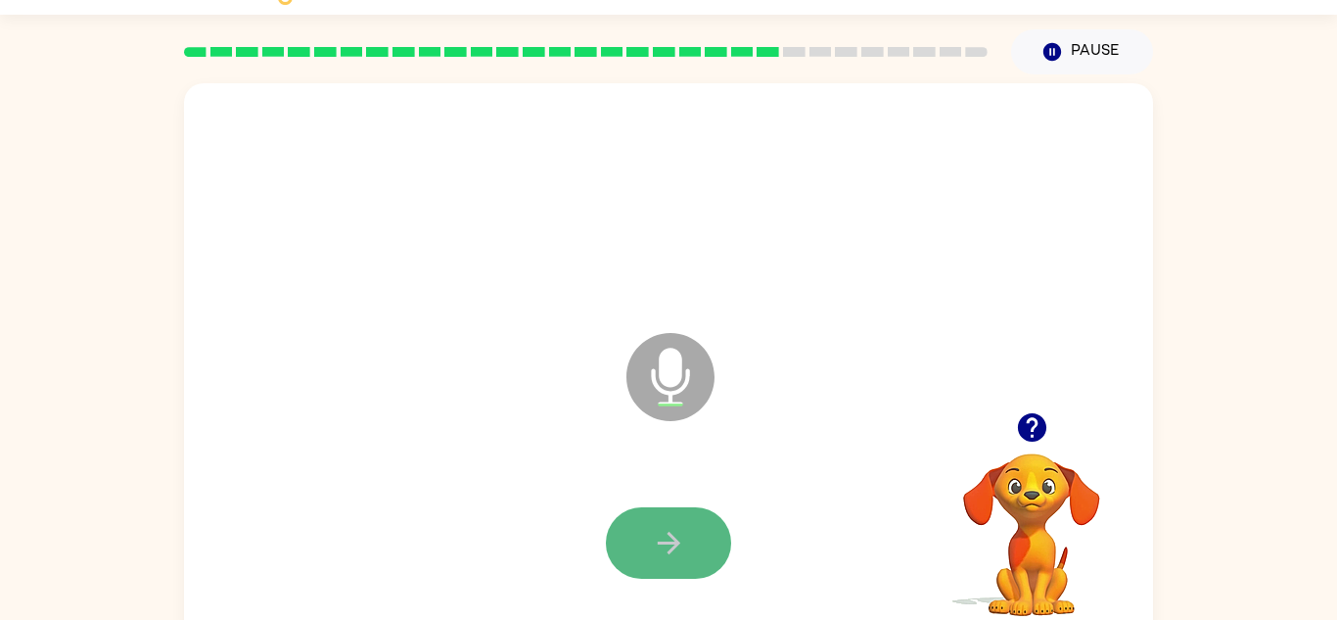
click at [685, 550] on icon "button" at bounding box center [669, 543] width 34 height 34
click at [669, 554] on div at bounding box center [668, 542] width 125 height 71
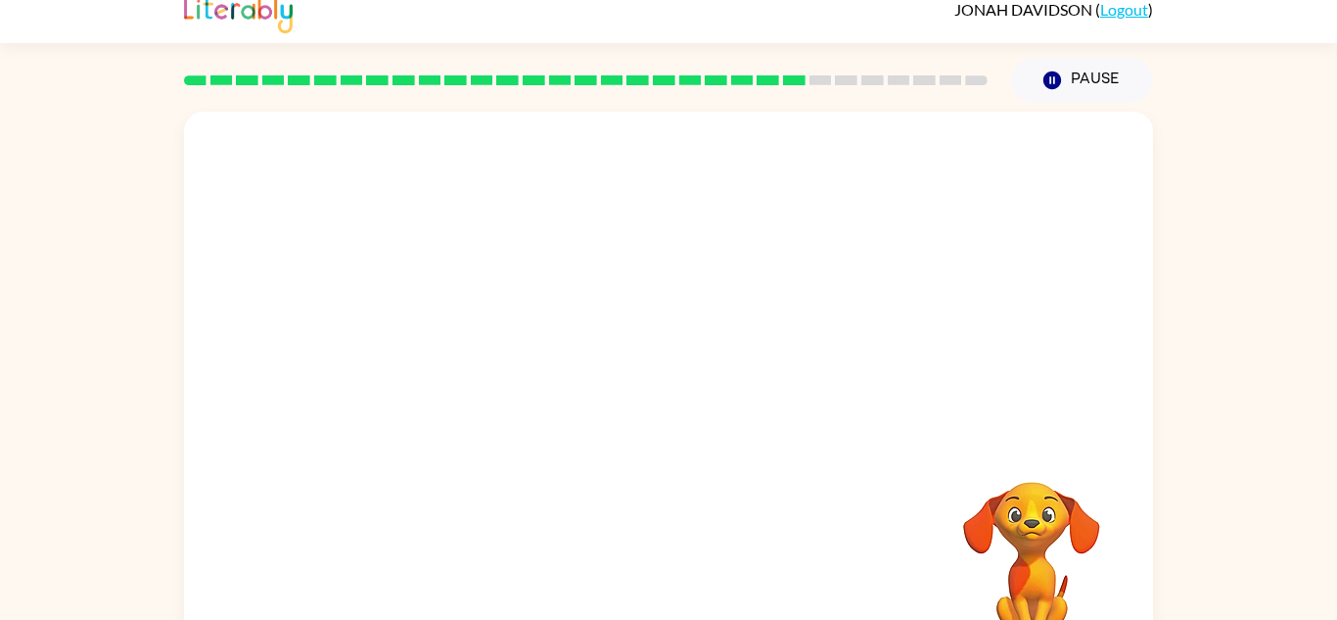
scroll to position [69, 0]
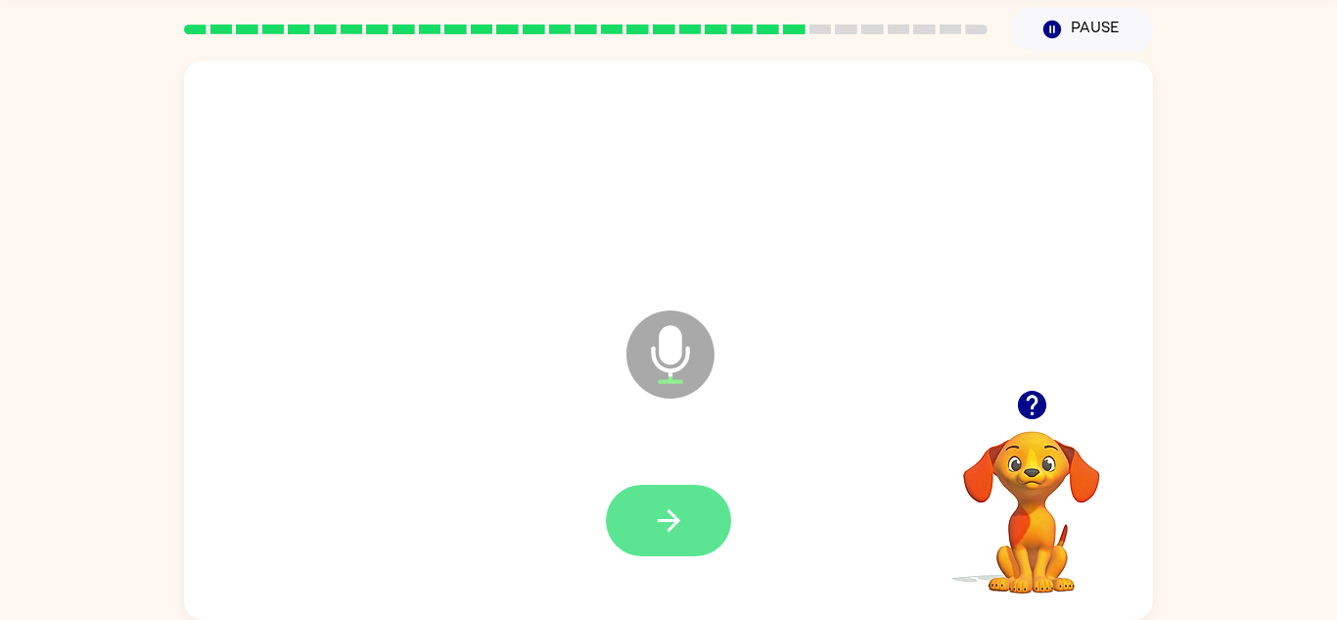
click at [639, 528] on button "button" at bounding box center [668, 520] width 125 height 71
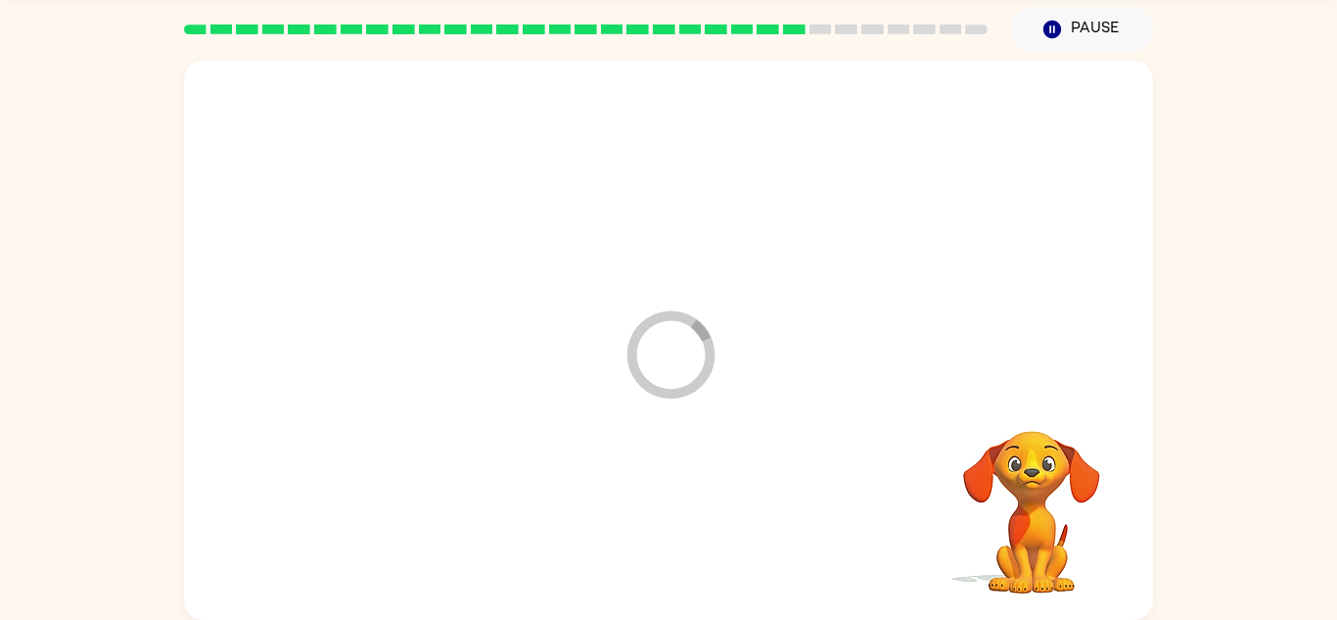
click at [643, 499] on div at bounding box center [669, 520] width 930 height 161
click at [646, 518] on div at bounding box center [669, 520] width 930 height 161
click at [645, 531] on div at bounding box center [668, 520] width 125 height 71
click at [640, 531] on div at bounding box center [668, 520] width 125 height 71
click at [630, 535] on div at bounding box center [668, 520] width 125 height 71
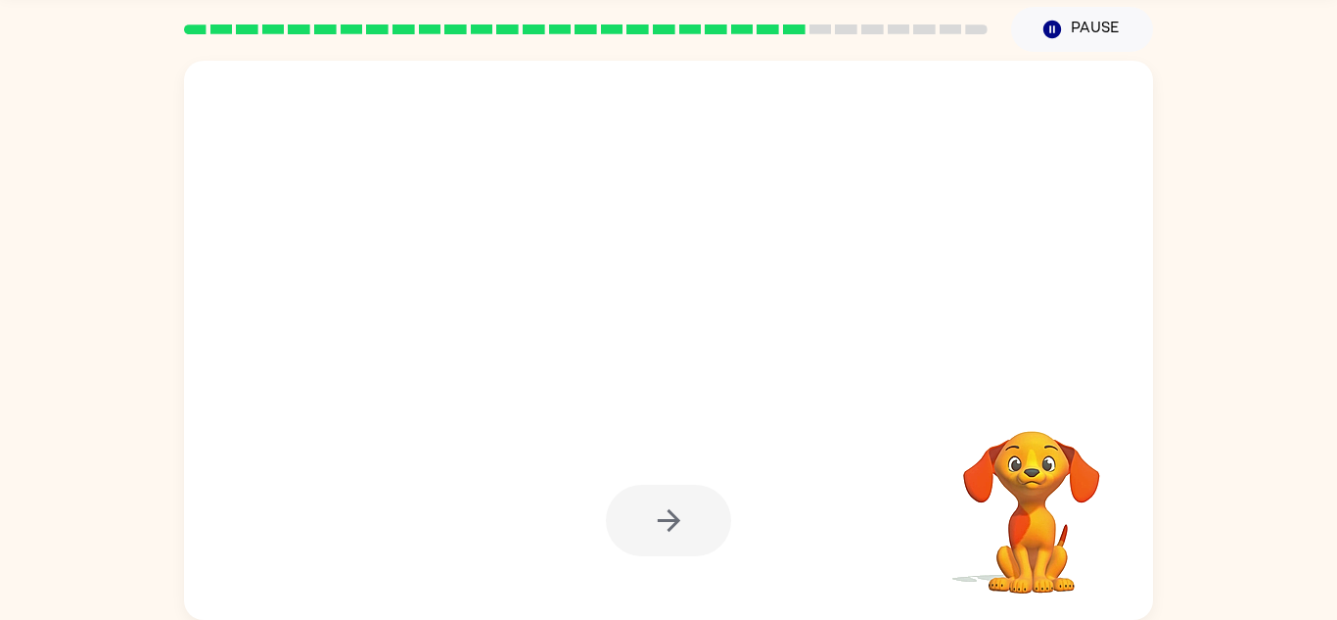
click at [642, 507] on div at bounding box center [668, 520] width 125 height 71
click at [655, 521] on div at bounding box center [668, 520] width 125 height 71
click at [613, 547] on div at bounding box center [668, 520] width 125 height 71
click at [637, 535] on div at bounding box center [668, 520] width 125 height 71
click at [639, 506] on div at bounding box center [668, 520] width 125 height 71
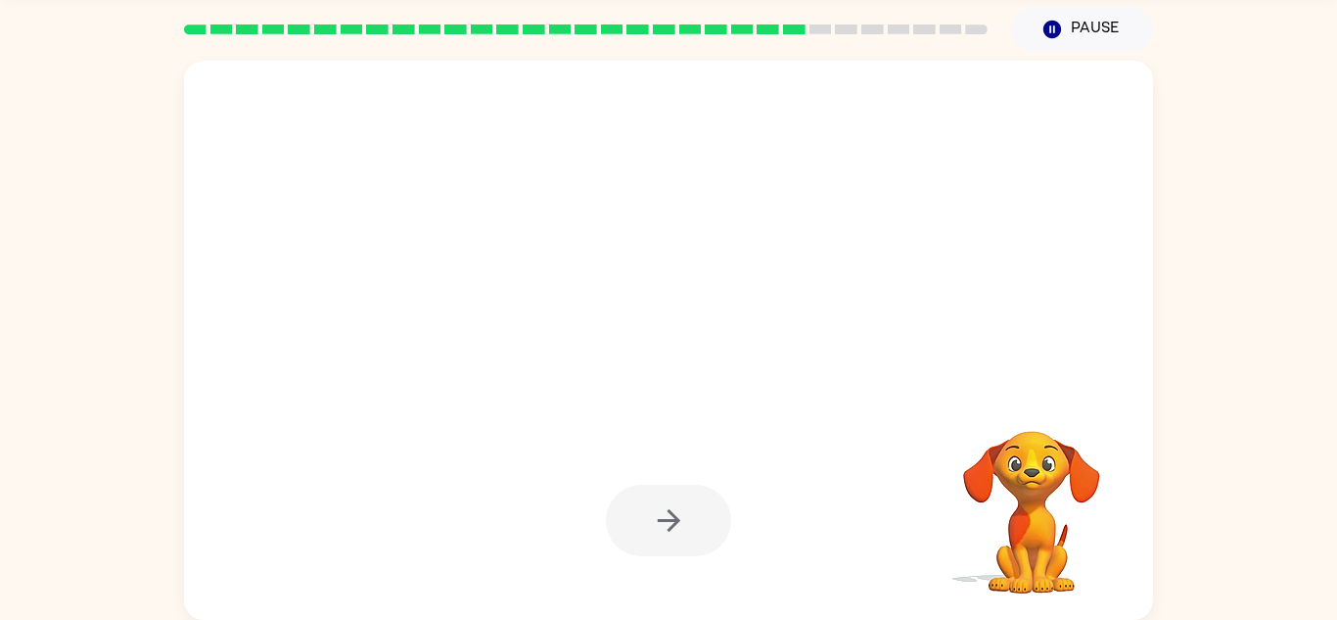
click at [651, 514] on div at bounding box center [668, 520] width 125 height 71
click at [650, 493] on div at bounding box center [668, 520] width 125 height 71
click at [663, 524] on div at bounding box center [668, 520] width 125 height 71
click at [656, 509] on div at bounding box center [668, 520] width 125 height 71
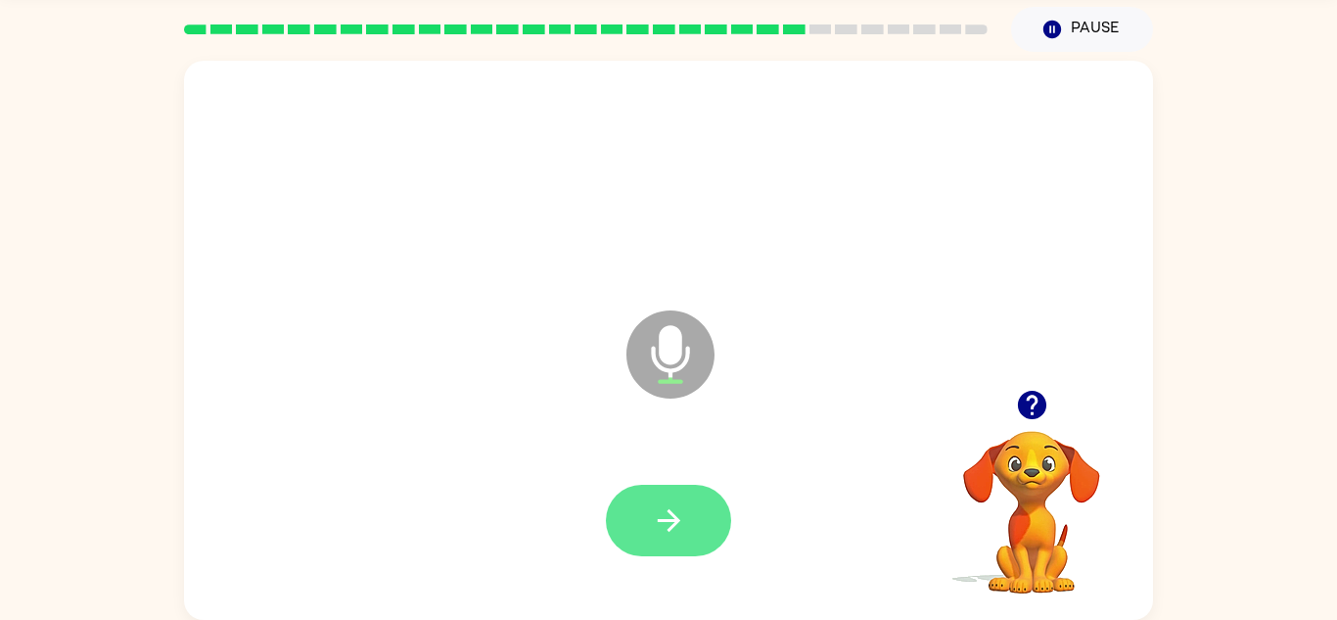
click at [664, 513] on icon "button" at bounding box center [669, 520] width 34 height 34
click at [675, 505] on div at bounding box center [668, 520] width 125 height 71
click at [664, 492] on div at bounding box center [668, 520] width 125 height 71
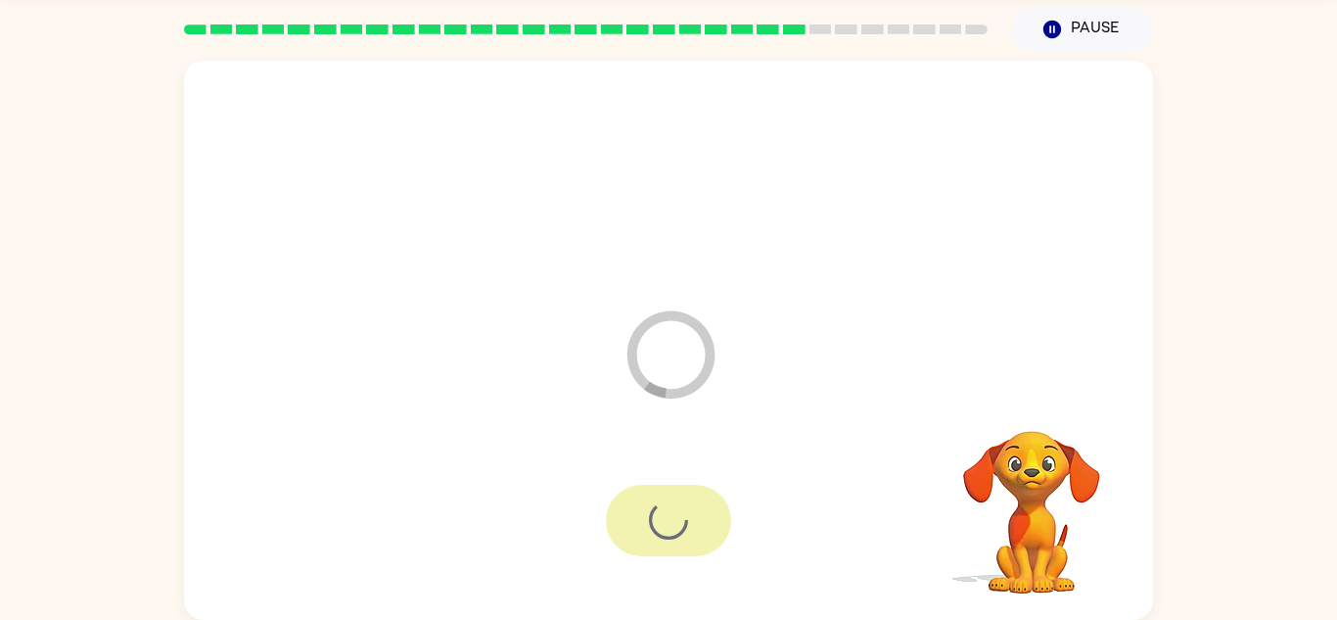
click at [667, 495] on div at bounding box center [668, 520] width 125 height 71
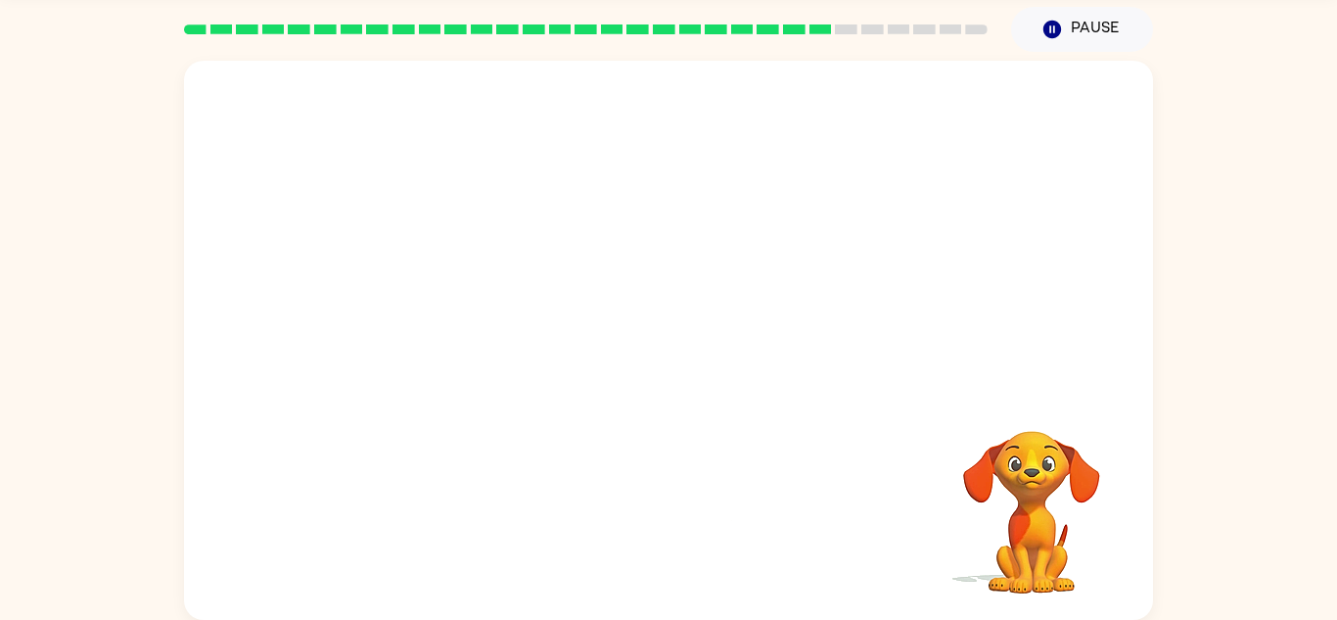
click at [648, 497] on div "Your browser must support playing .mp4 files to use Literably. Please try using…" at bounding box center [668, 340] width 969 height 559
click at [644, 511] on div "Your browser must support playing .mp4 files to use Literably. Please try using…" at bounding box center [668, 340] width 969 height 559
click at [650, 515] on div "Your browser must support playing .mp4 files to use Literably. Please try using…" at bounding box center [668, 340] width 969 height 559
click at [651, 511] on div "Your browser must support playing .mp4 files to use Literably. Please try using…" at bounding box center [668, 340] width 969 height 559
click at [646, 506] on div "Your browser must support playing .mp4 files to use Literably. Please try using…" at bounding box center [668, 340] width 969 height 559
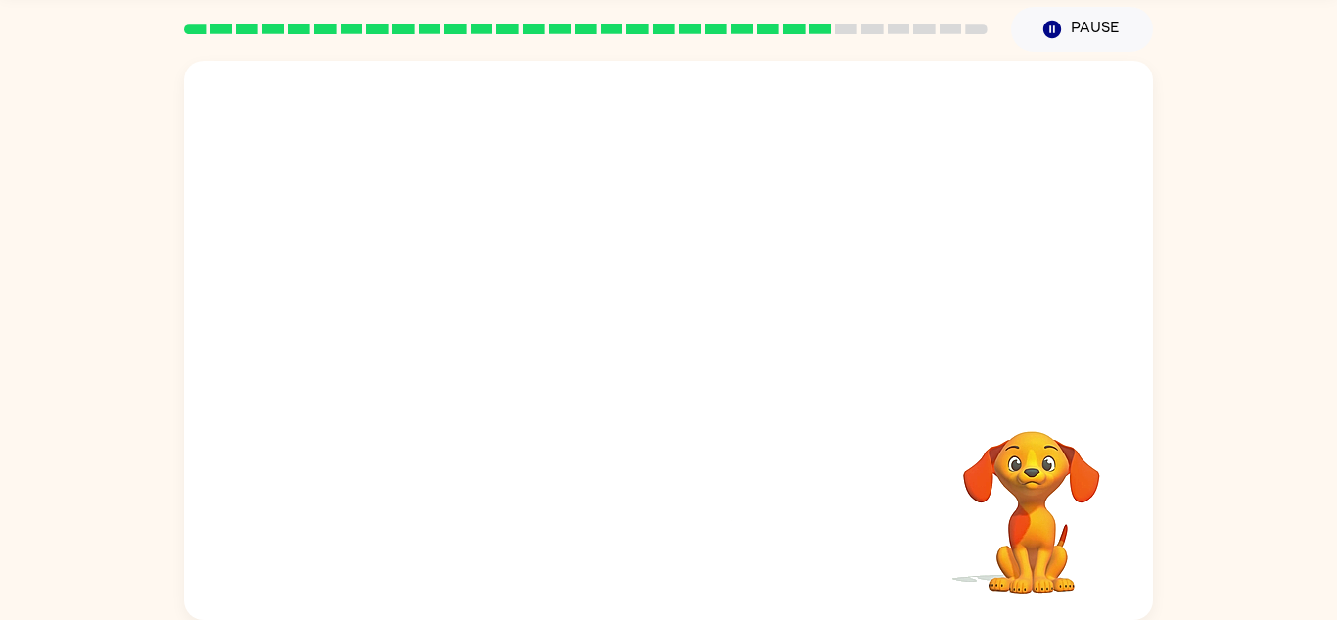
click at [628, 522] on div "Your browser must support playing .mp4 files to use Literably. Please try using…" at bounding box center [668, 340] width 969 height 559
click at [655, 506] on div "Your browser must support playing .mp4 files to use Literably. Please try using…" at bounding box center [668, 340] width 969 height 559
click at [649, 534] on div "Your browser must support playing .mp4 files to use Literably. Please try using…" at bounding box center [668, 340] width 969 height 559
click at [609, 573] on div "Your browser must support playing .mp4 files to use Literably. Please try using…" at bounding box center [668, 340] width 969 height 559
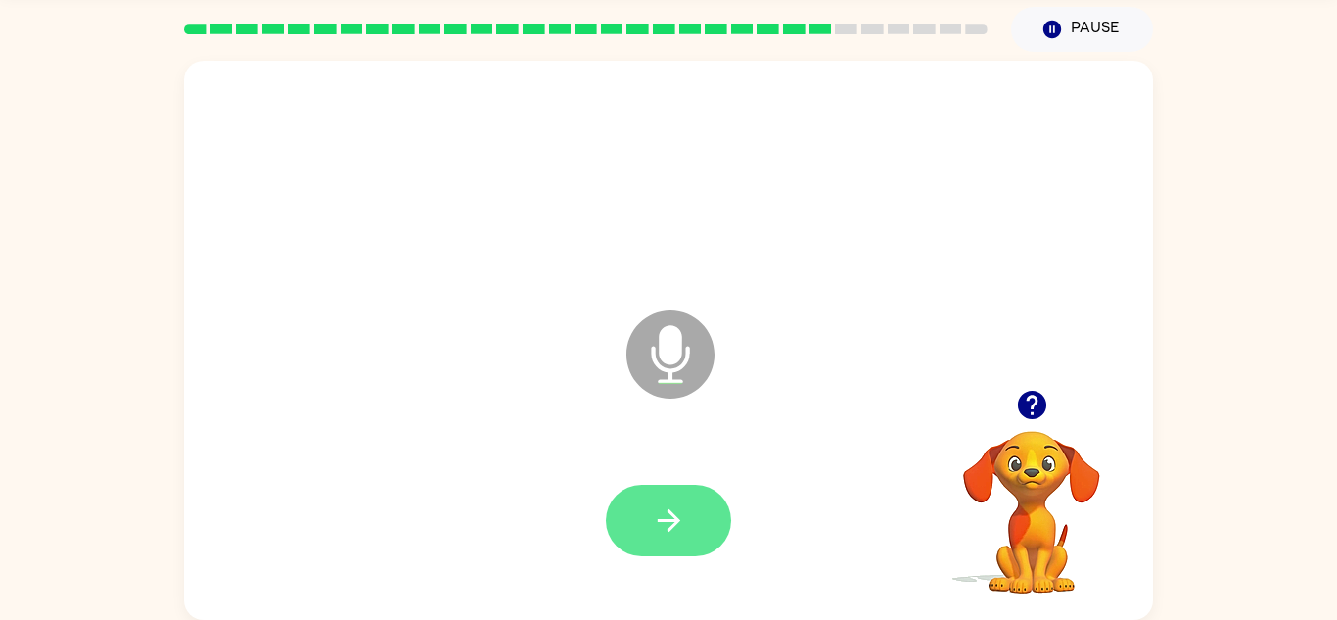
click at [696, 535] on button "button" at bounding box center [668, 520] width 125 height 71
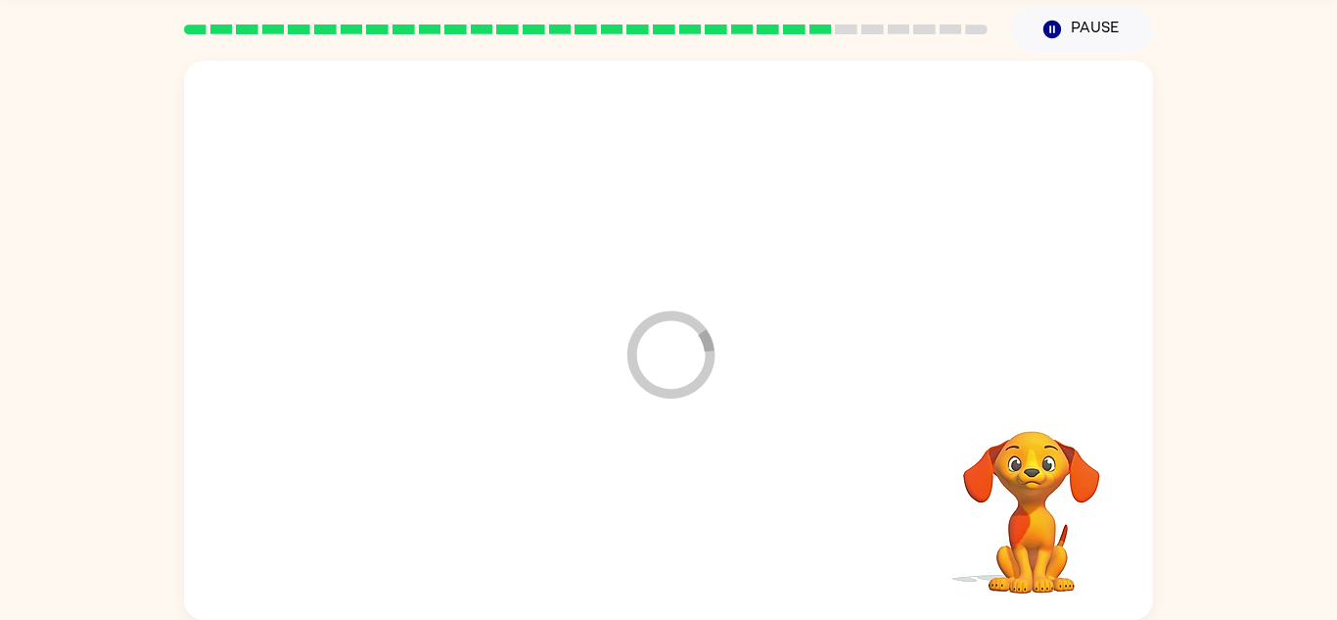
click at [697, 547] on div at bounding box center [669, 520] width 930 height 161
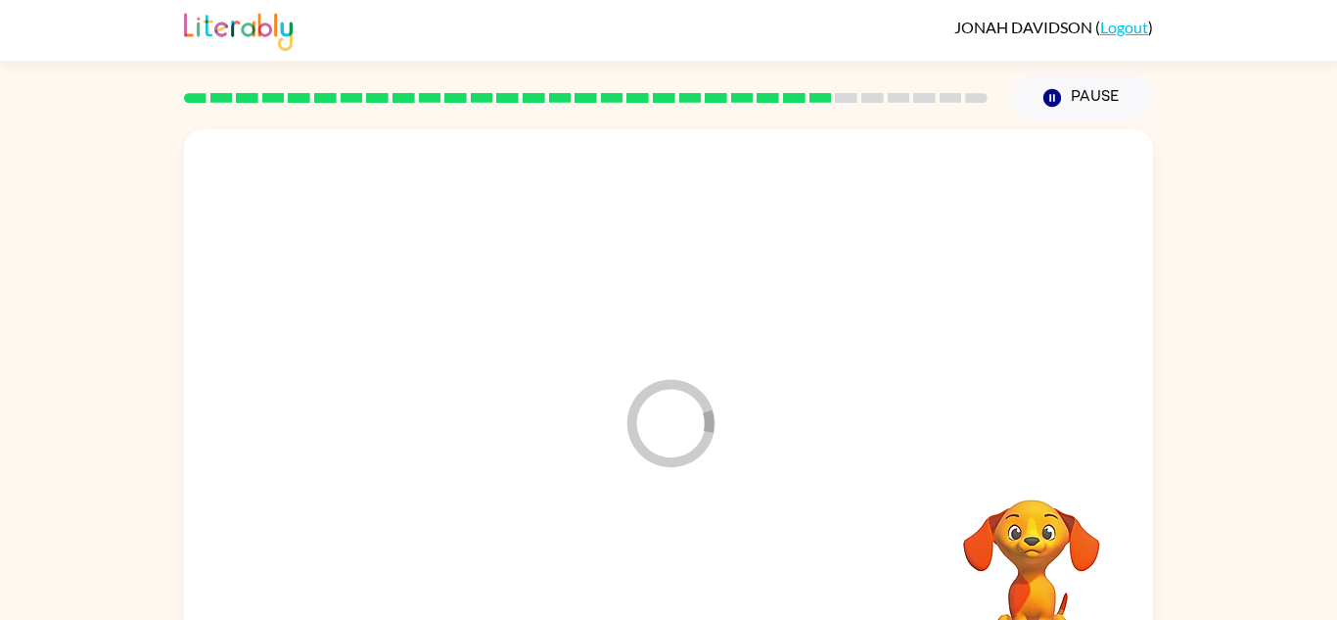
click at [598, 463] on div "Loader Your response is being sent to our graders" at bounding box center [668, 408] width 969 height 559
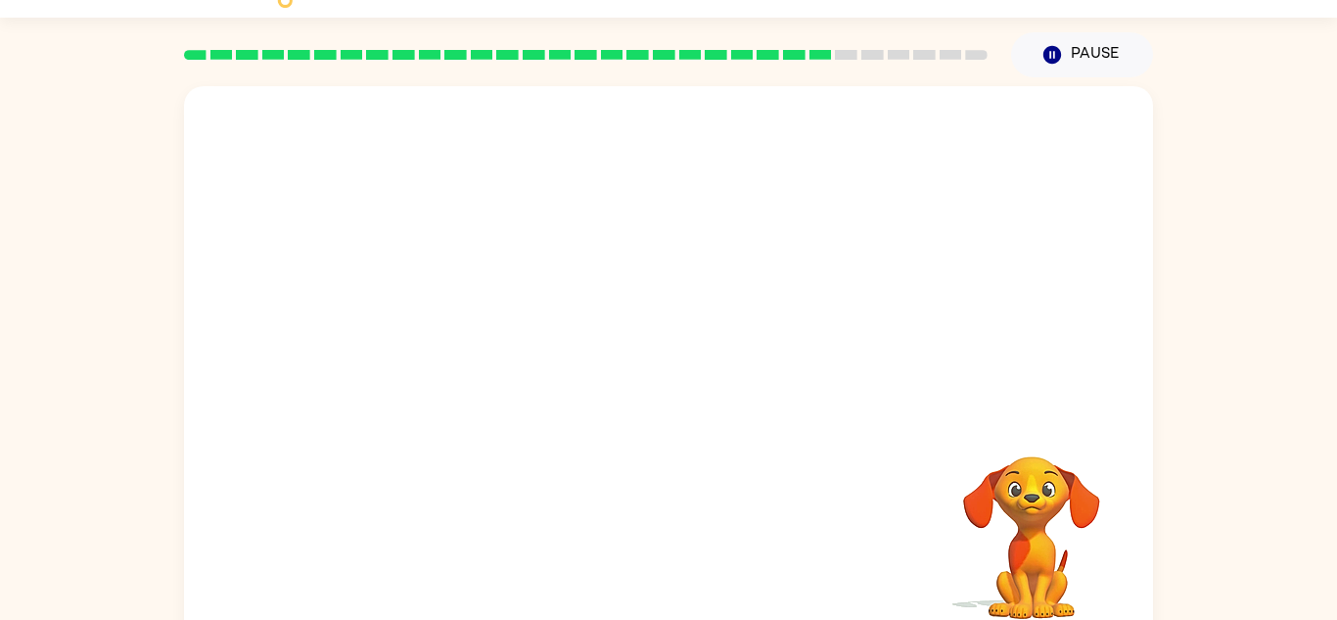
scroll to position [69, 0]
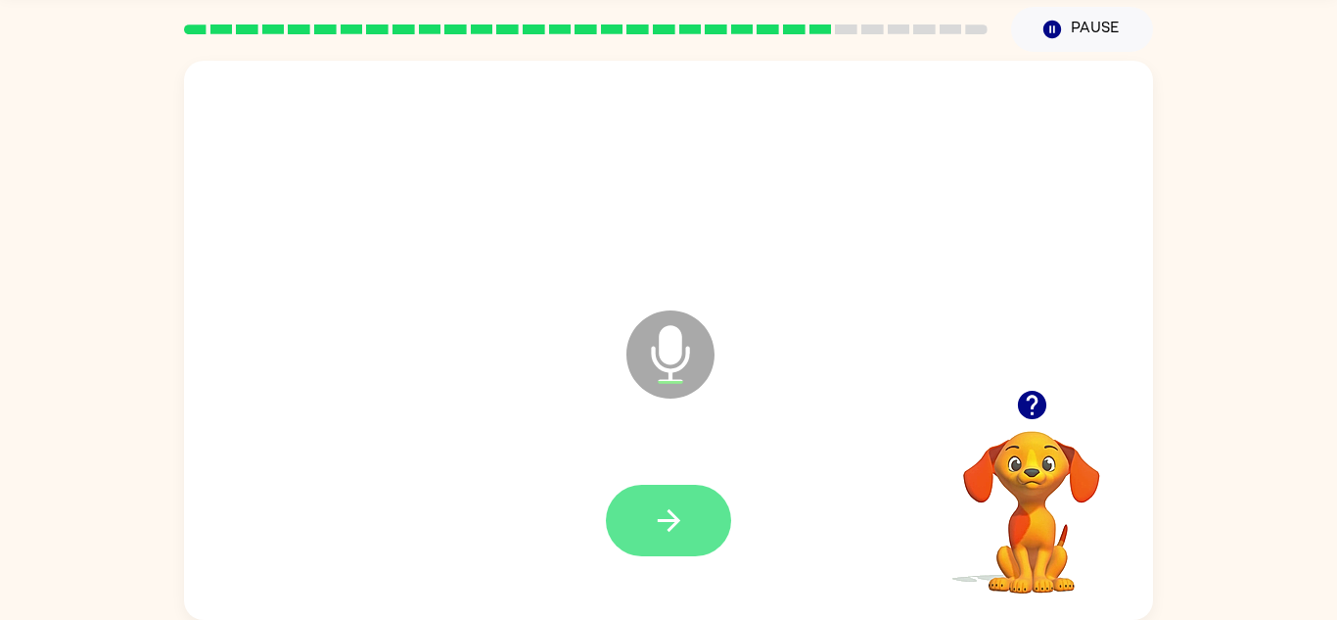
click at [660, 487] on button "button" at bounding box center [668, 520] width 125 height 71
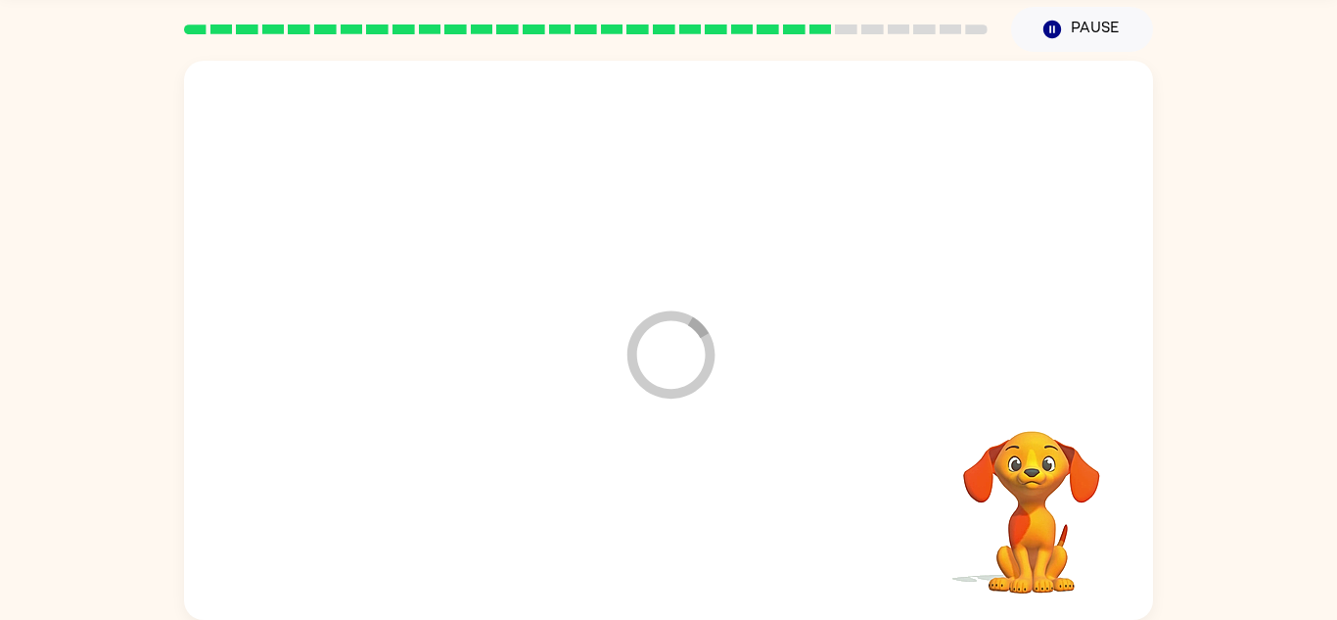
click at [670, 471] on div at bounding box center [669, 520] width 930 height 161
click at [629, 523] on div at bounding box center [668, 520] width 125 height 71
click at [640, 530] on div at bounding box center [668, 520] width 125 height 71
click at [651, 506] on div at bounding box center [668, 520] width 125 height 71
click at [653, 529] on div at bounding box center [668, 520] width 125 height 71
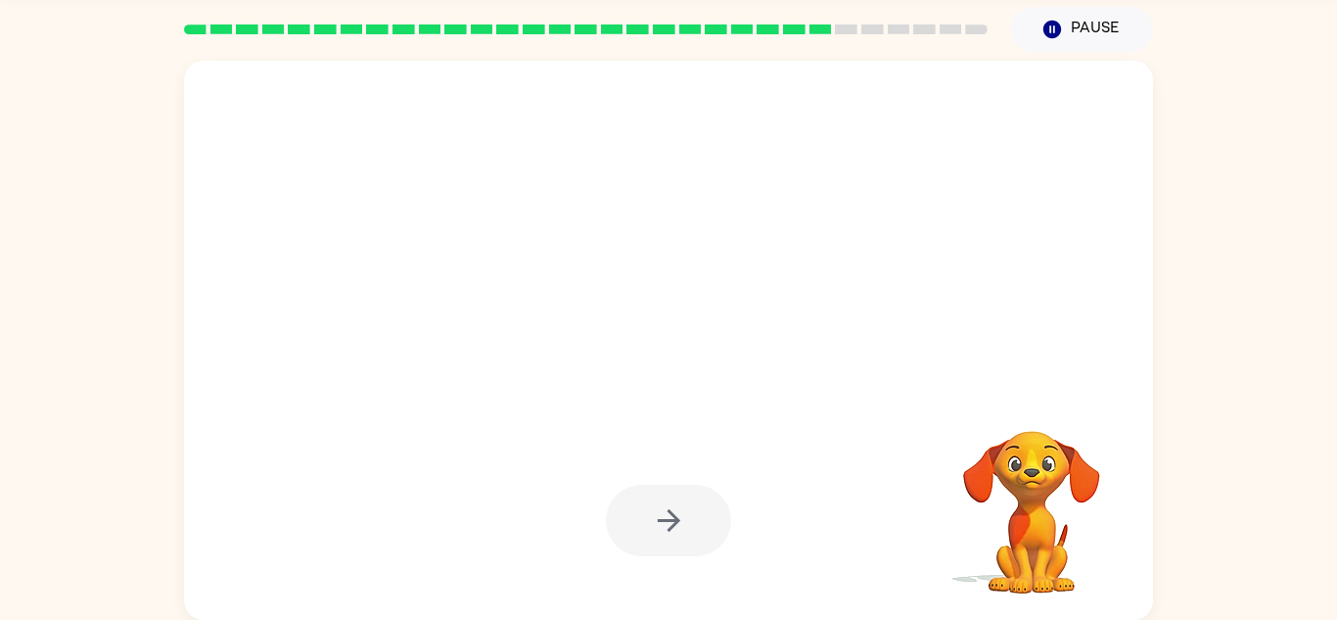
click at [654, 515] on div at bounding box center [668, 520] width 125 height 71
click at [669, 498] on div at bounding box center [668, 520] width 125 height 71
click at [625, 507] on div at bounding box center [668, 520] width 125 height 71
click at [629, 520] on div at bounding box center [668, 520] width 125 height 71
click at [651, 519] on div at bounding box center [668, 520] width 125 height 71
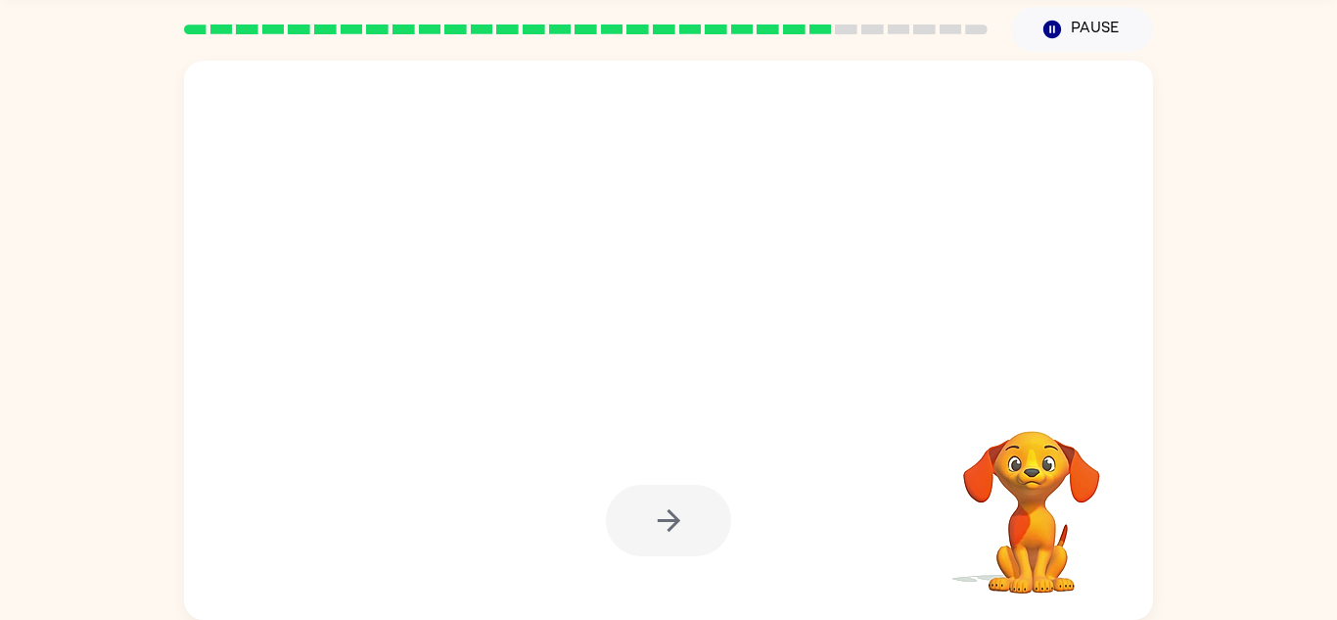
click at [653, 529] on div at bounding box center [668, 520] width 125 height 71
click at [653, 514] on div at bounding box center [668, 520] width 125 height 71
click at [651, 532] on div at bounding box center [668, 520] width 125 height 71
click at [658, 518] on div at bounding box center [668, 520] width 125 height 71
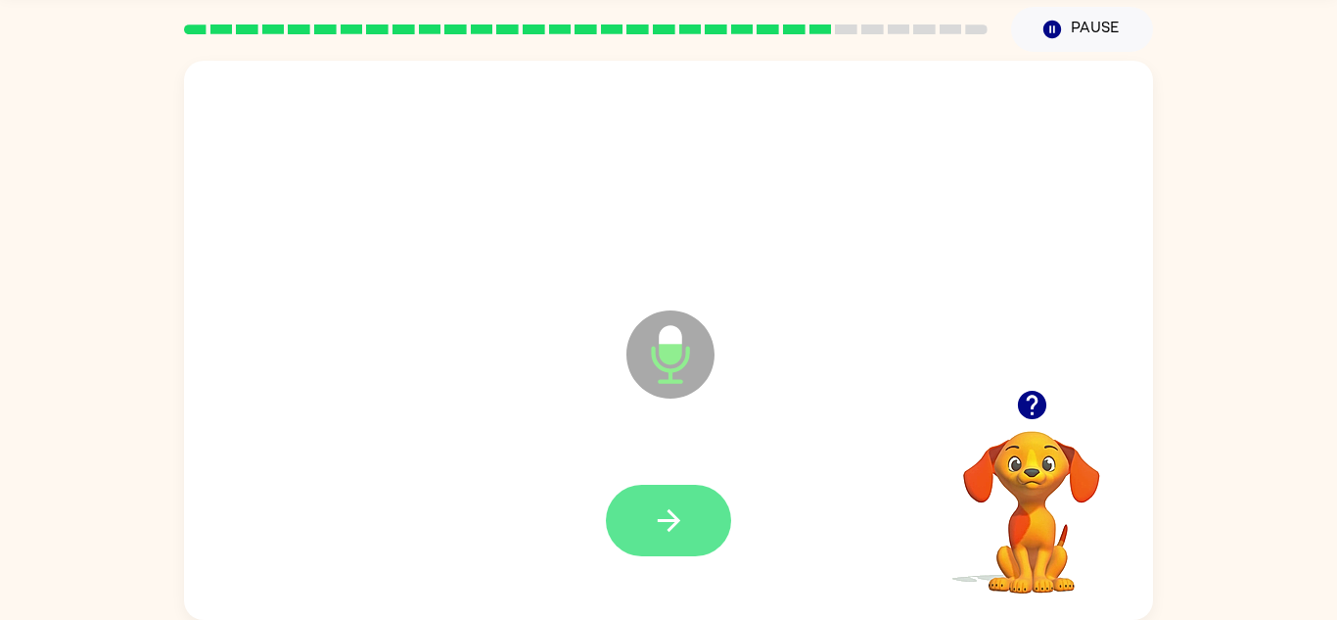
click at [635, 522] on button "button" at bounding box center [668, 520] width 125 height 71
click at [645, 516] on div at bounding box center [668, 520] width 125 height 71
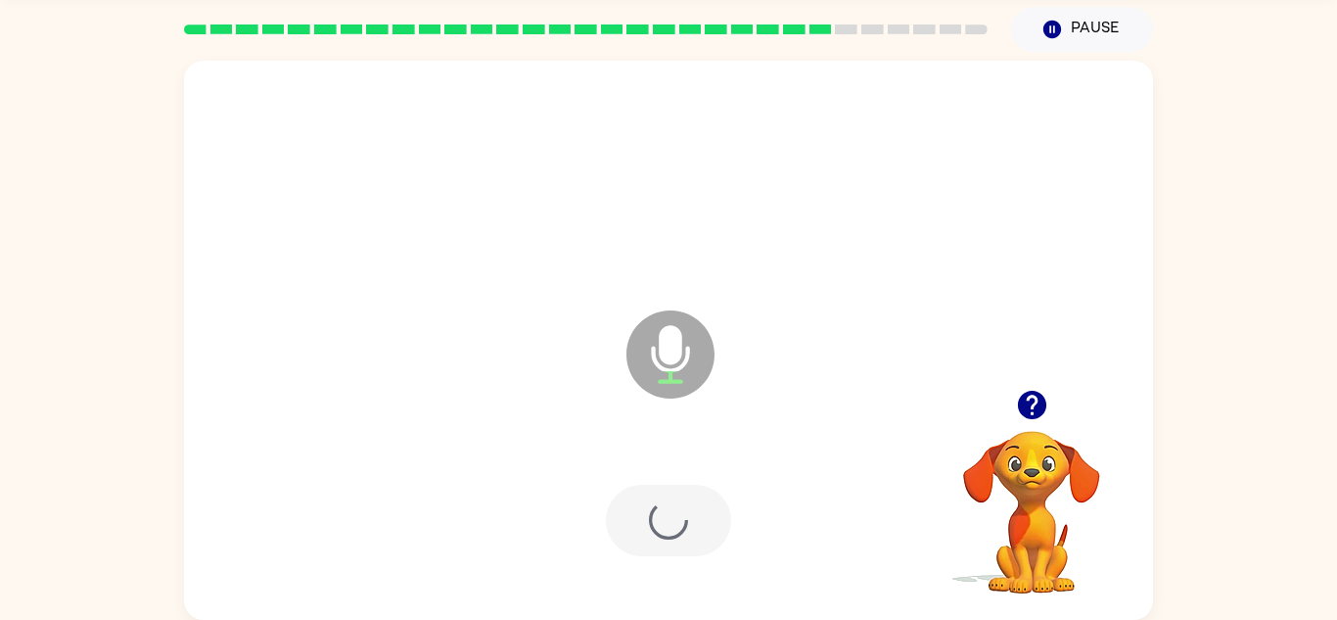
click at [627, 528] on div at bounding box center [668, 520] width 125 height 71
click at [621, 524] on div at bounding box center [668, 520] width 125 height 71
click at [626, 525] on div at bounding box center [668, 520] width 125 height 71
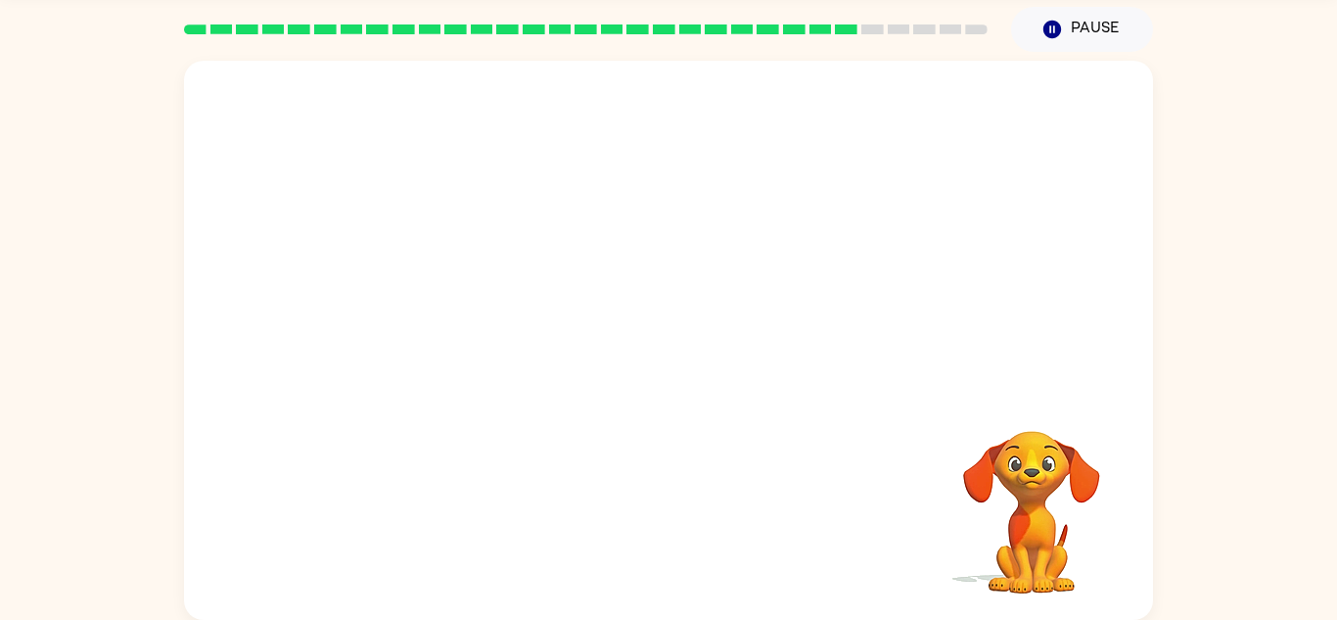
click at [628, 499] on div at bounding box center [669, 520] width 930 height 161
click at [630, 534] on div at bounding box center [669, 520] width 930 height 161
click at [640, 546] on div at bounding box center [669, 520] width 930 height 161
click at [689, 545] on div at bounding box center [669, 520] width 930 height 161
click at [669, 533] on div at bounding box center [669, 520] width 930 height 161
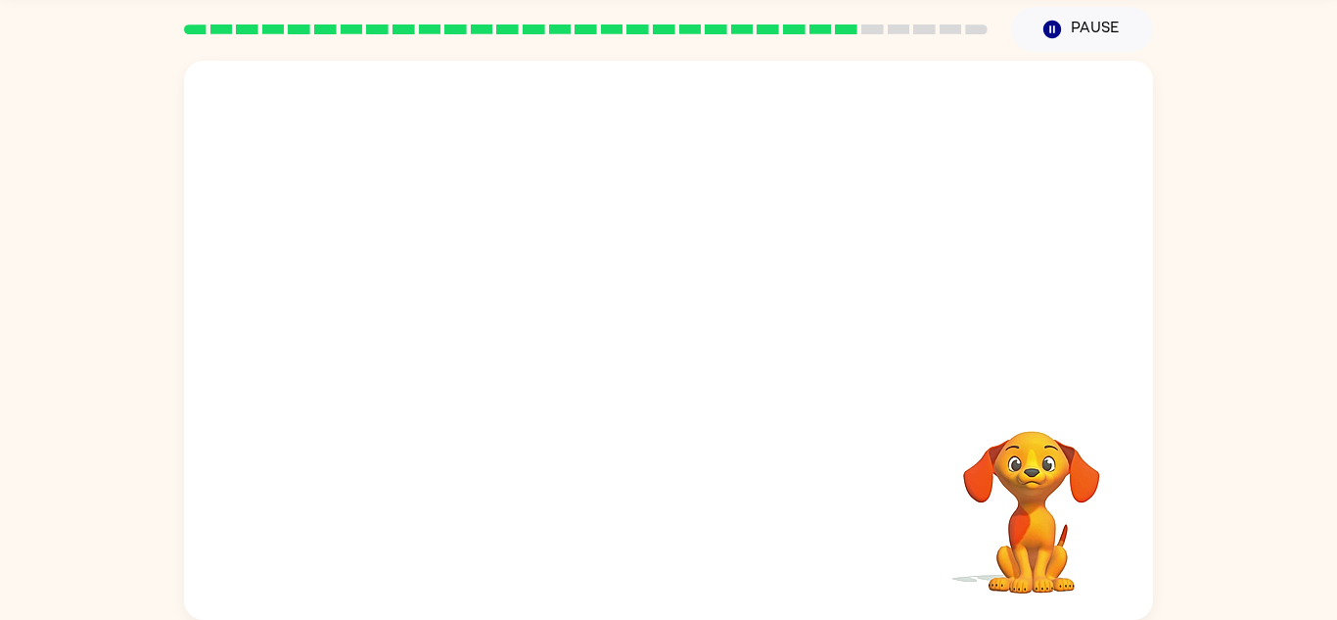
click at [652, 543] on div at bounding box center [669, 520] width 930 height 161
click at [680, 530] on div at bounding box center [669, 520] width 930 height 161
click at [691, 566] on div at bounding box center [669, 520] width 930 height 161
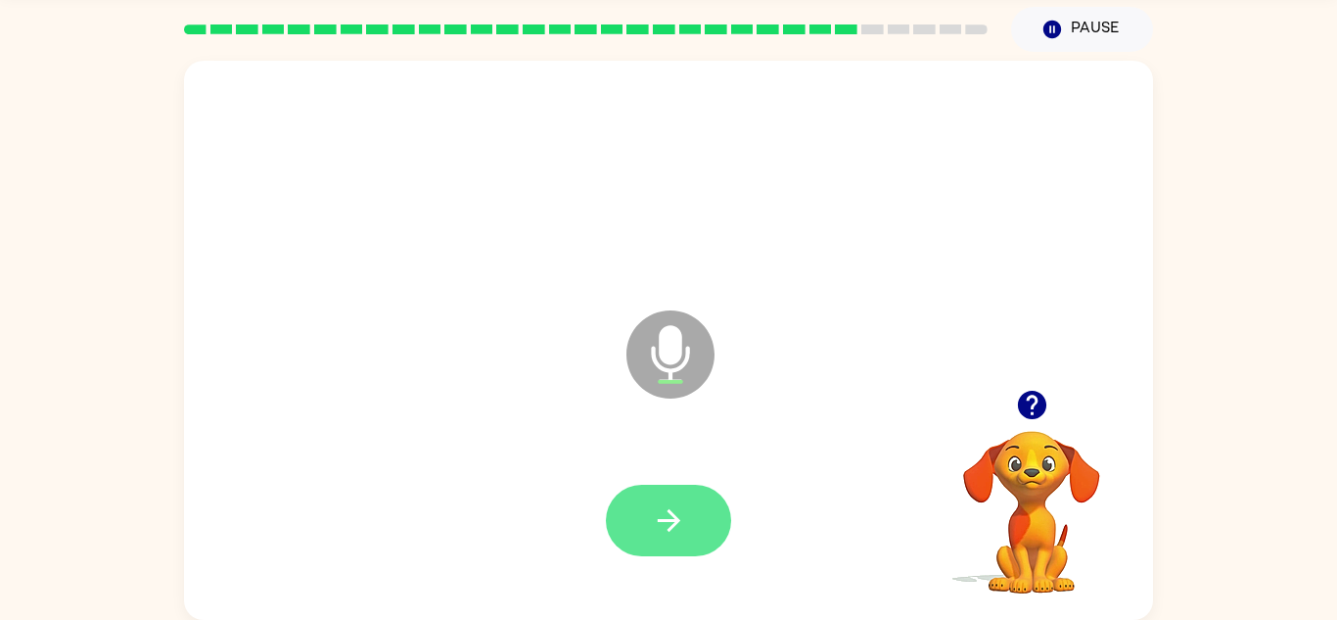
click at [667, 496] on button "button" at bounding box center [668, 520] width 125 height 71
click at [648, 524] on button "button" at bounding box center [668, 520] width 125 height 71
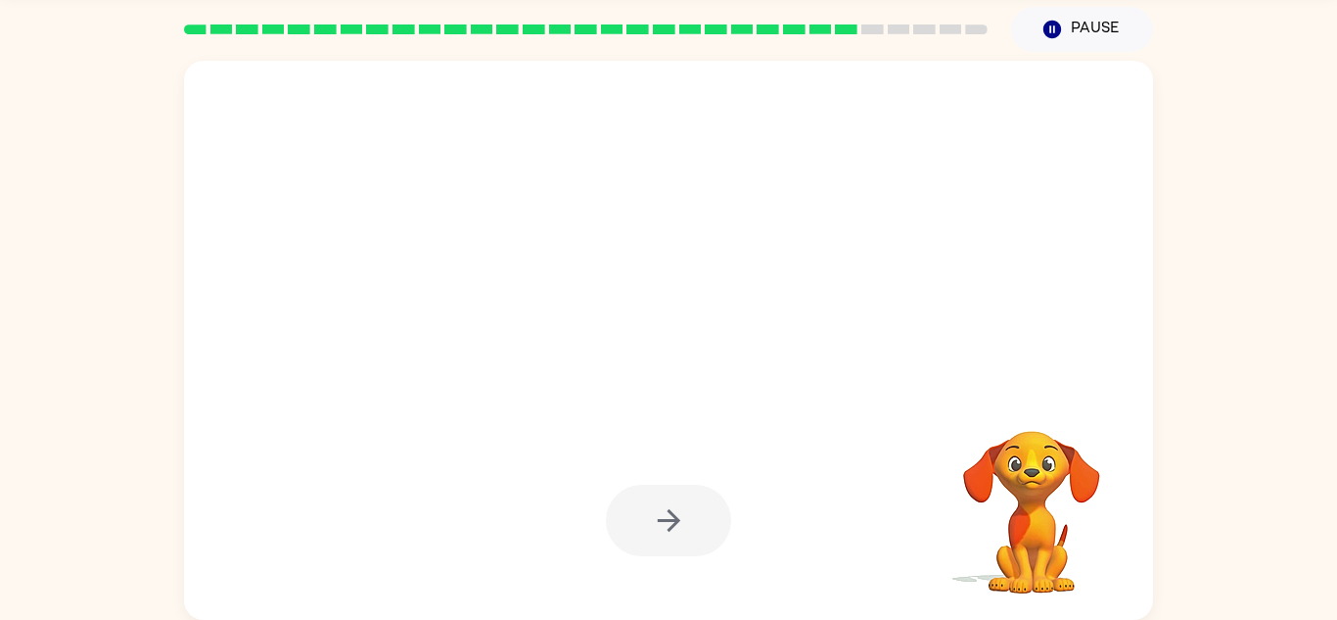
click at [670, 493] on div at bounding box center [668, 520] width 125 height 71
click at [647, 526] on div at bounding box center [668, 520] width 125 height 71
click at [623, 525] on div at bounding box center [668, 520] width 125 height 71
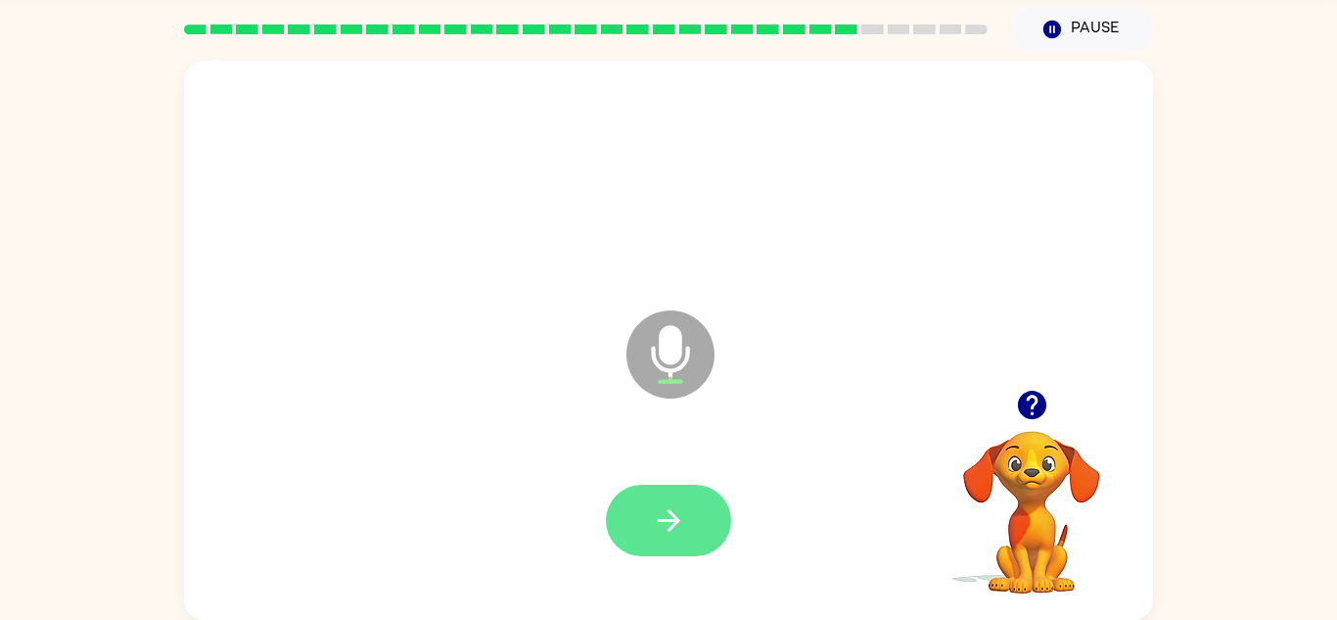
click at [633, 507] on button "button" at bounding box center [668, 520] width 125 height 71
click at [637, 510] on div at bounding box center [668, 520] width 125 height 71
click at [651, 492] on button "button" at bounding box center [668, 520] width 125 height 71
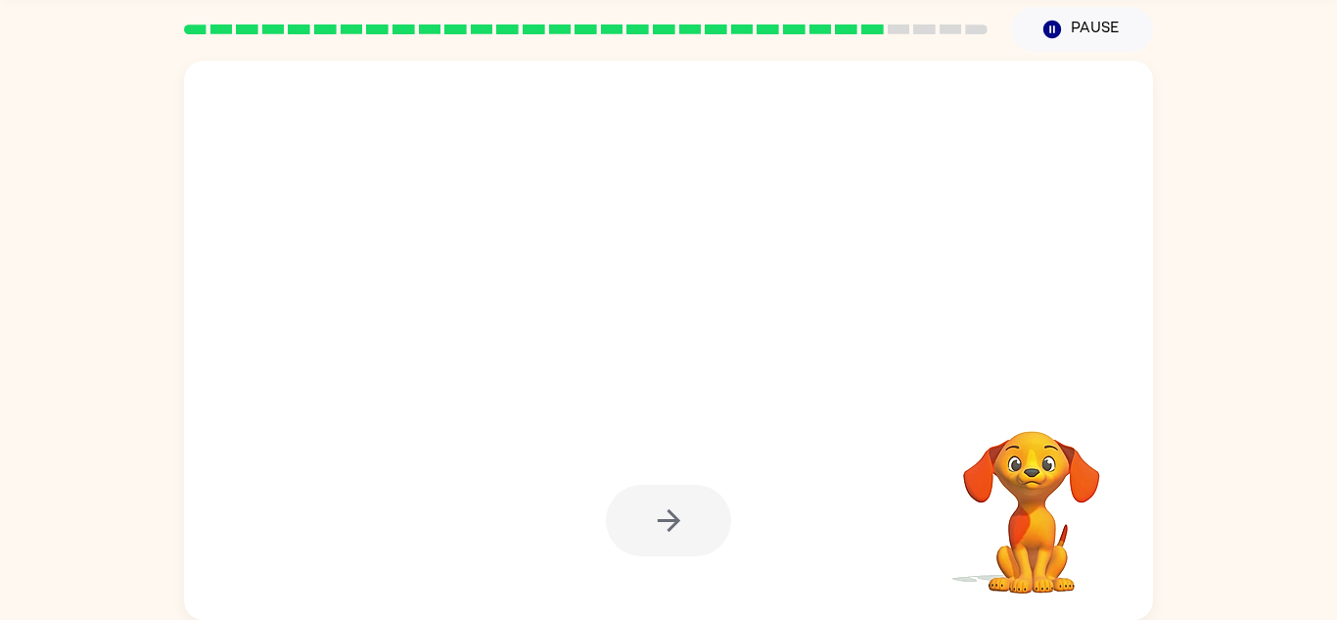
click at [700, 519] on div at bounding box center [668, 520] width 125 height 71
click at [675, 529] on div at bounding box center [668, 520] width 125 height 71
click at [673, 530] on div at bounding box center [668, 520] width 125 height 71
click at [723, 506] on div at bounding box center [668, 520] width 125 height 71
click at [697, 511] on div at bounding box center [668, 520] width 125 height 71
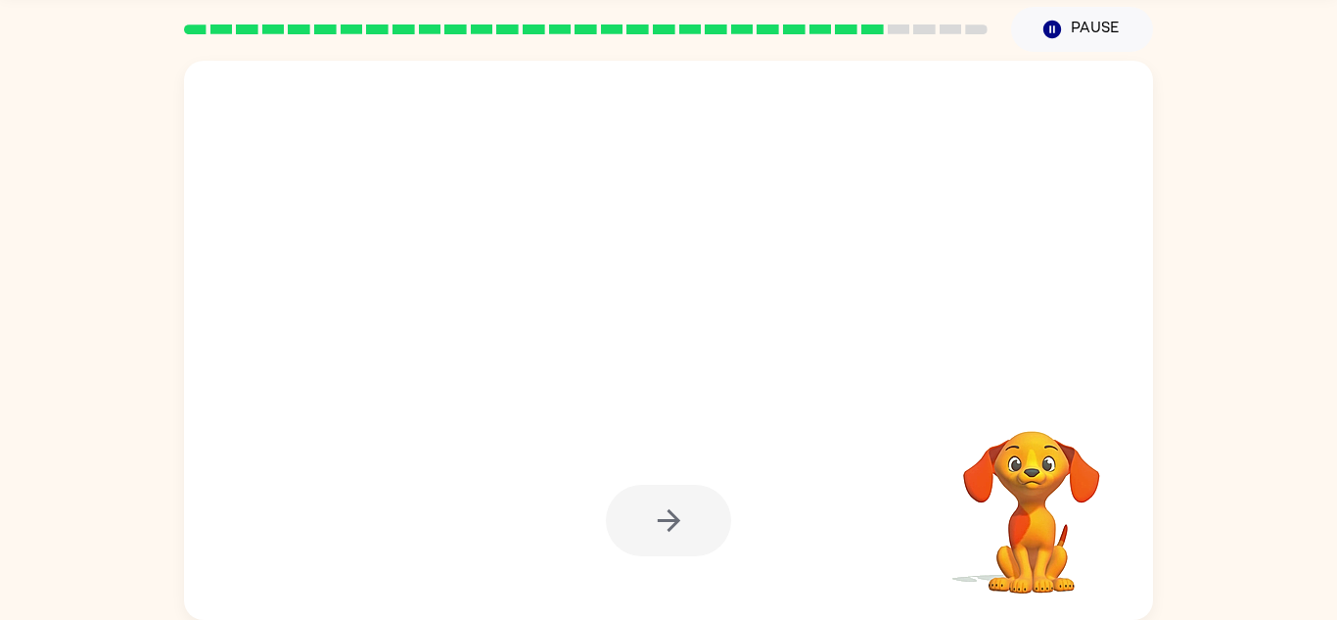
click at [700, 509] on div at bounding box center [668, 520] width 125 height 71
click at [704, 538] on div at bounding box center [668, 520] width 125 height 71
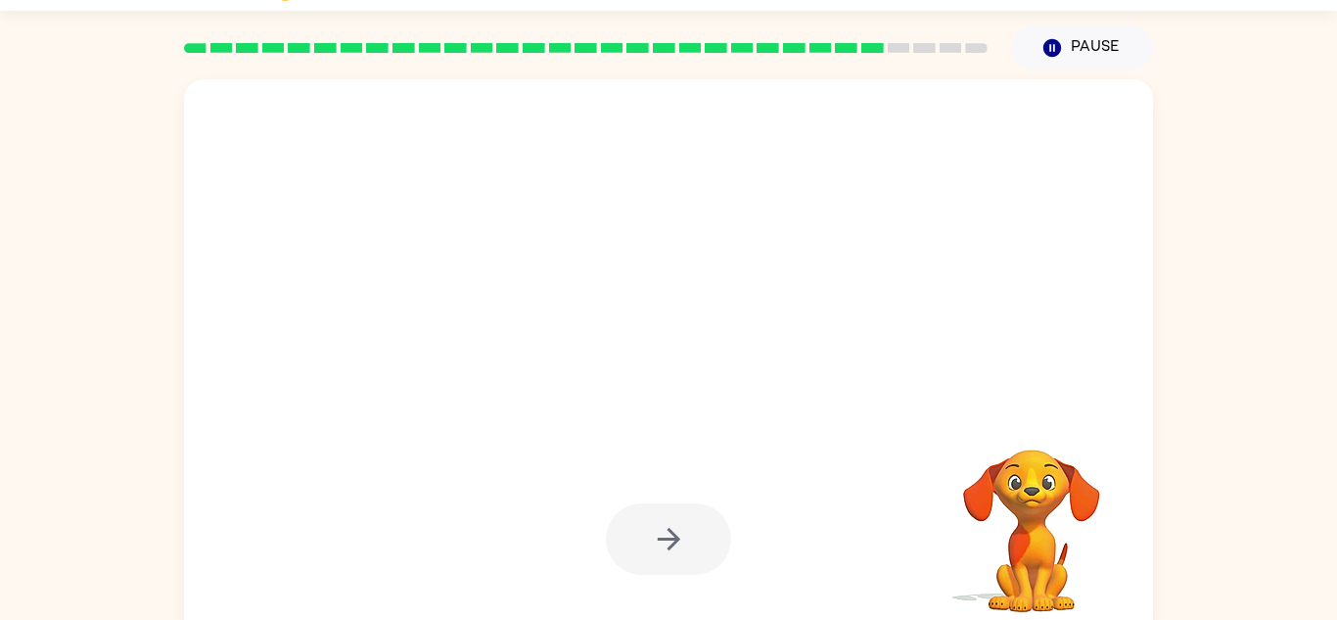
click at [665, 519] on div at bounding box center [668, 538] width 125 height 71
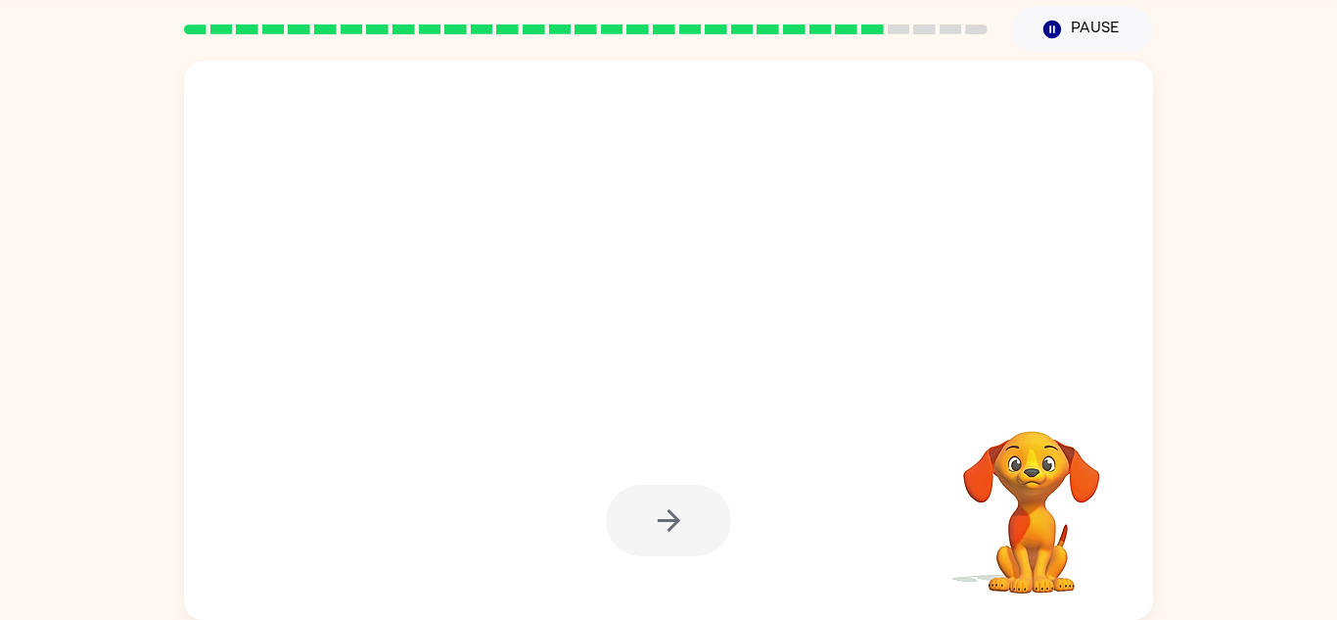
click at [647, 522] on div at bounding box center [668, 520] width 125 height 71
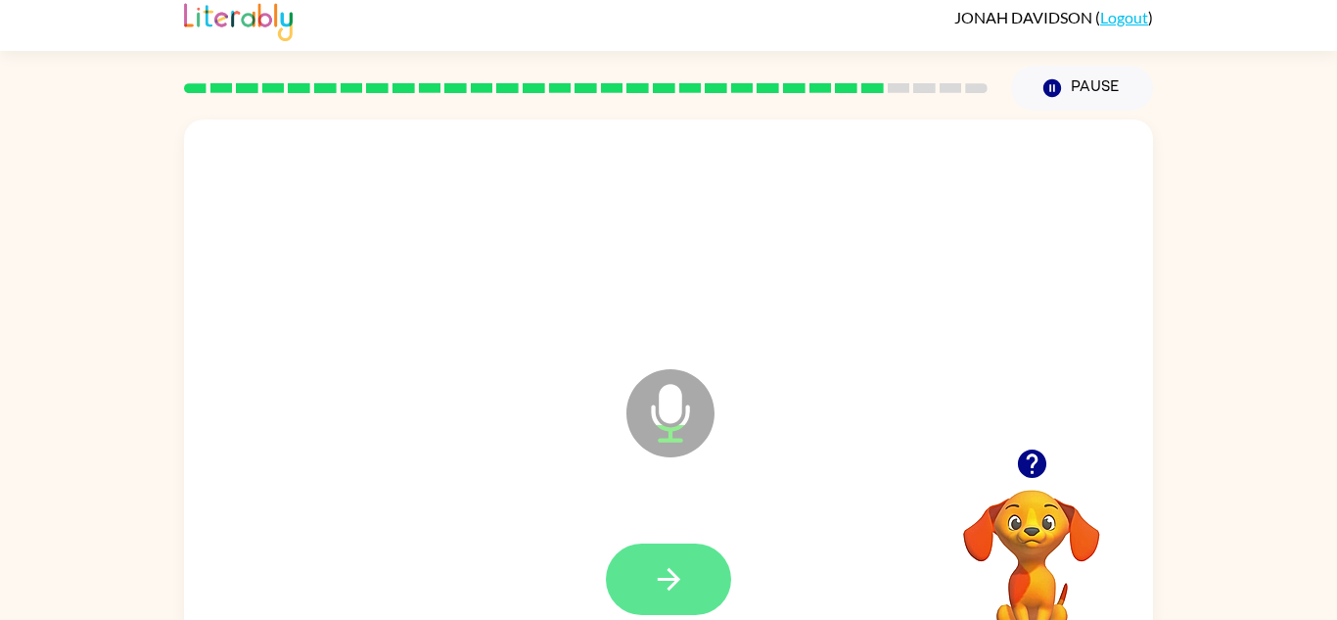
click at [639, 554] on button "button" at bounding box center [668, 578] width 125 height 71
click at [645, 570] on div at bounding box center [668, 578] width 125 height 71
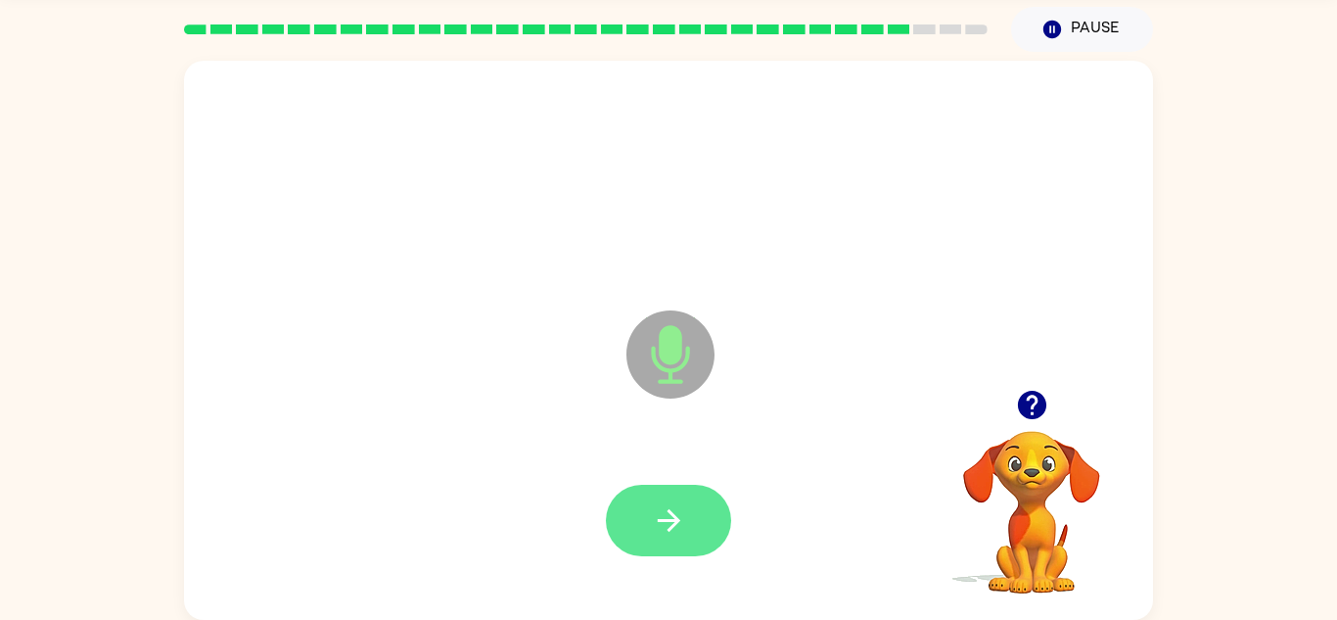
click at [667, 516] on icon "button" at bounding box center [669, 520] width 34 height 34
click at [649, 503] on button "button" at bounding box center [668, 520] width 125 height 71
click at [659, 505] on icon "button" at bounding box center [669, 520] width 34 height 34
click at [674, 523] on icon "button" at bounding box center [668, 520] width 23 height 23
click at [639, 512] on button "button" at bounding box center [668, 520] width 125 height 71
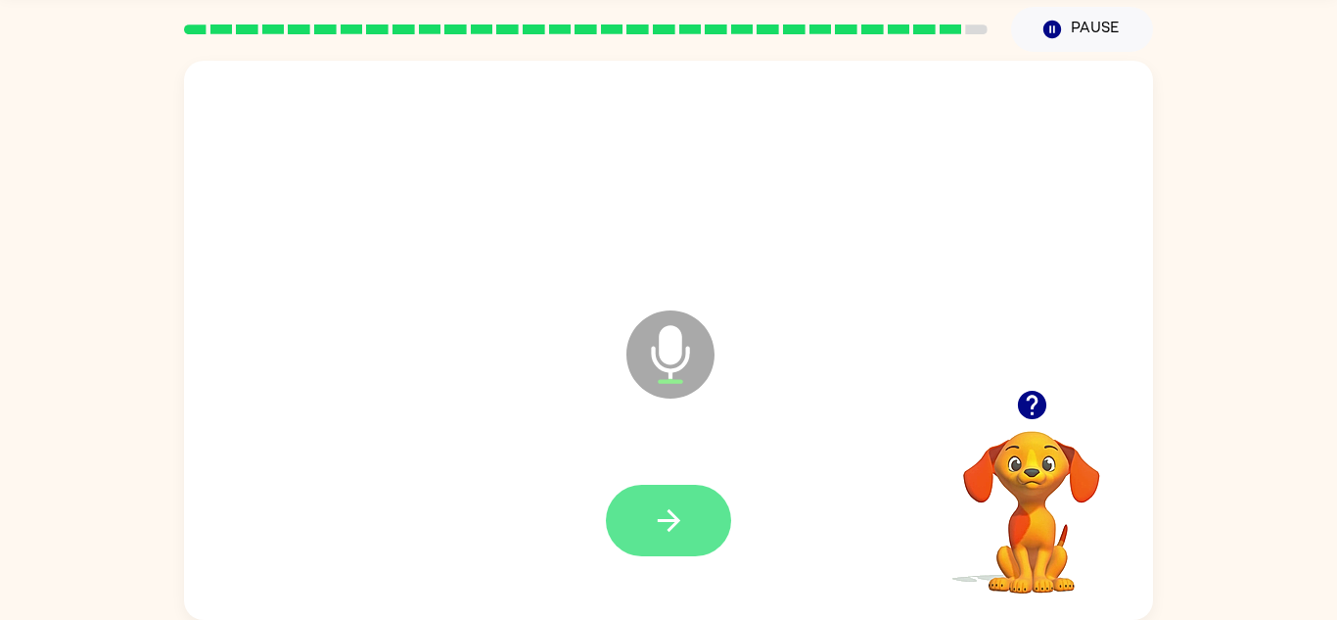
click at [668, 512] on icon "button" at bounding box center [669, 520] width 34 height 34
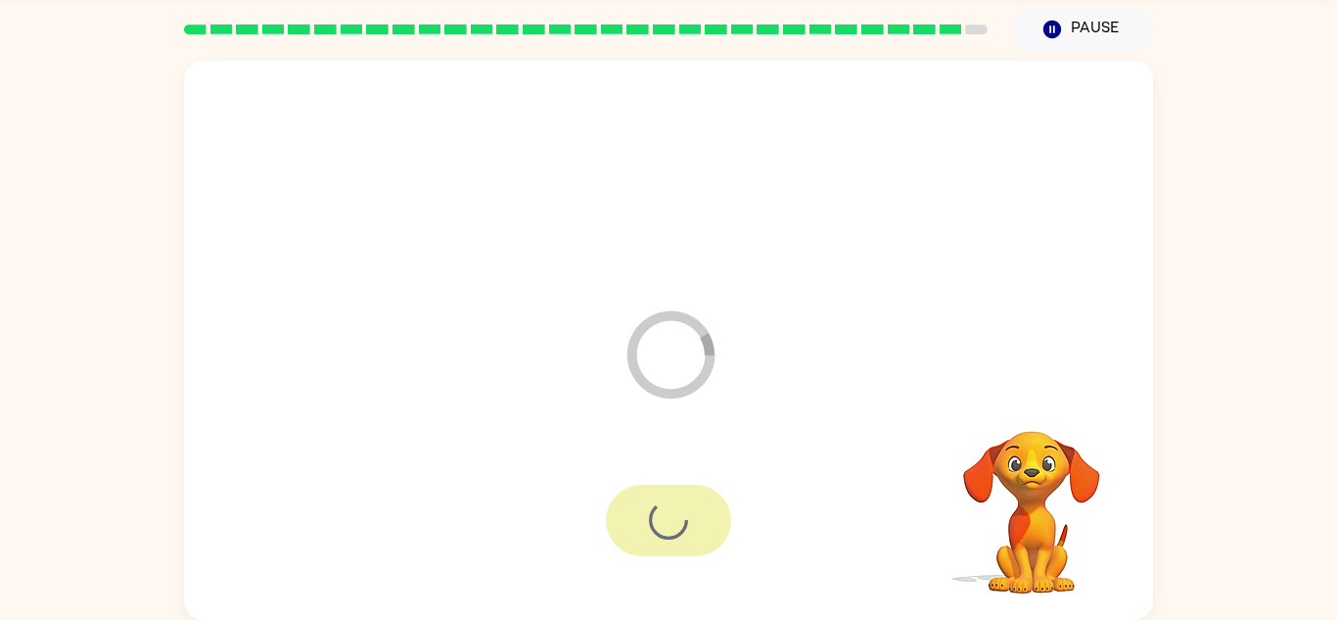
scroll to position [33, 0]
